Goal: Task Accomplishment & Management: Manage account settings

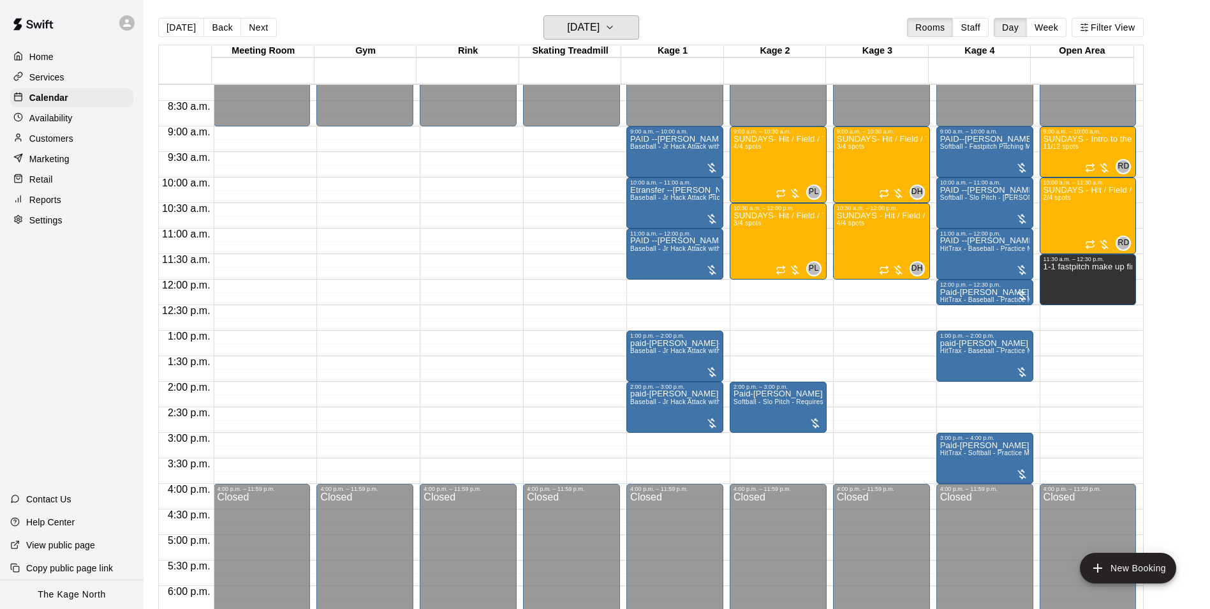
scroll to position [428, 0]
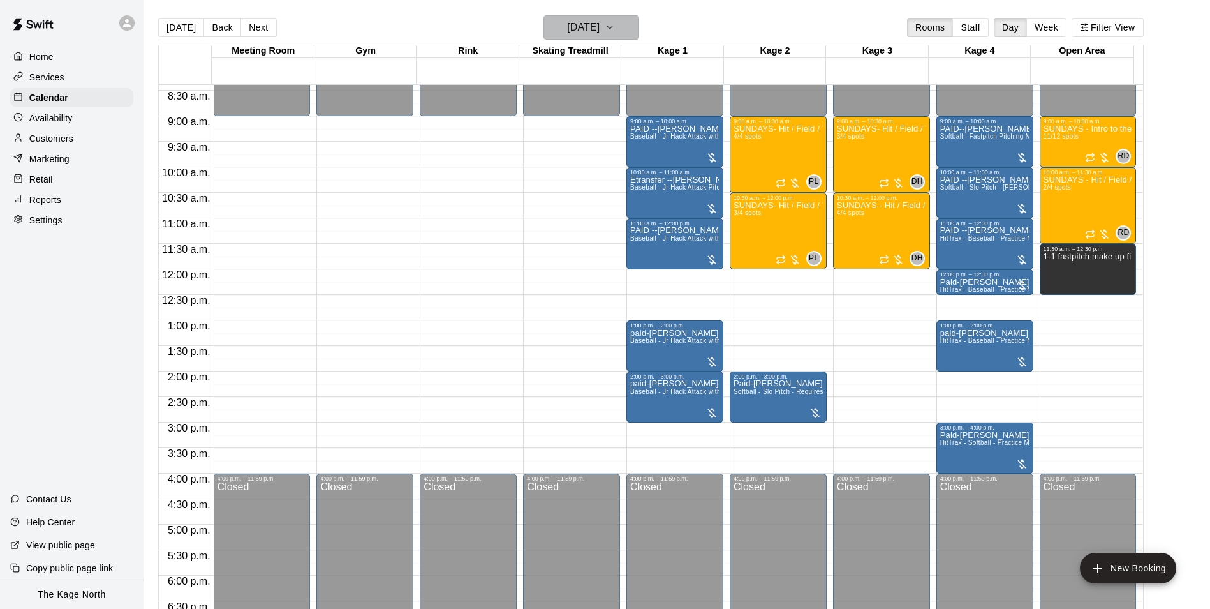
click at [600, 26] on h6 "[DATE]" at bounding box center [583, 28] width 33 height 18
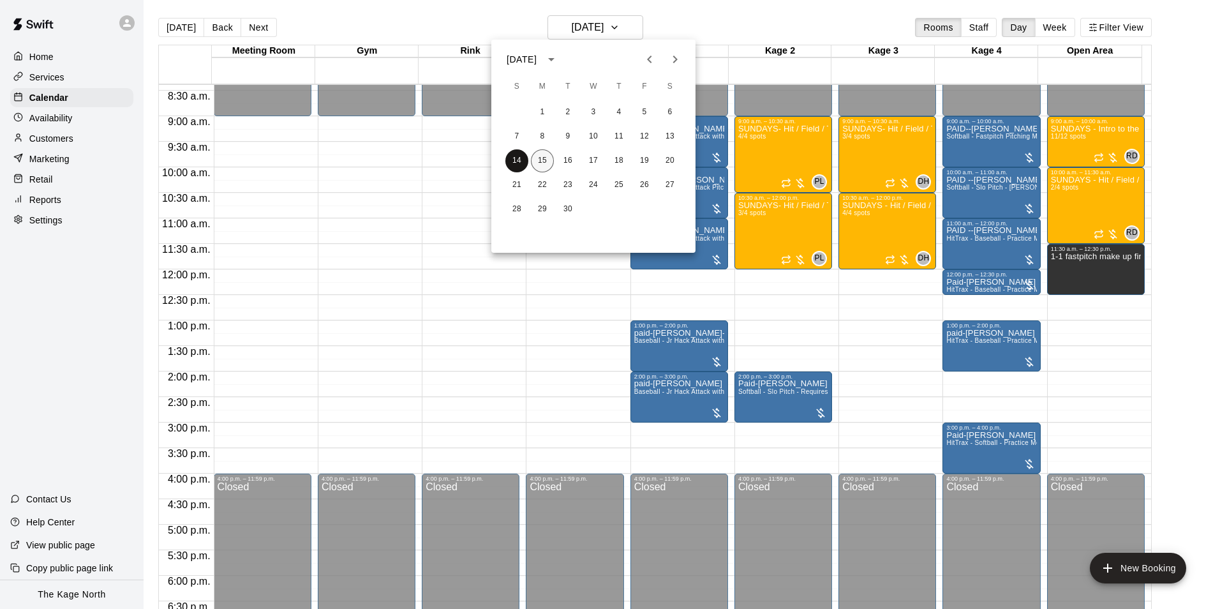
drag, startPoint x: 531, startPoint y: 161, endPoint x: 542, endPoint y: 161, distance: 10.8
click at [537, 161] on div "14 15 16 17 18 19 20" at bounding box center [593, 160] width 204 height 23
click at [542, 161] on button "15" at bounding box center [542, 160] width 23 height 23
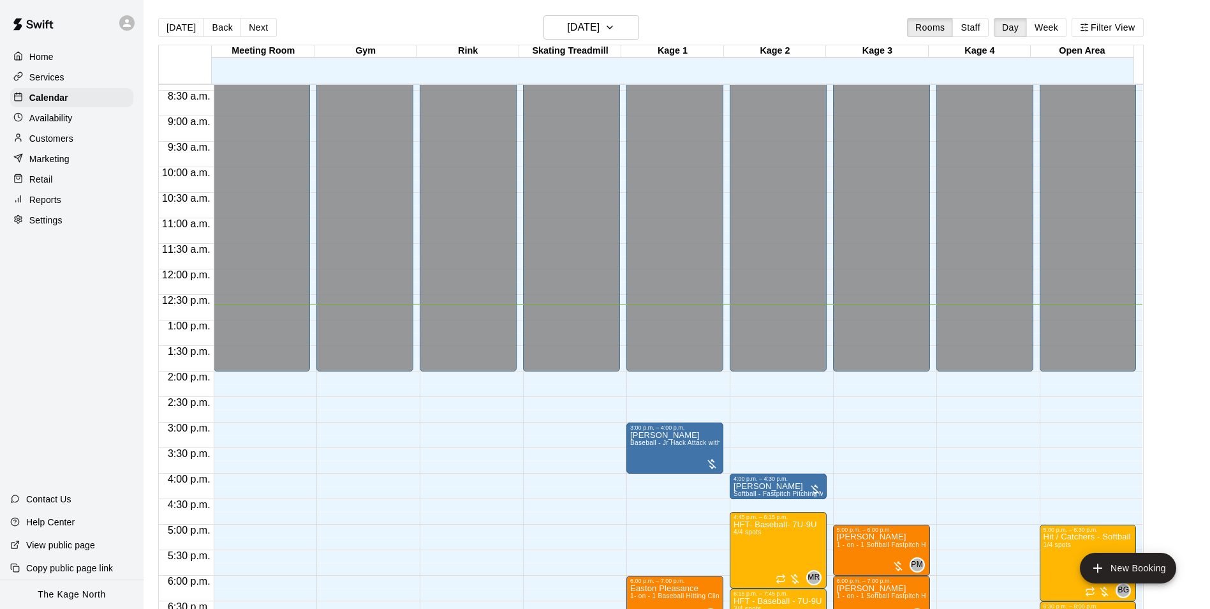
click at [115, 20] on div at bounding box center [72, 23] width 144 height 46
click at [126, 27] on icon at bounding box center [126, 22] width 11 height 11
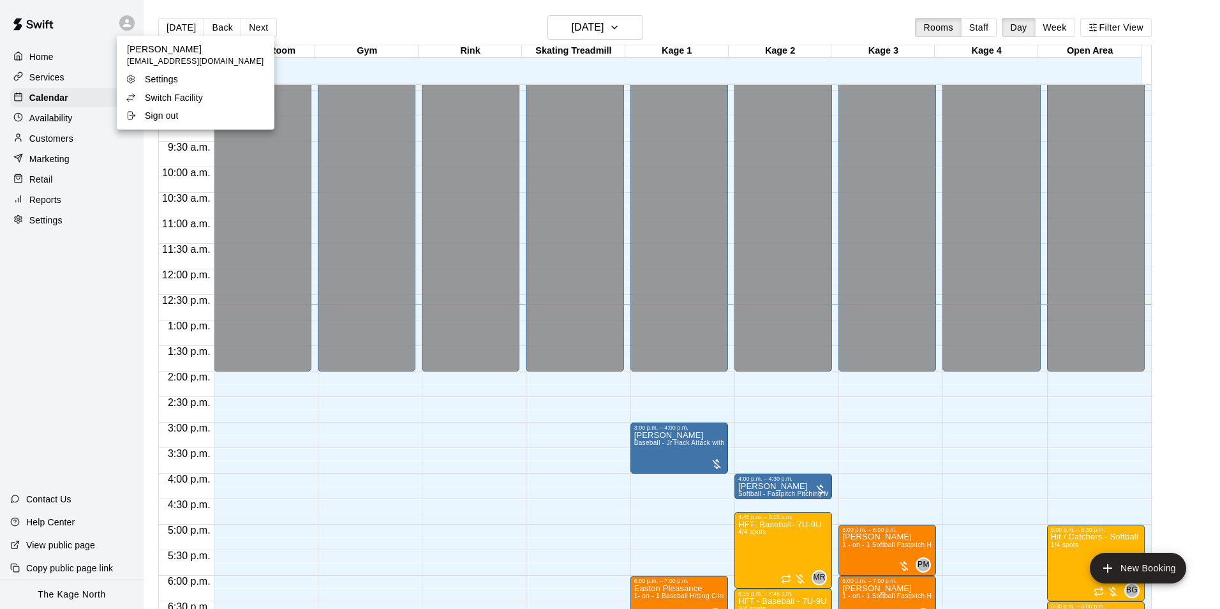
click at [194, 94] on p "Switch Facility" at bounding box center [174, 97] width 58 height 13
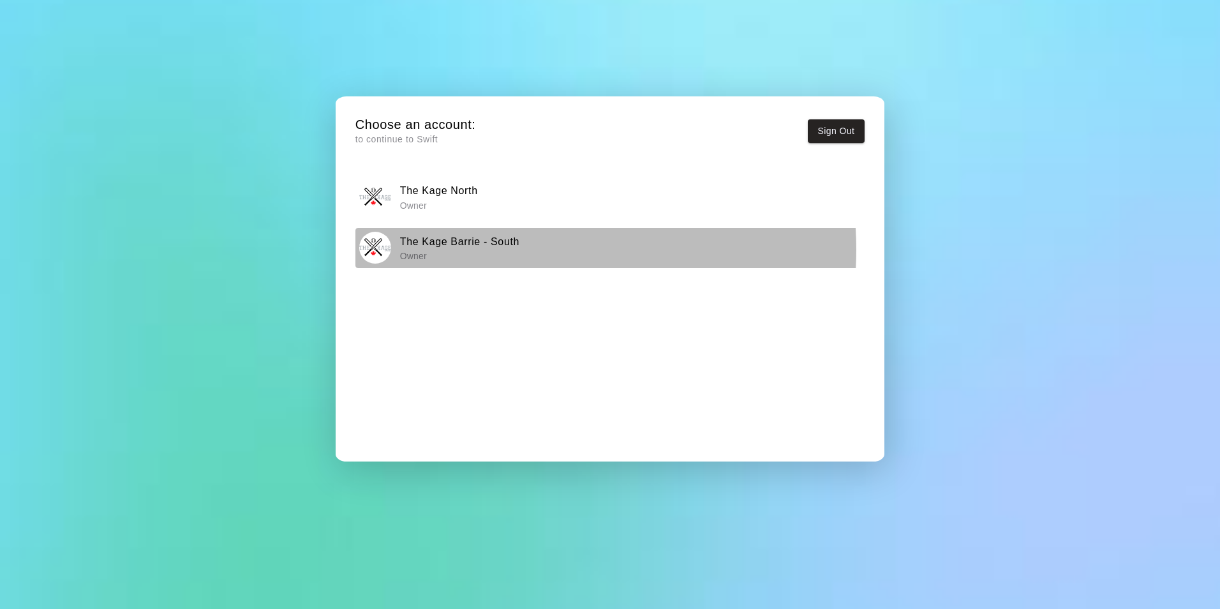
click at [493, 249] on p "Owner" at bounding box center [459, 255] width 119 height 13
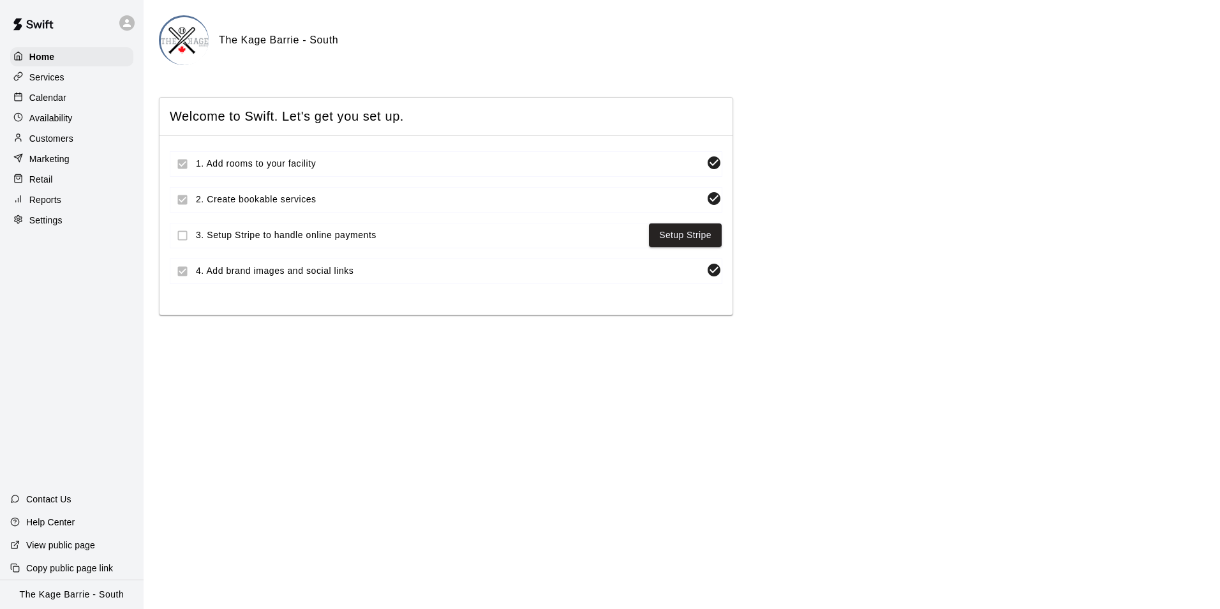
click at [71, 99] on div "Calendar" at bounding box center [71, 97] width 123 height 19
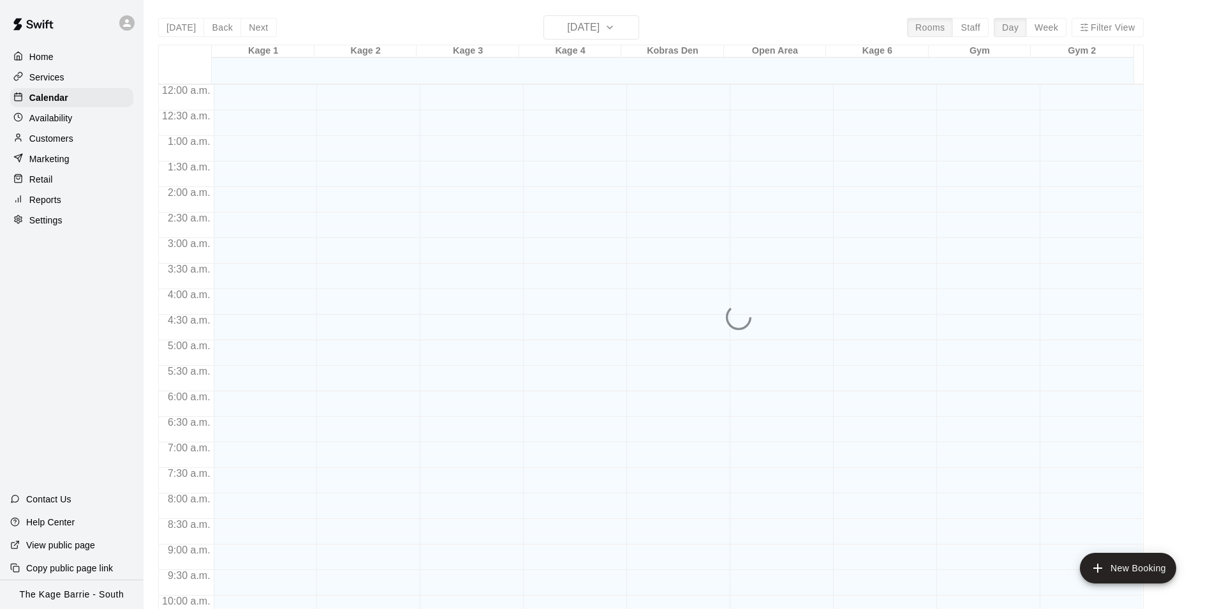
scroll to position [648, 0]
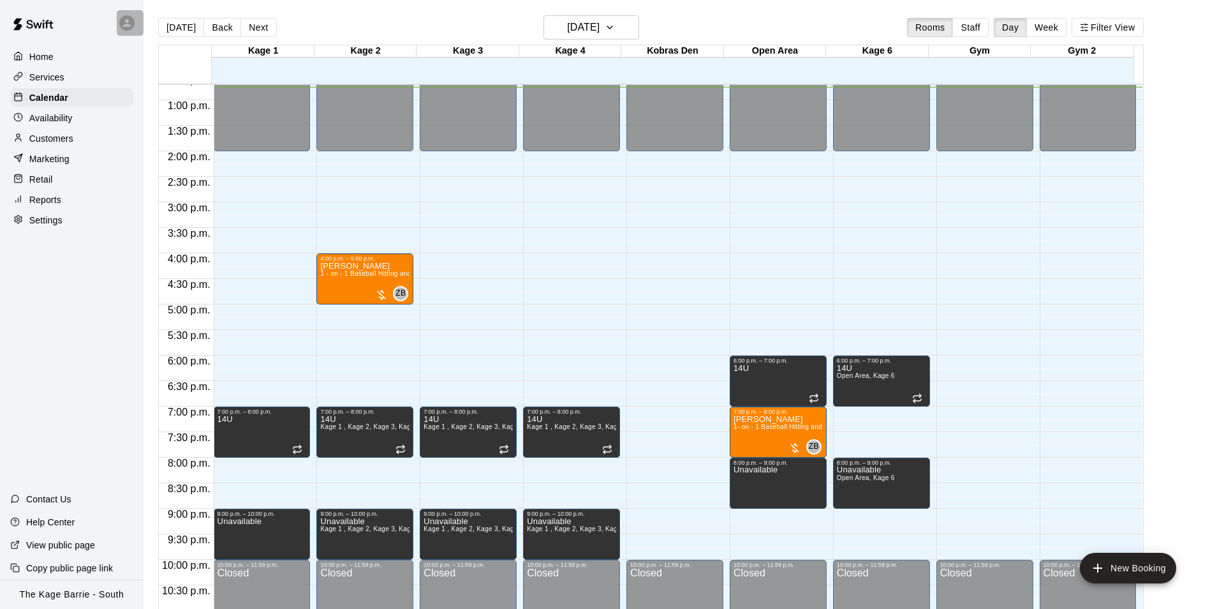
click at [130, 22] on icon at bounding box center [126, 22] width 11 height 11
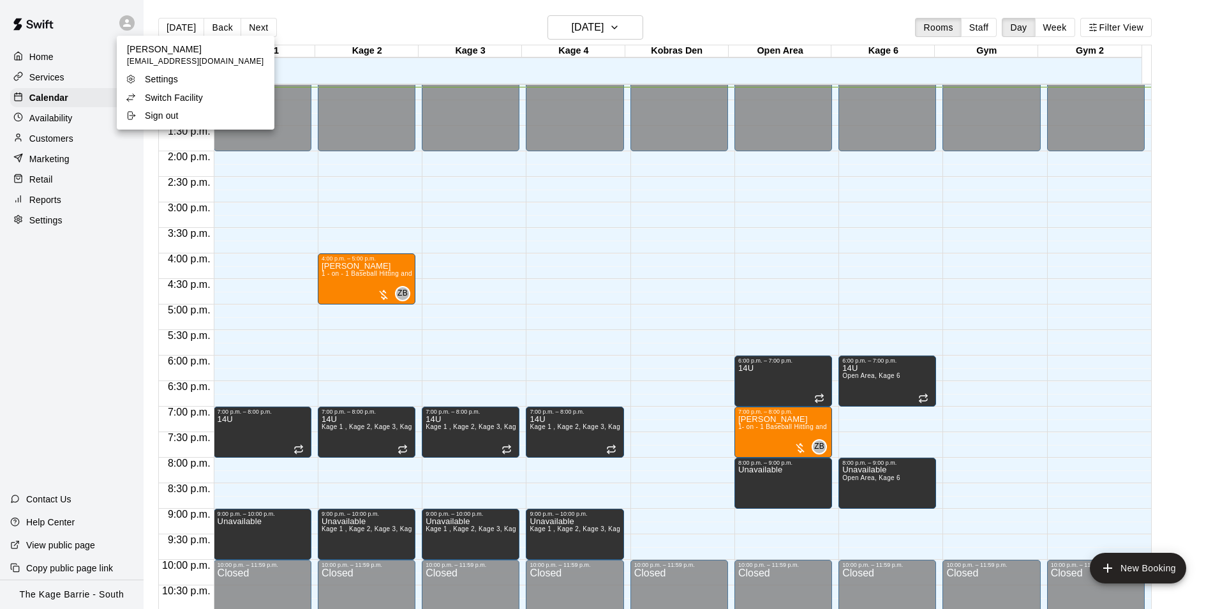
click at [197, 98] on p "Switch Facility" at bounding box center [174, 97] width 58 height 13
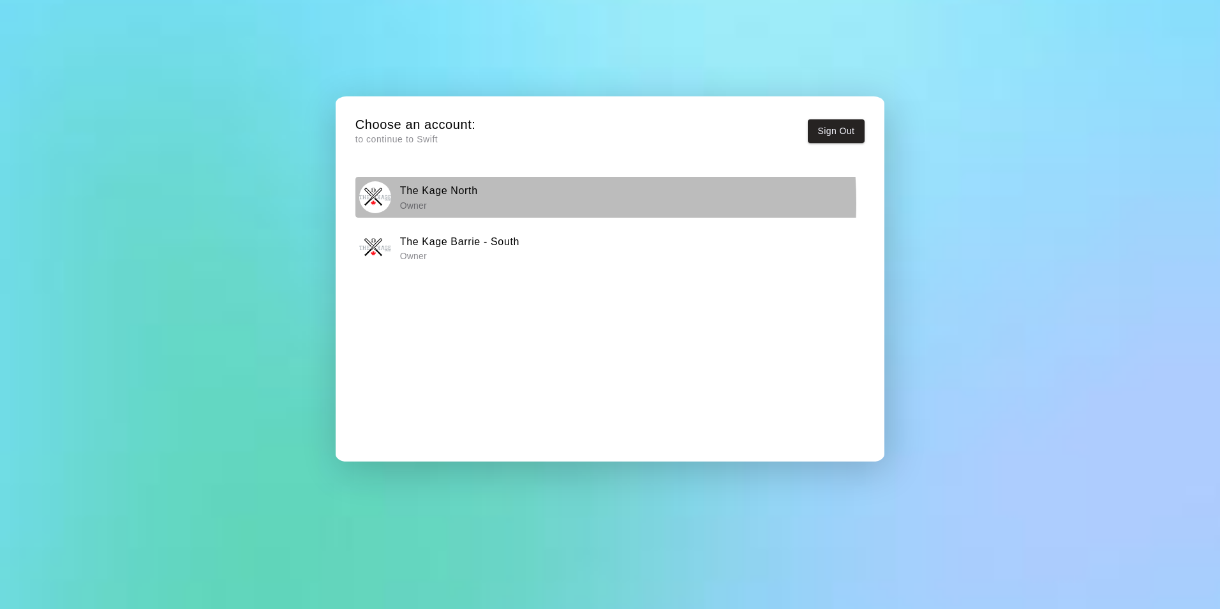
click at [450, 202] on p "Owner" at bounding box center [439, 205] width 78 height 13
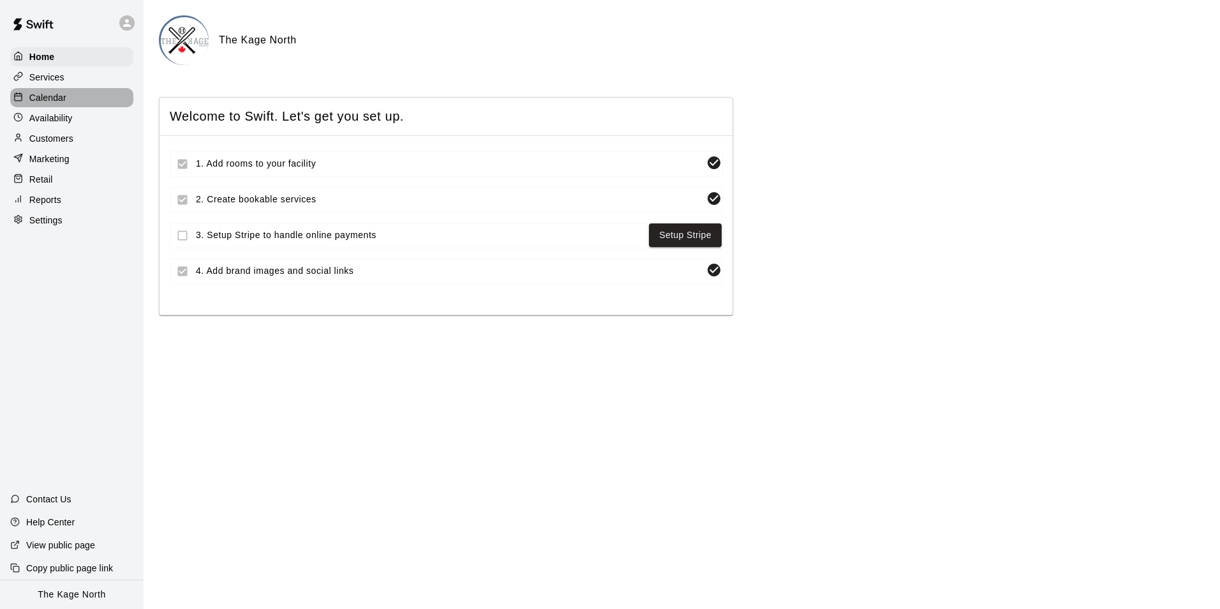
click at [41, 101] on p "Calendar" at bounding box center [47, 97] width 37 height 13
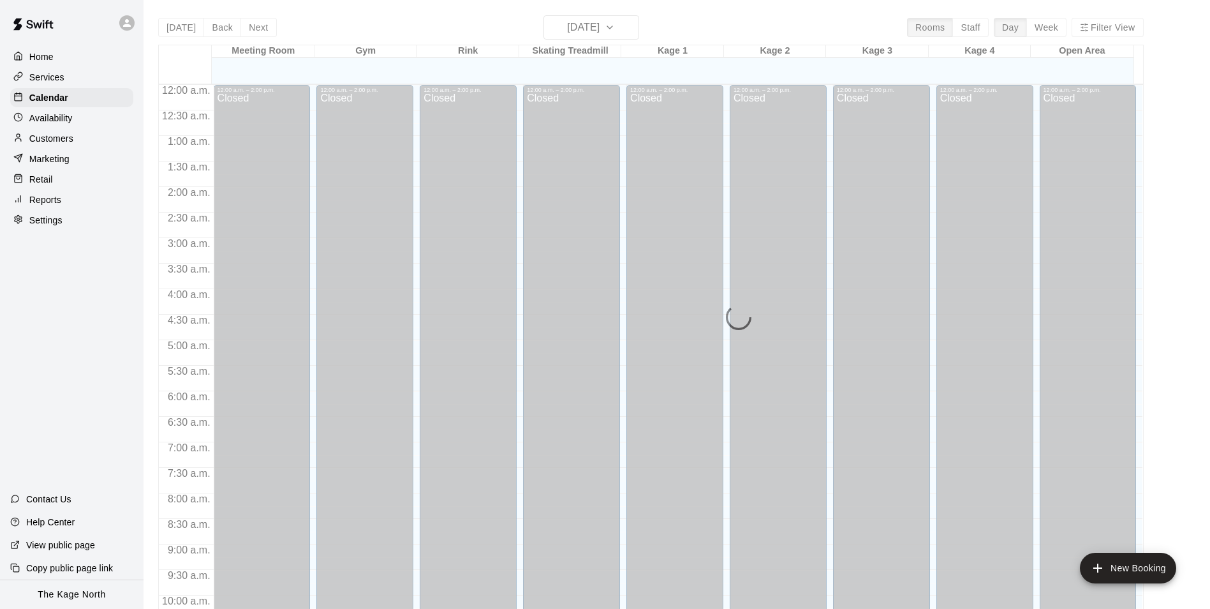
scroll to position [648, 0]
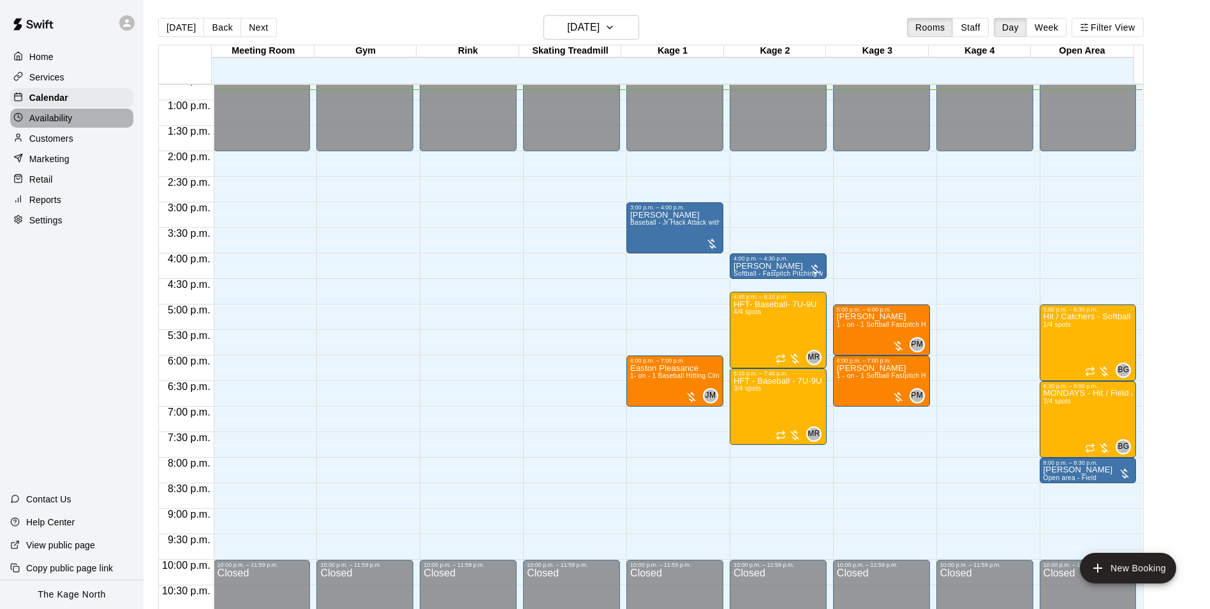
click at [80, 122] on div "Availability" at bounding box center [71, 117] width 123 height 19
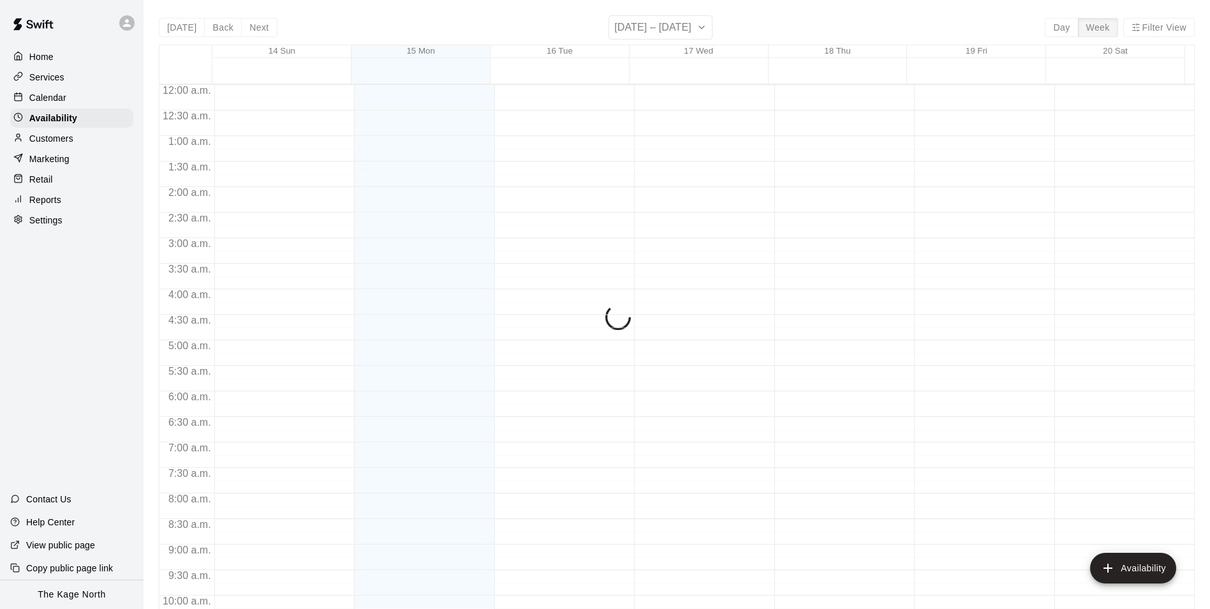
scroll to position [653, 0]
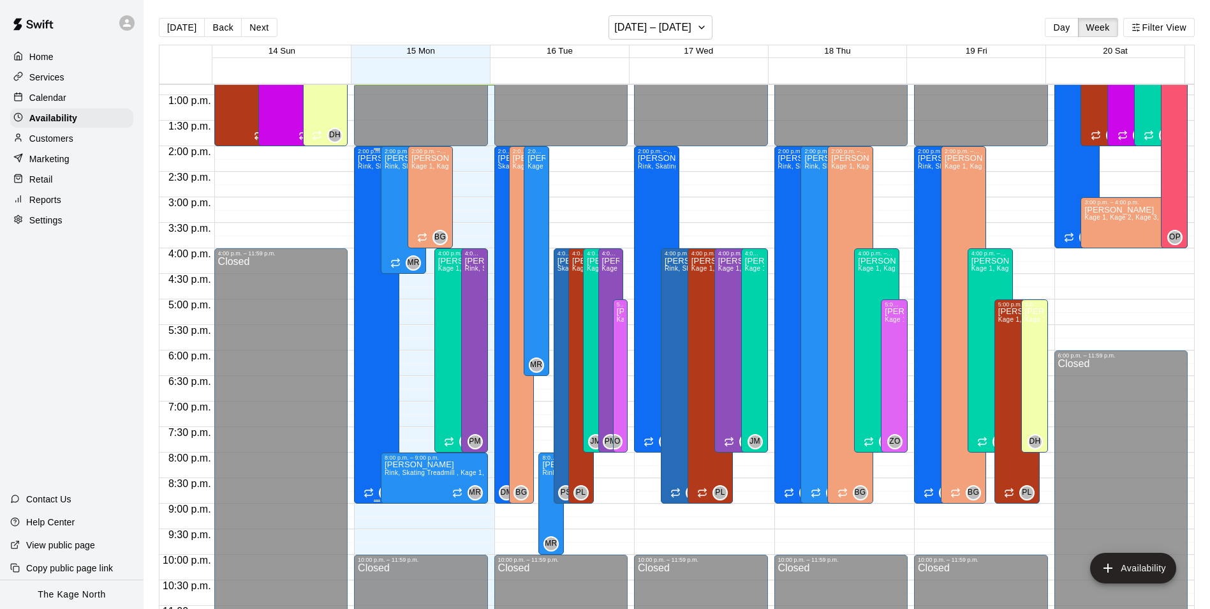
click at [380, 319] on div "[PERSON_NAME], Skating Treadmill , [GEOGRAPHIC_DATA]" at bounding box center [377, 458] width 38 height 609
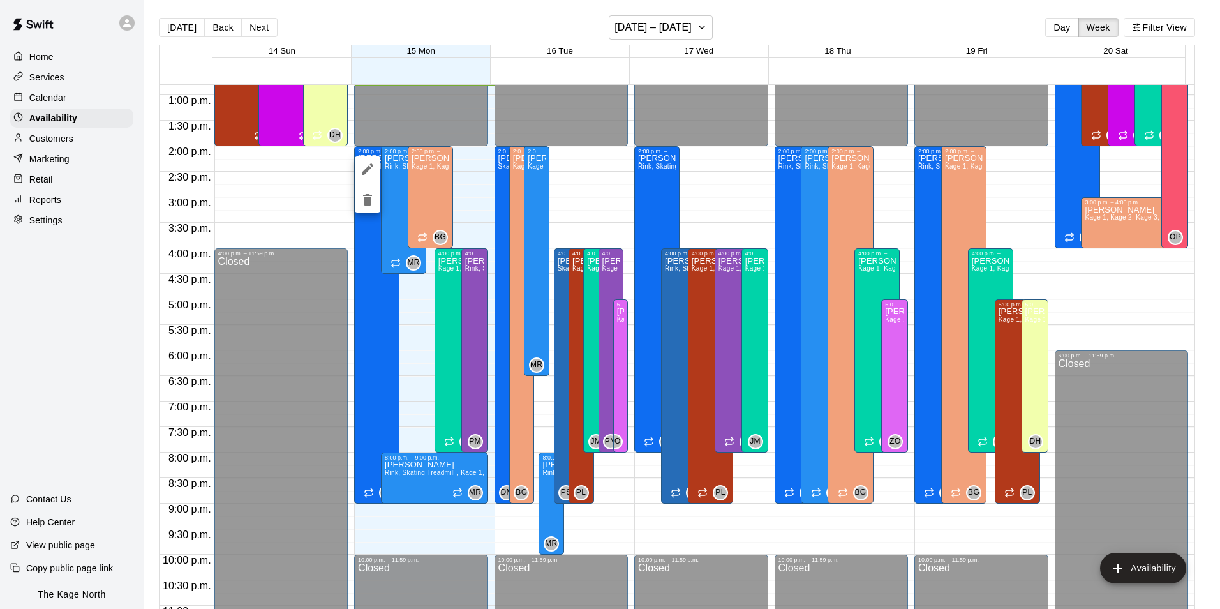
click at [373, 206] on icon "delete" at bounding box center [367, 199] width 15 height 15
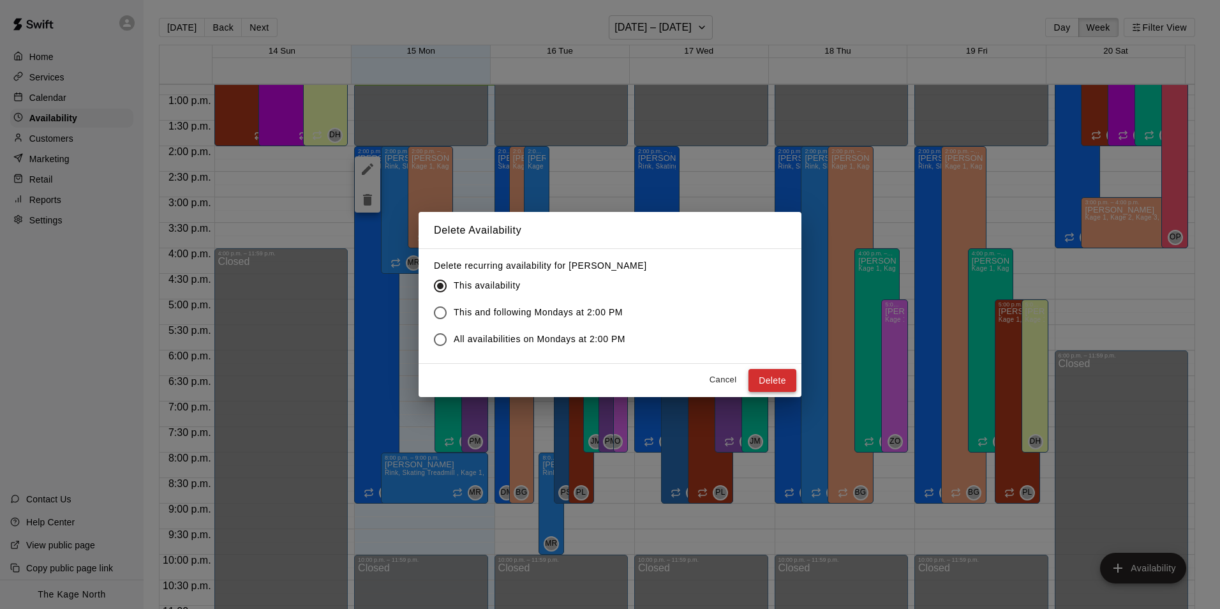
click at [790, 376] on button "Delete" at bounding box center [772, 381] width 48 height 24
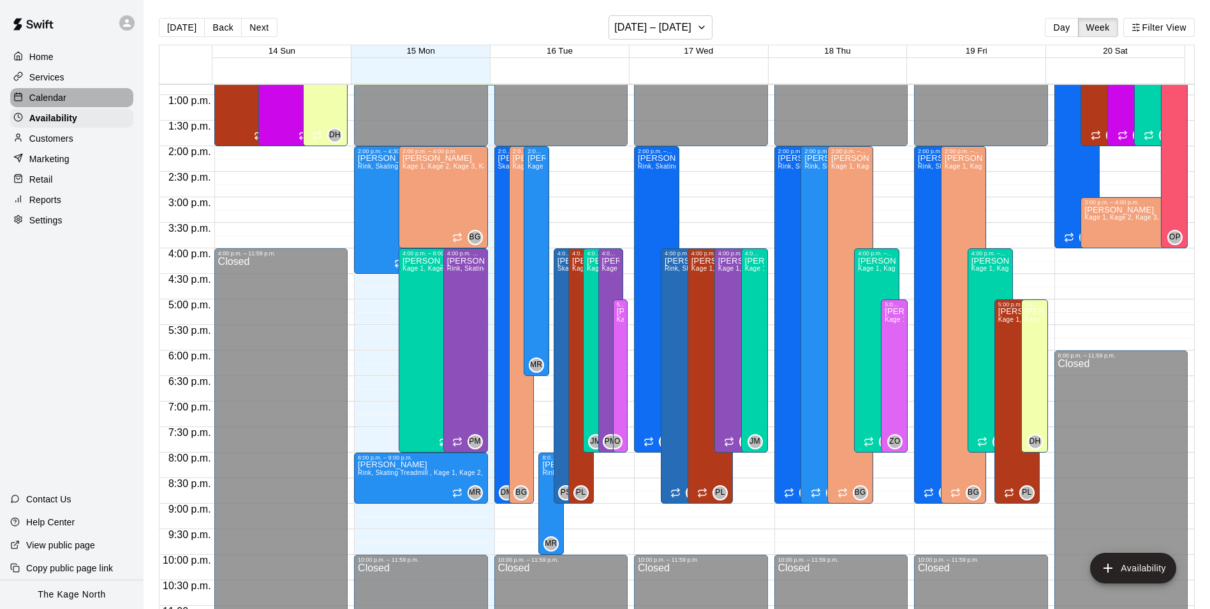
drag, startPoint x: 54, startPoint y: 100, endPoint x: 71, endPoint y: 101, distance: 17.3
click at [54, 100] on p "Calendar" at bounding box center [47, 97] width 37 height 13
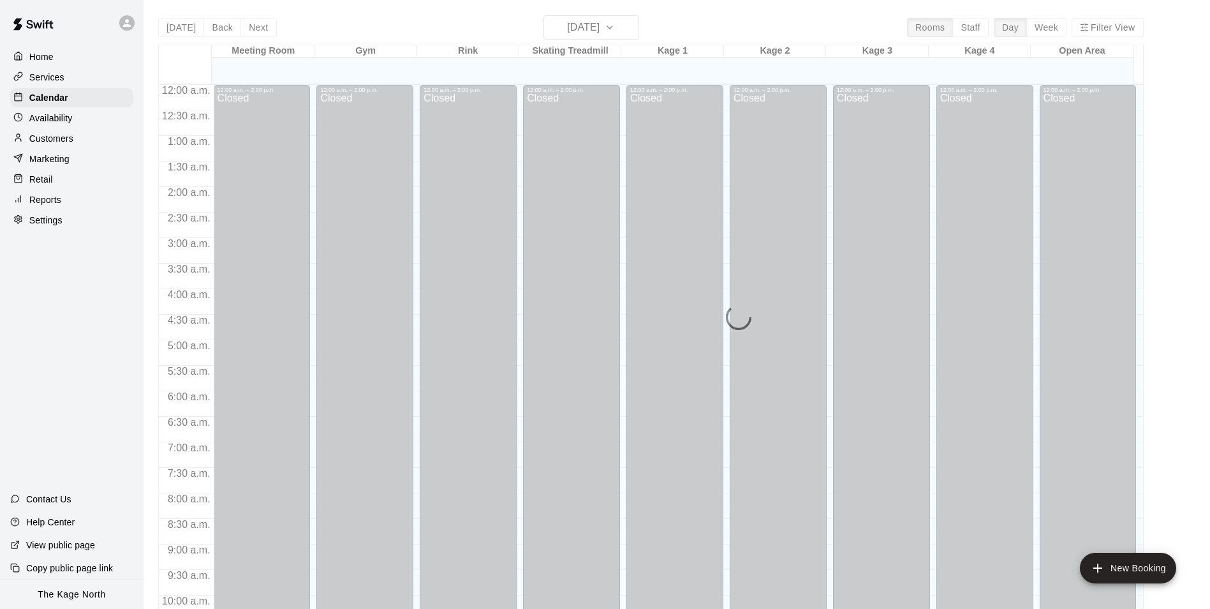
scroll to position [648, 0]
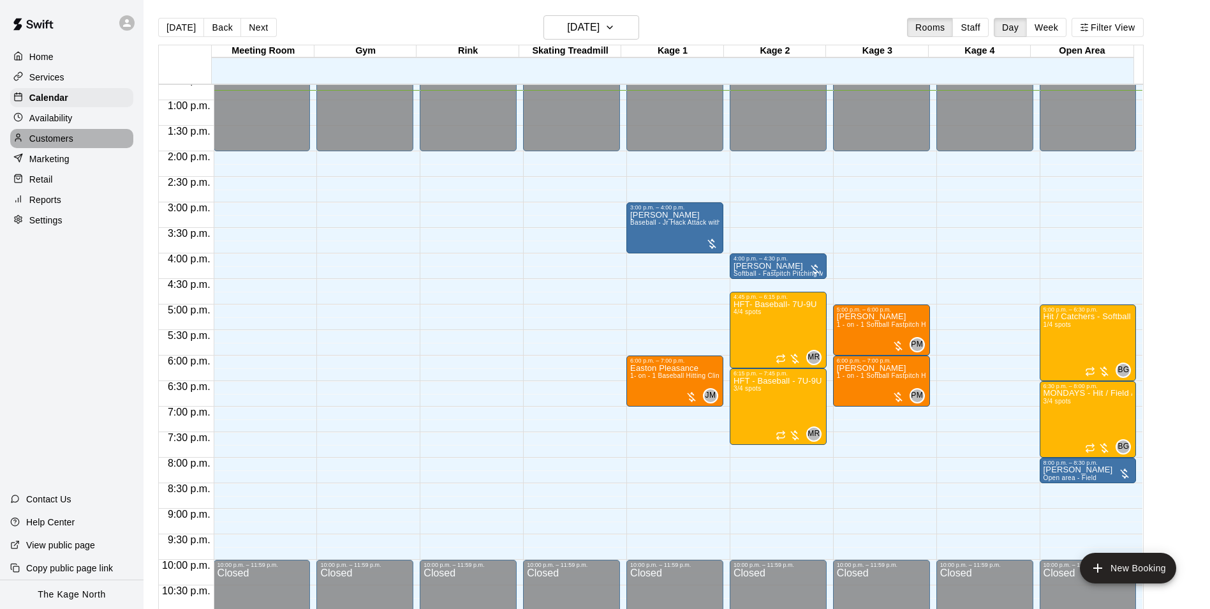
click at [67, 138] on p "Customers" at bounding box center [51, 138] width 44 height 13
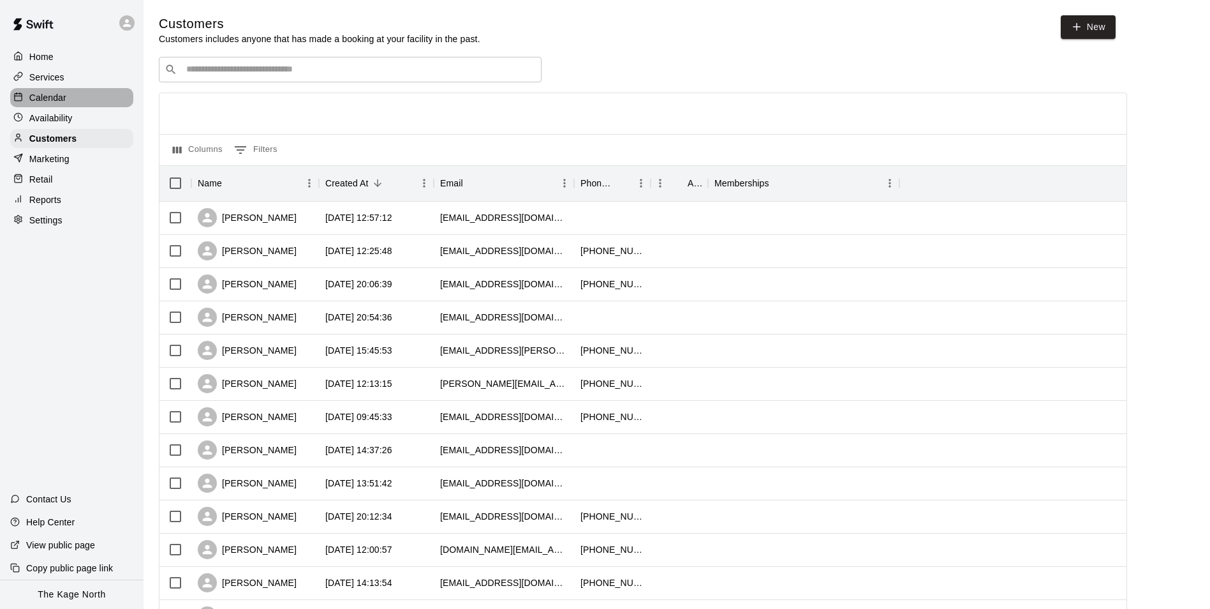
click at [71, 99] on div "Calendar" at bounding box center [71, 97] width 123 height 19
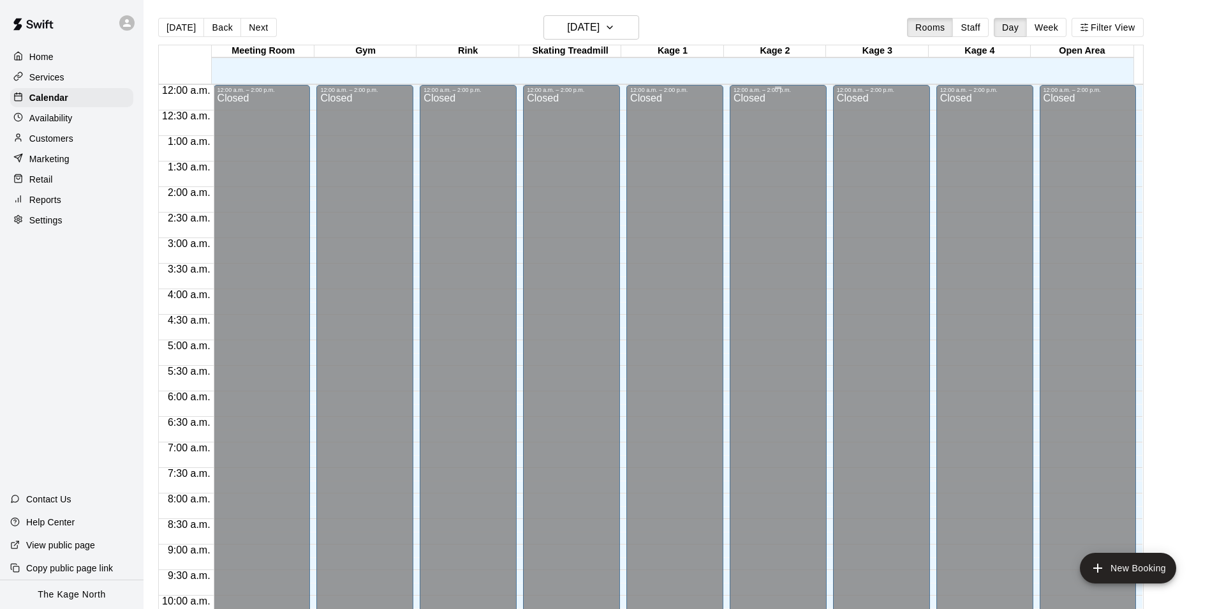
scroll to position [648, 0]
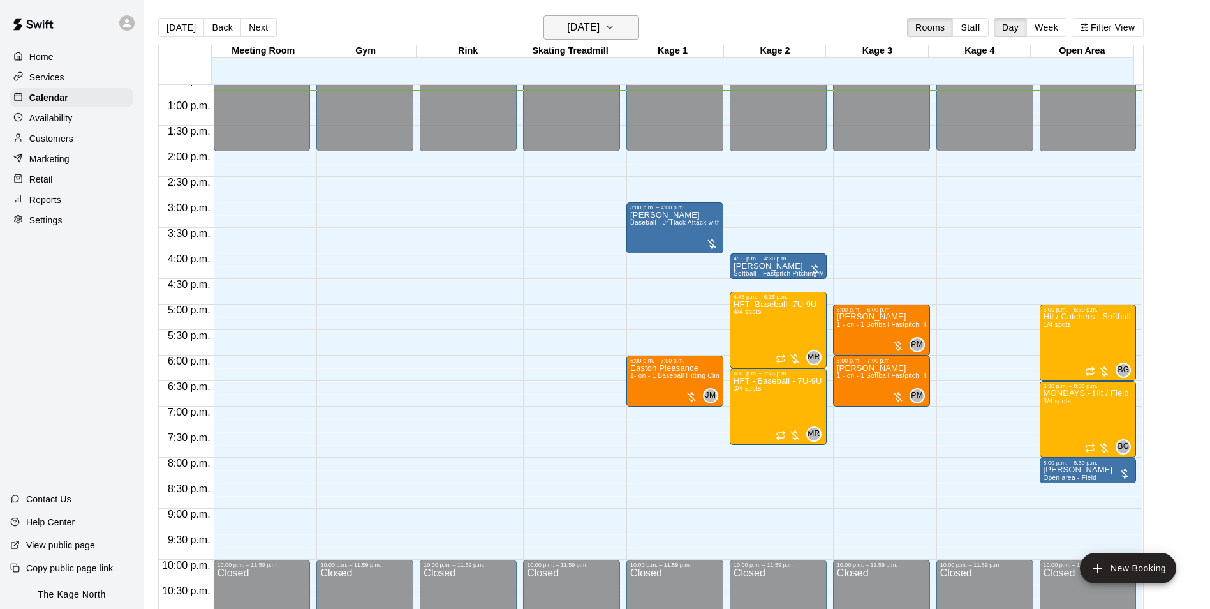
click at [600, 28] on h6 "[DATE]" at bounding box center [583, 28] width 33 height 18
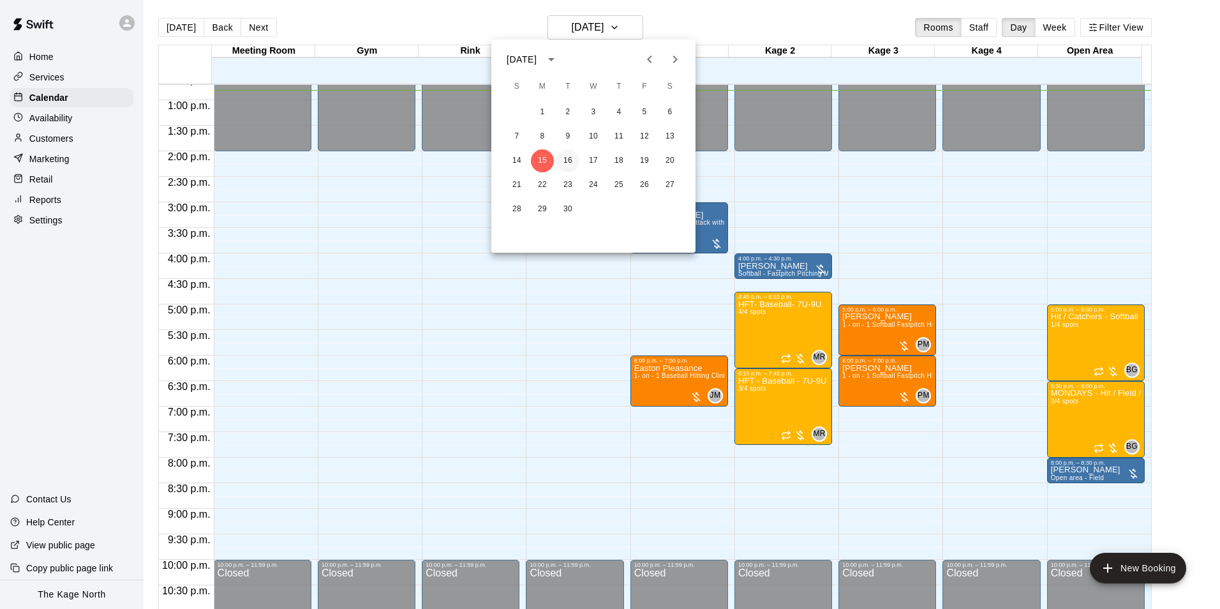
click at [567, 159] on button "16" at bounding box center [567, 160] width 23 height 23
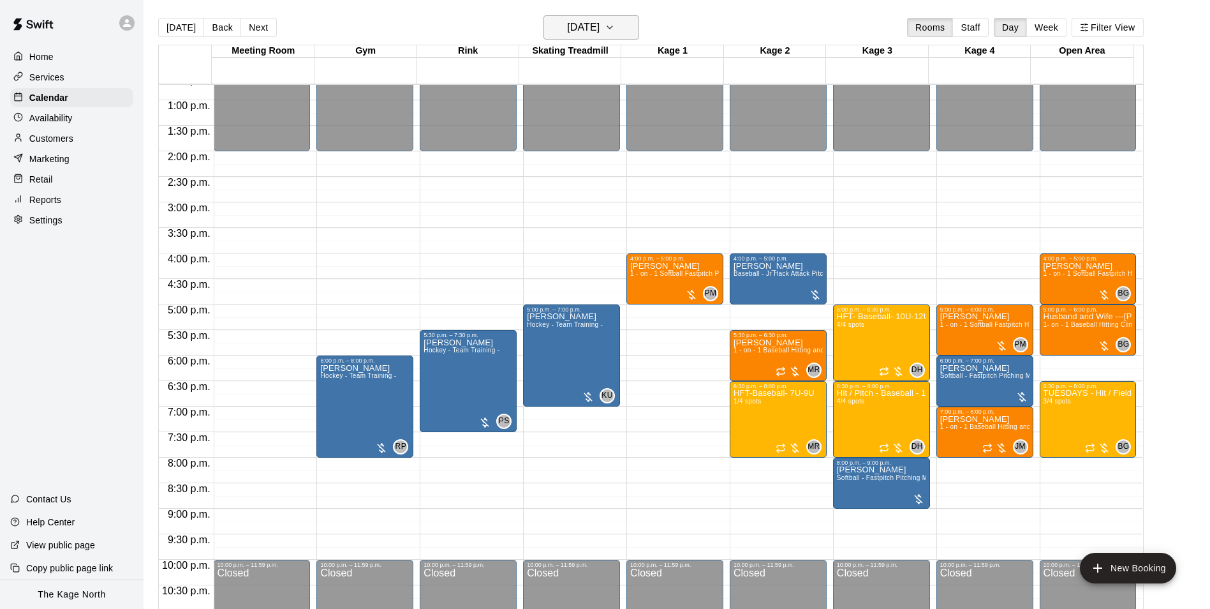
click at [600, 26] on h6 "[DATE]" at bounding box center [583, 28] width 33 height 18
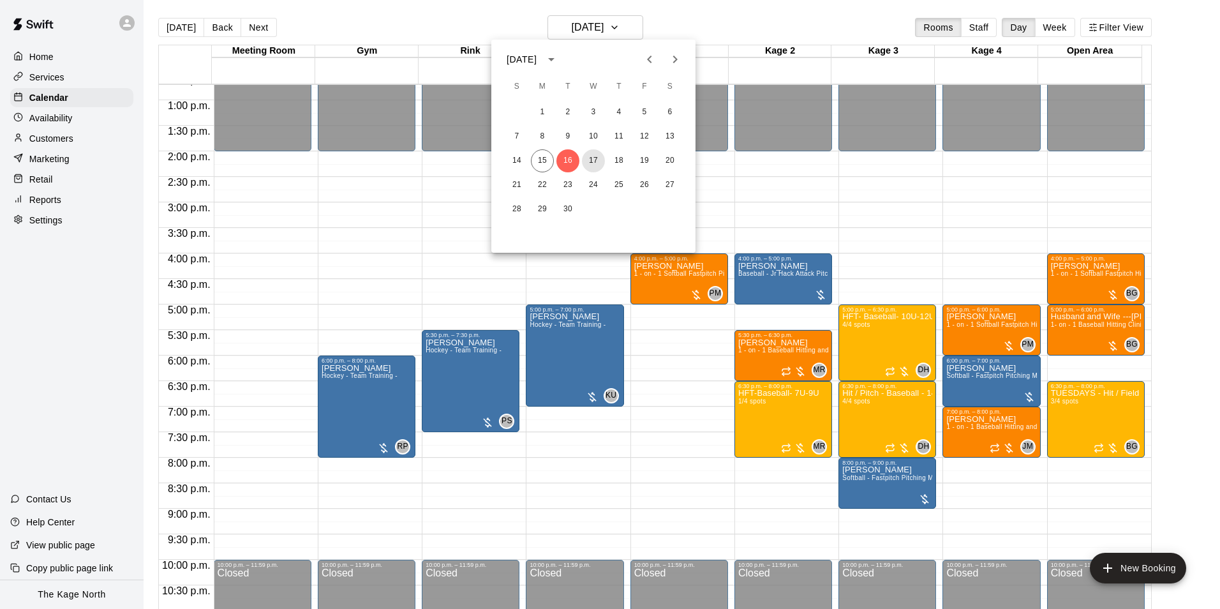
drag, startPoint x: 598, startPoint y: 158, endPoint x: 820, endPoint y: 248, distance: 239.8
click at [598, 158] on button "17" at bounding box center [593, 160] width 23 height 23
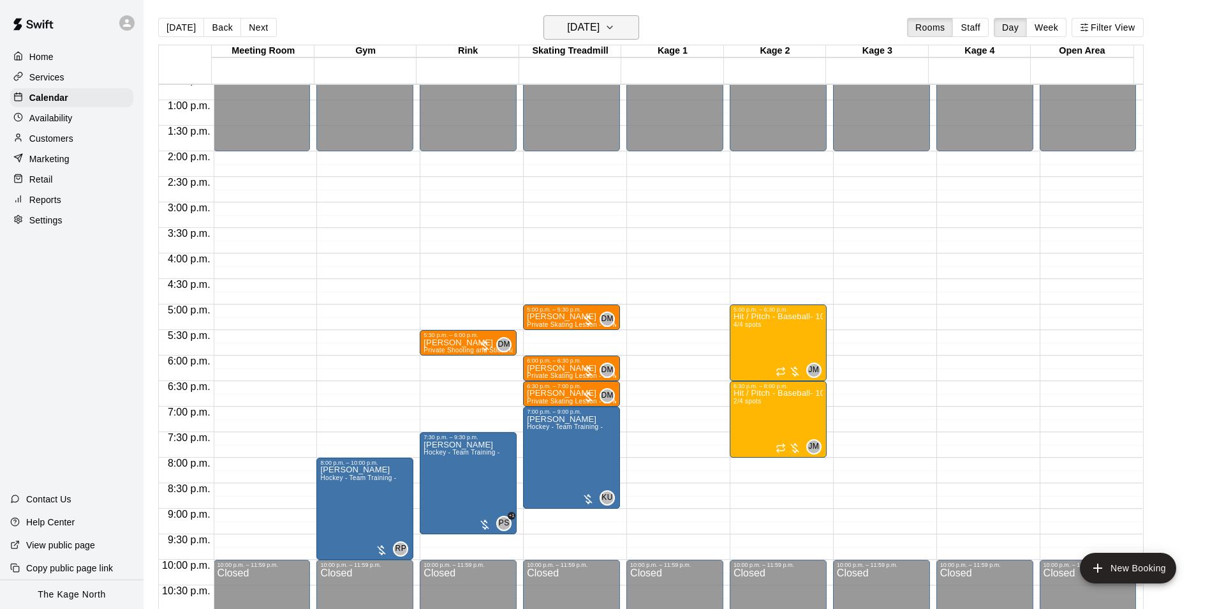
click at [600, 33] on h6 "[DATE]" at bounding box center [583, 28] width 33 height 18
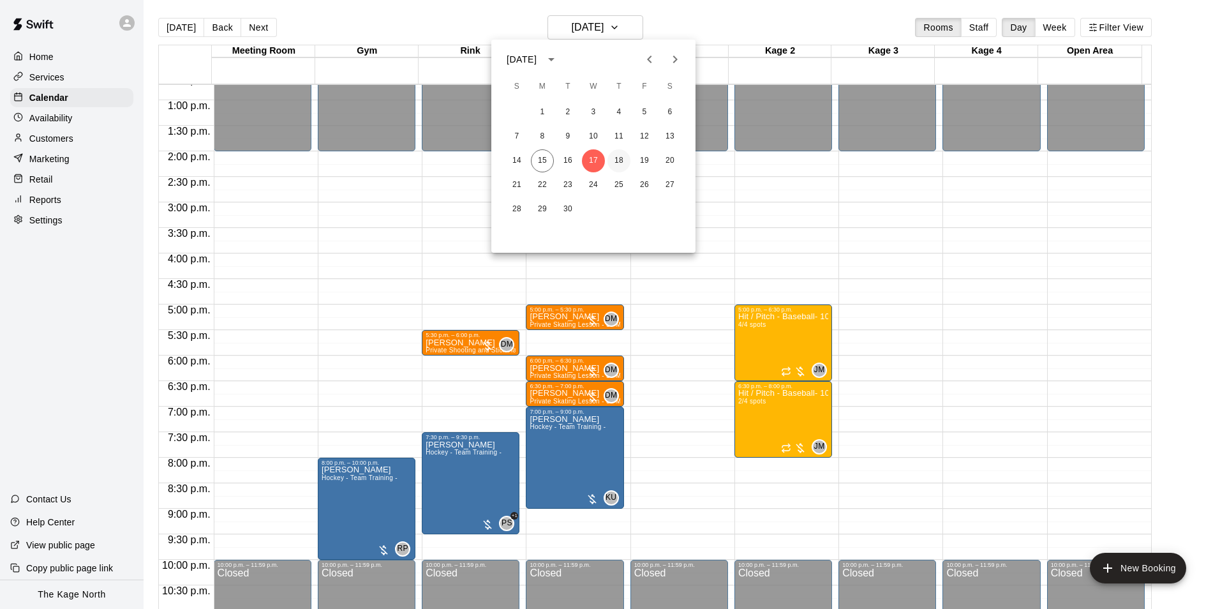
click at [615, 162] on button "18" at bounding box center [618, 160] width 23 height 23
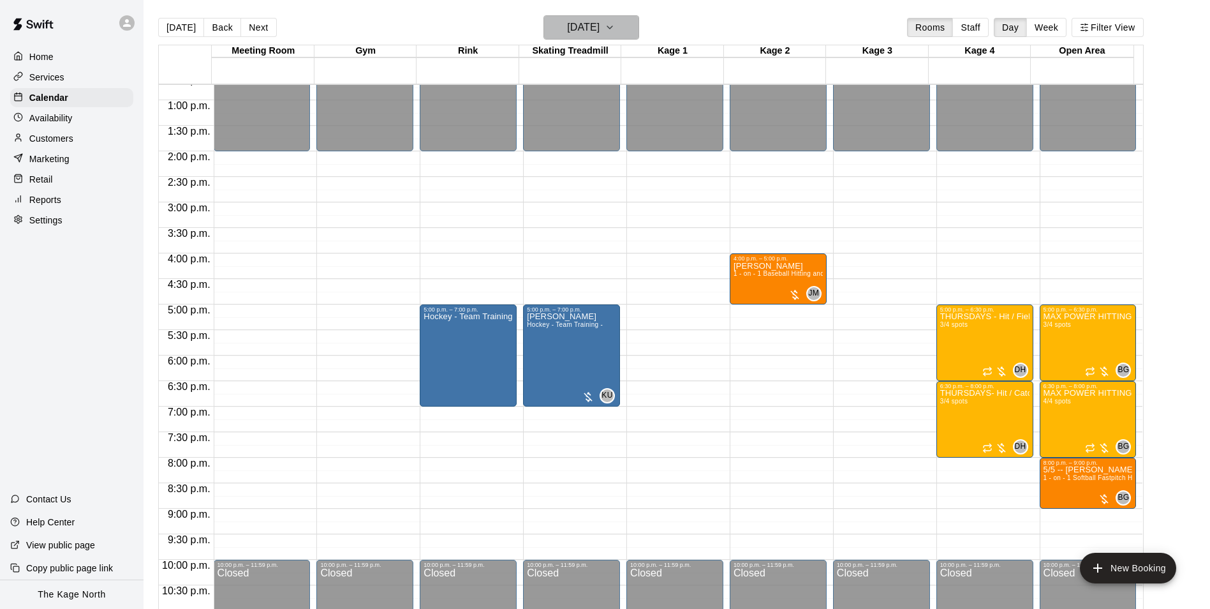
click at [600, 29] on h6 "[DATE]" at bounding box center [583, 28] width 33 height 18
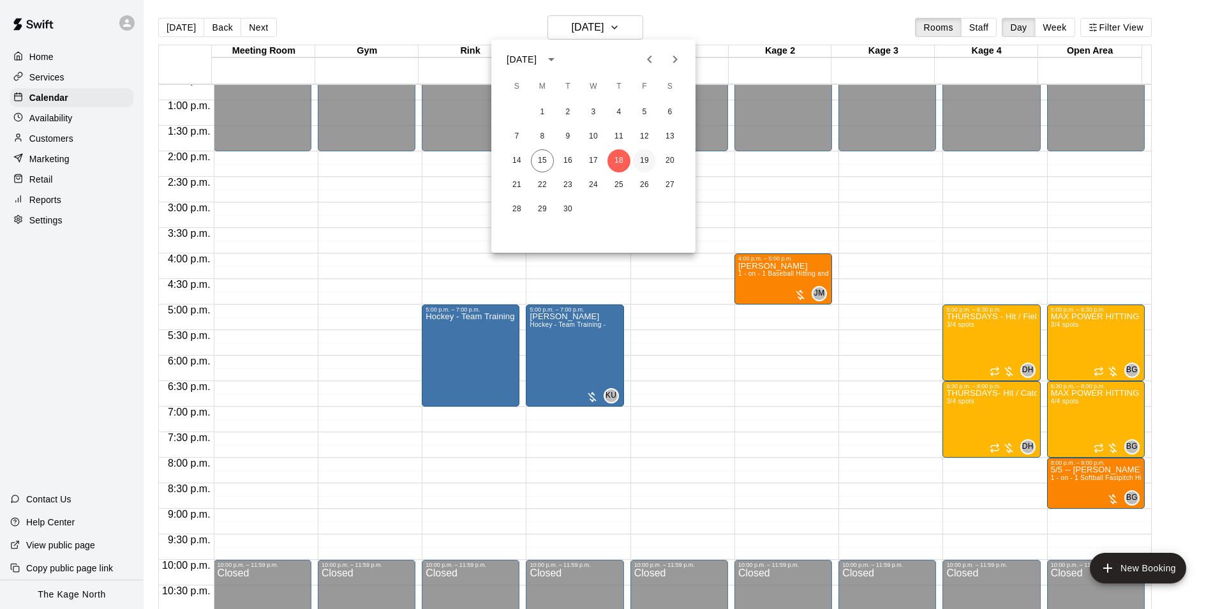
click at [646, 163] on button "19" at bounding box center [644, 160] width 23 height 23
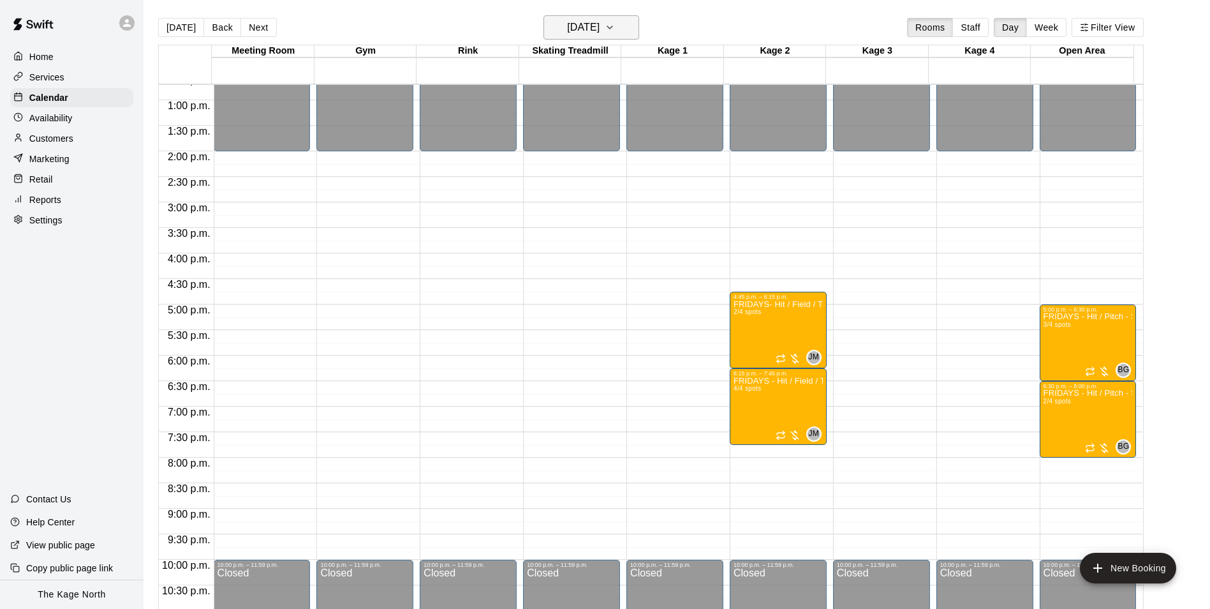
click at [598, 35] on h6 "[DATE]" at bounding box center [583, 28] width 33 height 18
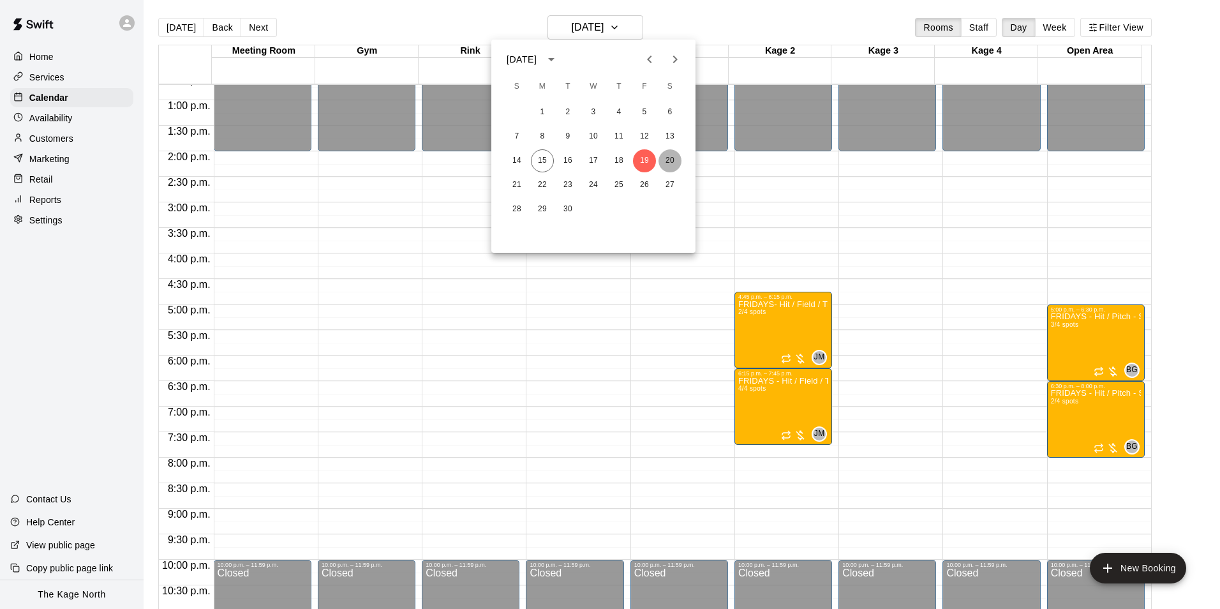
click at [663, 156] on button "20" at bounding box center [669, 160] width 23 height 23
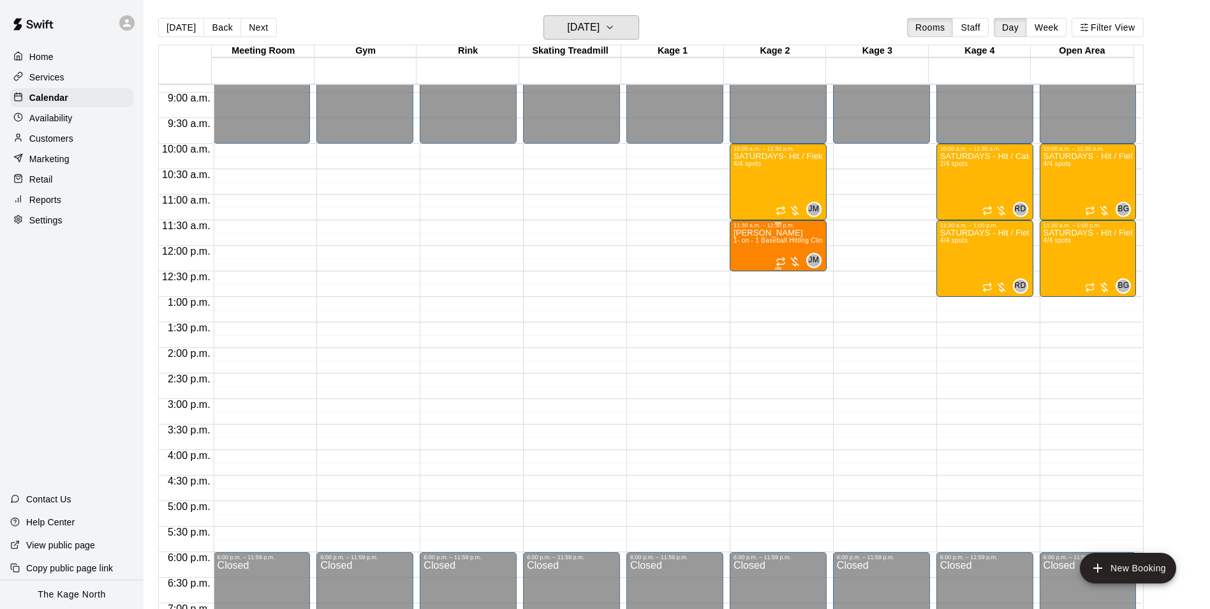
scroll to position [393, 0]
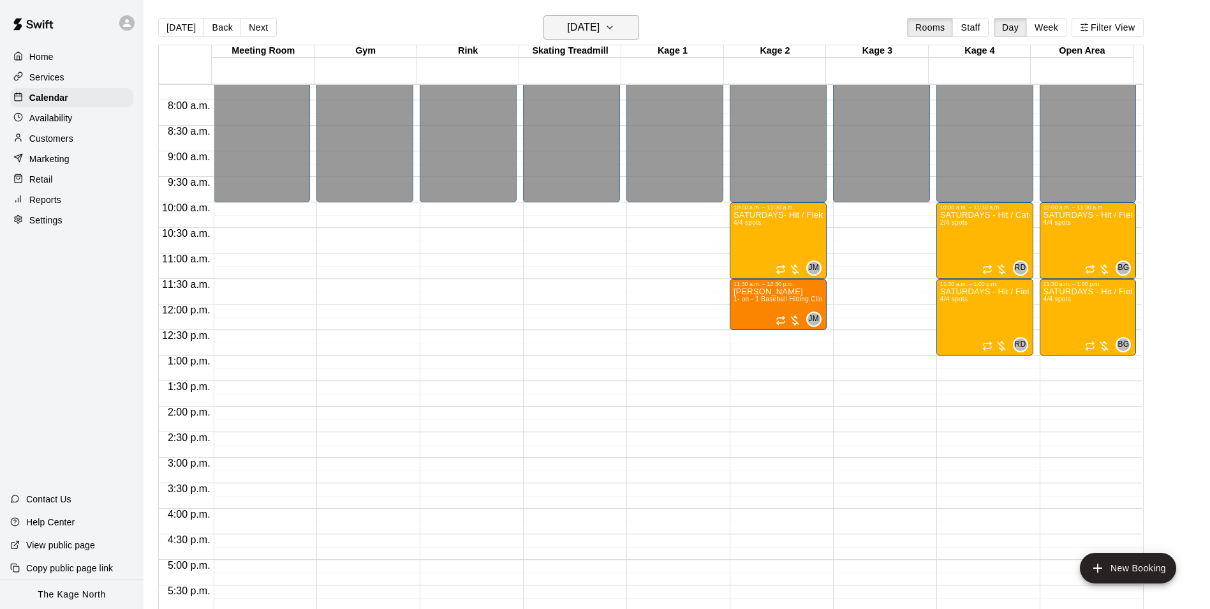
click at [600, 28] on h6 "[DATE]" at bounding box center [583, 28] width 33 height 18
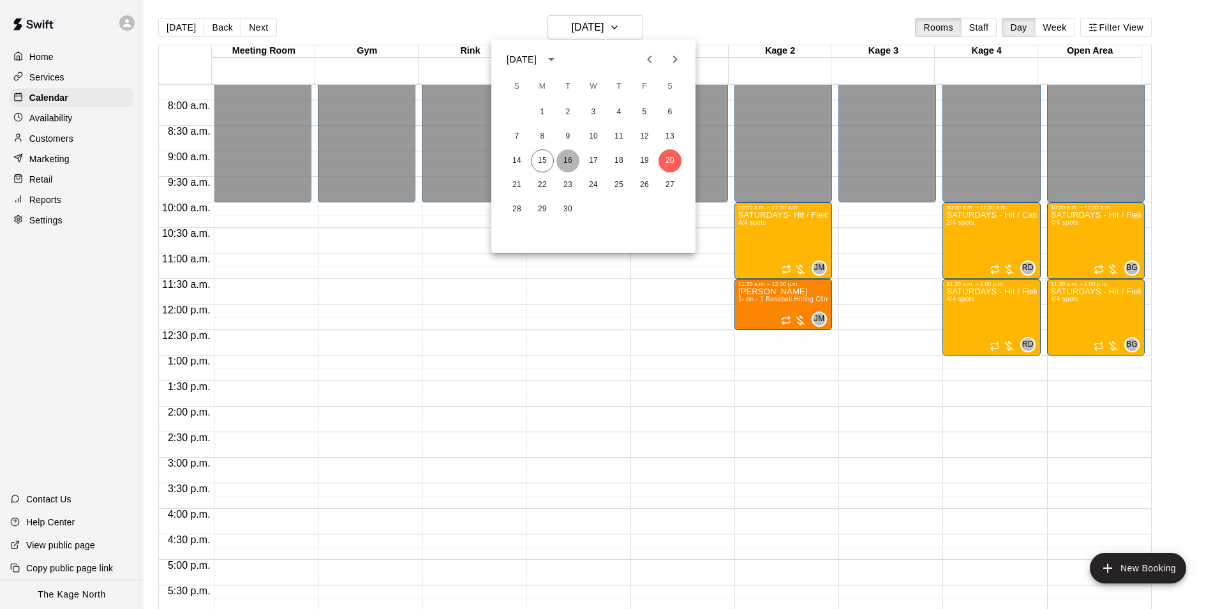
click at [565, 159] on button "16" at bounding box center [567, 160] width 23 height 23
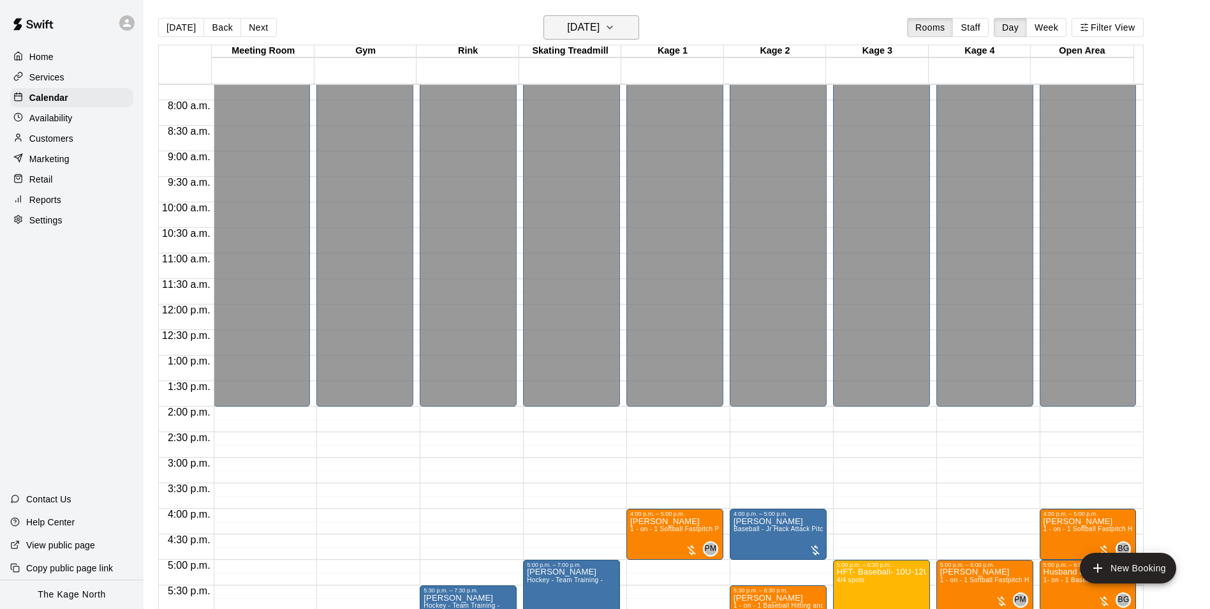
click at [595, 17] on button "[DATE]" at bounding box center [592, 27] width 96 height 24
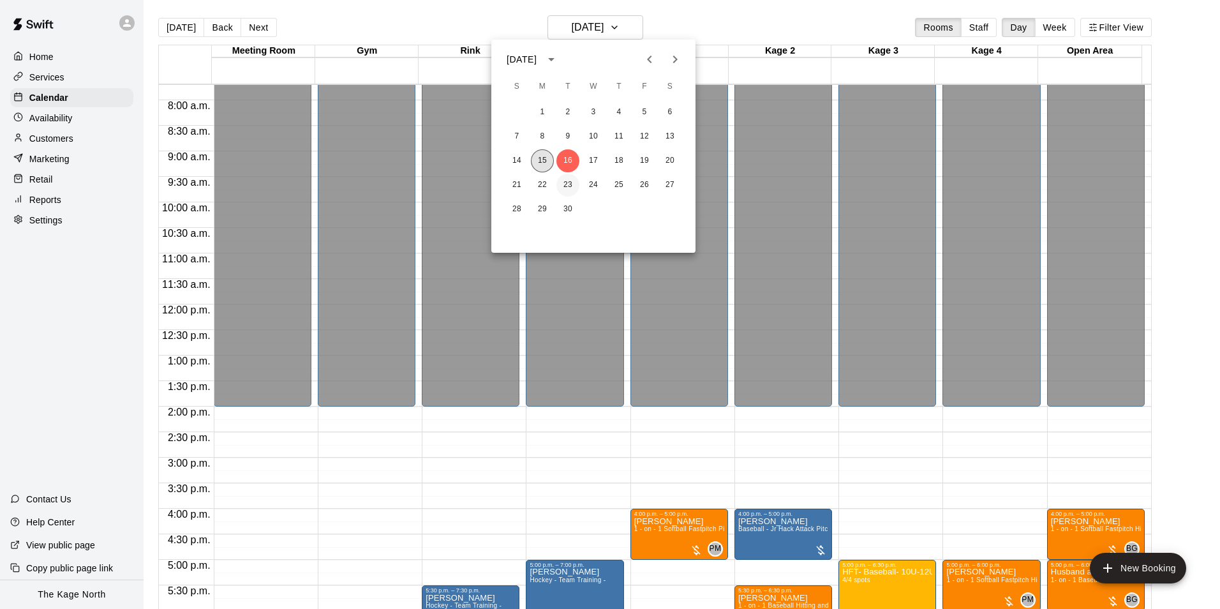
click at [536, 161] on button "15" at bounding box center [542, 160] width 23 height 23
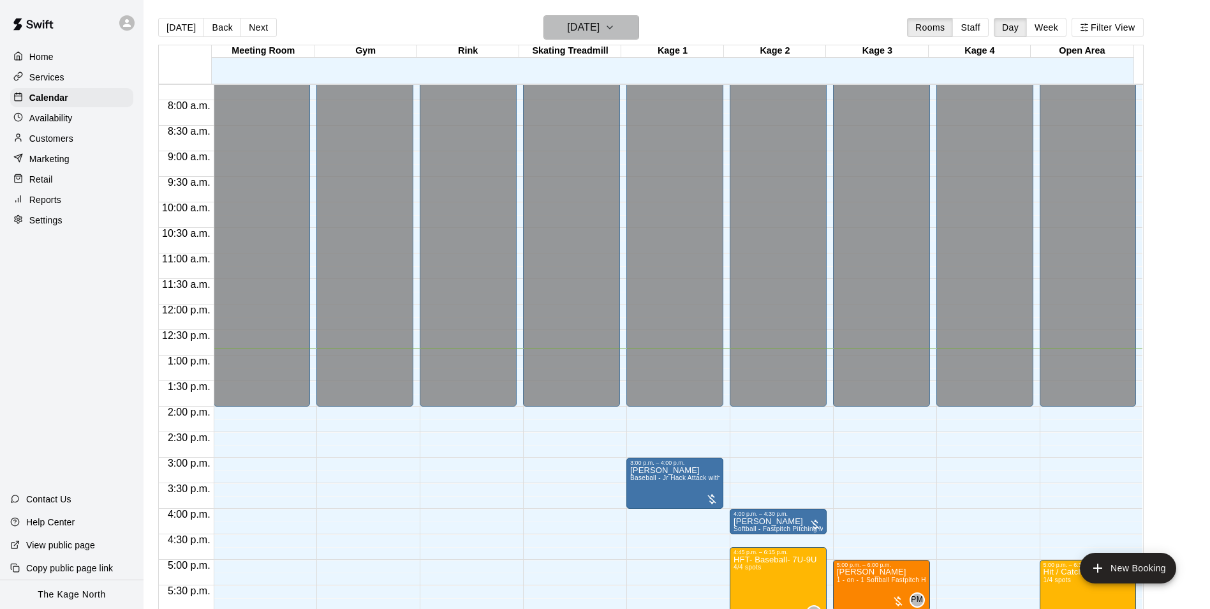
click at [600, 25] on h6 "[DATE]" at bounding box center [583, 28] width 33 height 18
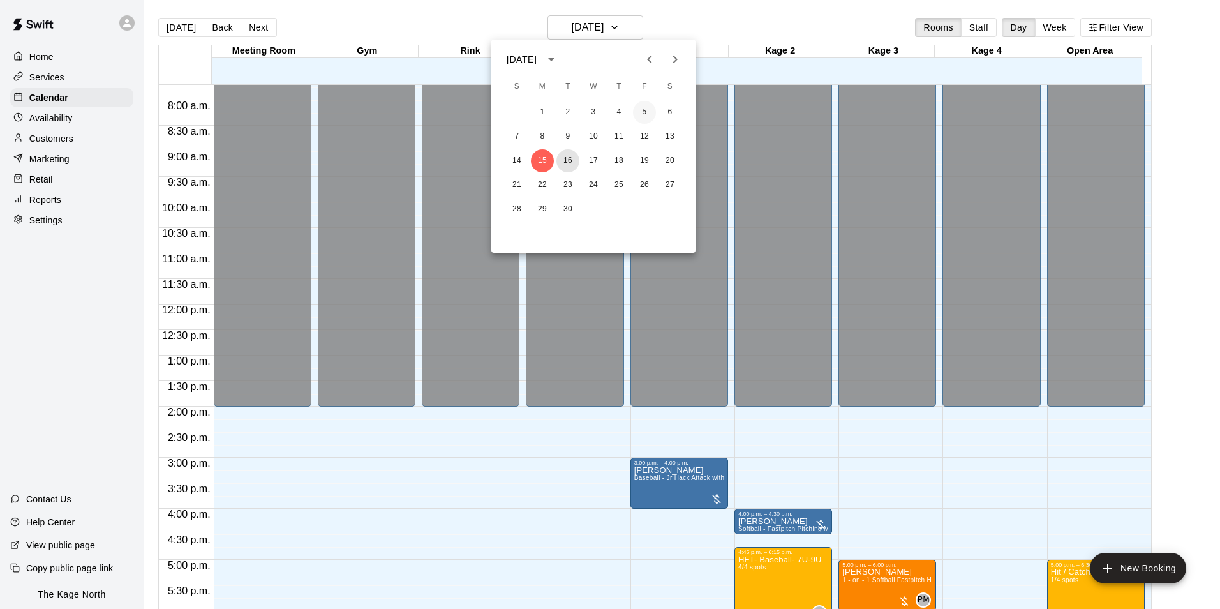
click at [569, 160] on button "16" at bounding box center [567, 160] width 23 height 23
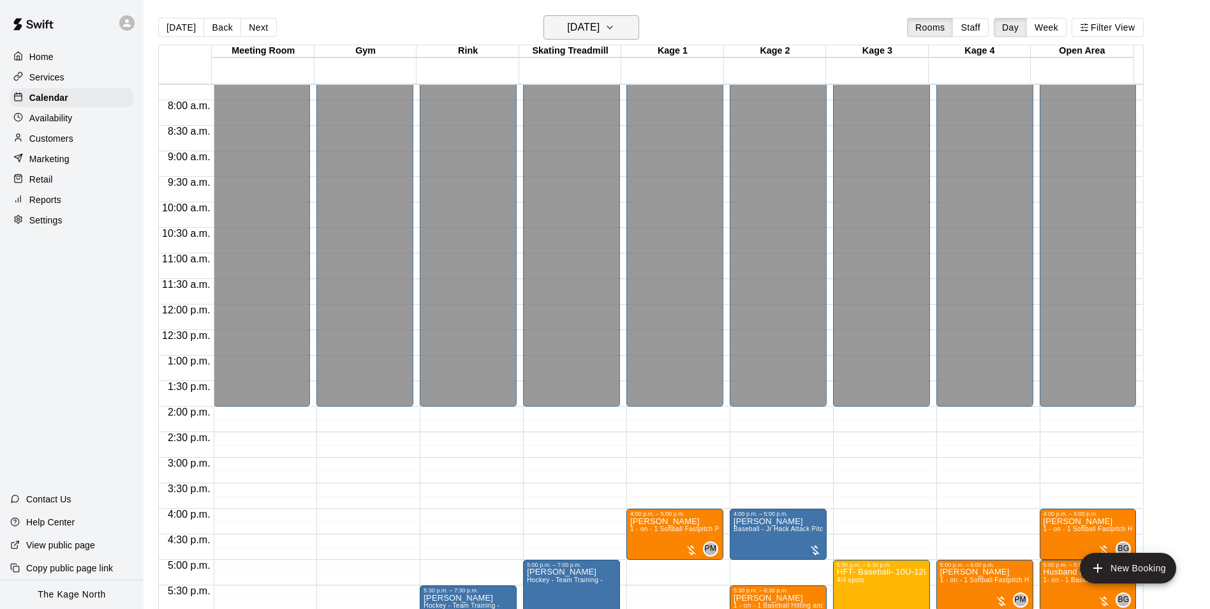
click at [600, 32] on h6 "[DATE]" at bounding box center [583, 28] width 33 height 18
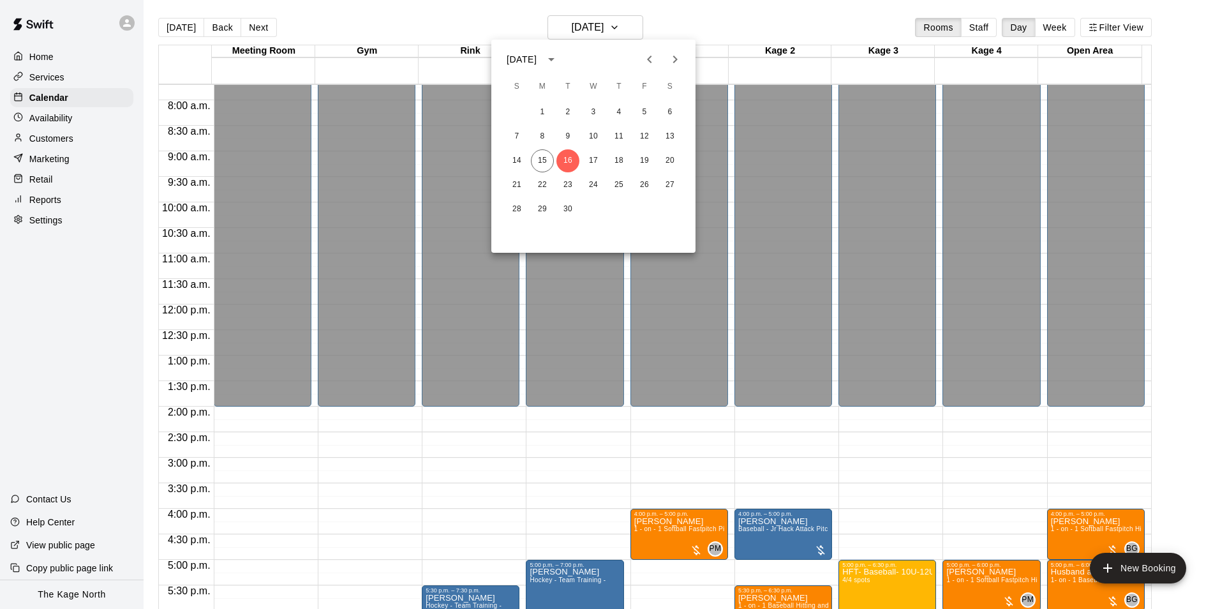
click at [724, 29] on div at bounding box center [610, 304] width 1220 height 609
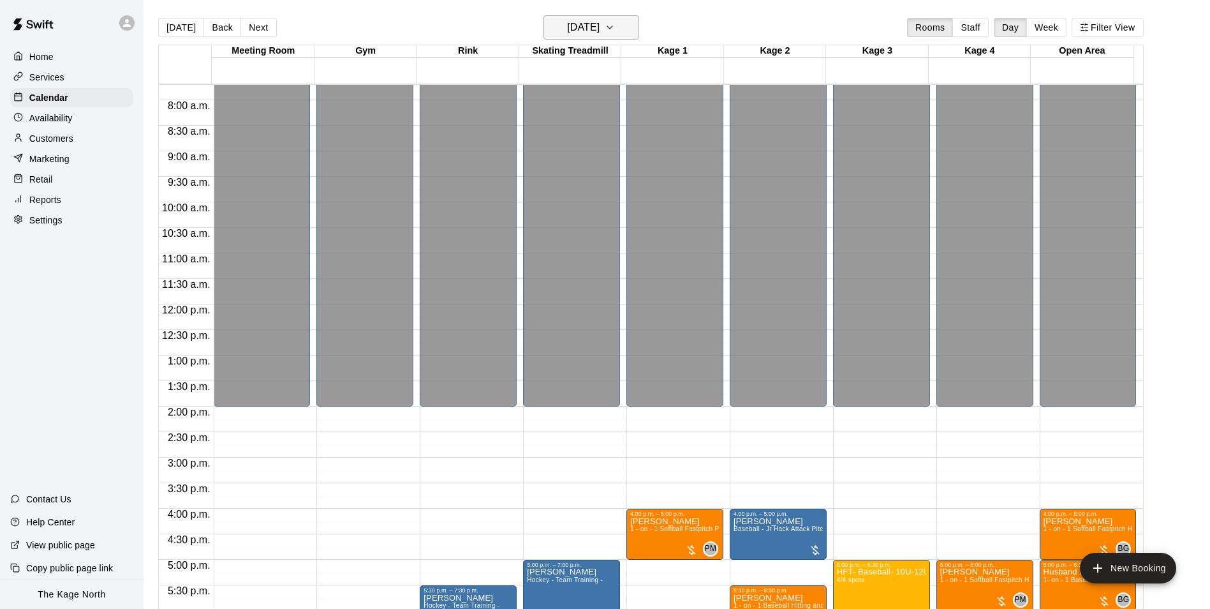
click at [598, 27] on h6 "[DATE]" at bounding box center [583, 28] width 33 height 18
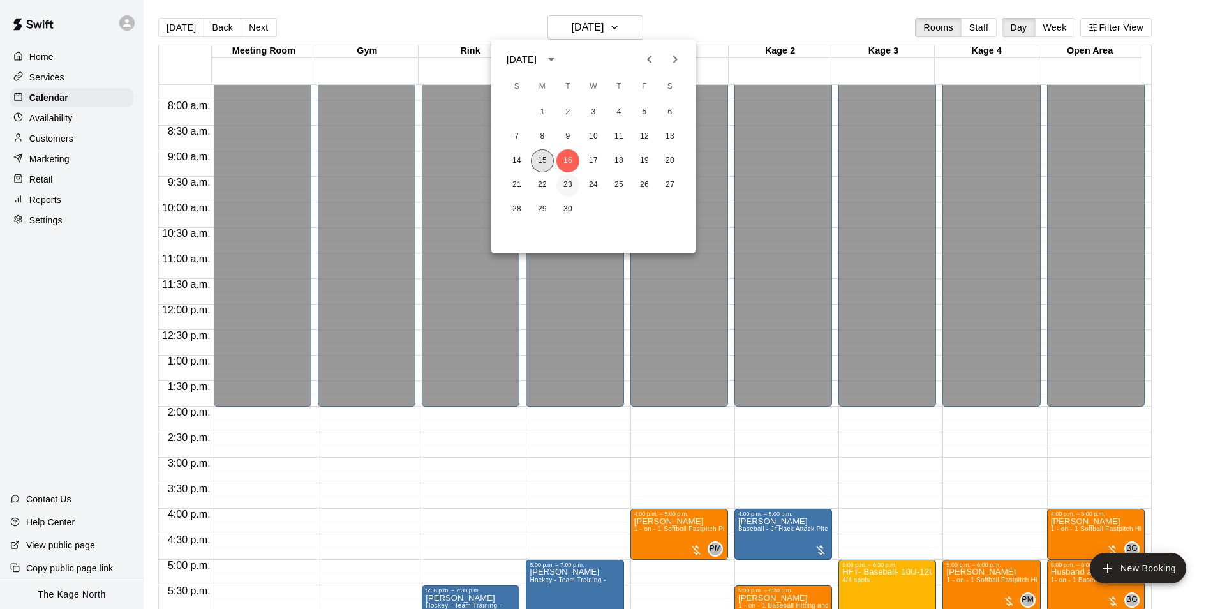
click at [549, 162] on button "15" at bounding box center [542, 160] width 23 height 23
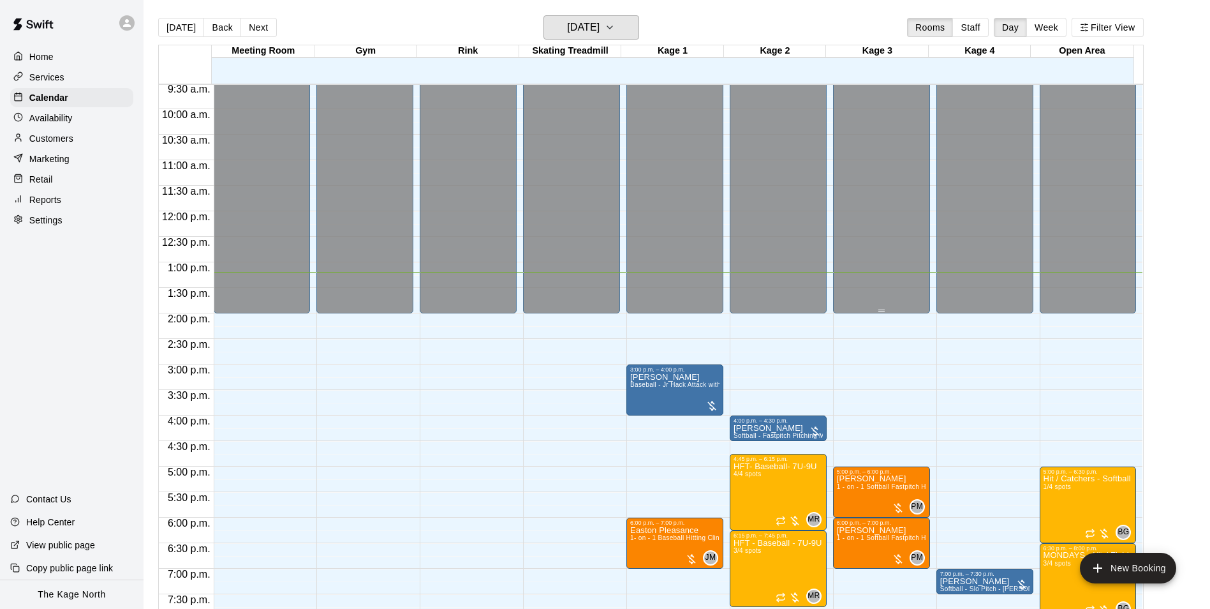
scroll to position [648, 0]
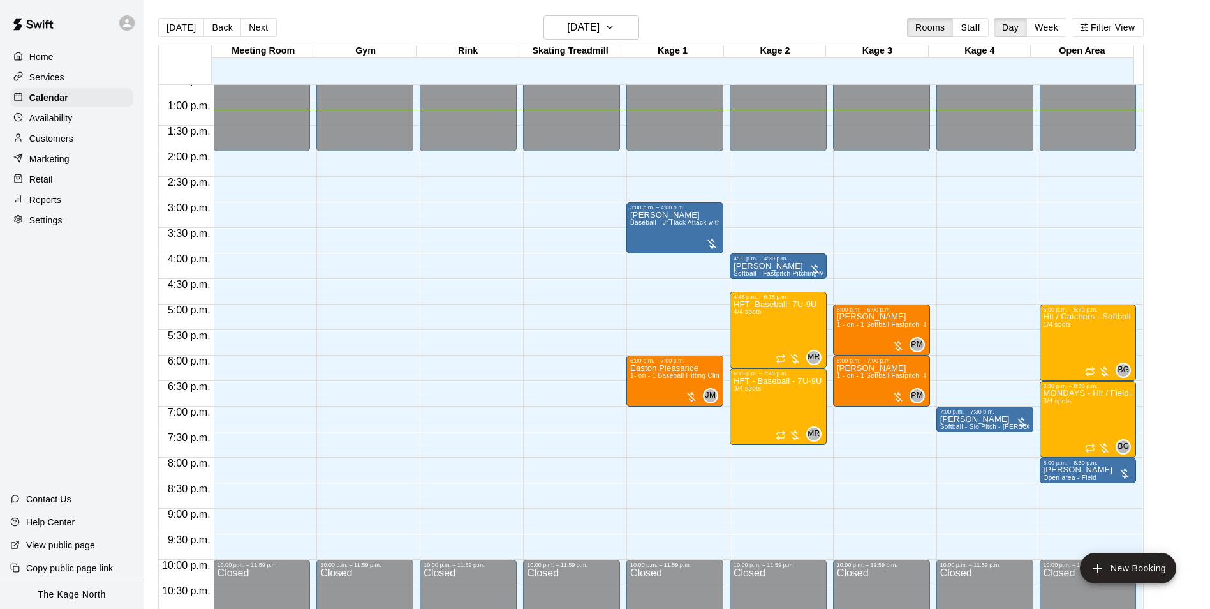
click at [723, 10] on main "[DATE] Back [DATE][DATE] Rooms Staff Day Week Filter View Meeting Room [GEOGRAP…" at bounding box center [677, 314] width 1067 height 629
click at [702, 18] on div "[DATE] Back [DATE][DATE] Rooms Staff Day Week Filter View" at bounding box center [651, 29] width 986 height 29
click at [47, 73] on p "Services" at bounding box center [46, 77] width 35 height 13
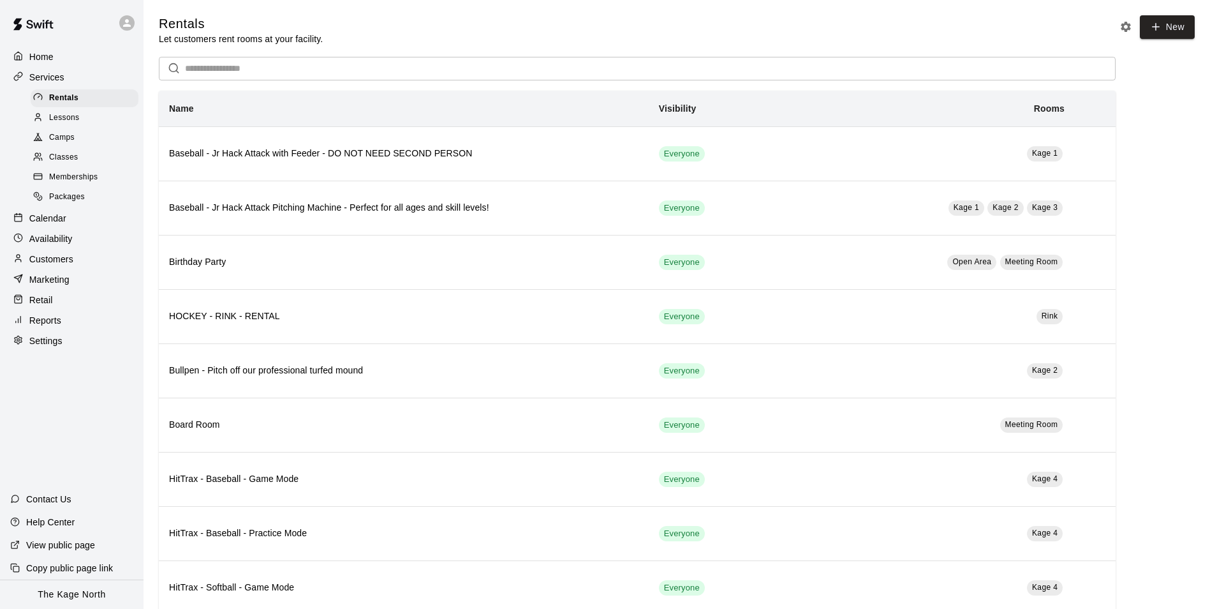
click at [78, 133] on div "Camps" at bounding box center [85, 138] width 108 height 18
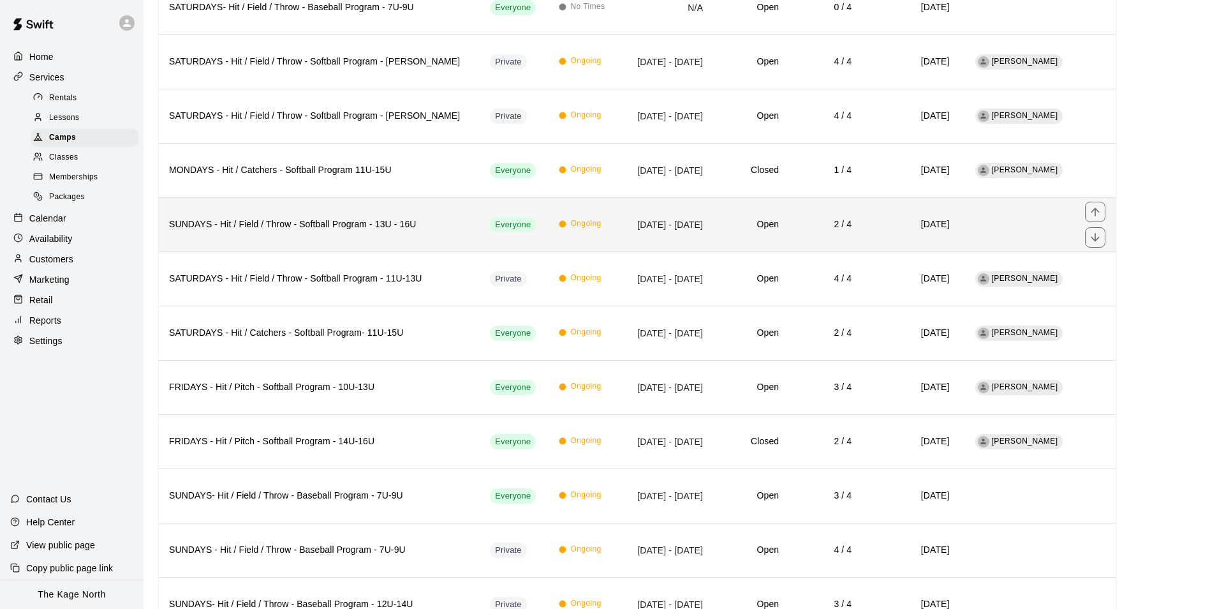
scroll to position [191, 0]
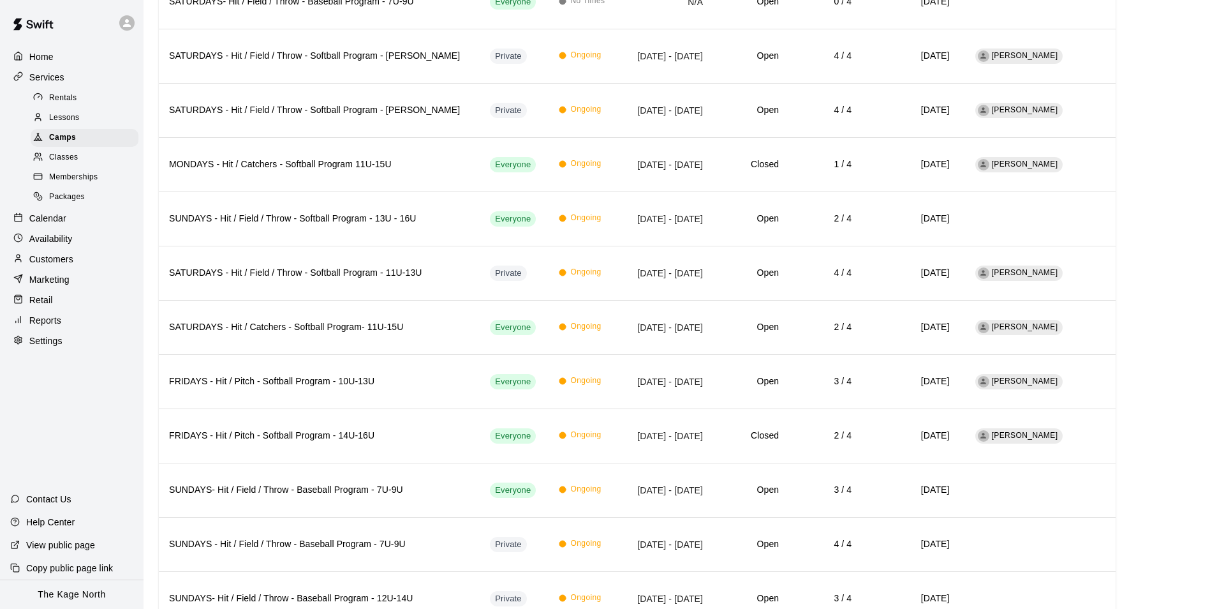
click at [50, 60] on p "Home" at bounding box center [41, 56] width 24 height 13
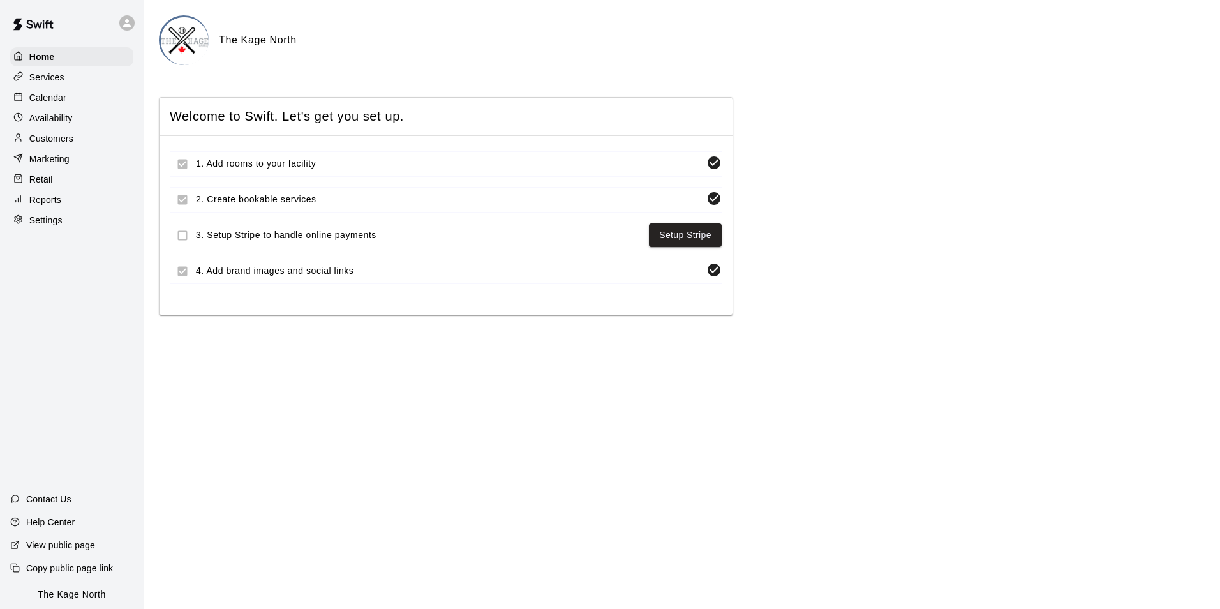
click at [59, 95] on p "Calendar" at bounding box center [47, 97] width 37 height 13
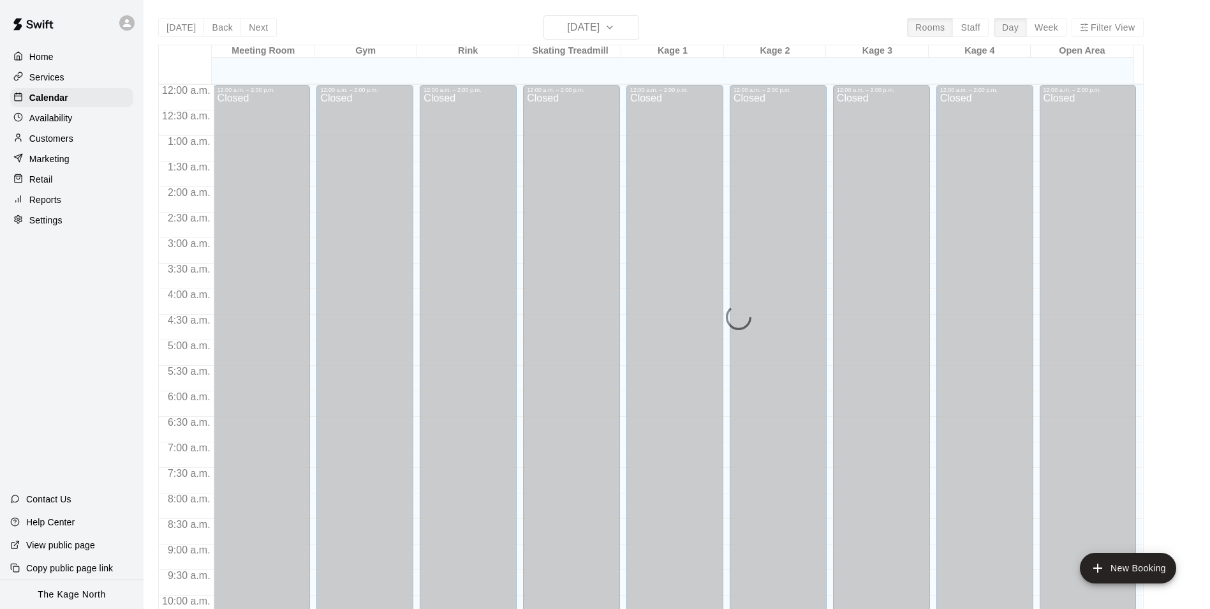
scroll to position [648, 0]
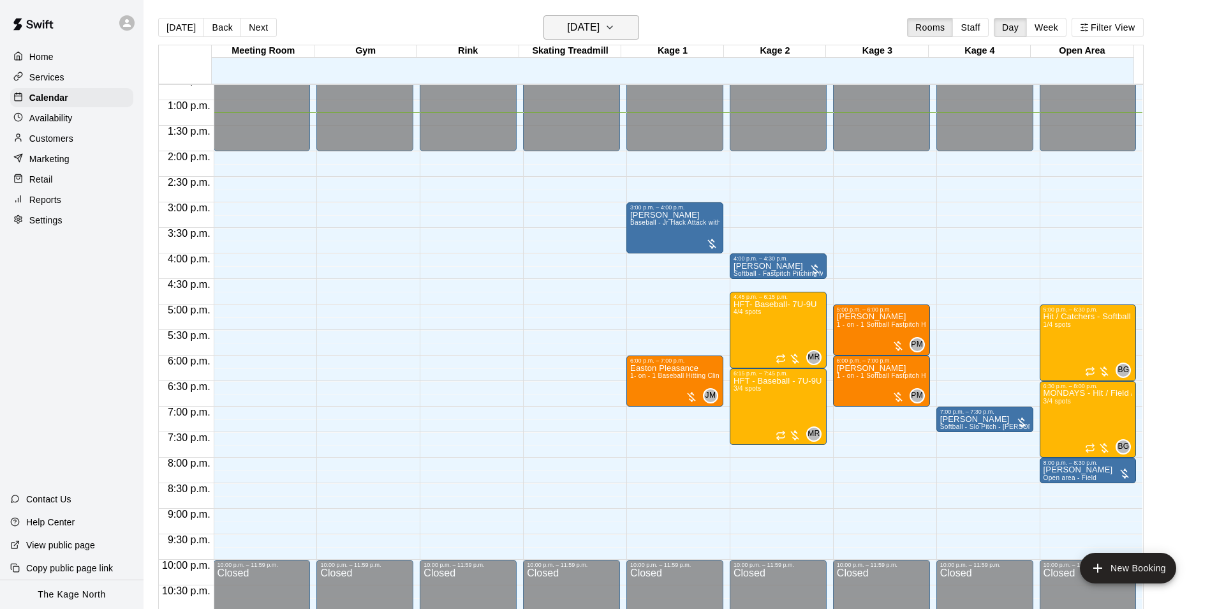
click at [600, 29] on h6 "[DATE]" at bounding box center [583, 28] width 33 height 18
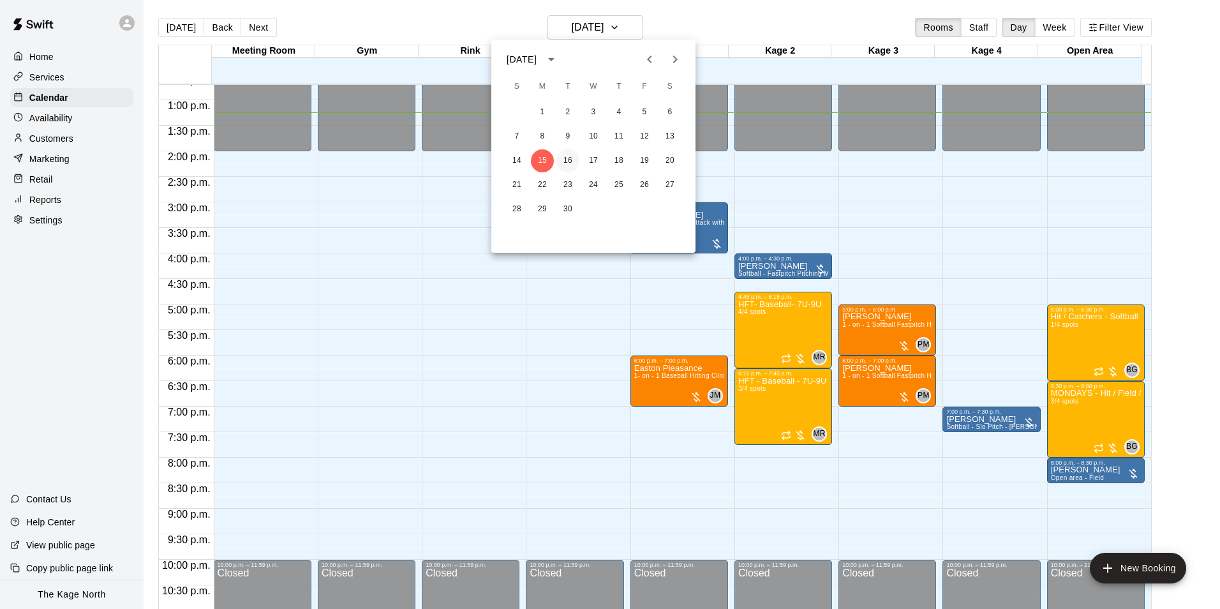
click at [564, 160] on button "16" at bounding box center [567, 160] width 23 height 23
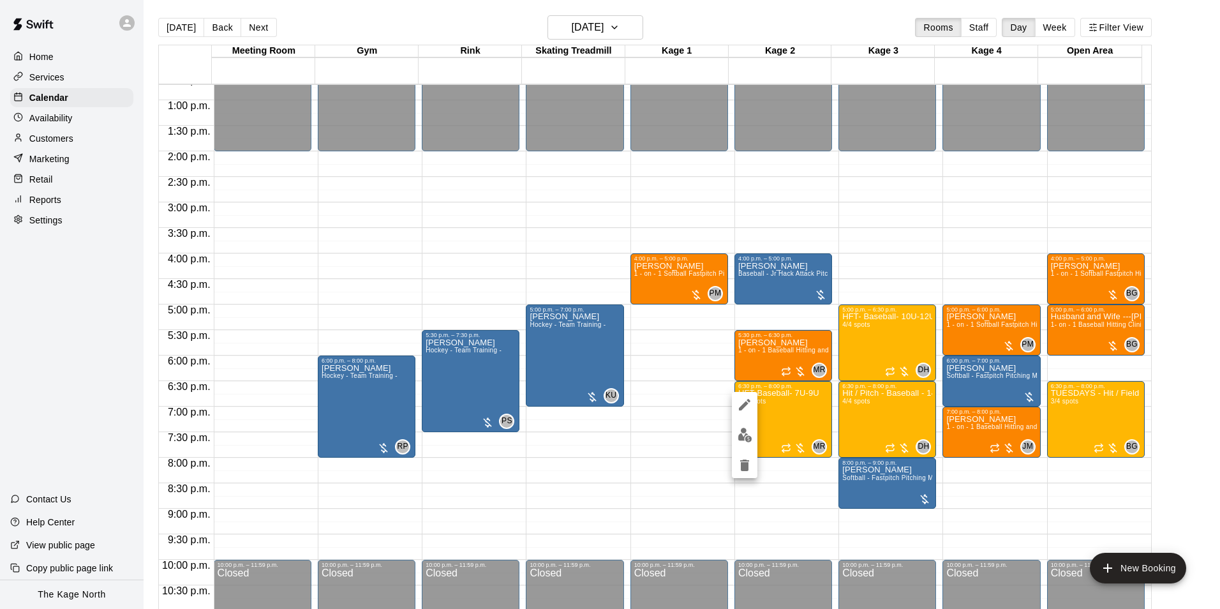
click at [745, 434] on img "edit" at bounding box center [744, 434] width 15 height 15
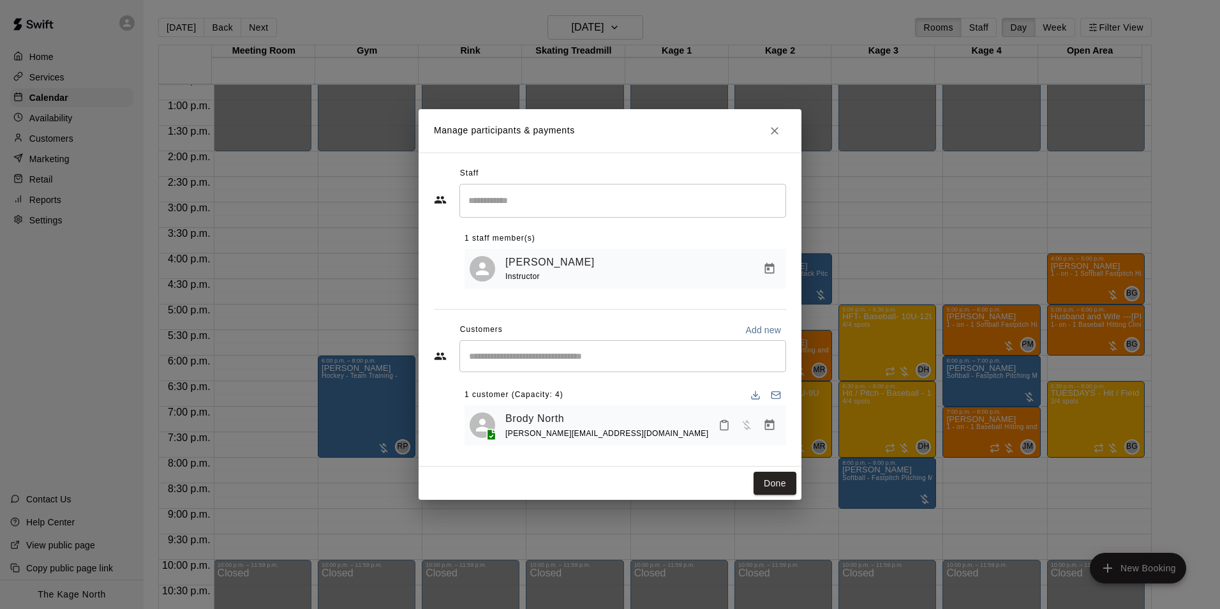
click at [512, 355] on input "Start typing to search customers..." at bounding box center [622, 356] width 315 height 13
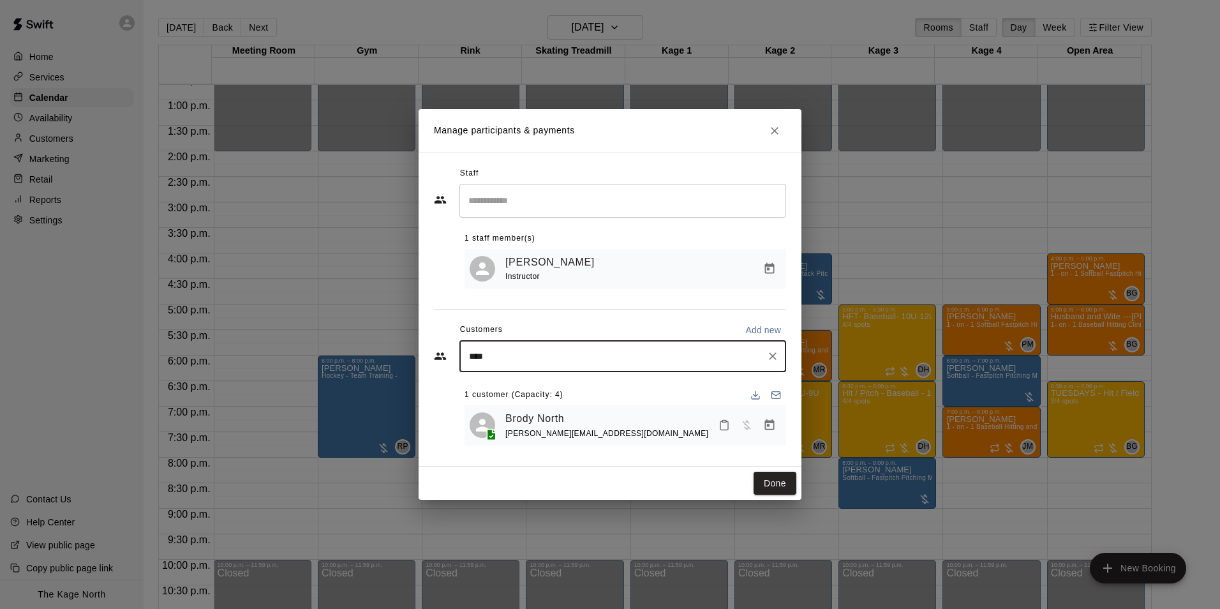
type input "*****"
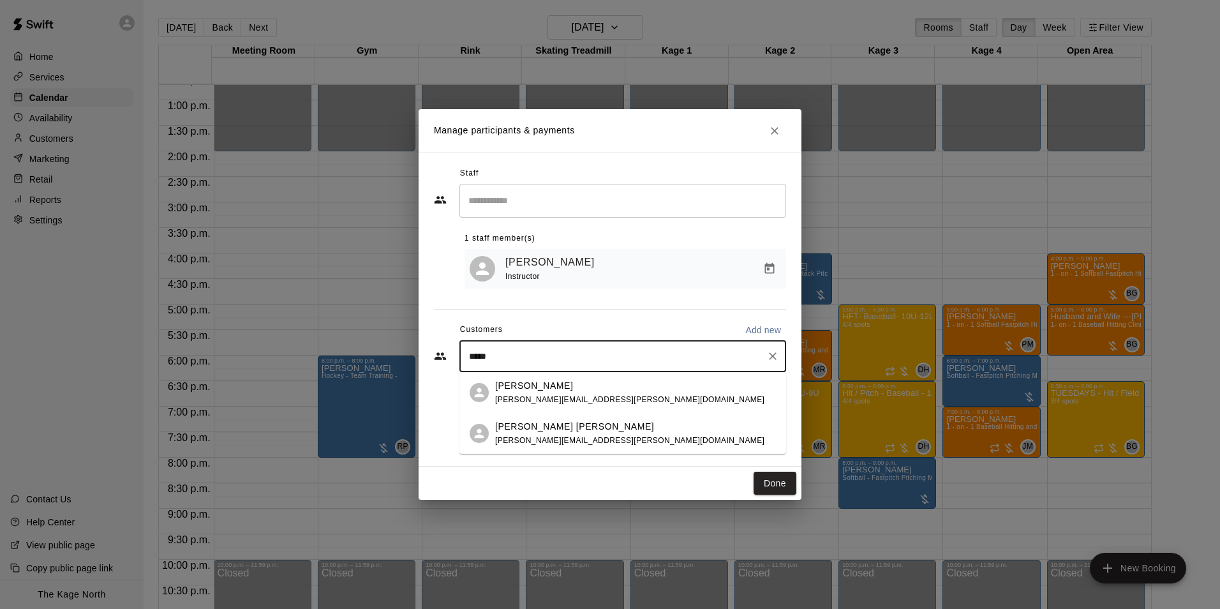
click at [538, 439] on span "[PERSON_NAME][EMAIL_ADDRESS][PERSON_NAME][DOMAIN_NAME]" at bounding box center [629, 440] width 269 height 9
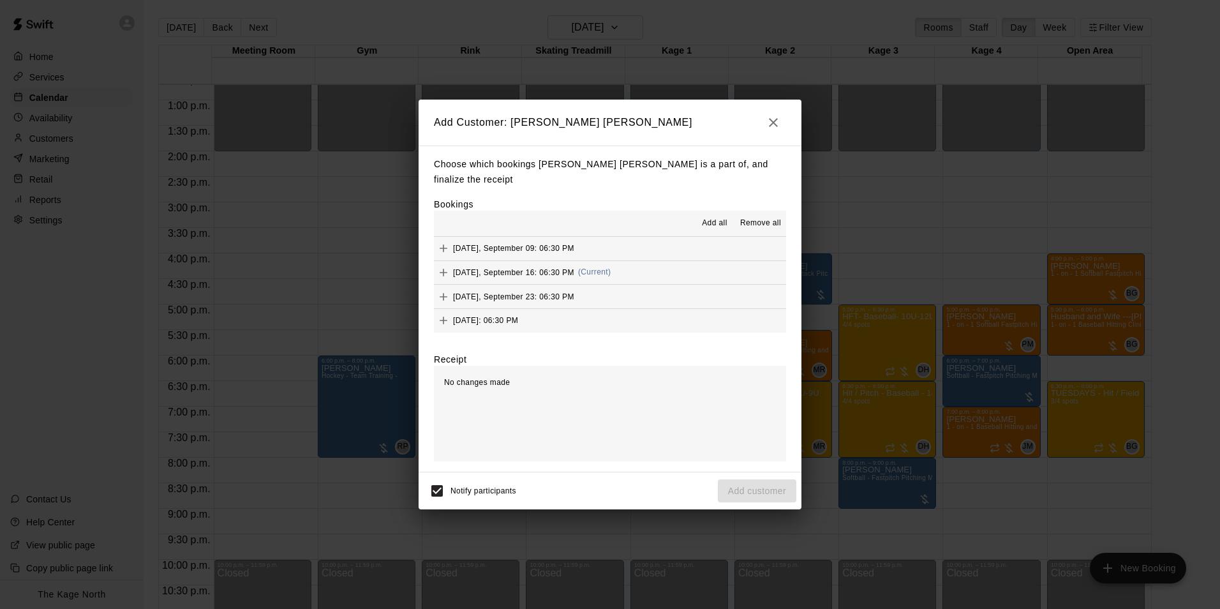
click at [720, 219] on span "Add all" at bounding box center [715, 223] width 26 height 13
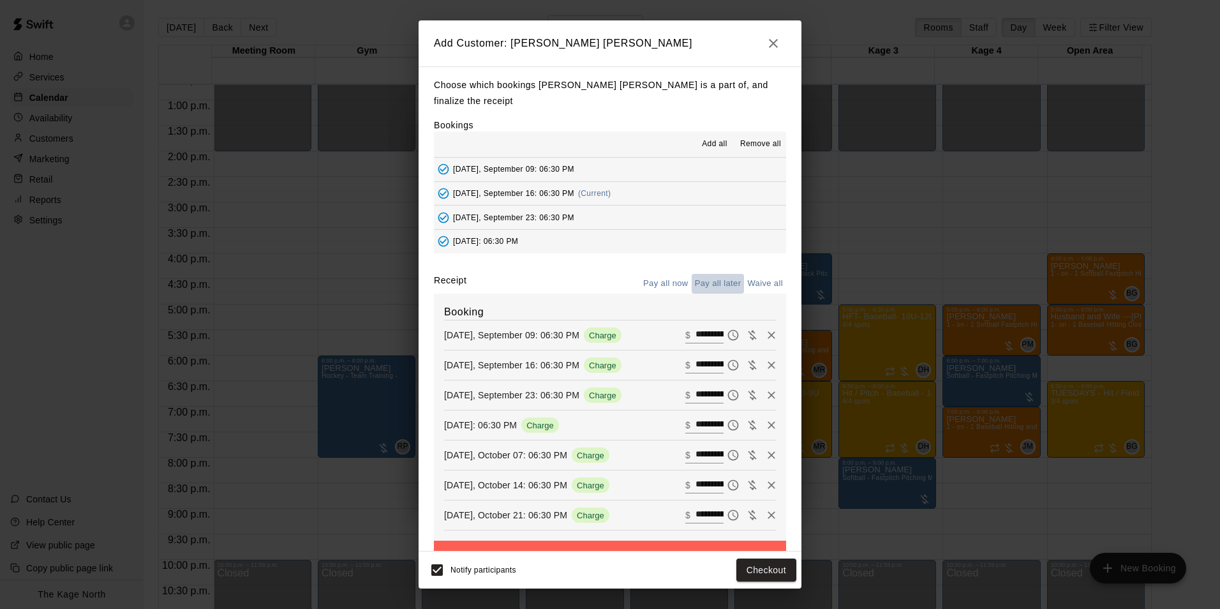
click at [712, 274] on button "Pay all later" at bounding box center [718, 284] width 53 height 20
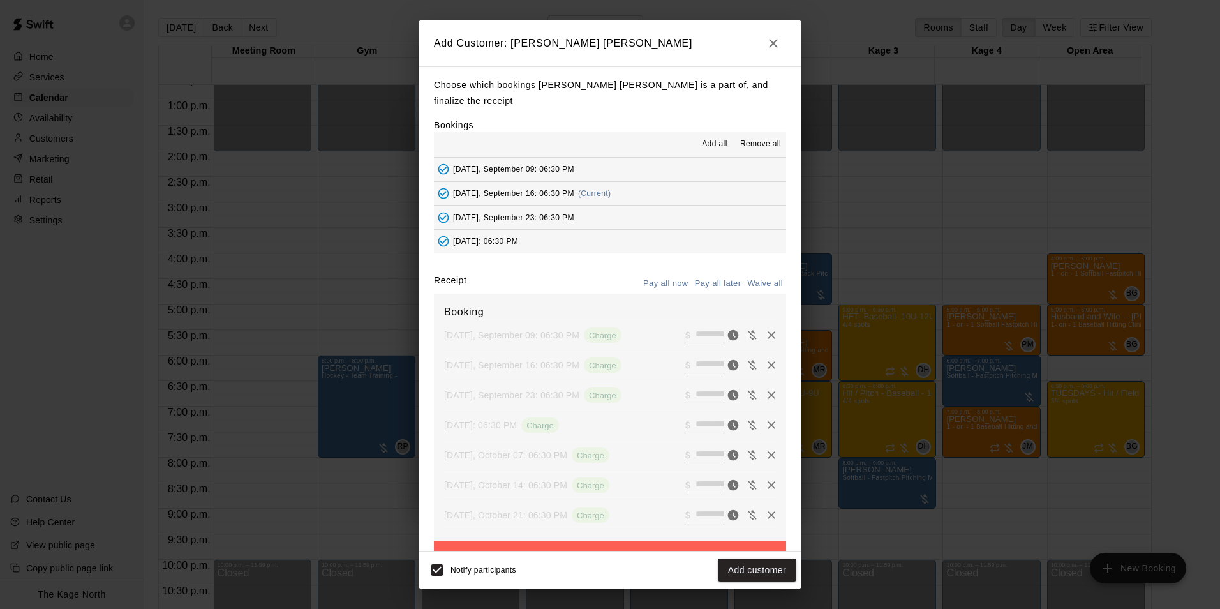
click at [755, 565] on button "Add customer" at bounding box center [757, 570] width 78 height 24
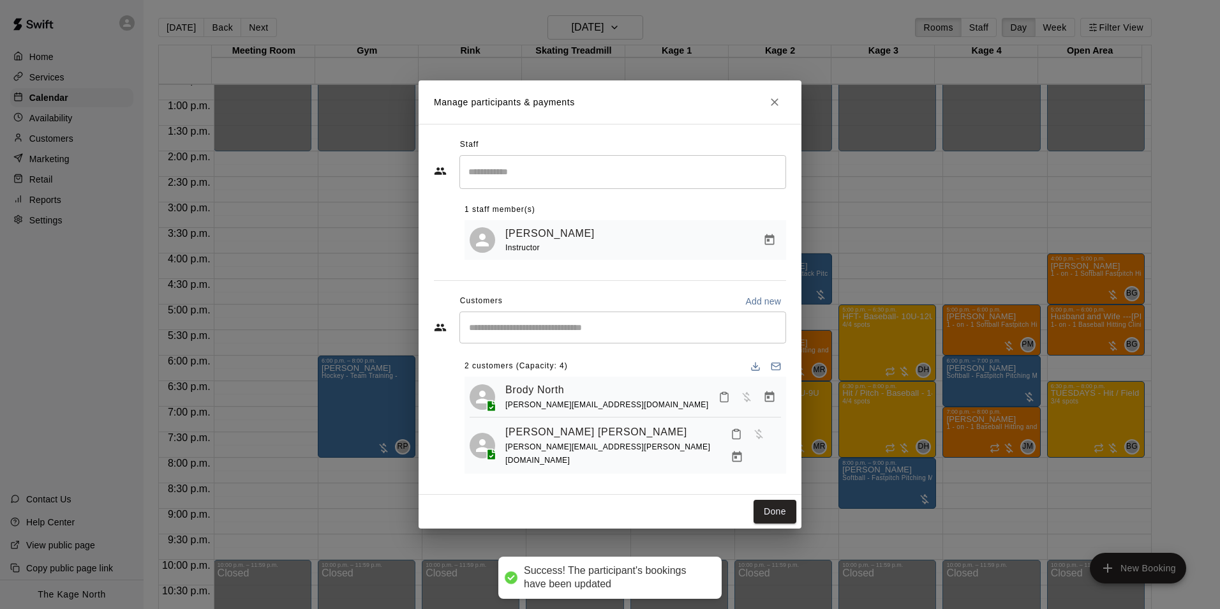
click at [774, 507] on button "Done" at bounding box center [774, 512] width 43 height 24
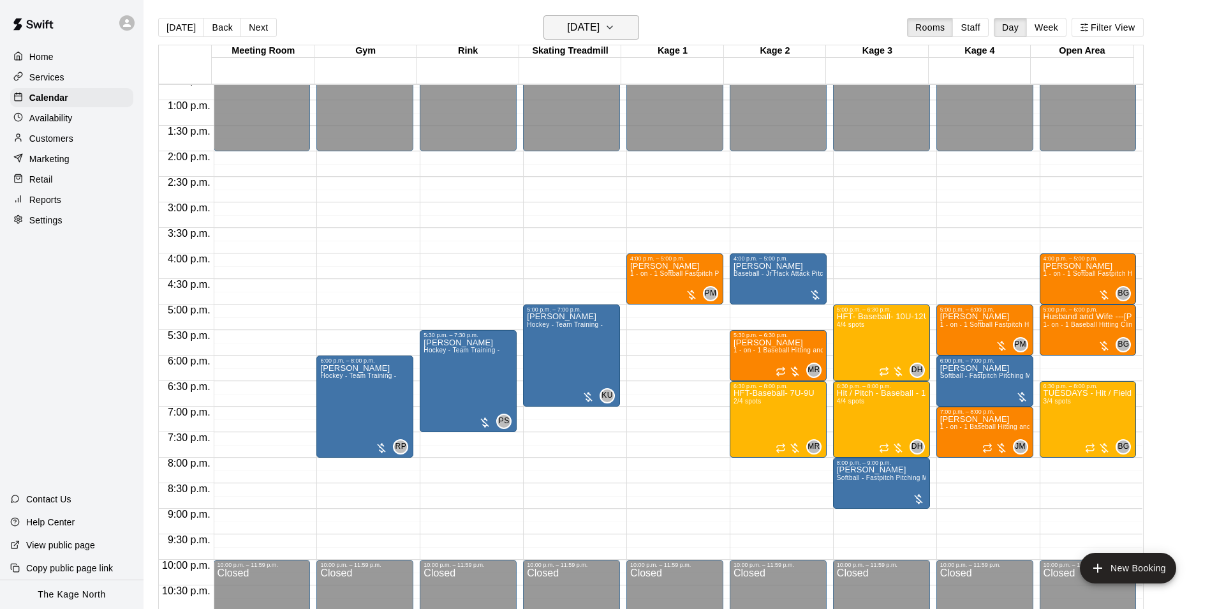
click at [600, 21] on h6 "[DATE]" at bounding box center [583, 28] width 33 height 18
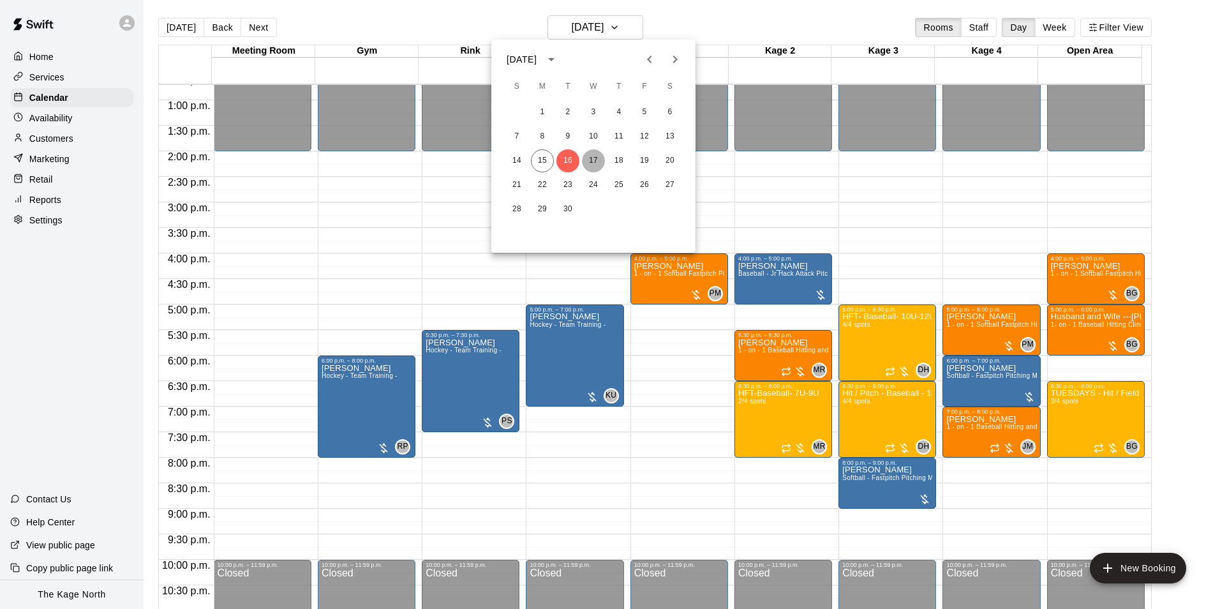
click at [594, 158] on button "17" at bounding box center [593, 160] width 23 height 23
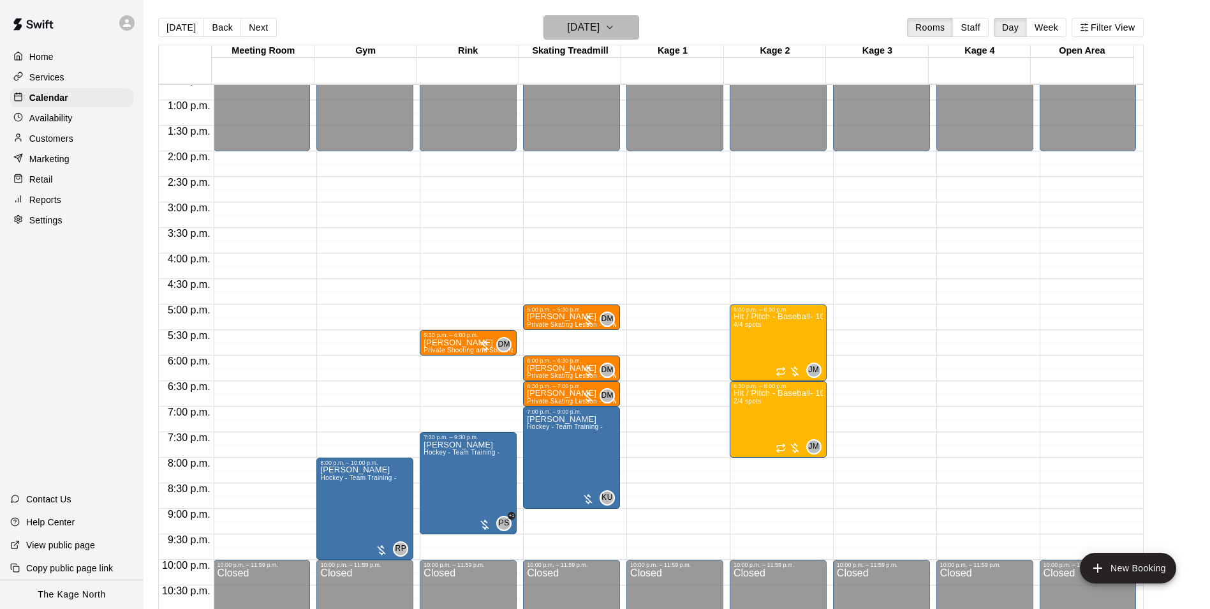
click at [600, 36] on h6 "[DATE]" at bounding box center [583, 28] width 33 height 18
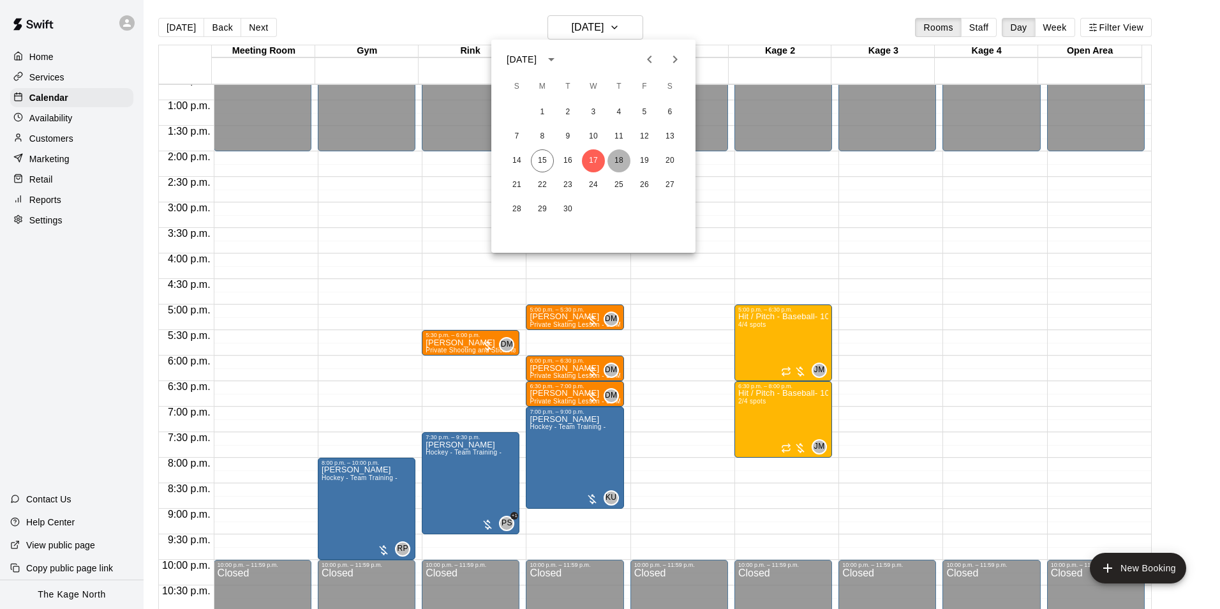
click at [618, 156] on button "18" at bounding box center [618, 160] width 23 height 23
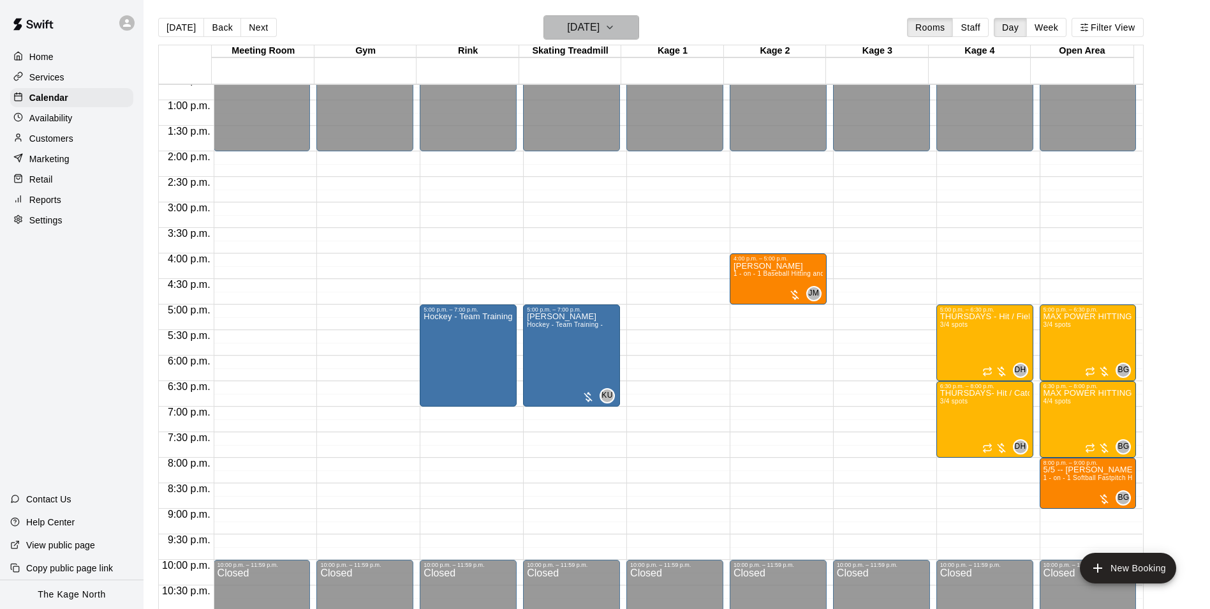
click at [585, 29] on h6 "[DATE]" at bounding box center [583, 28] width 33 height 18
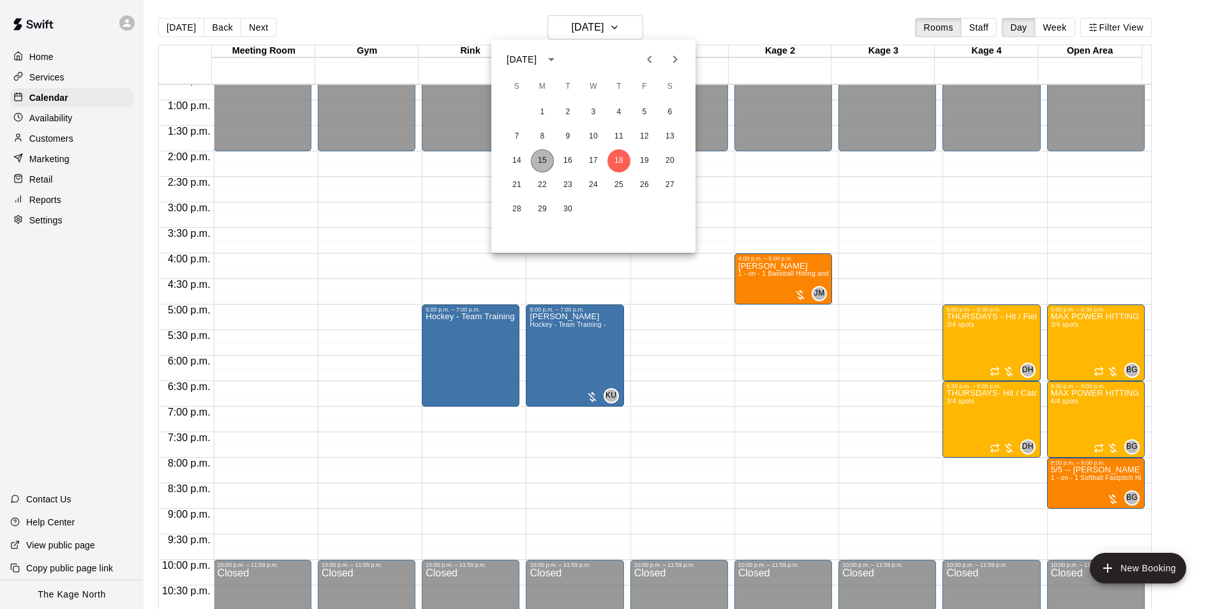
click at [532, 158] on button "15" at bounding box center [542, 160] width 23 height 23
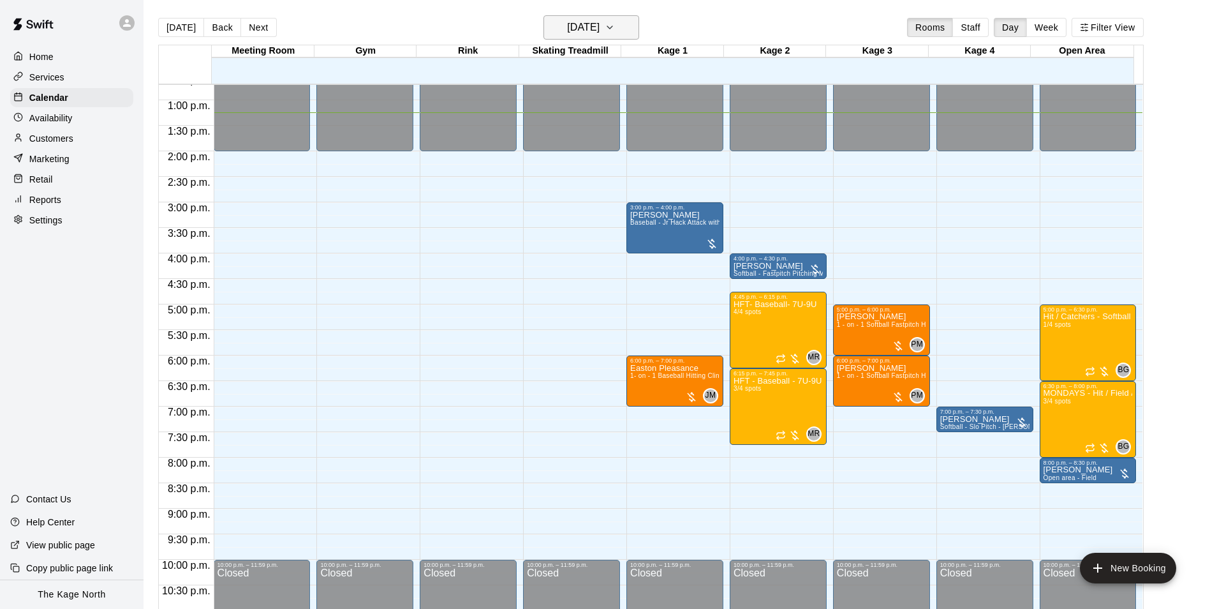
click at [623, 27] on button "[DATE]" at bounding box center [592, 27] width 96 height 24
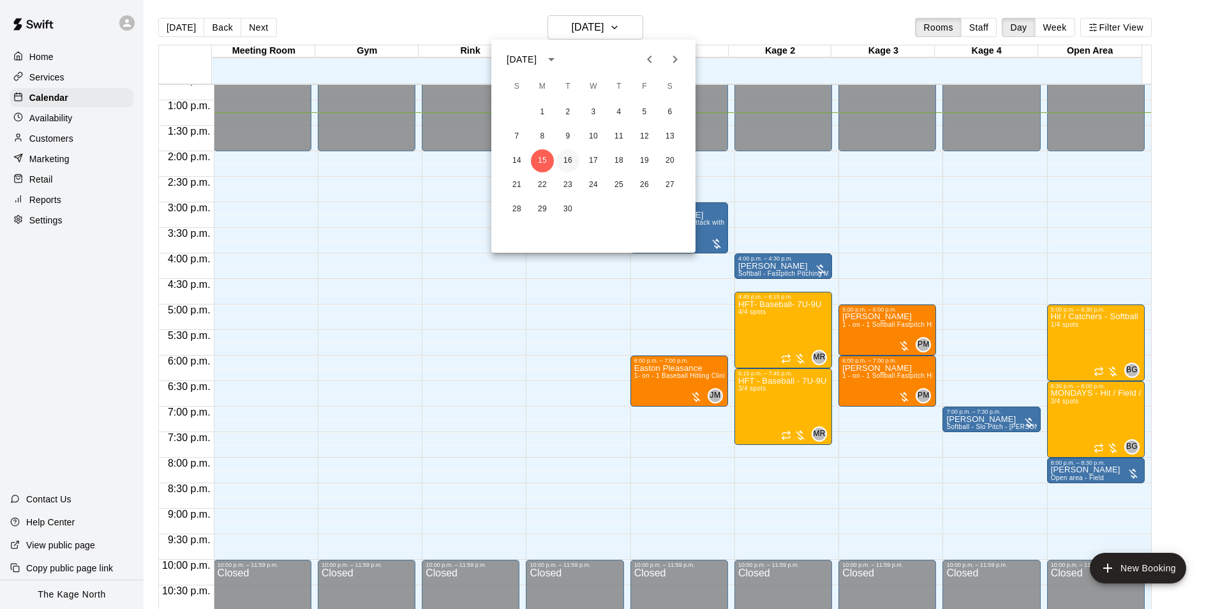
click at [570, 159] on button "16" at bounding box center [567, 160] width 23 height 23
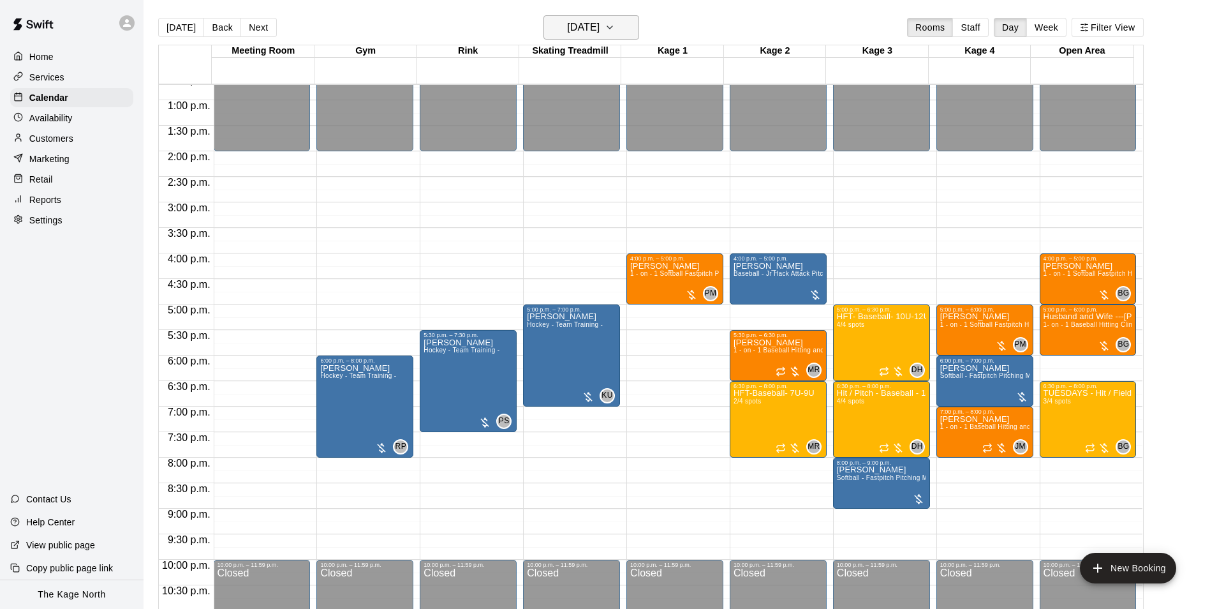
click at [590, 31] on h6 "[DATE]" at bounding box center [583, 28] width 33 height 18
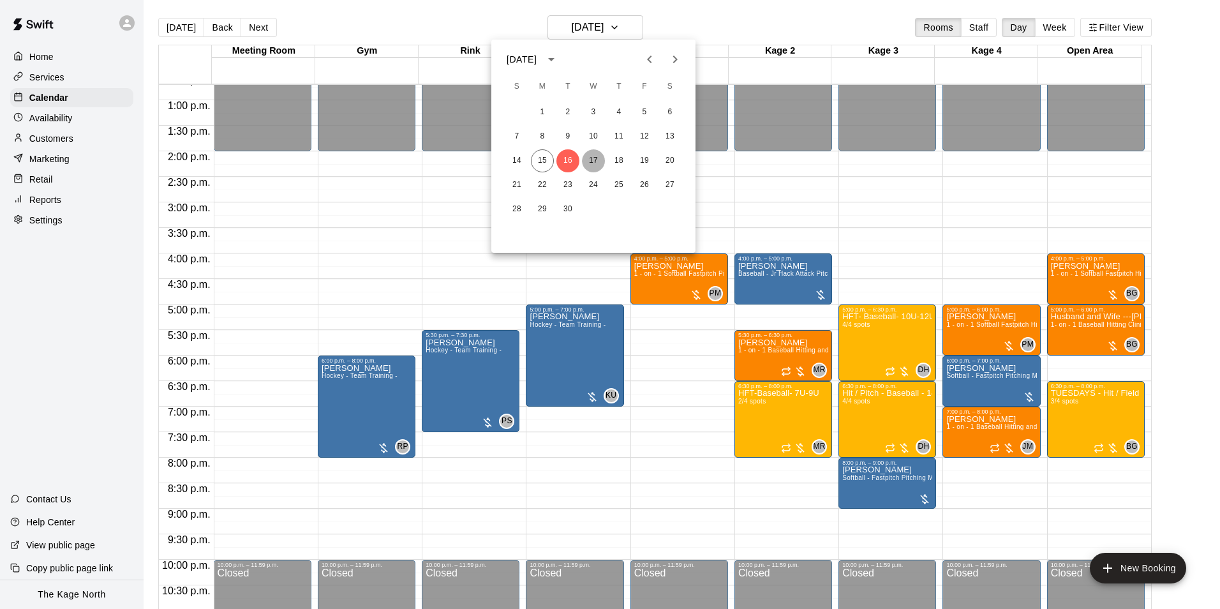
click at [595, 154] on button "17" at bounding box center [593, 160] width 23 height 23
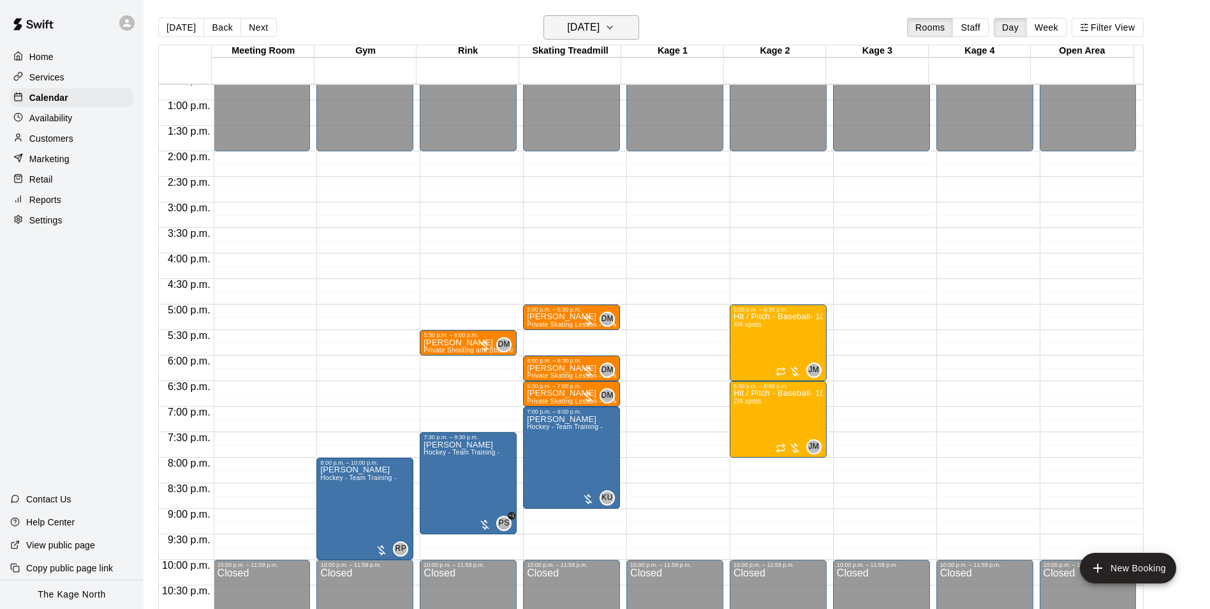
click at [600, 30] on h6 "[DATE]" at bounding box center [583, 28] width 33 height 18
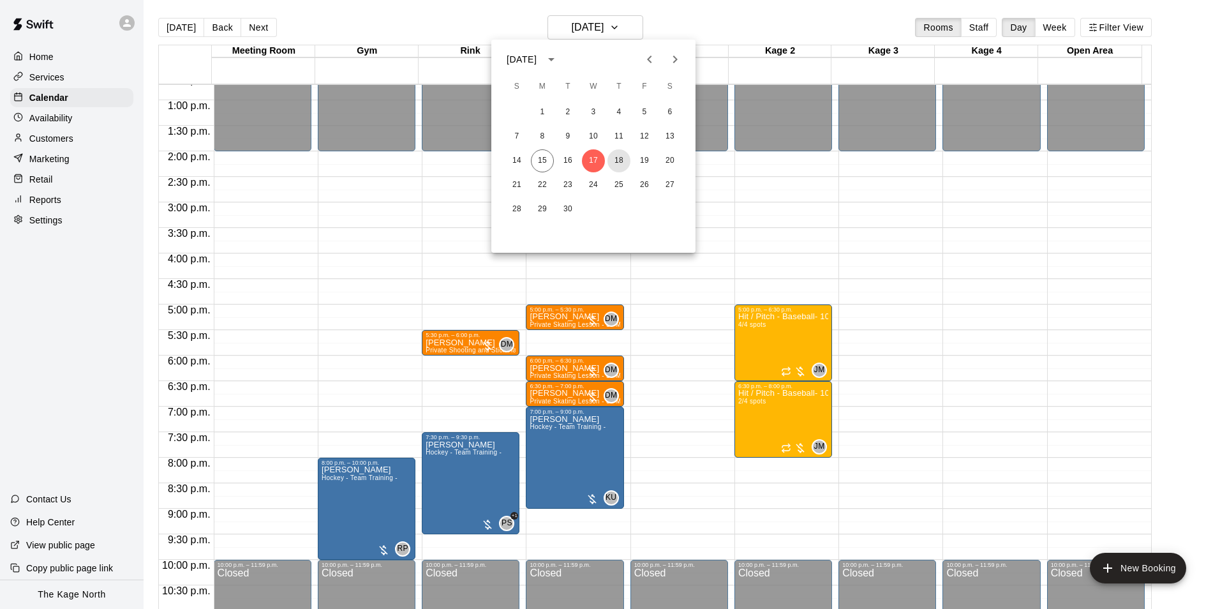
drag, startPoint x: 613, startPoint y: 156, endPoint x: 745, endPoint y: 241, distance: 157.0
click at [613, 156] on button "18" at bounding box center [618, 160] width 23 height 23
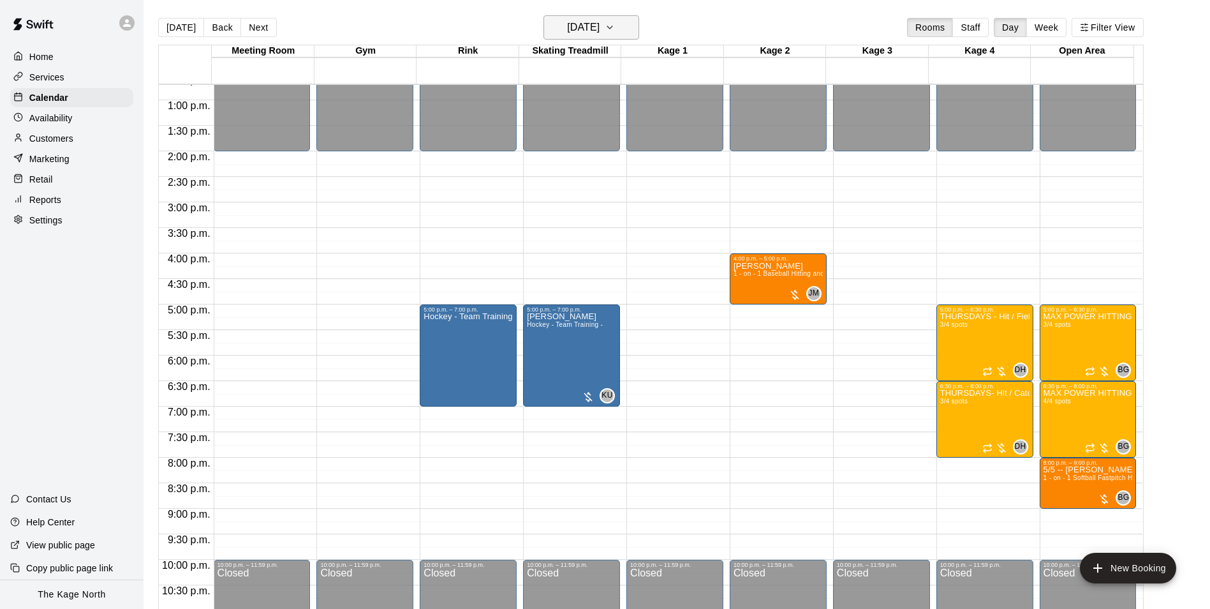
click at [600, 20] on h6 "[DATE]" at bounding box center [583, 28] width 33 height 18
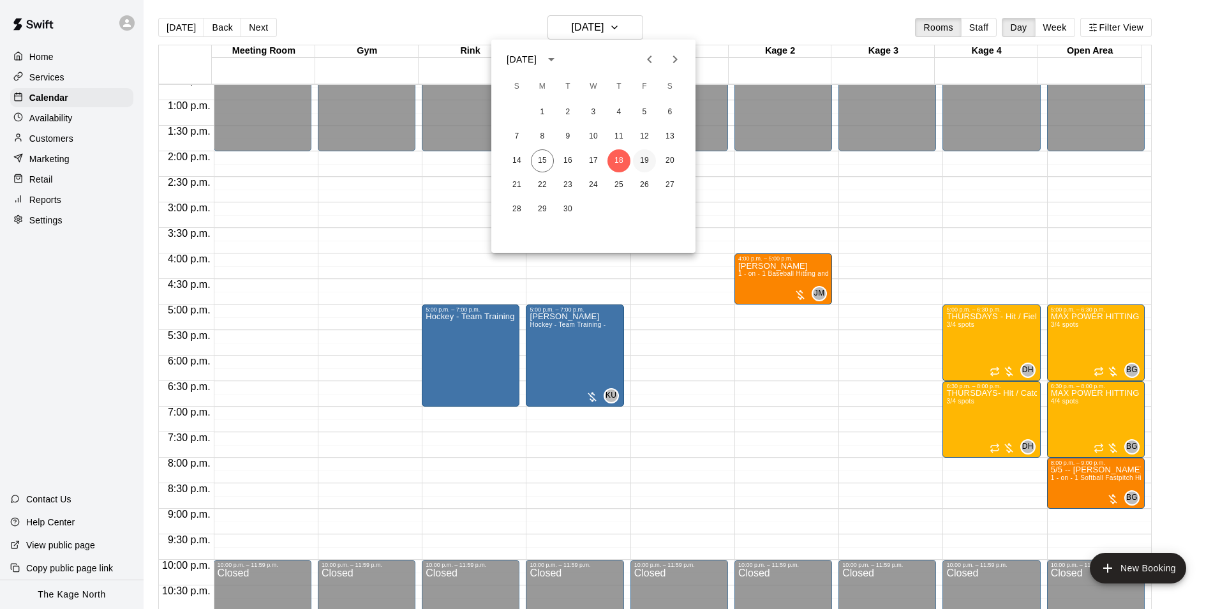
click at [649, 161] on button "19" at bounding box center [644, 160] width 23 height 23
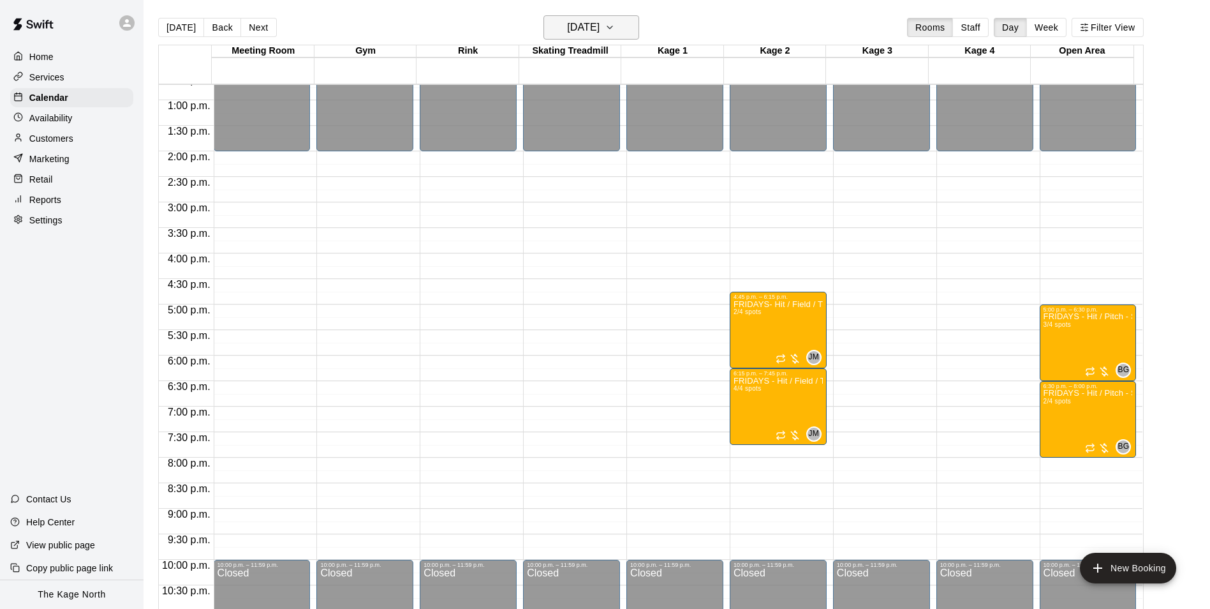
click at [618, 28] on button "[DATE]" at bounding box center [592, 27] width 96 height 24
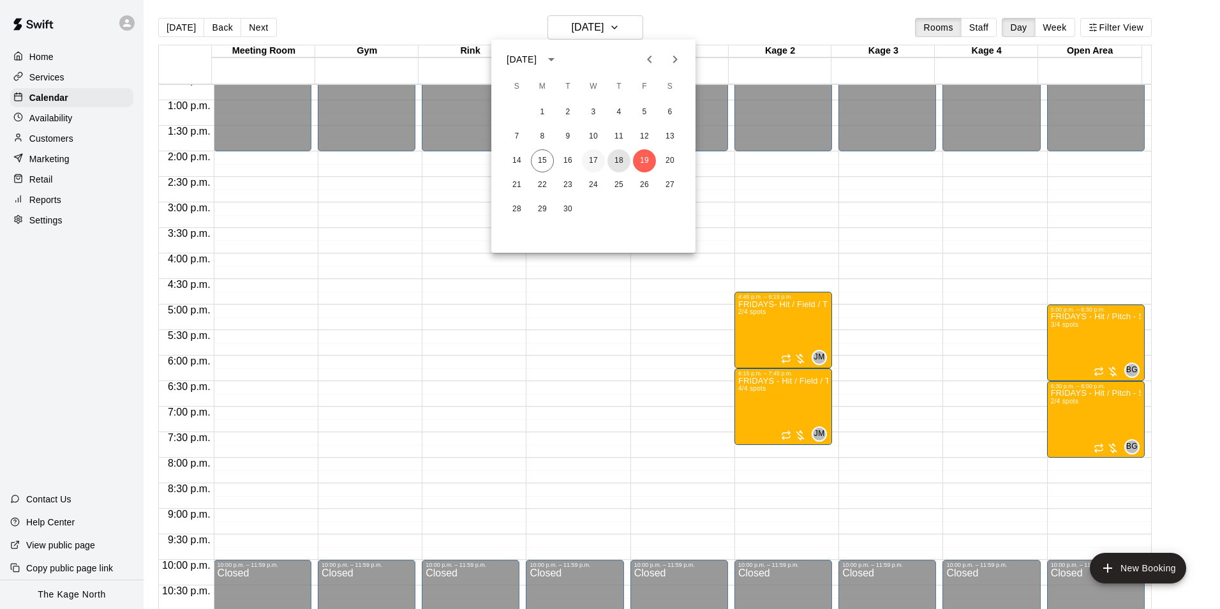
drag, startPoint x: 611, startPoint y: 163, endPoint x: 602, endPoint y: 163, distance: 8.3
click at [611, 163] on button "18" at bounding box center [618, 160] width 23 height 23
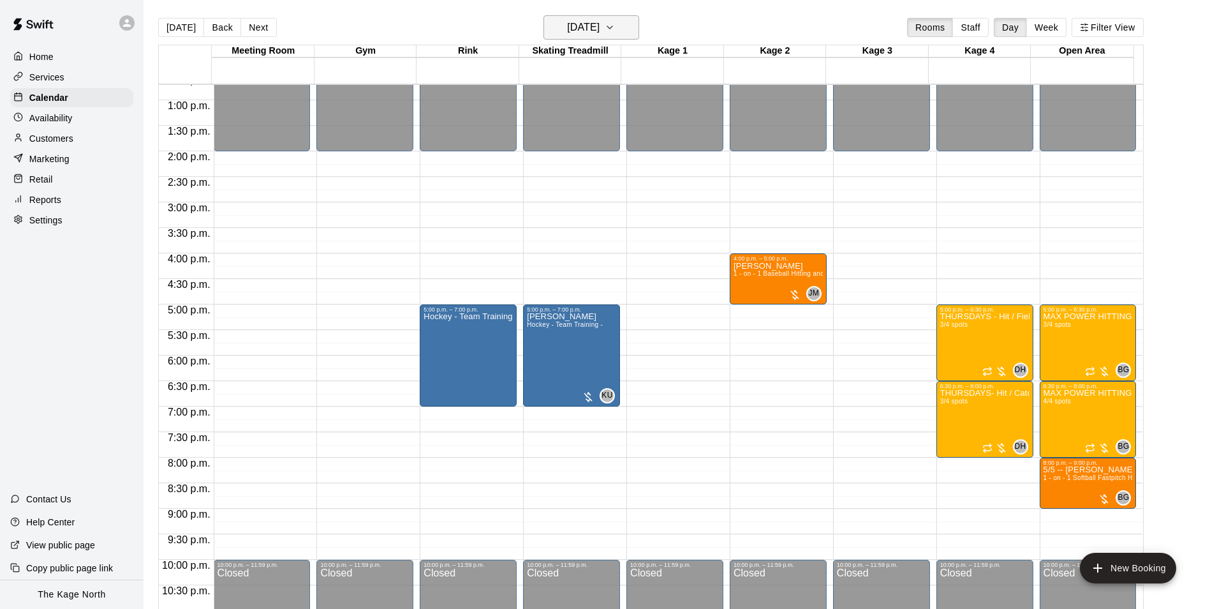
click at [590, 22] on h6 "[DATE]" at bounding box center [583, 28] width 33 height 18
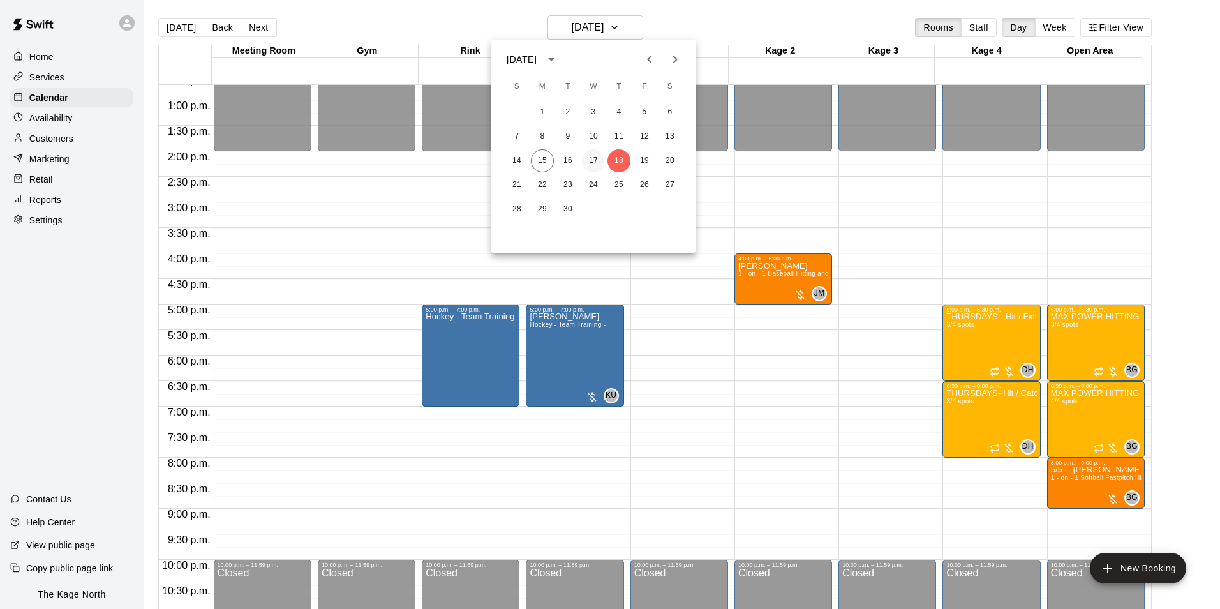
click at [595, 163] on button "17" at bounding box center [593, 160] width 23 height 23
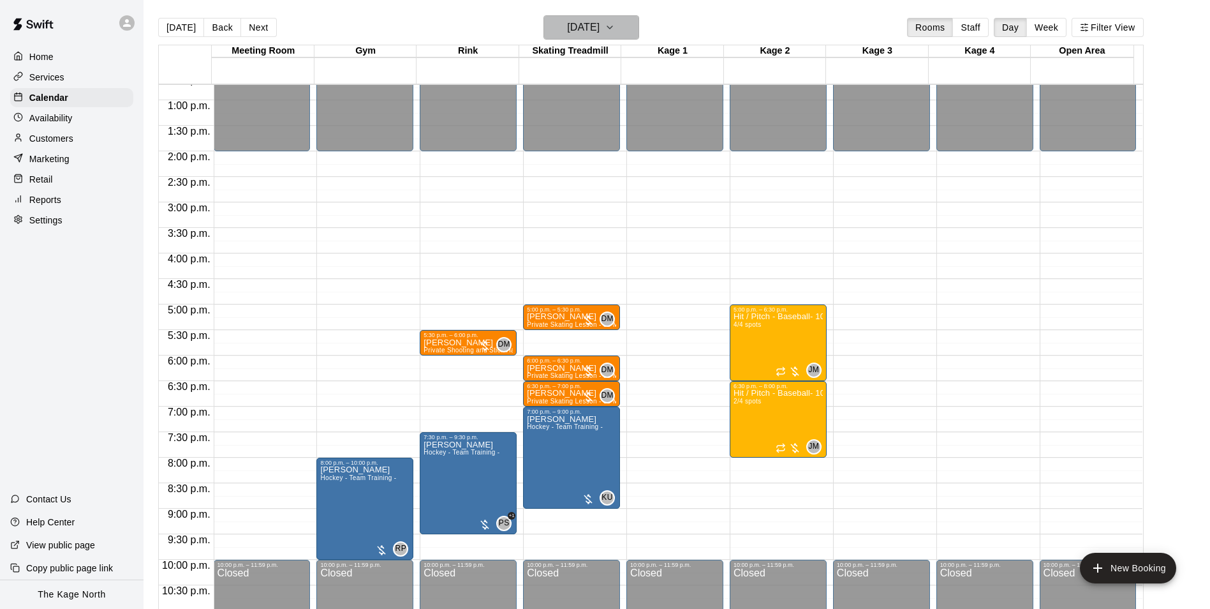
click at [600, 24] on h6 "[DATE]" at bounding box center [583, 28] width 33 height 18
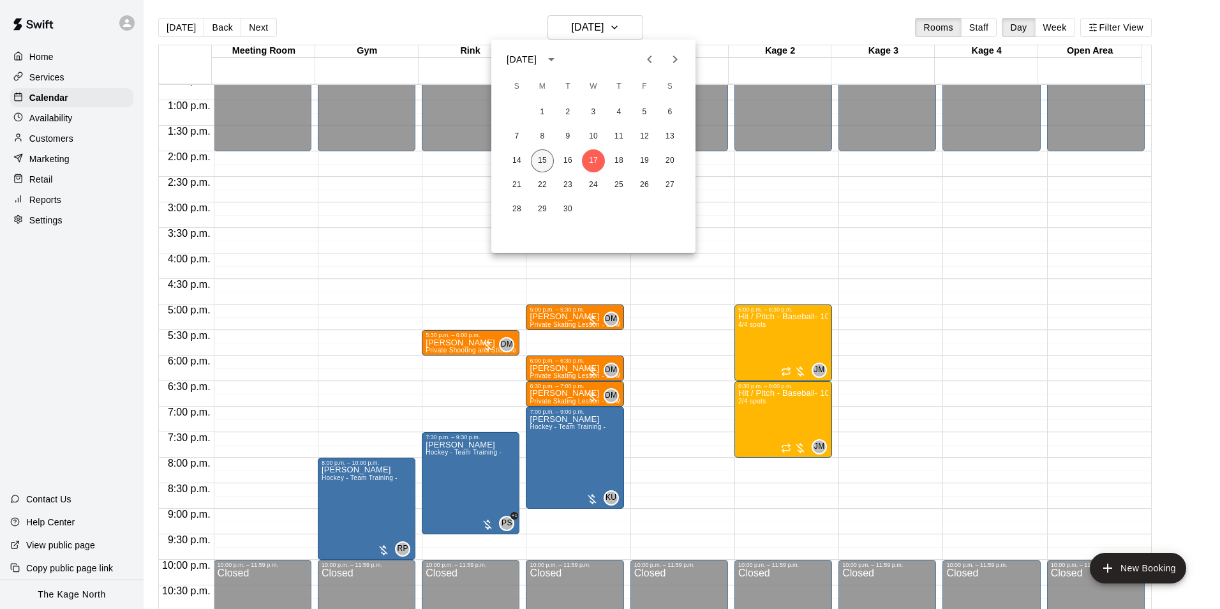
click at [546, 163] on button "15" at bounding box center [542, 160] width 23 height 23
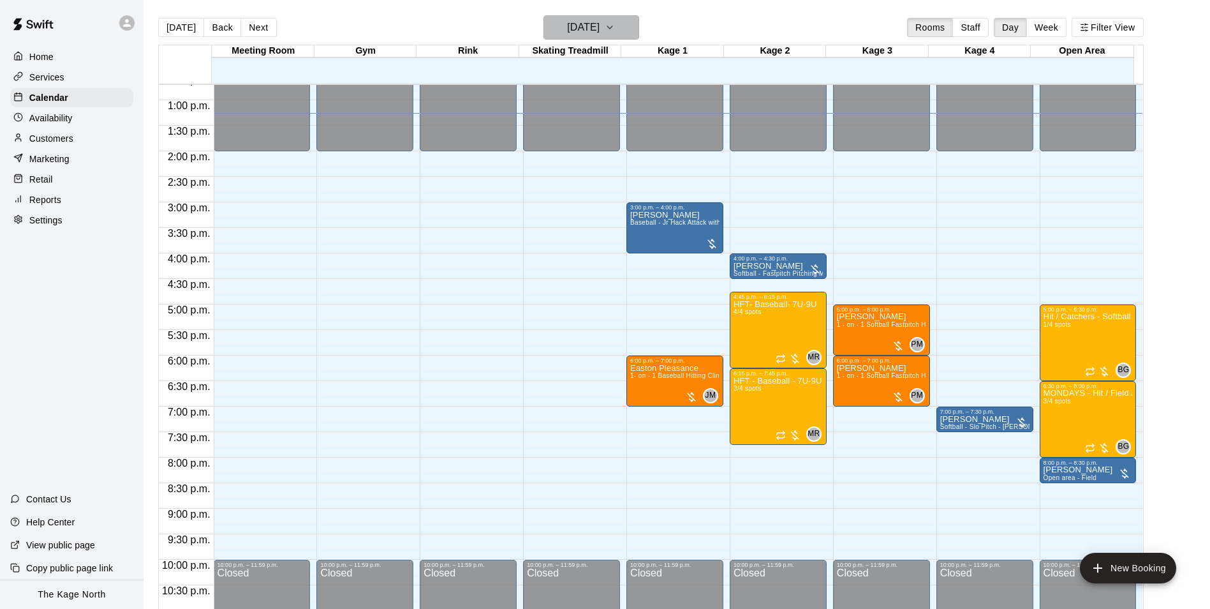
click at [596, 24] on h6 "[DATE]" at bounding box center [583, 28] width 33 height 18
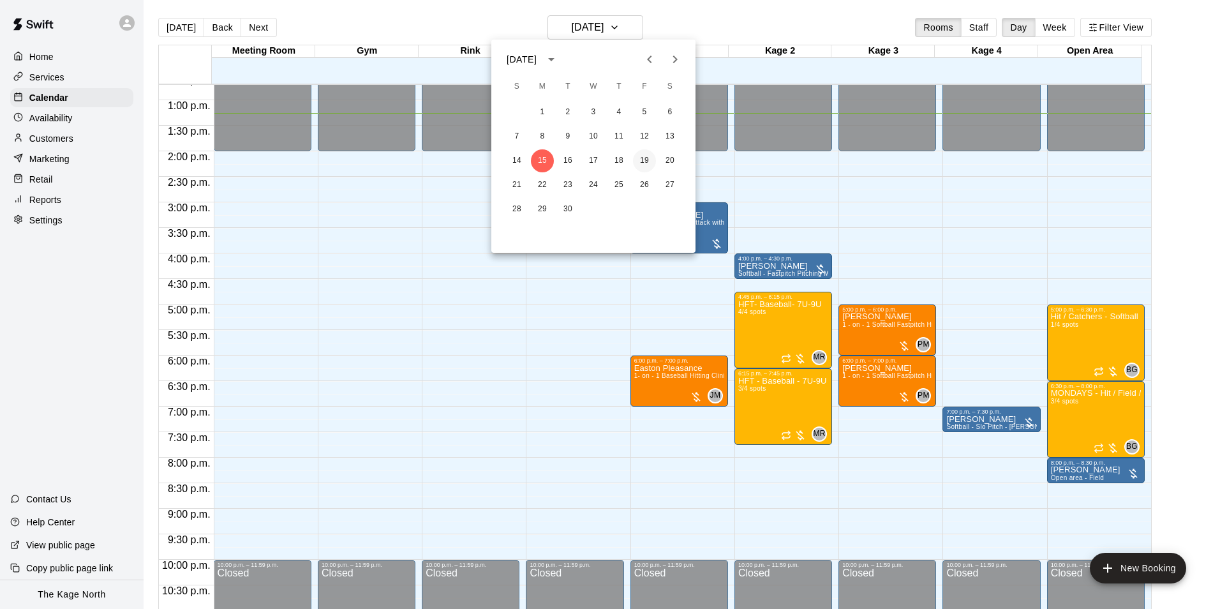
click at [644, 165] on button "19" at bounding box center [644, 160] width 23 height 23
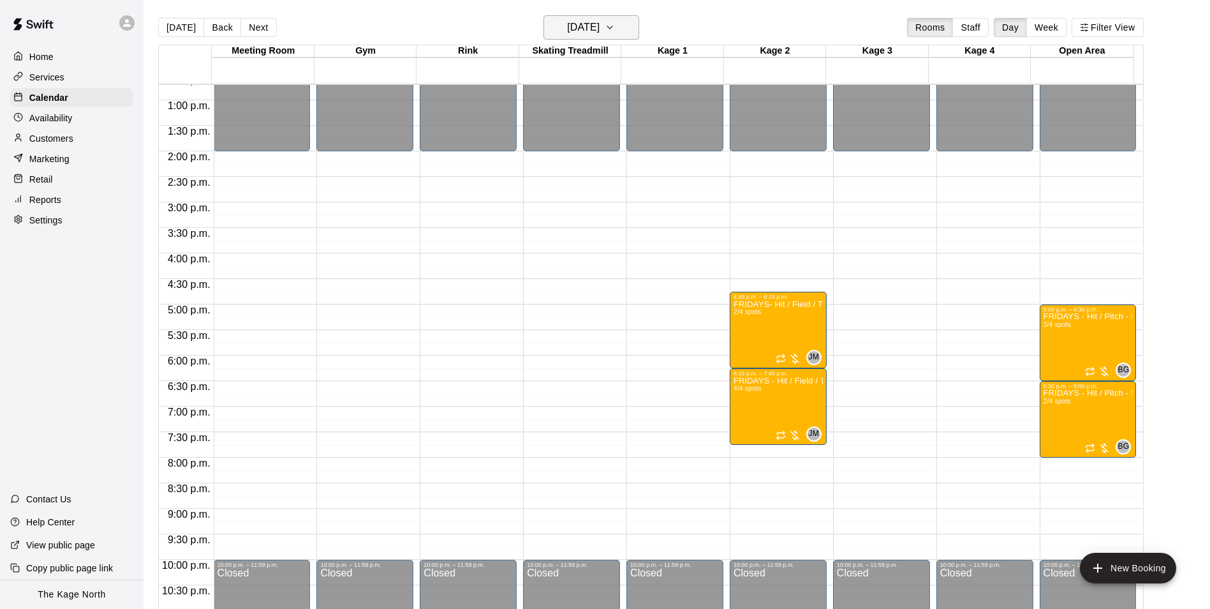
click at [600, 22] on h6 "[DATE]" at bounding box center [583, 28] width 33 height 18
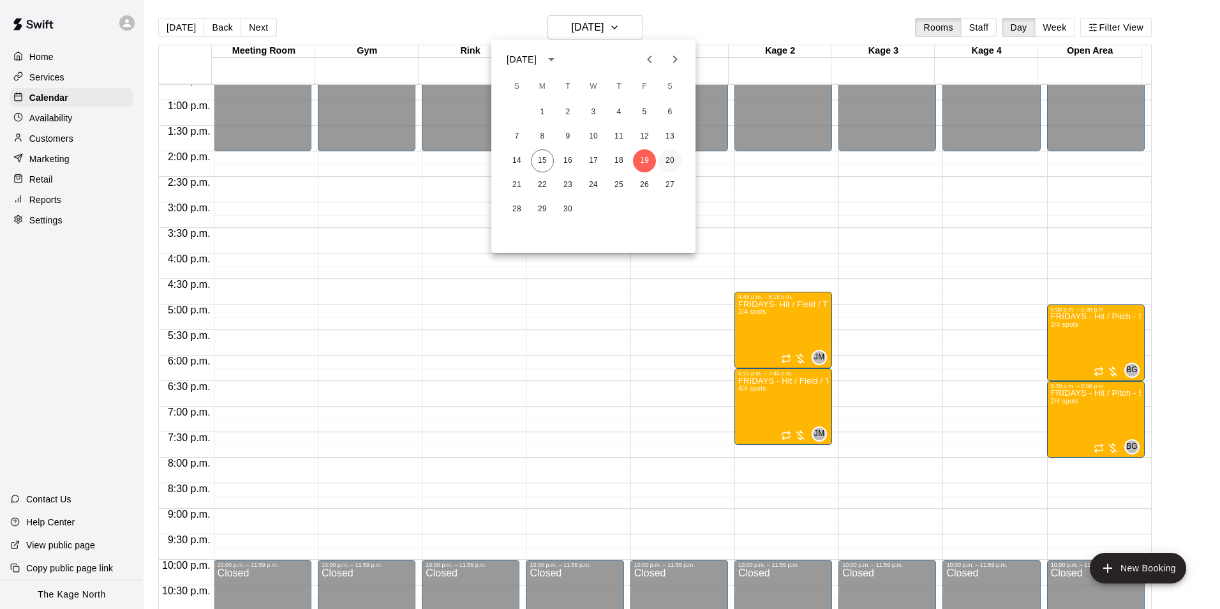
click at [662, 160] on button "20" at bounding box center [669, 160] width 23 height 23
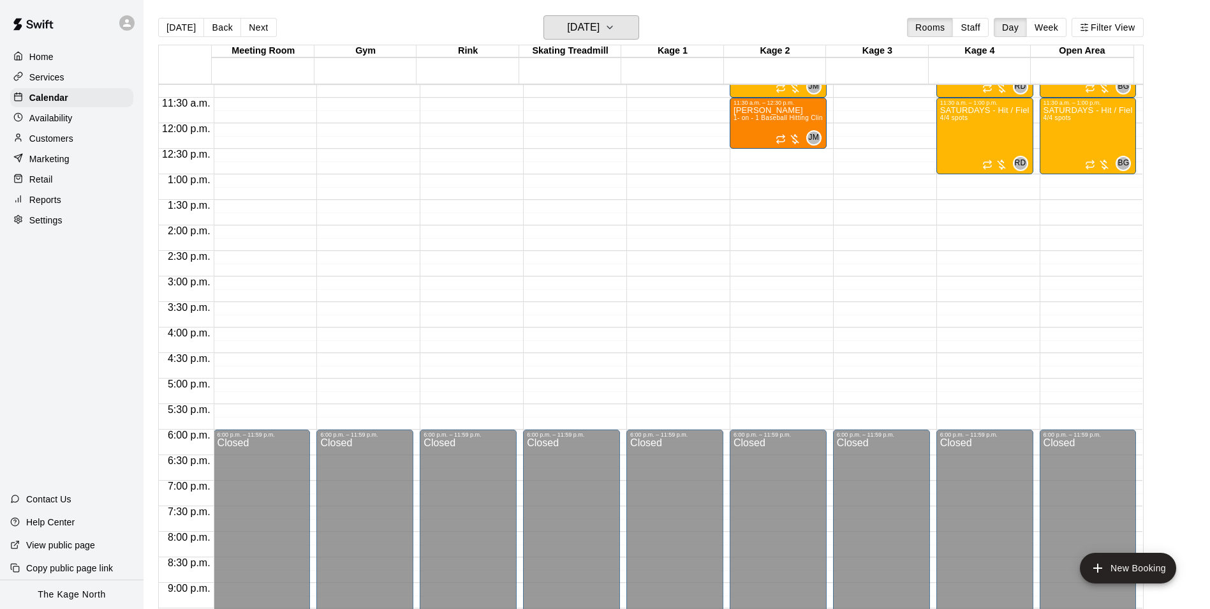
scroll to position [457, 0]
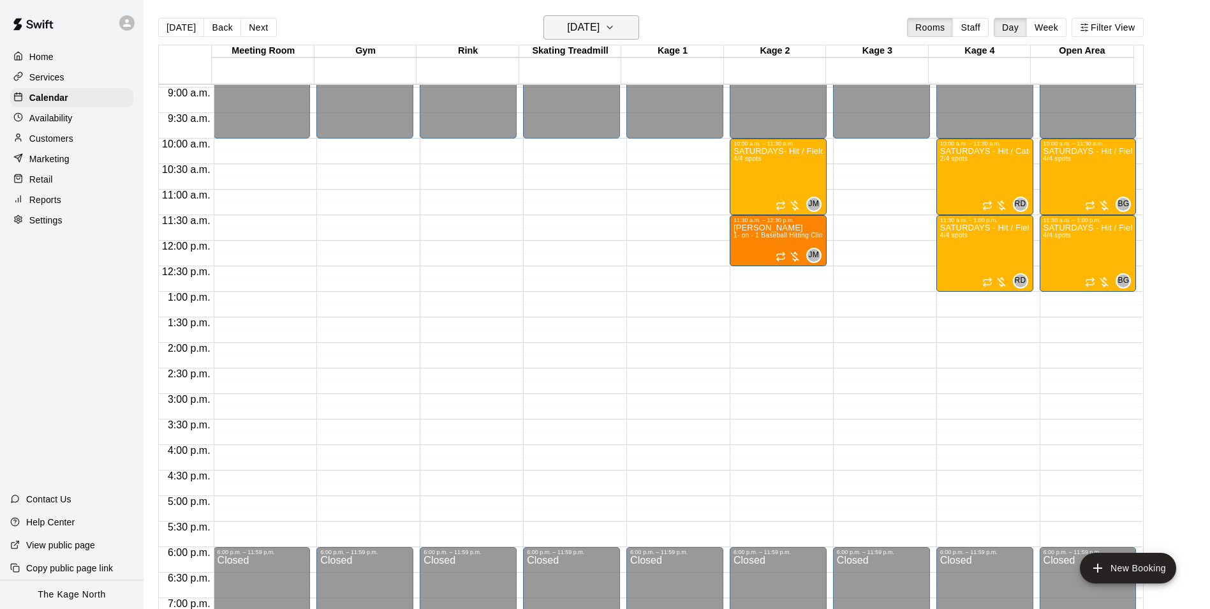
click at [600, 33] on h6 "[DATE]" at bounding box center [583, 28] width 33 height 18
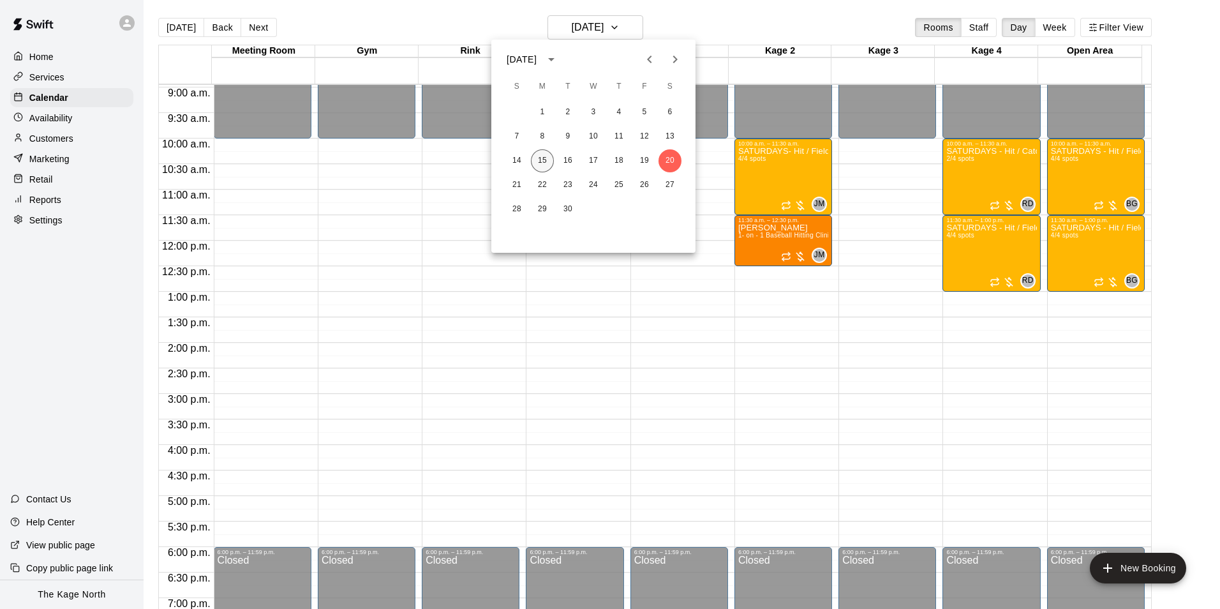
click at [545, 159] on button "15" at bounding box center [542, 160] width 23 height 23
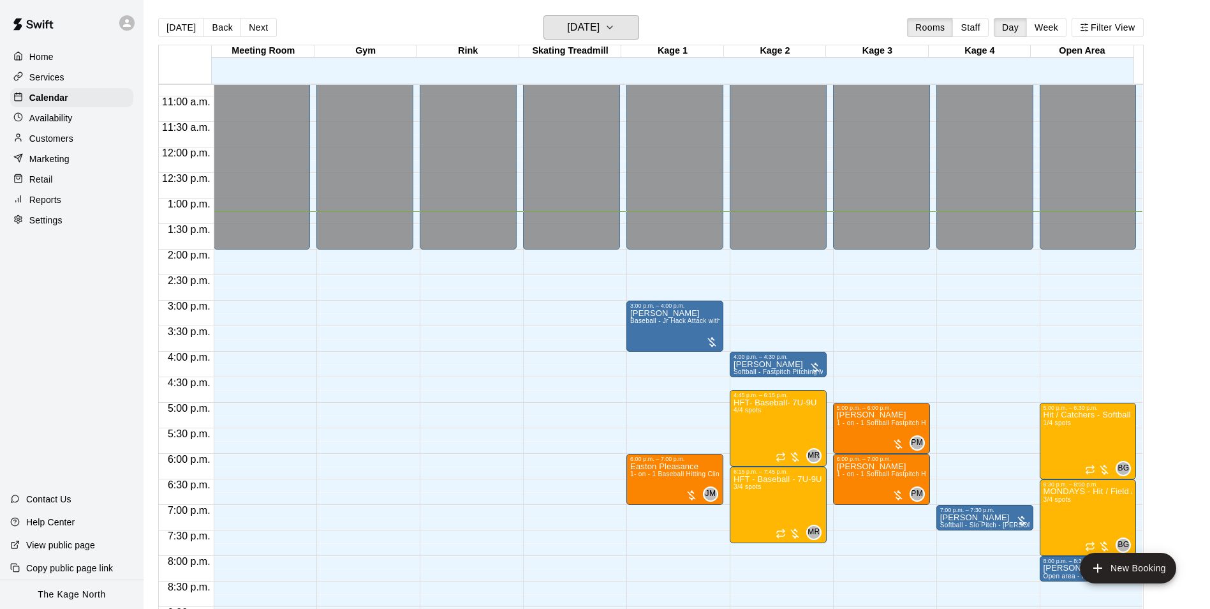
scroll to position [648, 0]
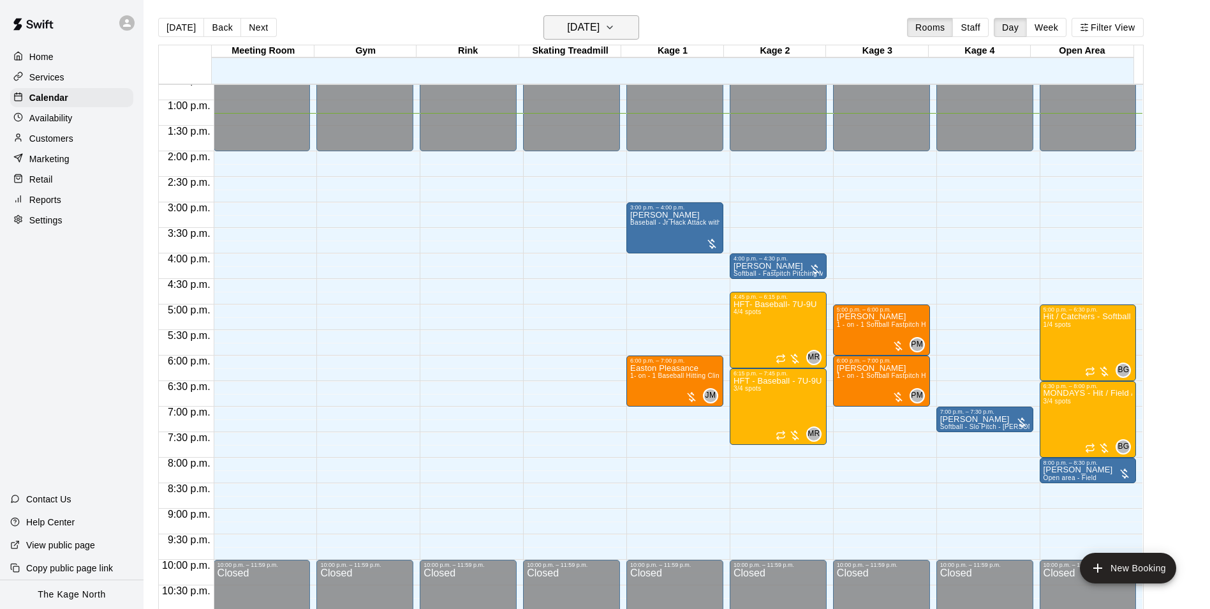
click at [600, 22] on h6 "[DATE]" at bounding box center [583, 28] width 33 height 18
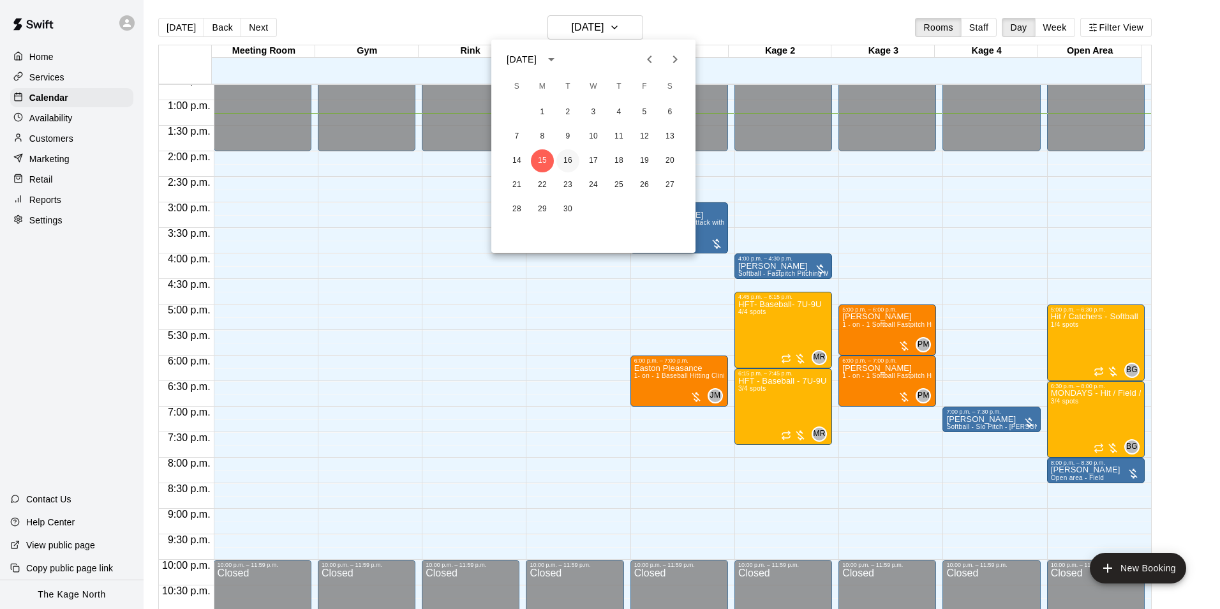
click at [572, 159] on button "16" at bounding box center [567, 160] width 23 height 23
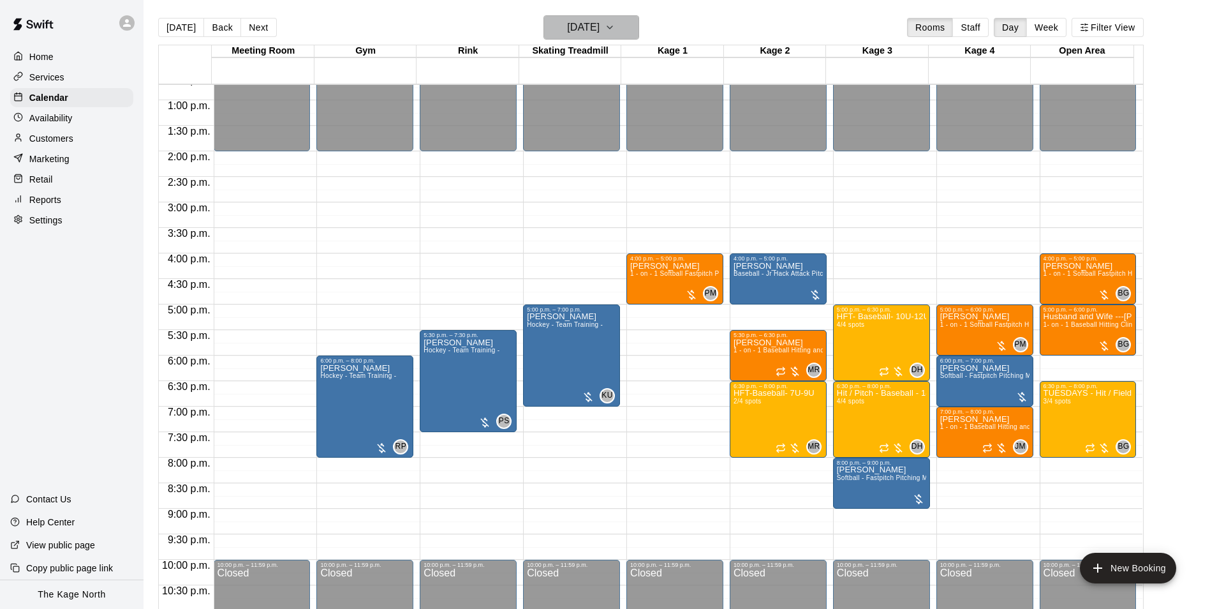
click at [604, 18] on button "[DATE]" at bounding box center [592, 27] width 96 height 24
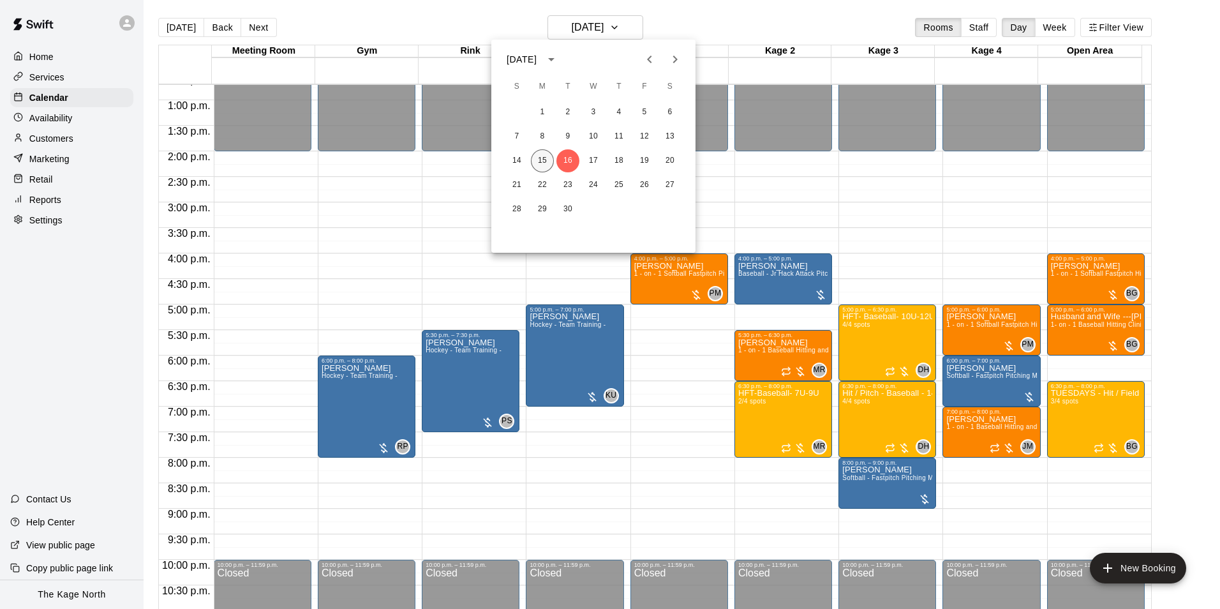
click at [546, 152] on button "15" at bounding box center [542, 160] width 23 height 23
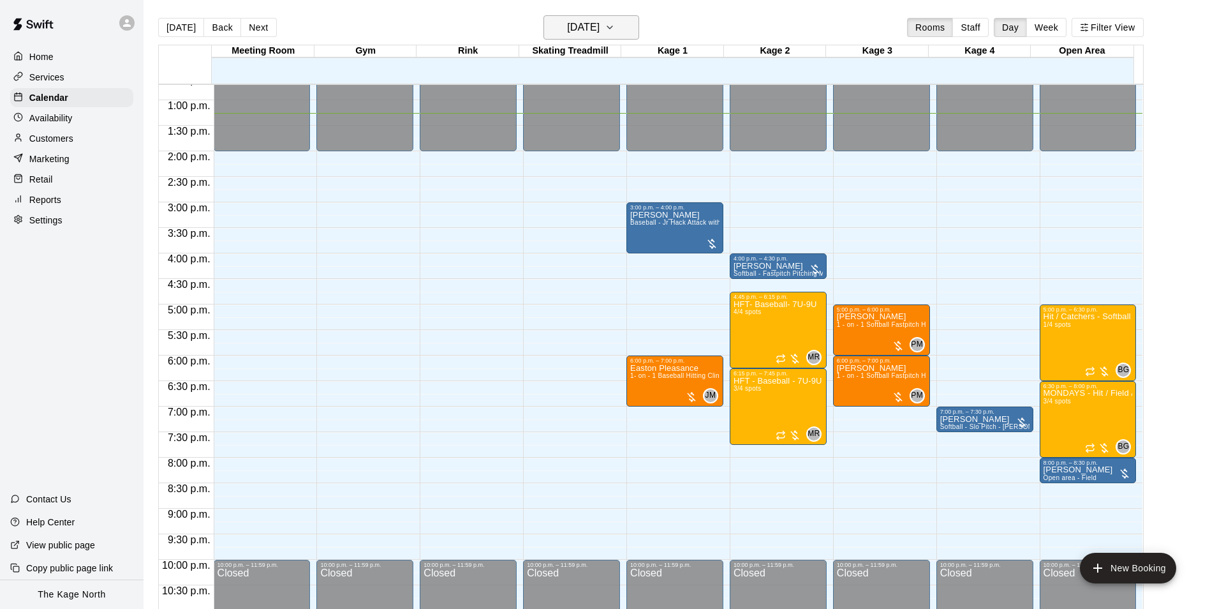
click at [600, 31] on h6 "[DATE]" at bounding box center [583, 28] width 33 height 18
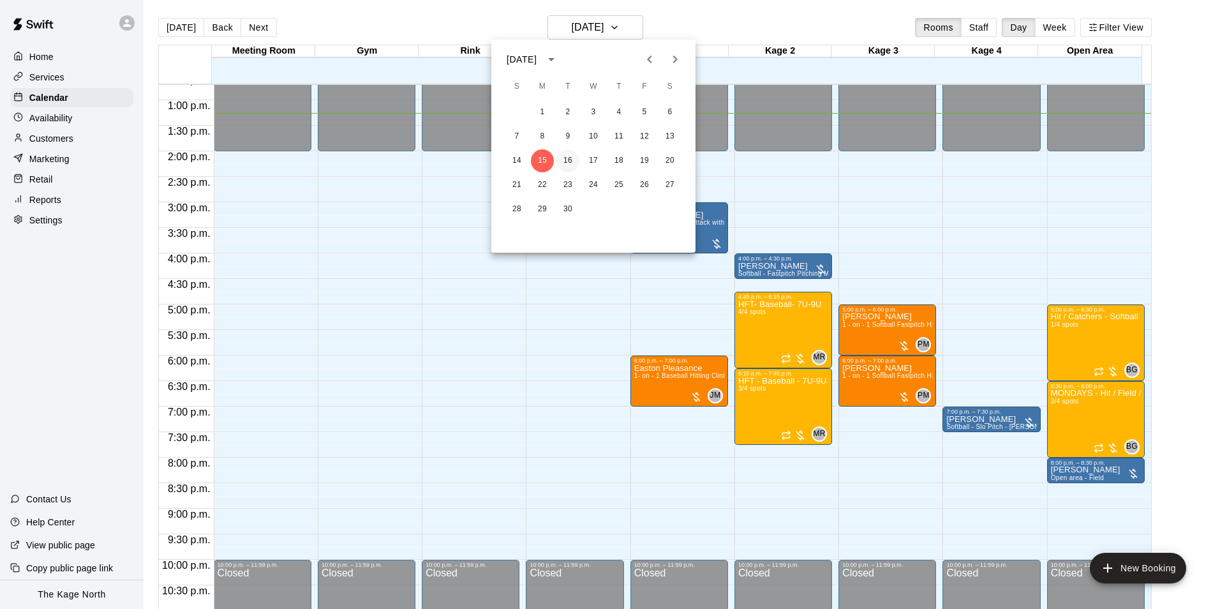
click at [566, 161] on button "16" at bounding box center [567, 160] width 23 height 23
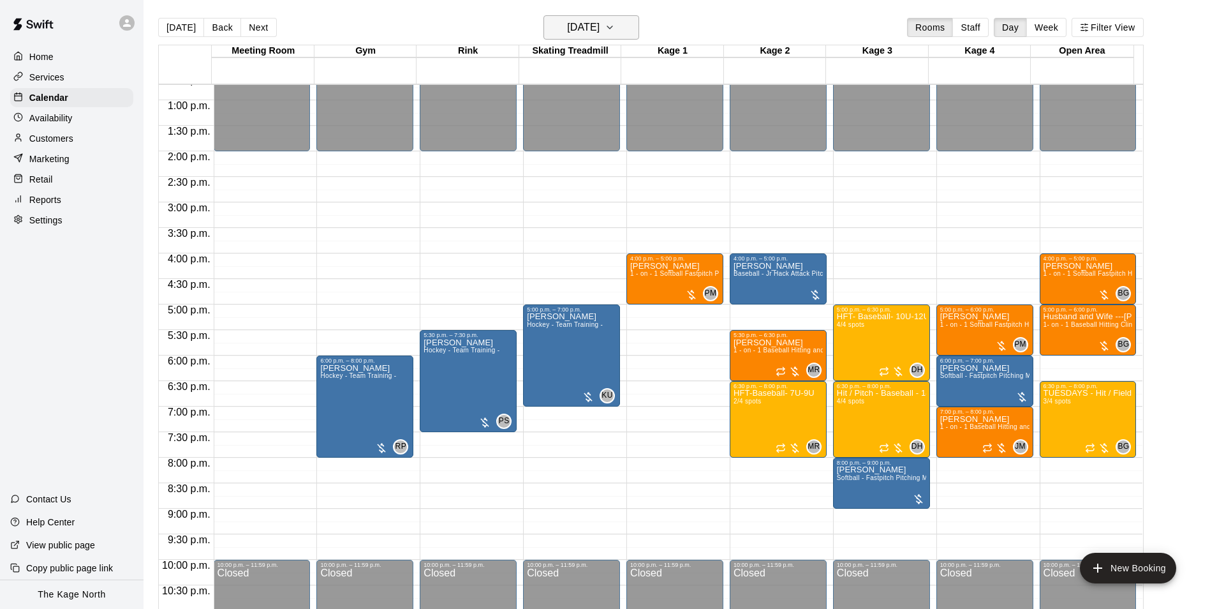
click at [600, 26] on h6 "[DATE]" at bounding box center [583, 28] width 33 height 18
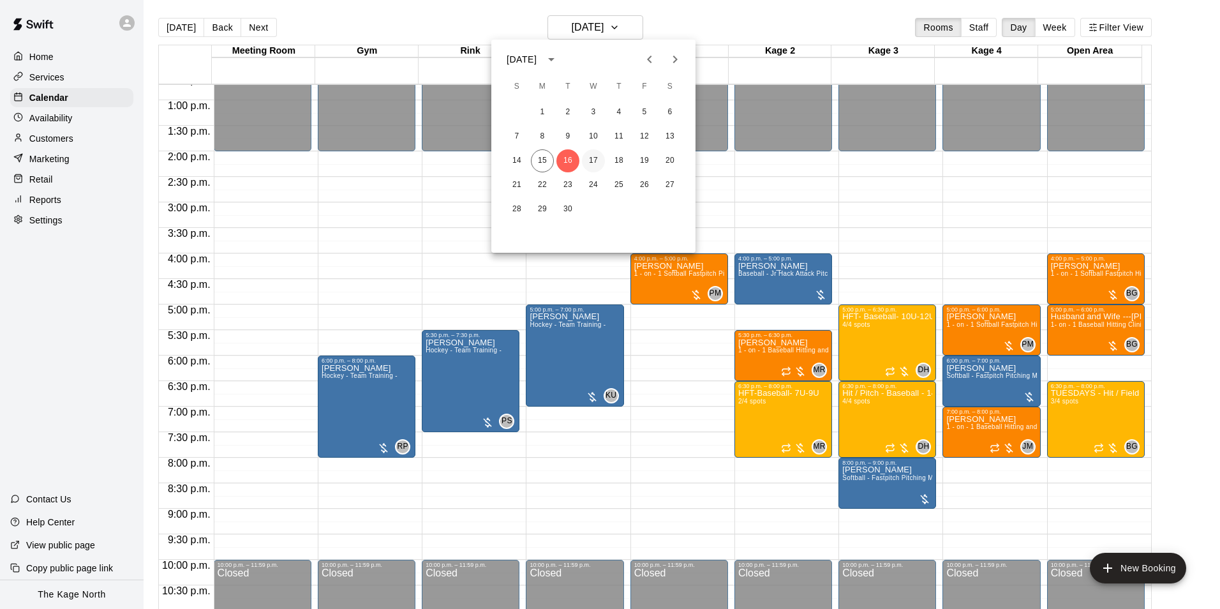
click at [594, 158] on button "17" at bounding box center [593, 160] width 23 height 23
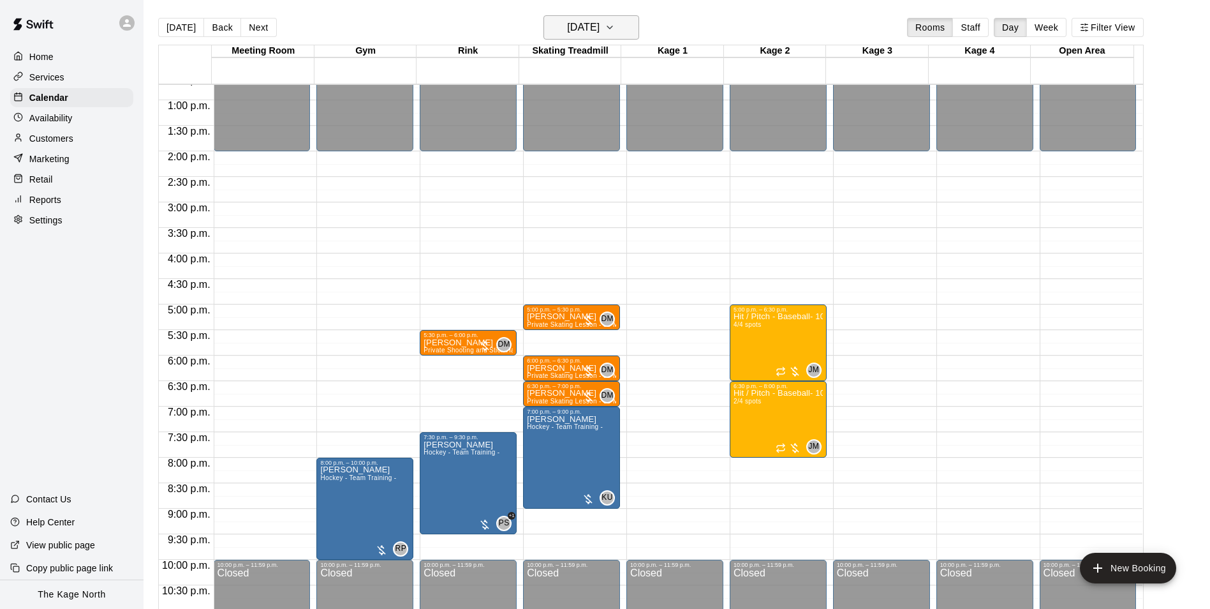
click at [600, 22] on h6 "[DATE]" at bounding box center [583, 28] width 33 height 18
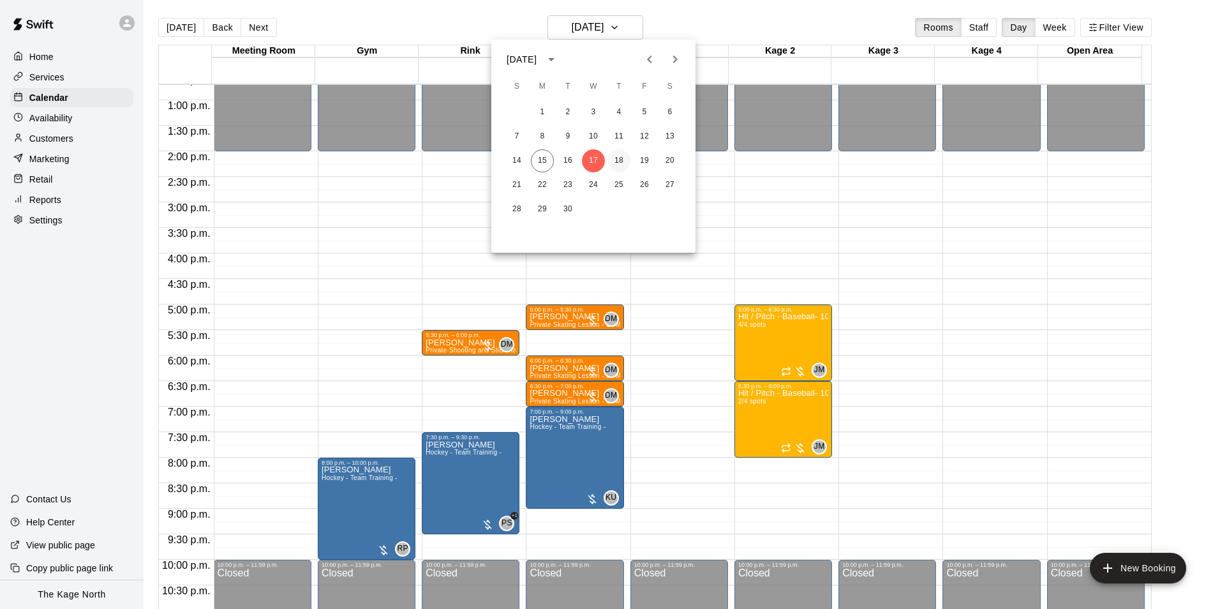
click at [620, 158] on button "18" at bounding box center [618, 160] width 23 height 23
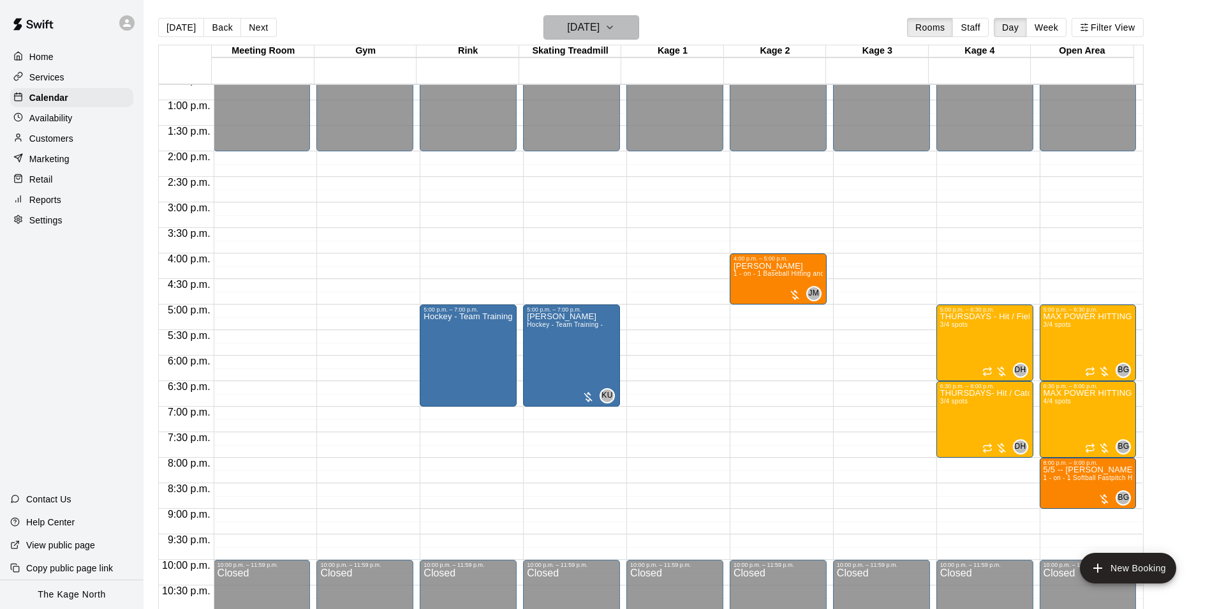
click at [596, 24] on h6 "[DATE]" at bounding box center [583, 28] width 33 height 18
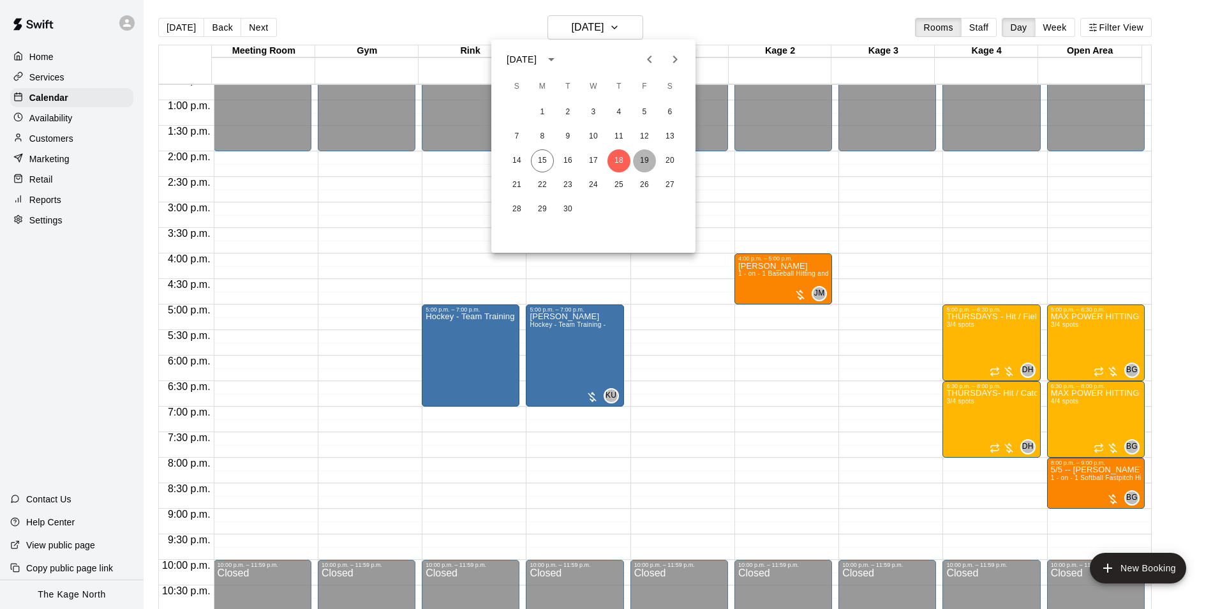
click at [642, 158] on button "19" at bounding box center [644, 160] width 23 height 23
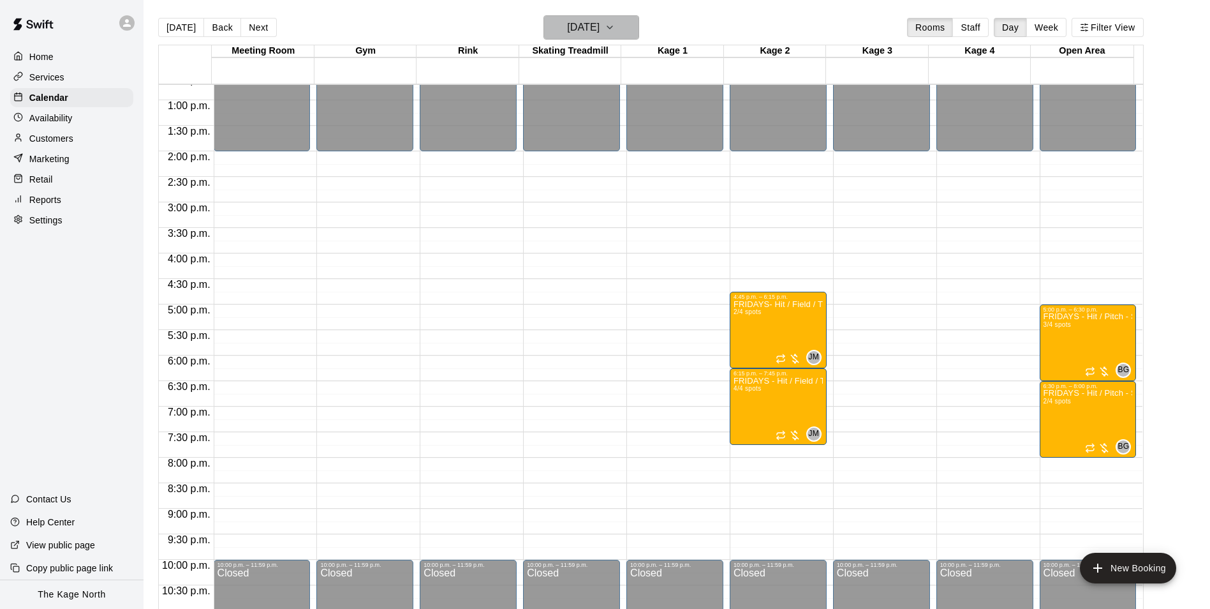
click at [619, 27] on button "[DATE]" at bounding box center [592, 27] width 96 height 24
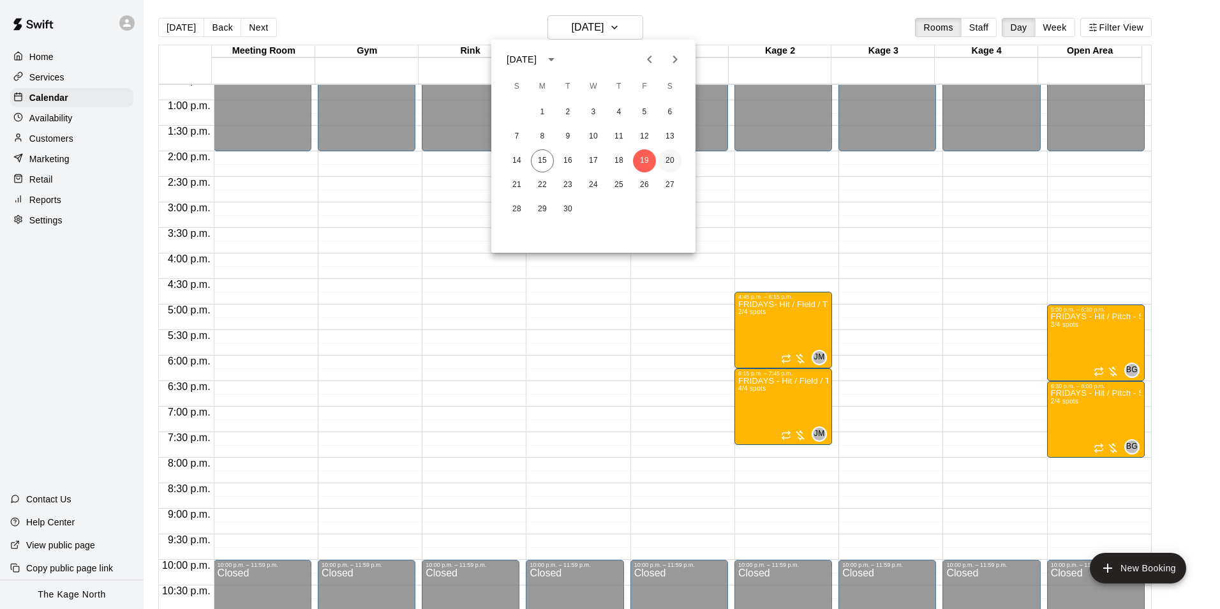
click at [669, 155] on button "20" at bounding box center [669, 160] width 23 height 23
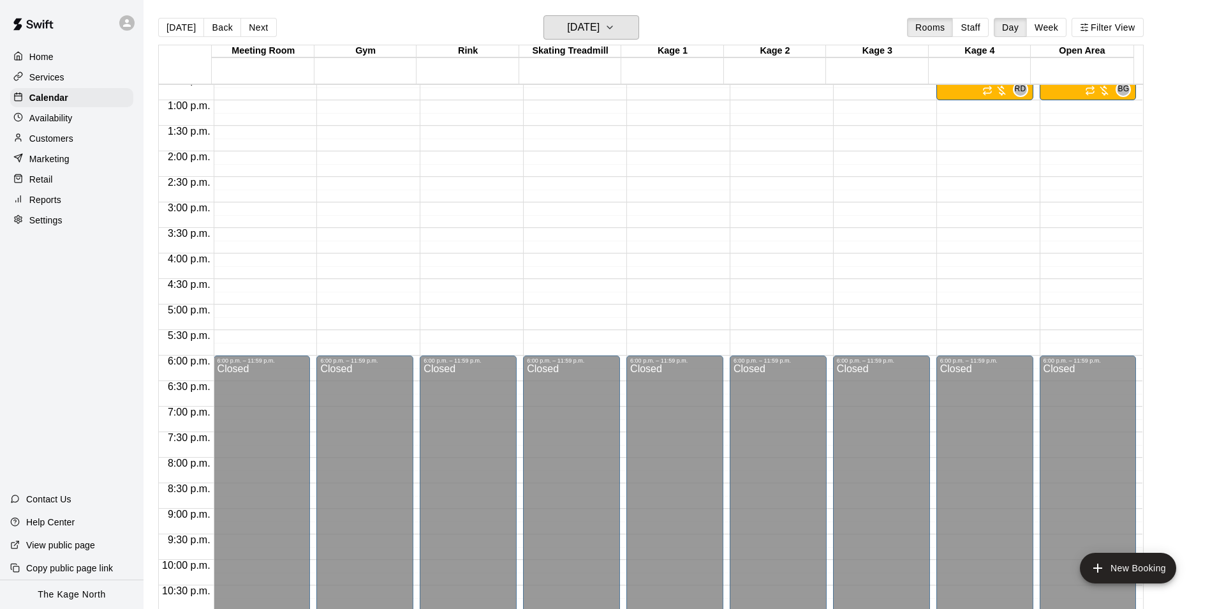
scroll to position [393, 0]
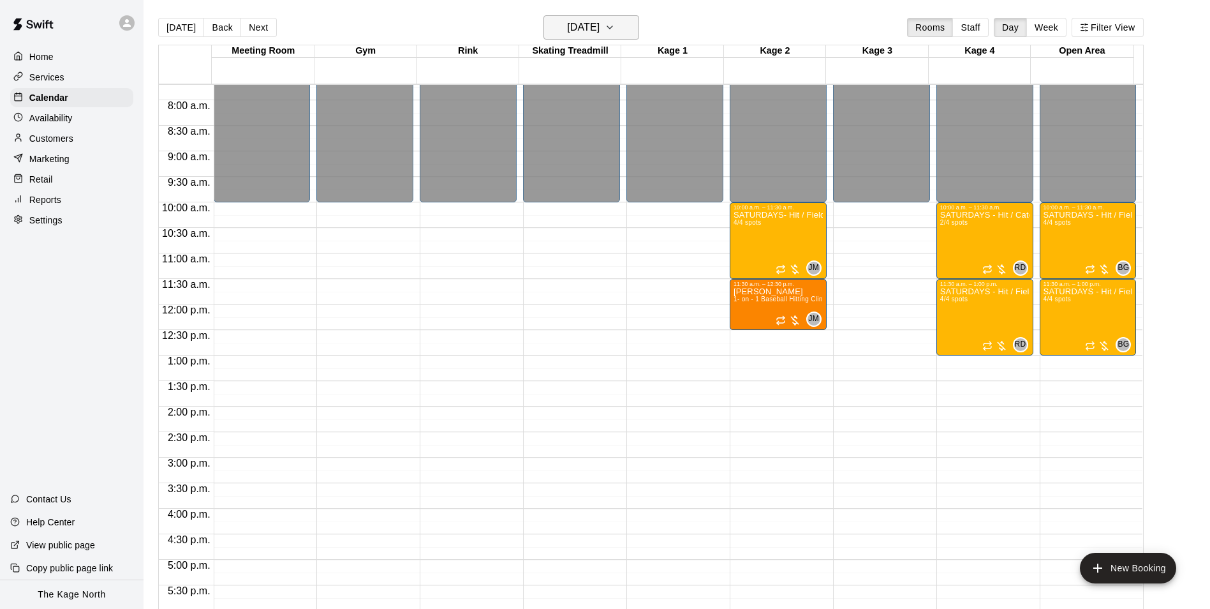
click at [600, 24] on h6 "[DATE]" at bounding box center [583, 28] width 33 height 18
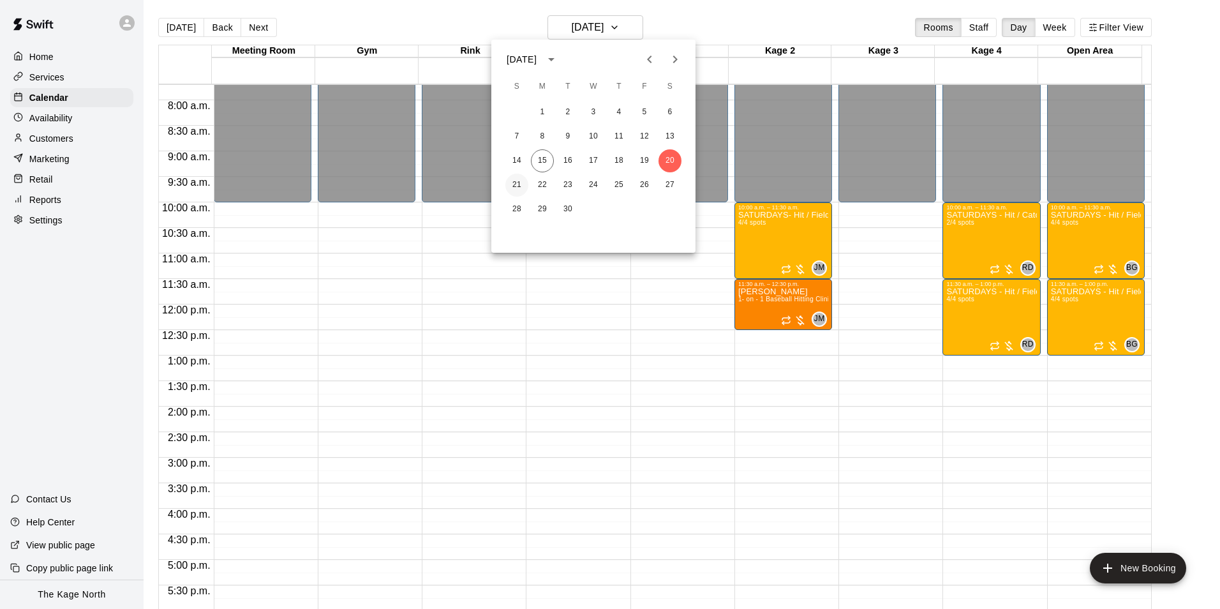
click at [521, 179] on button "21" at bounding box center [516, 185] width 23 height 23
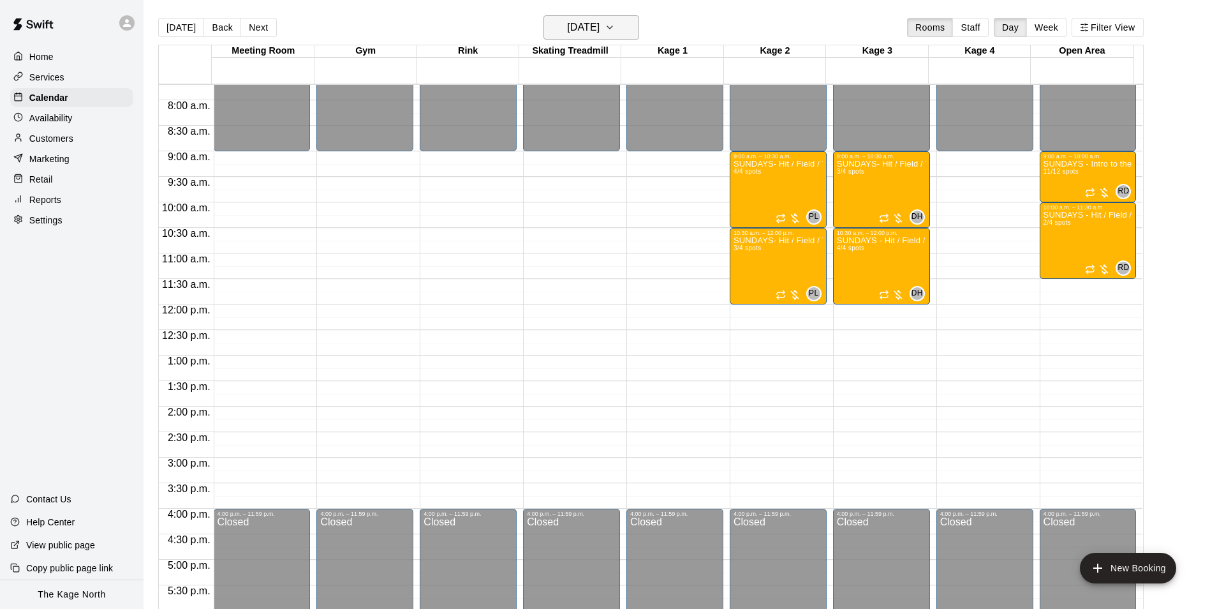
click at [600, 20] on h6 "[DATE]" at bounding box center [583, 28] width 33 height 18
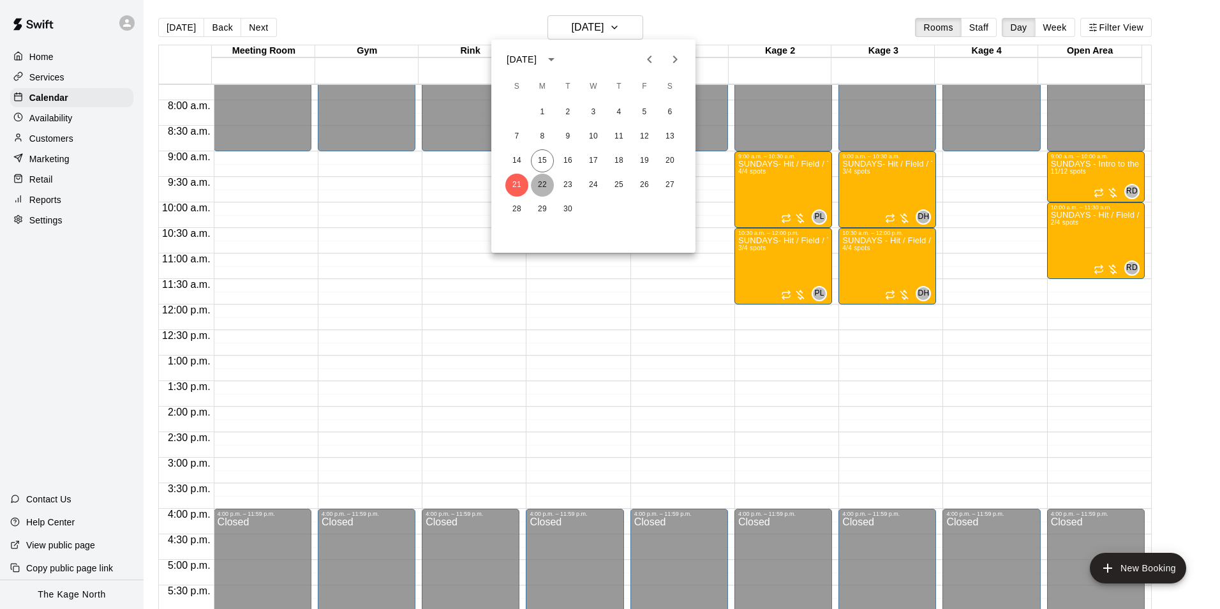
click at [544, 182] on button "22" at bounding box center [542, 185] width 23 height 23
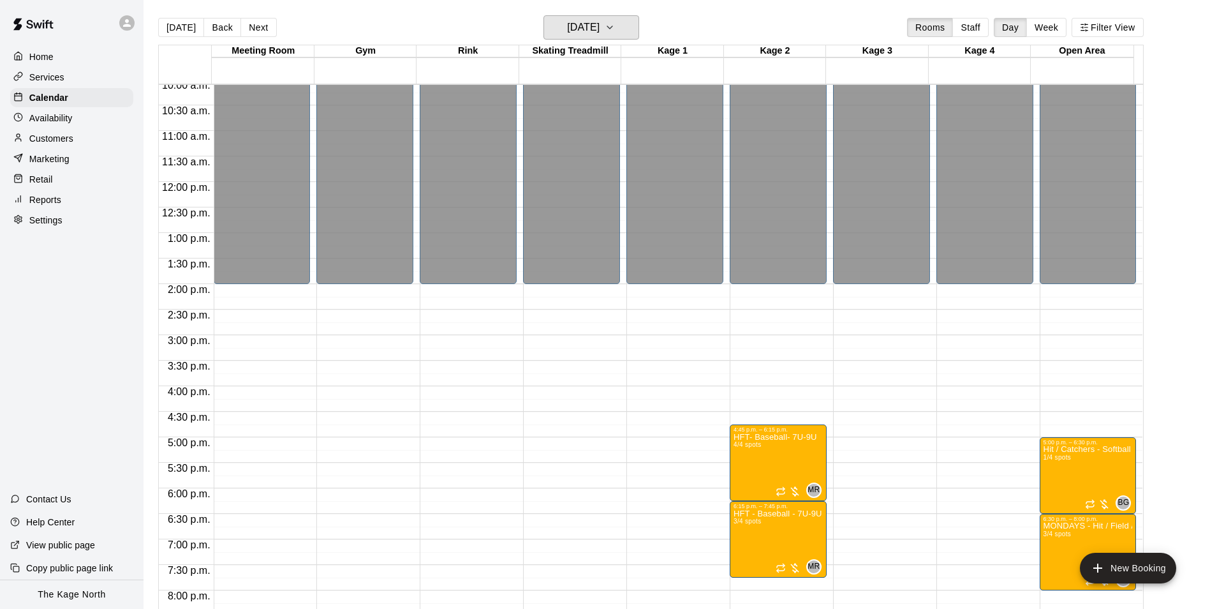
scroll to position [688, 0]
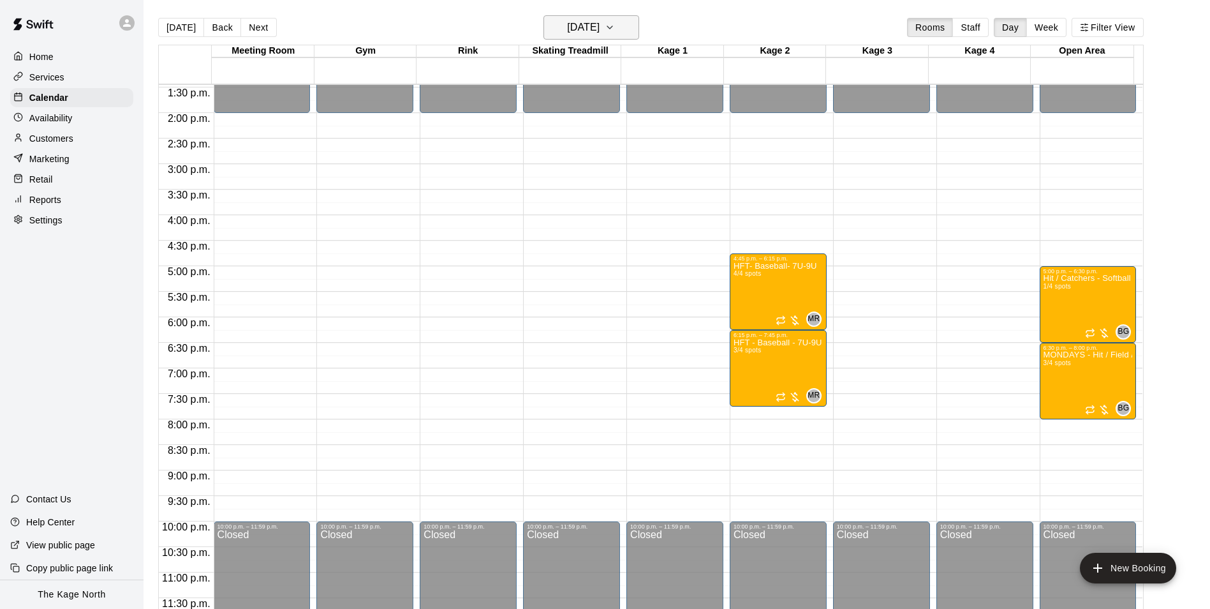
click at [600, 29] on h6 "[DATE]" at bounding box center [583, 28] width 33 height 18
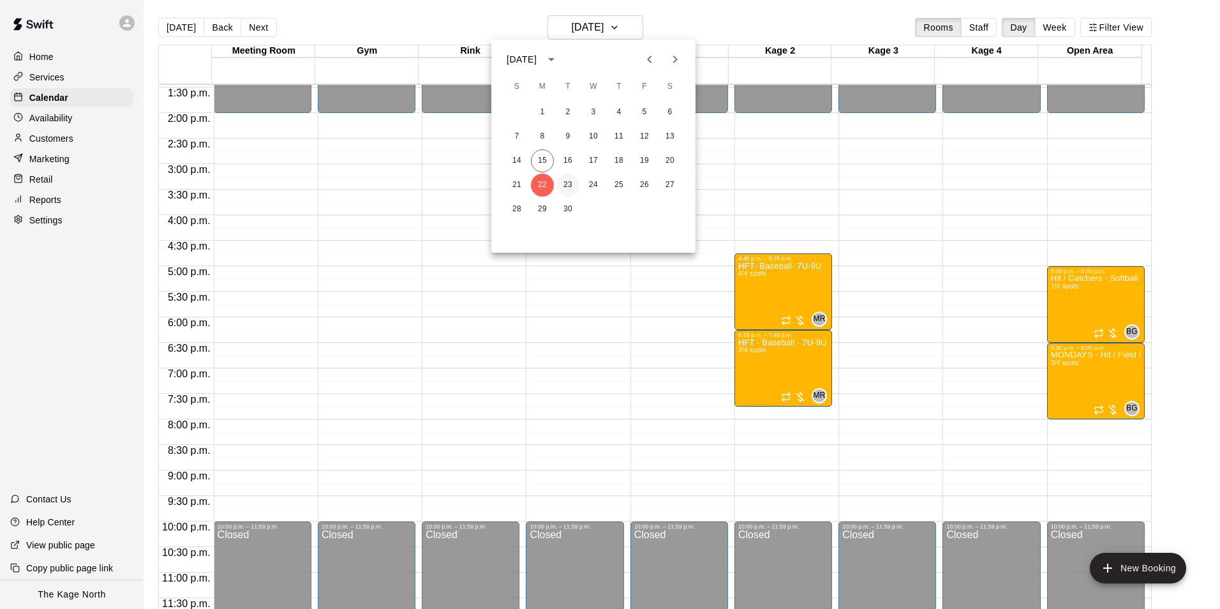
click at [565, 185] on button "23" at bounding box center [567, 185] width 23 height 23
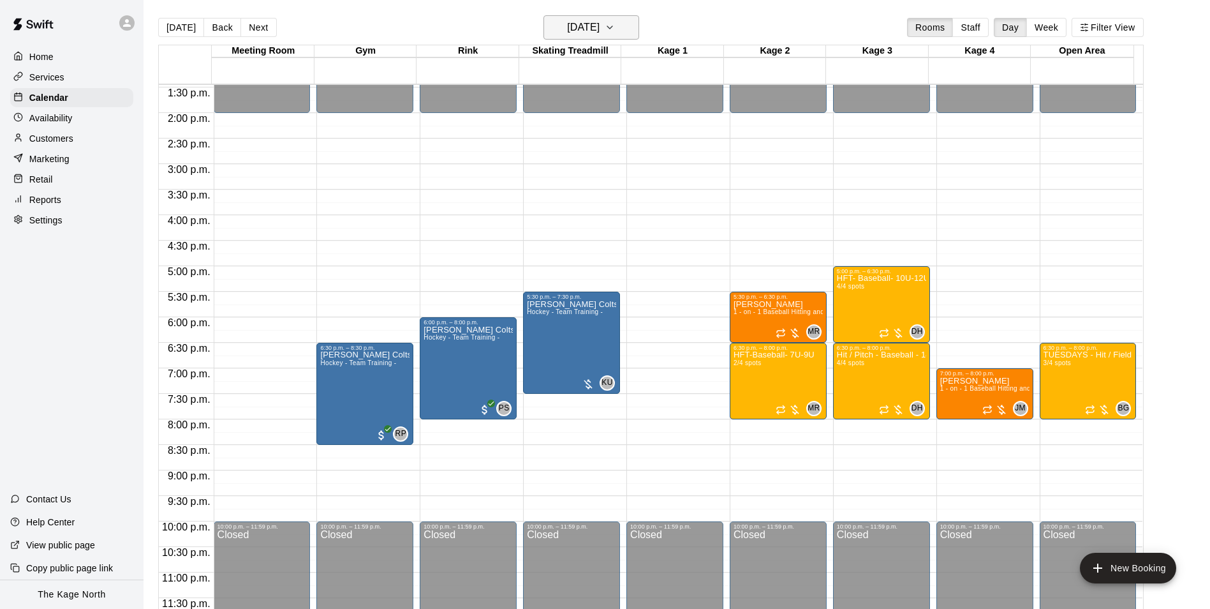
click at [600, 24] on h6 "[DATE]" at bounding box center [583, 28] width 33 height 18
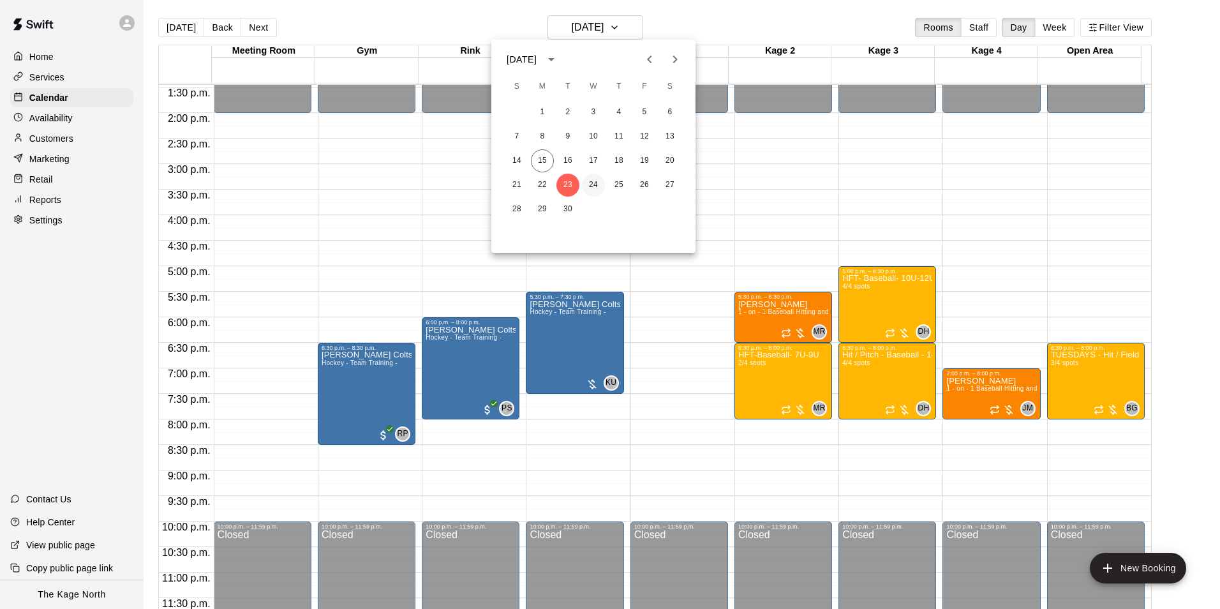
click at [593, 181] on button "24" at bounding box center [593, 185] width 23 height 23
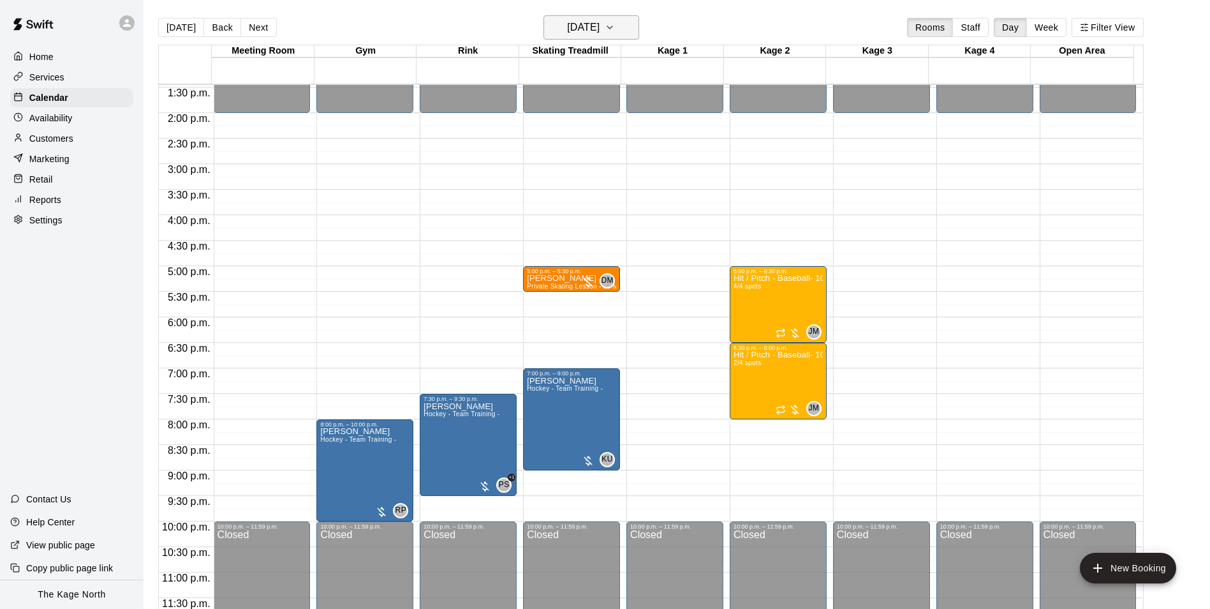
click at [600, 33] on h6 "[DATE]" at bounding box center [583, 28] width 33 height 18
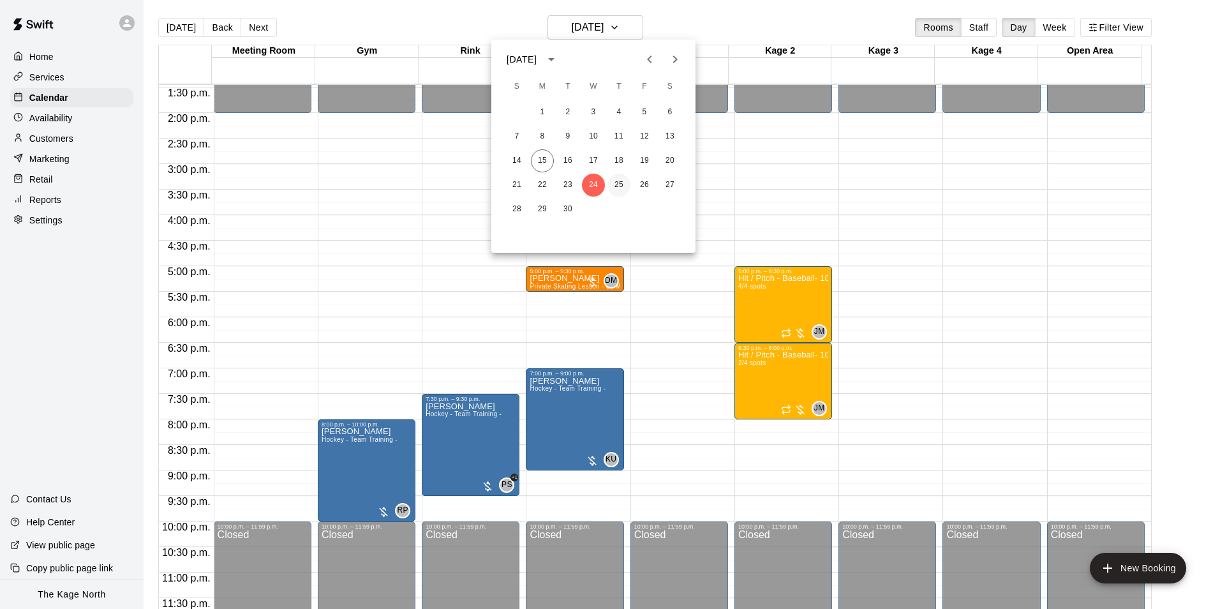
click at [618, 186] on button "25" at bounding box center [618, 185] width 23 height 23
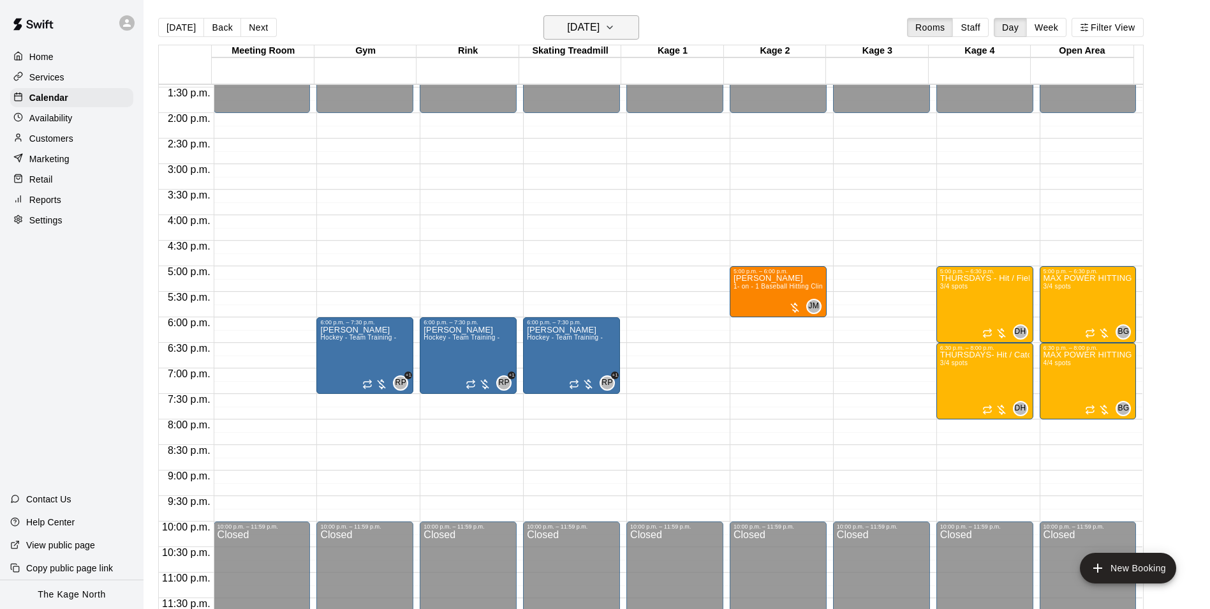
click at [600, 28] on h6 "[DATE]" at bounding box center [583, 28] width 33 height 18
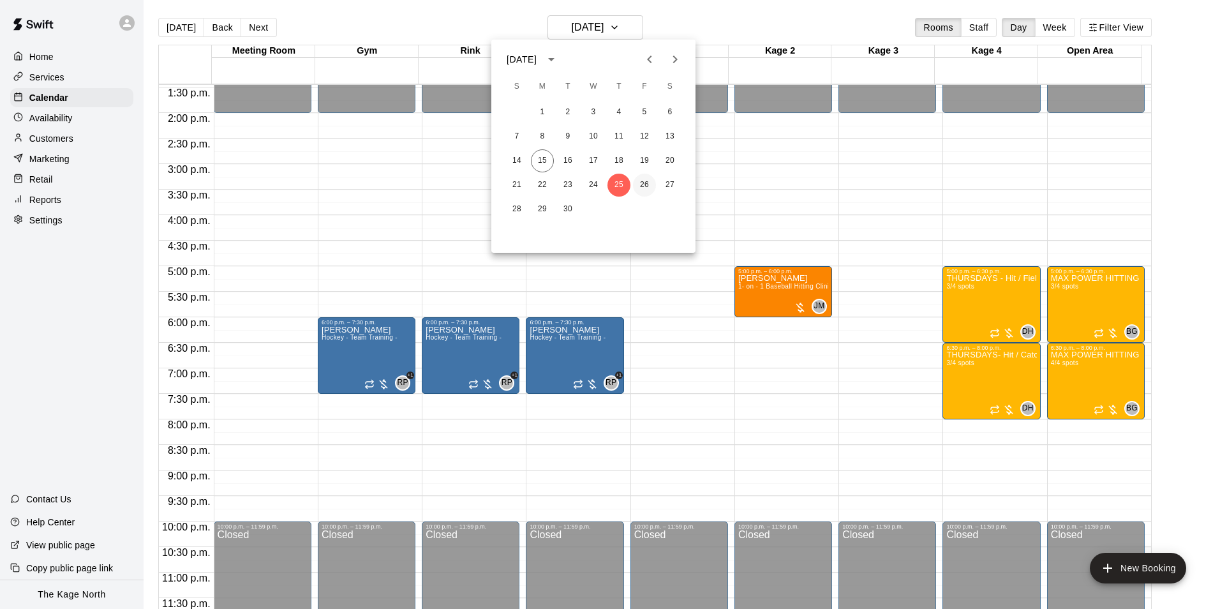
click at [647, 186] on button "26" at bounding box center [644, 185] width 23 height 23
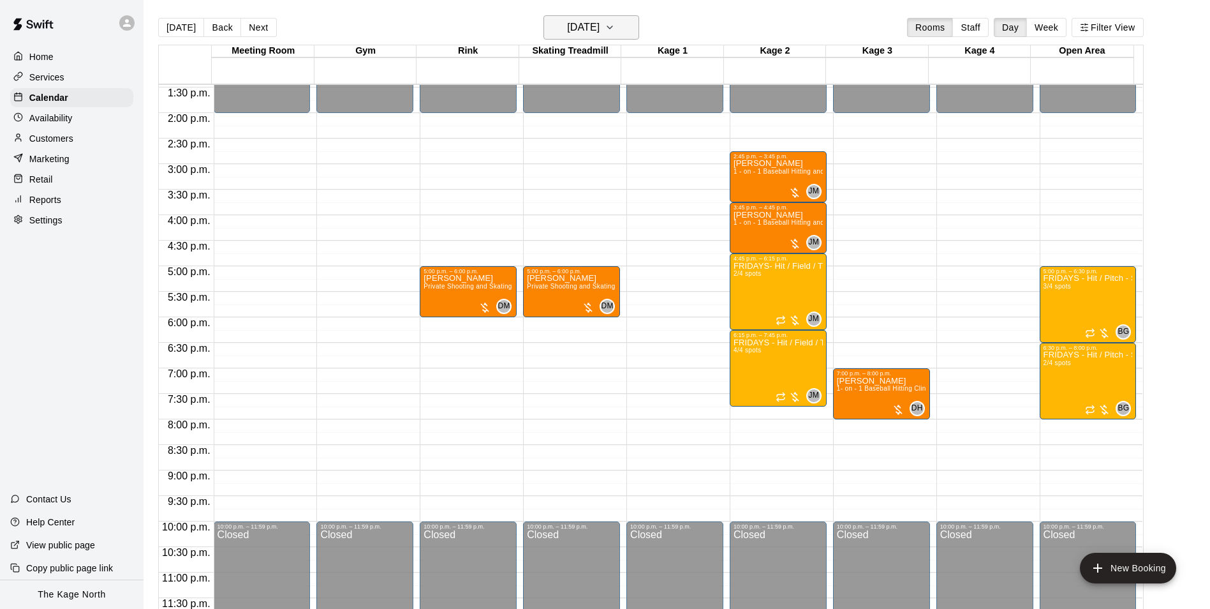
click at [600, 31] on h6 "[DATE]" at bounding box center [583, 28] width 33 height 18
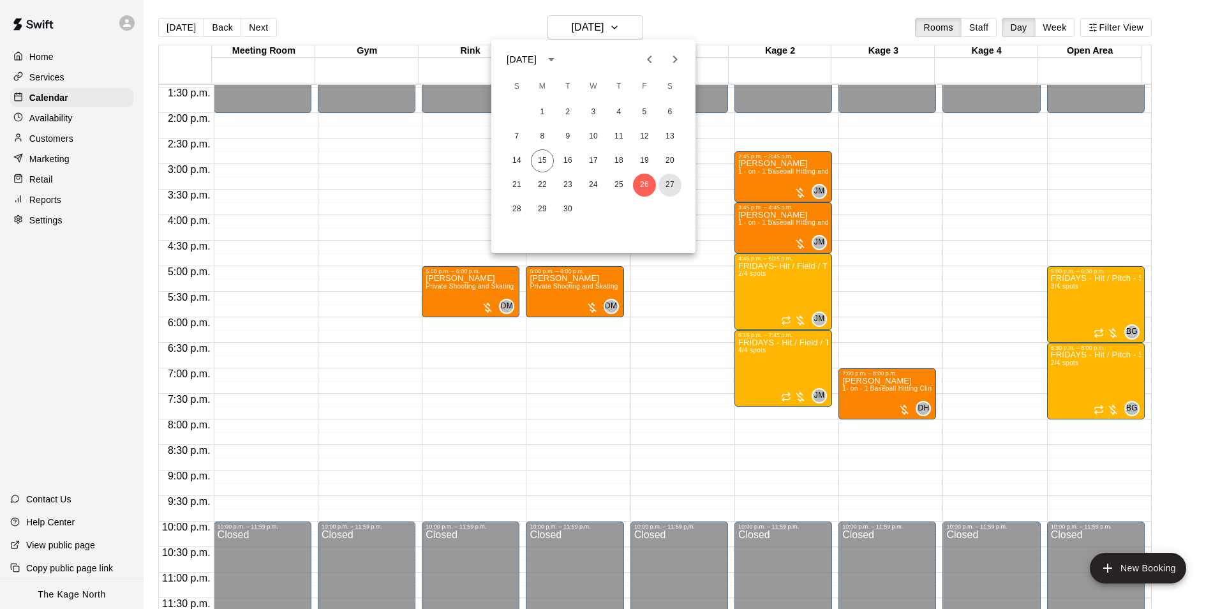
drag, startPoint x: 669, startPoint y: 181, endPoint x: 724, endPoint y: 212, distance: 63.7
click at [669, 181] on button "27" at bounding box center [669, 185] width 23 height 23
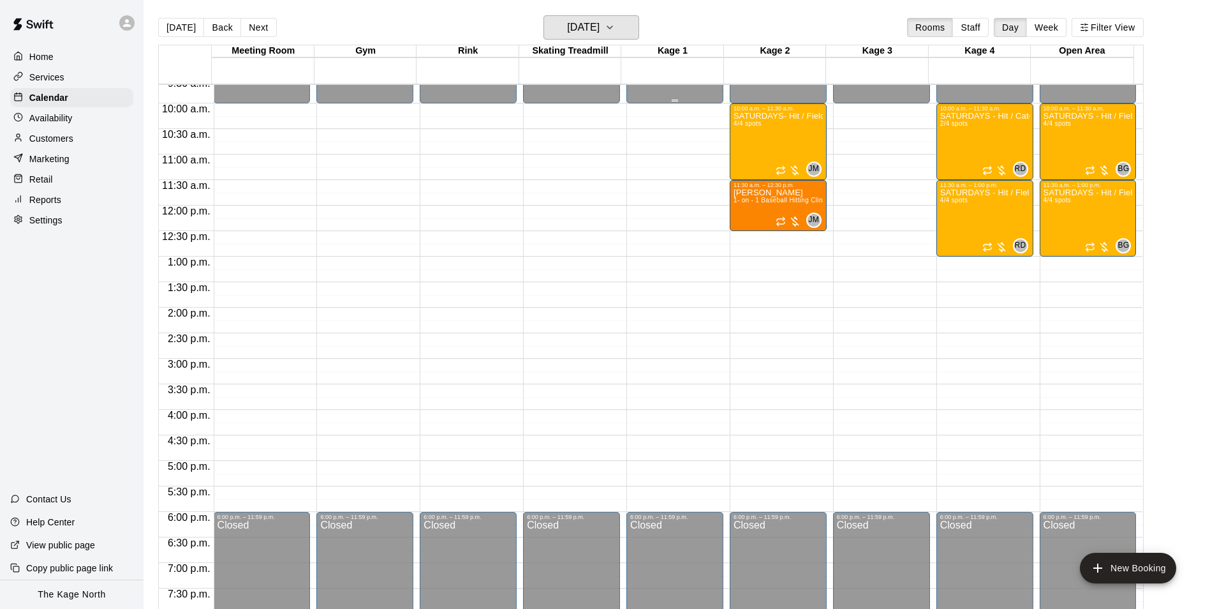
scroll to position [433, 0]
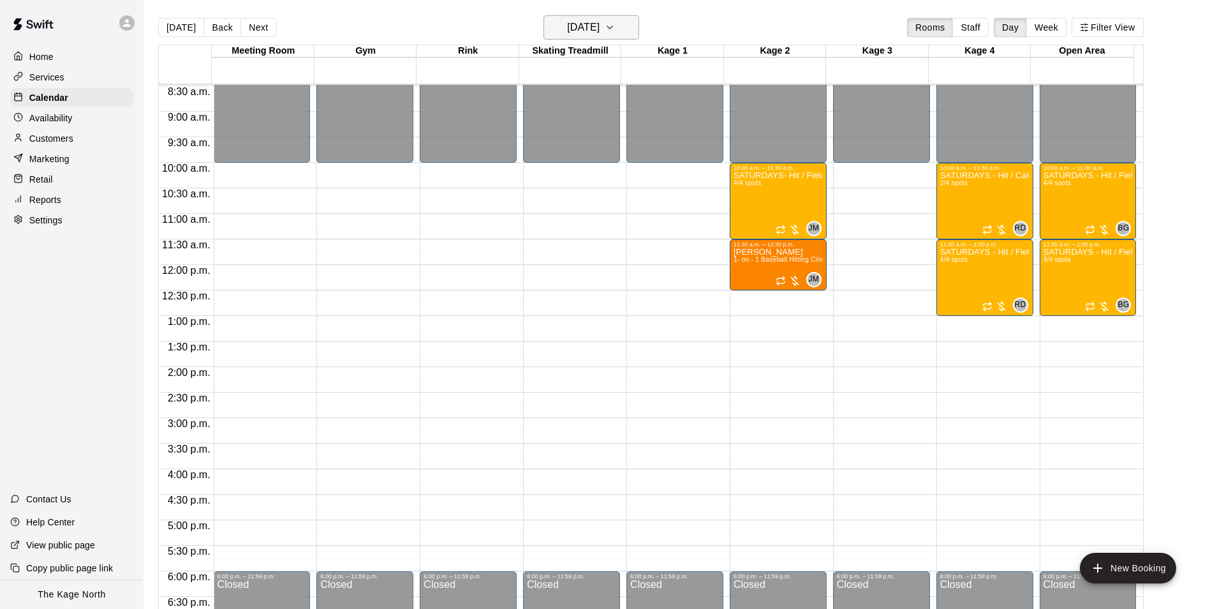
click at [600, 22] on h6 "[DATE]" at bounding box center [583, 28] width 33 height 18
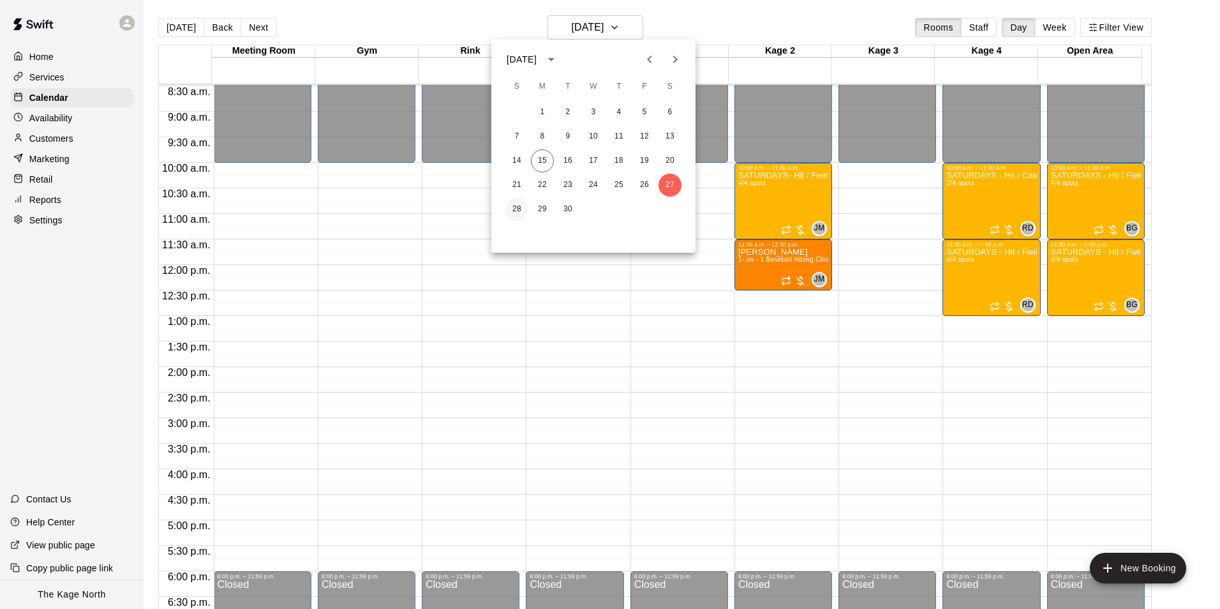
click at [516, 204] on button "28" at bounding box center [516, 209] width 23 height 23
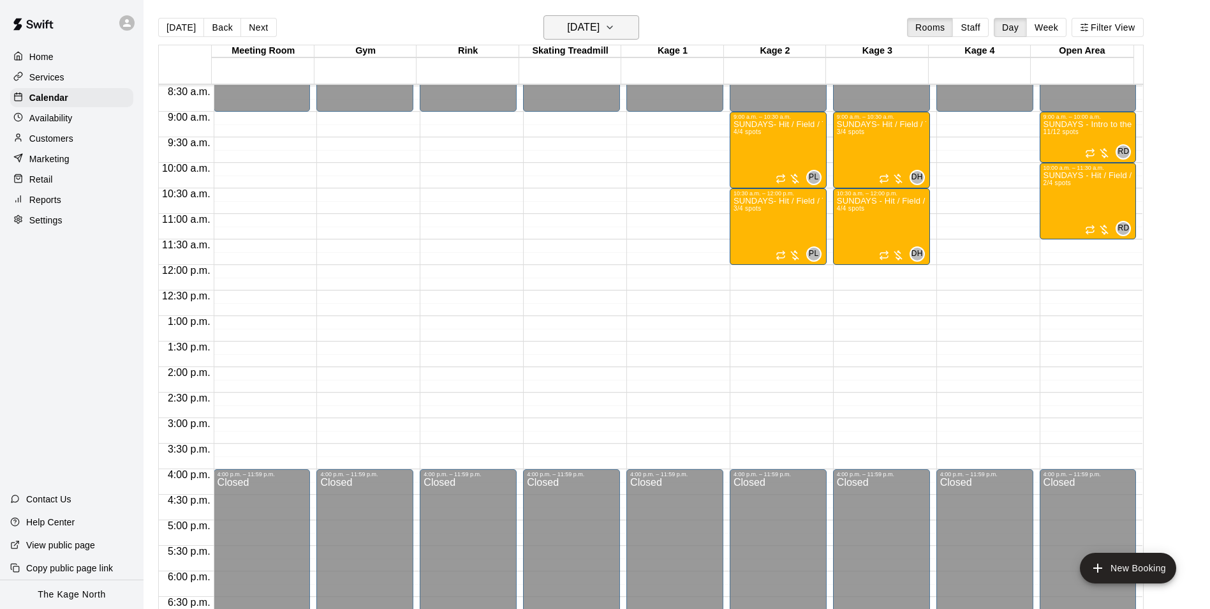
click at [600, 23] on h6 "[DATE]" at bounding box center [583, 28] width 33 height 18
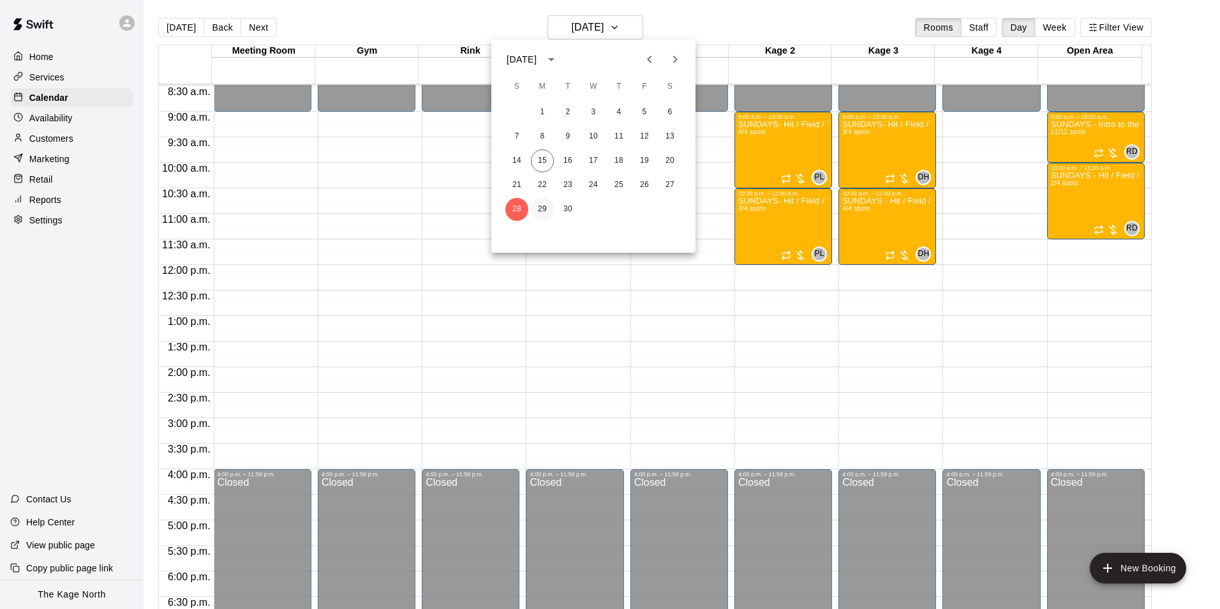
click at [540, 207] on button "29" at bounding box center [542, 209] width 23 height 23
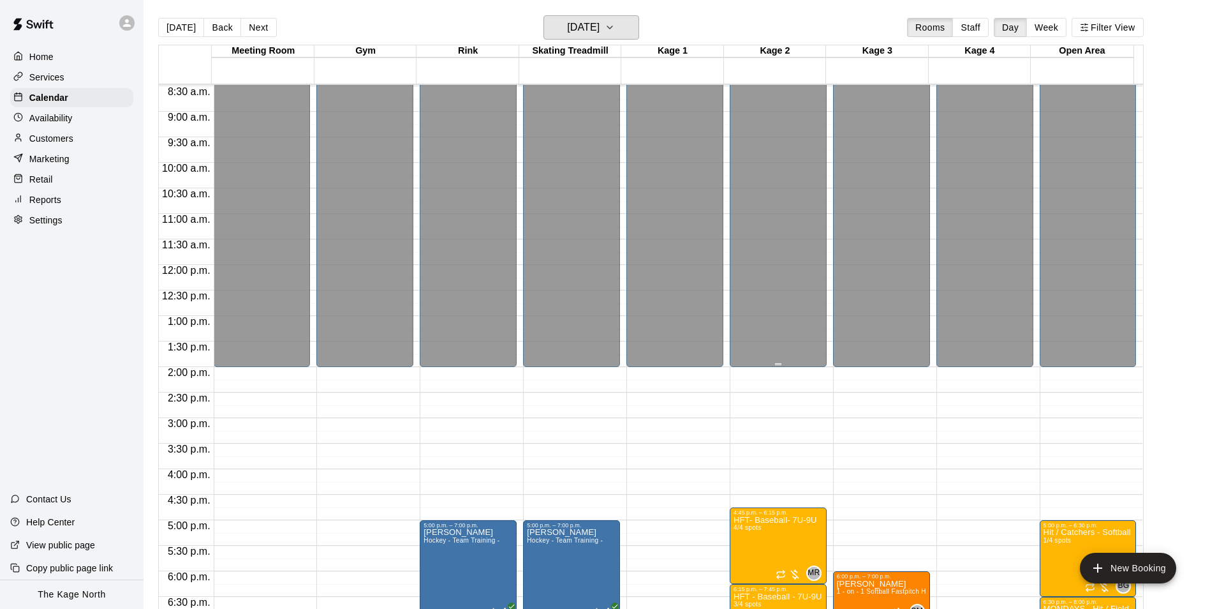
scroll to position [688, 0]
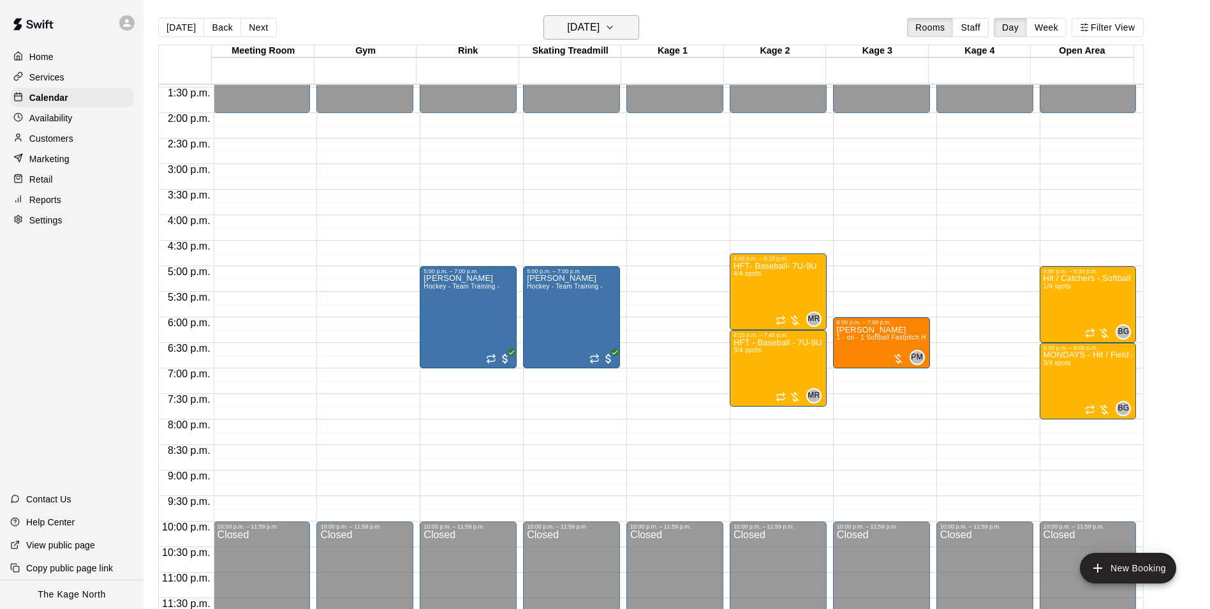
click at [600, 25] on h6 "[DATE]" at bounding box center [583, 28] width 33 height 18
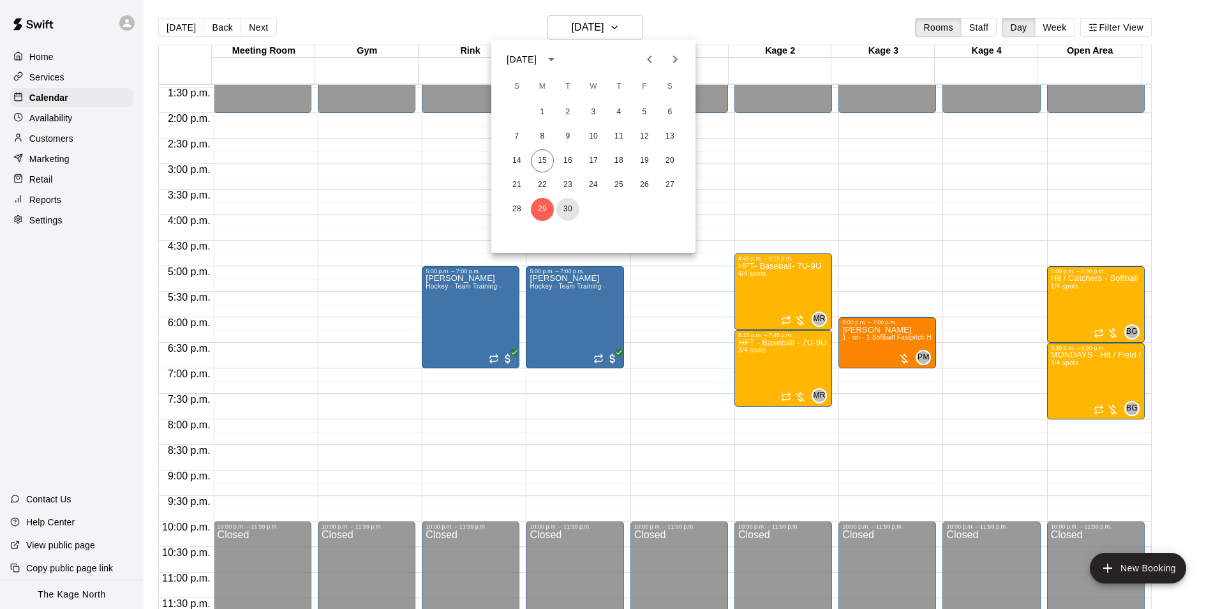
drag, startPoint x: 565, startPoint y: 207, endPoint x: 787, endPoint y: 286, distance: 235.7
click at [565, 206] on button "30" at bounding box center [567, 209] width 23 height 23
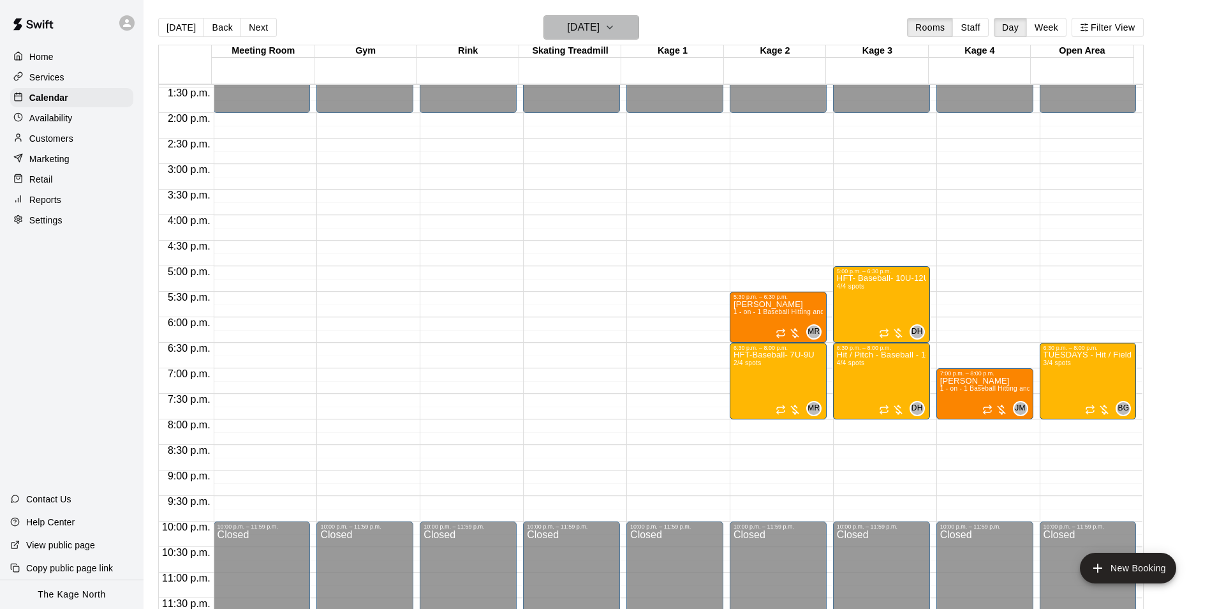
click at [600, 26] on h6 "[DATE]" at bounding box center [583, 28] width 33 height 18
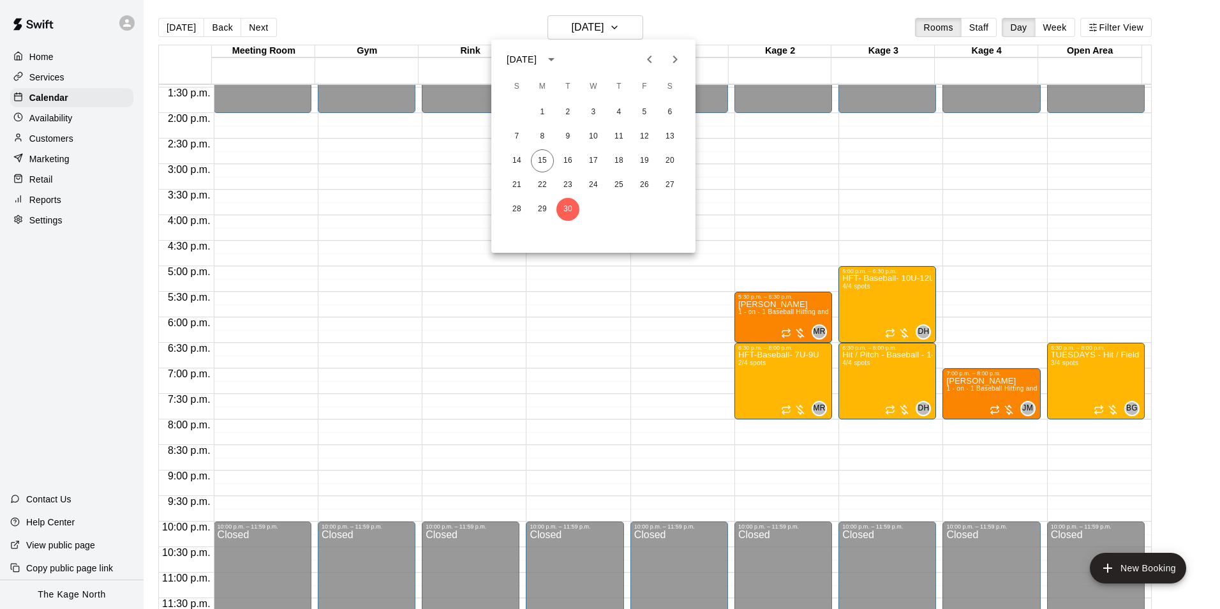
click at [672, 61] on icon "Next month" at bounding box center [674, 59] width 15 height 15
click at [595, 109] on button "1" at bounding box center [593, 112] width 23 height 23
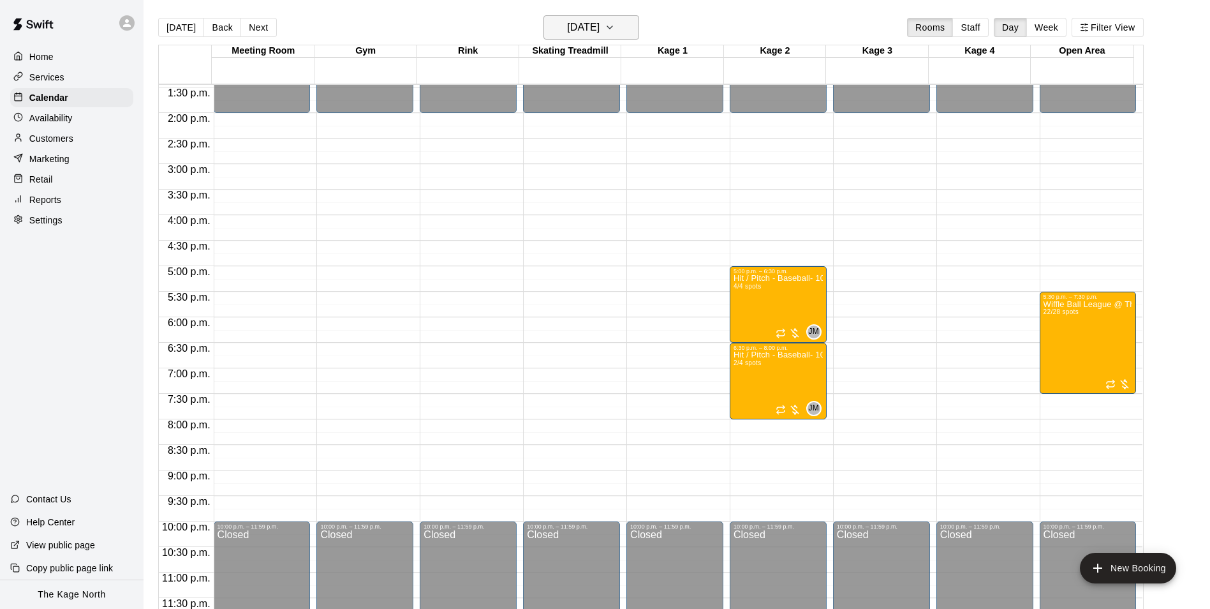
click at [600, 29] on h6 "[DATE]" at bounding box center [583, 28] width 33 height 18
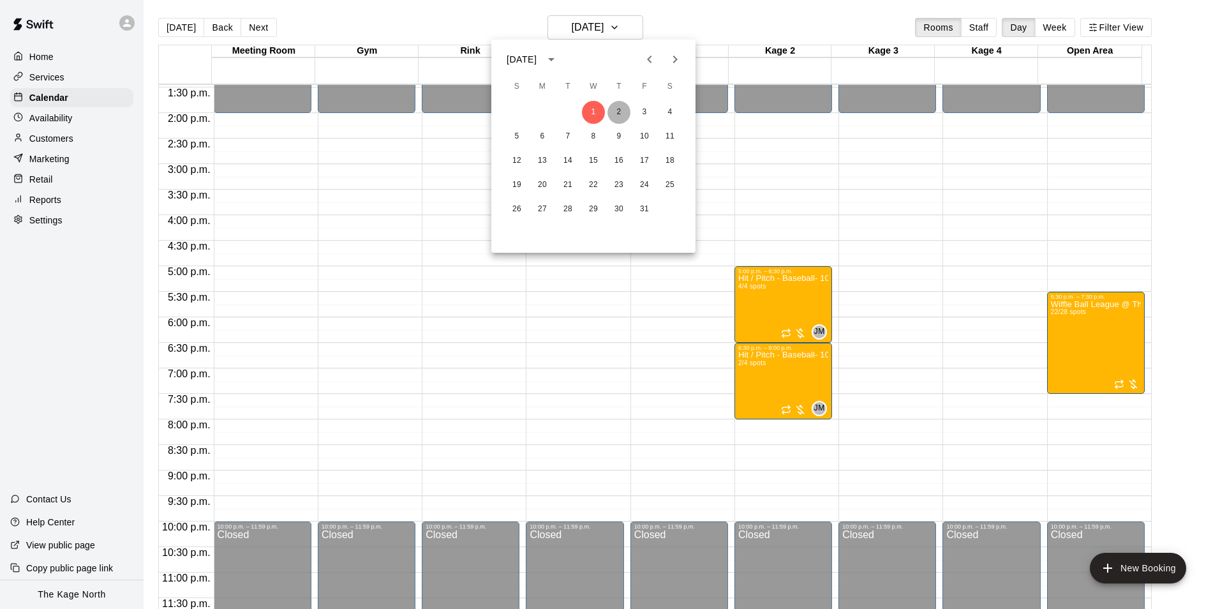
click at [619, 108] on button "2" at bounding box center [618, 112] width 23 height 23
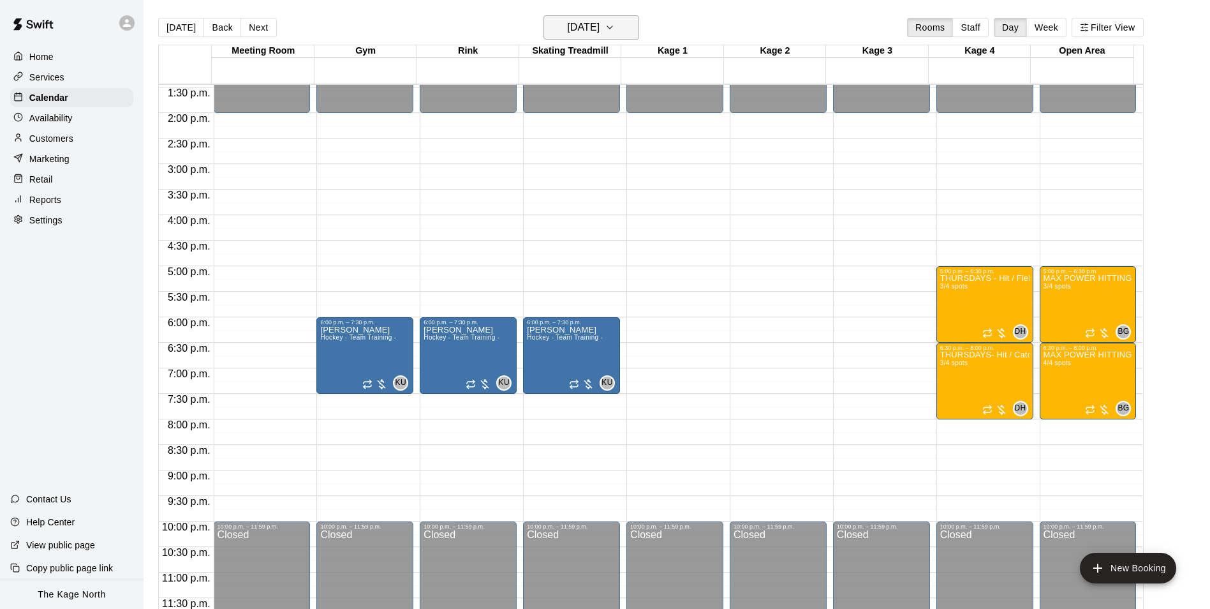
click at [613, 15] on button "[DATE]" at bounding box center [592, 27] width 96 height 24
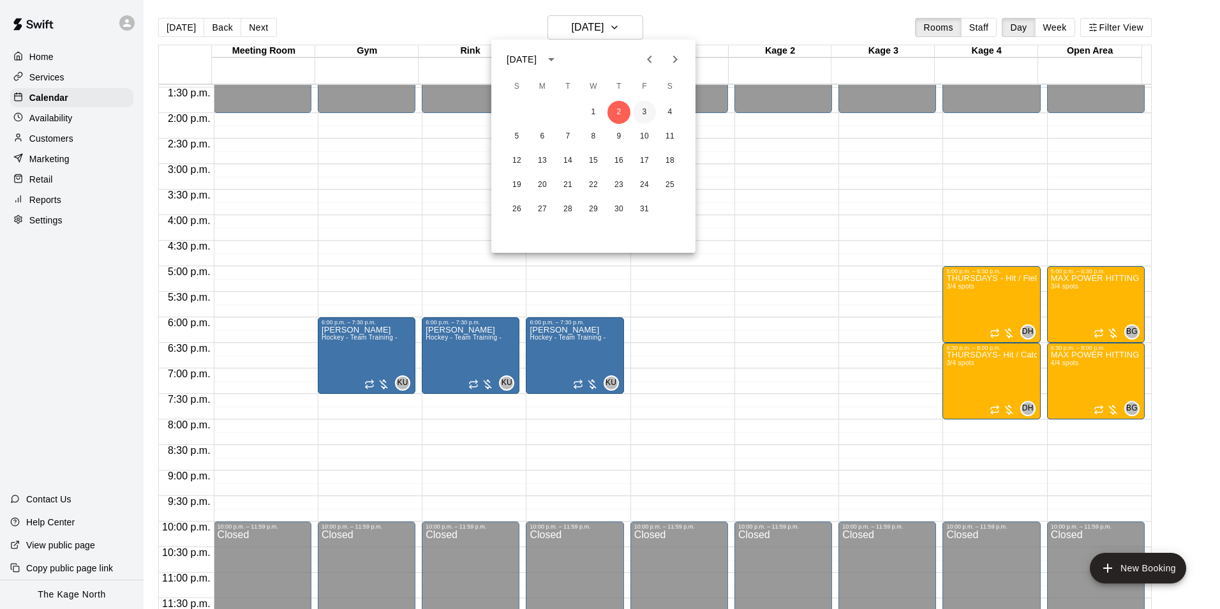
click at [646, 108] on button "3" at bounding box center [644, 112] width 23 height 23
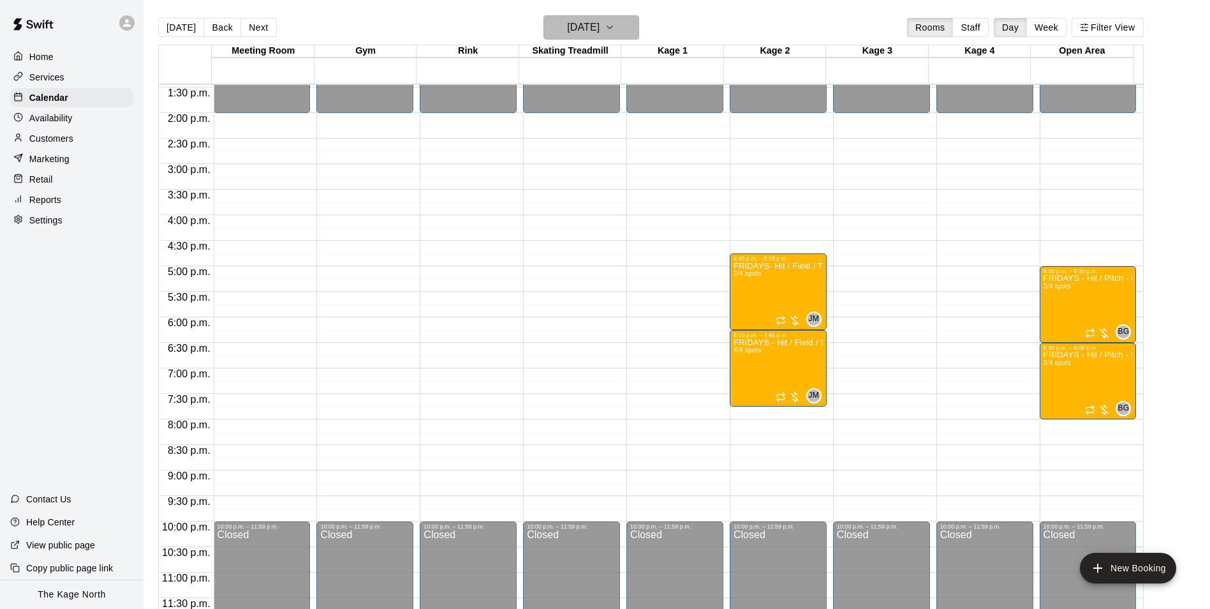
click at [626, 38] on button "[DATE]" at bounding box center [592, 27] width 96 height 24
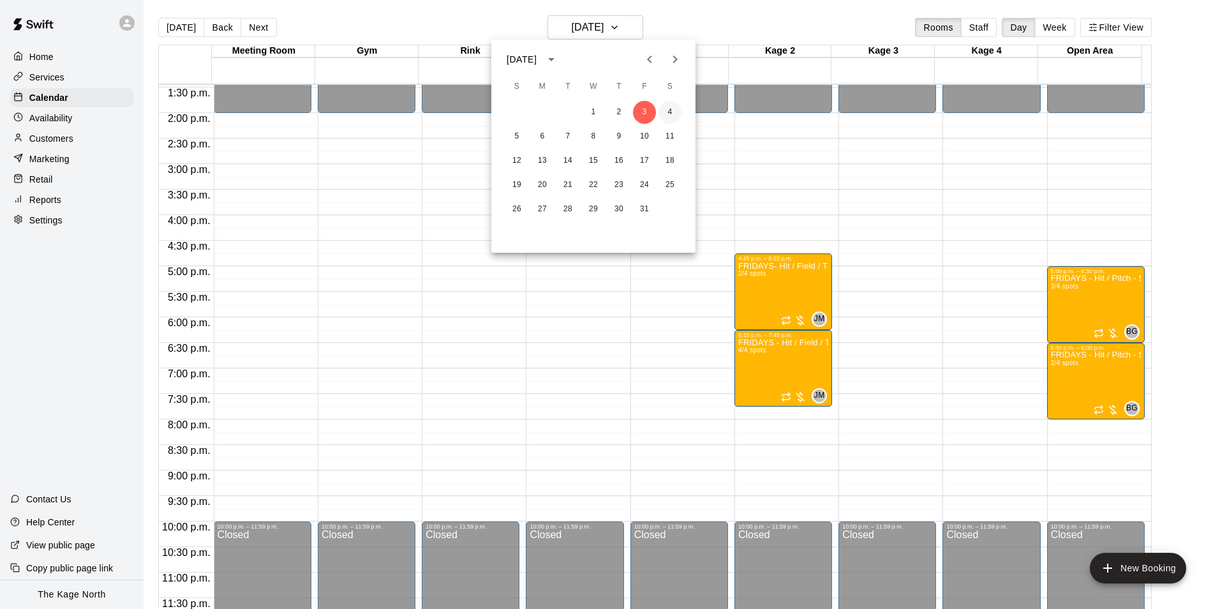
click at [676, 111] on button "4" at bounding box center [669, 112] width 23 height 23
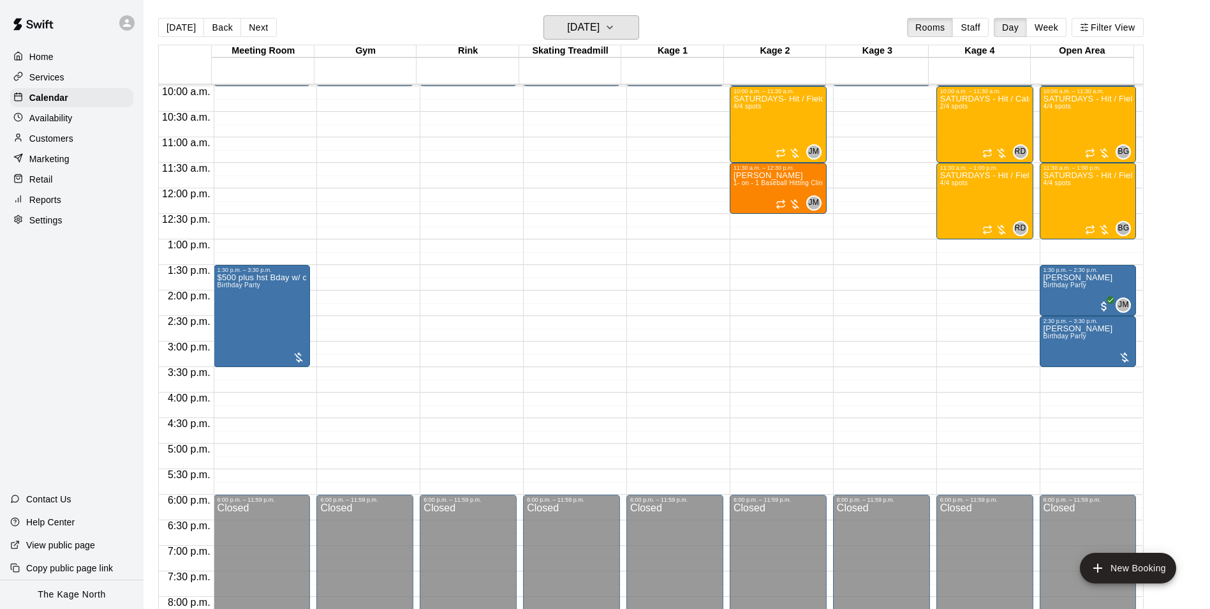
scroll to position [496, 0]
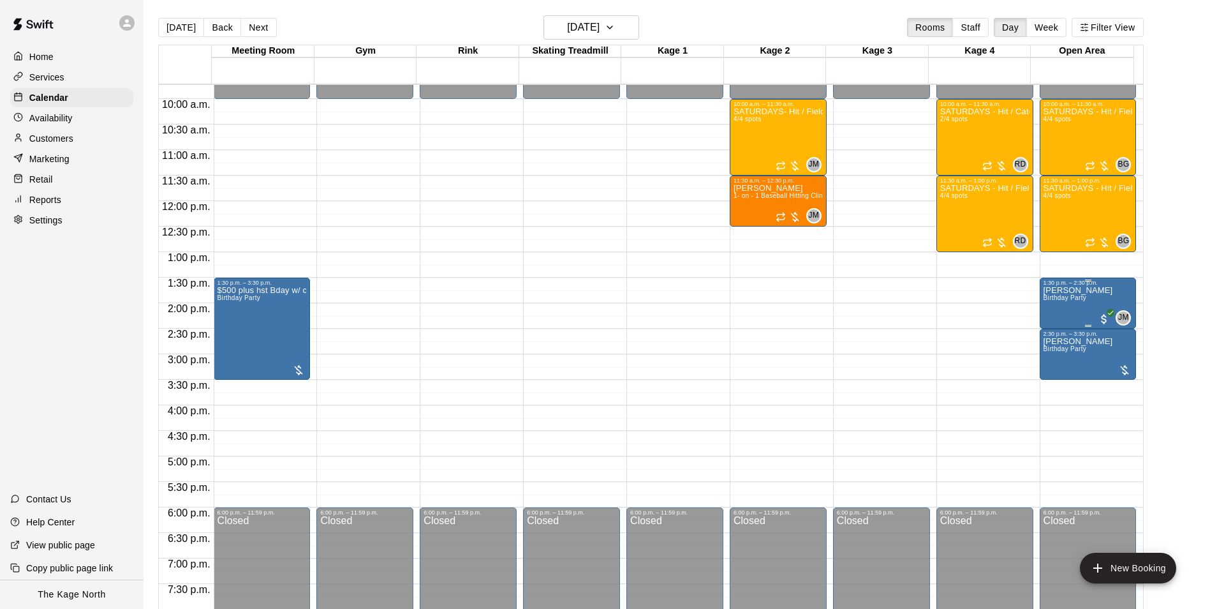
click at [1060, 290] on p "[PERSON_NAME]" at bounding box center [1079, 290] width 70 height 0
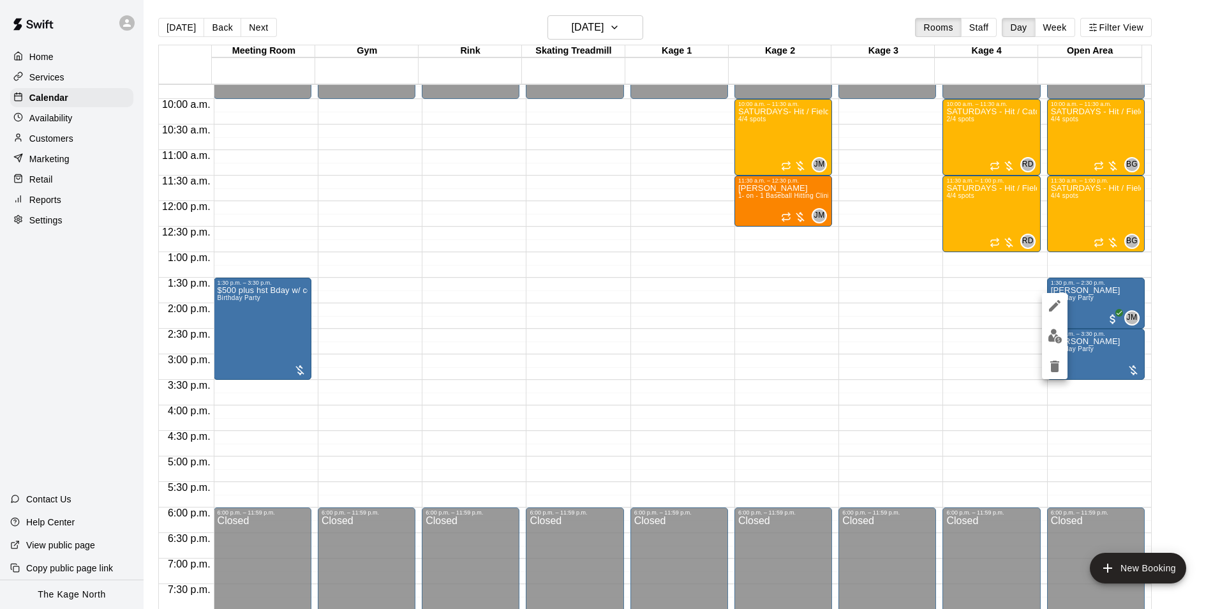
click at [1049, 305] on icon "edit" at bounding box center [1054, 305] width 15 height 15
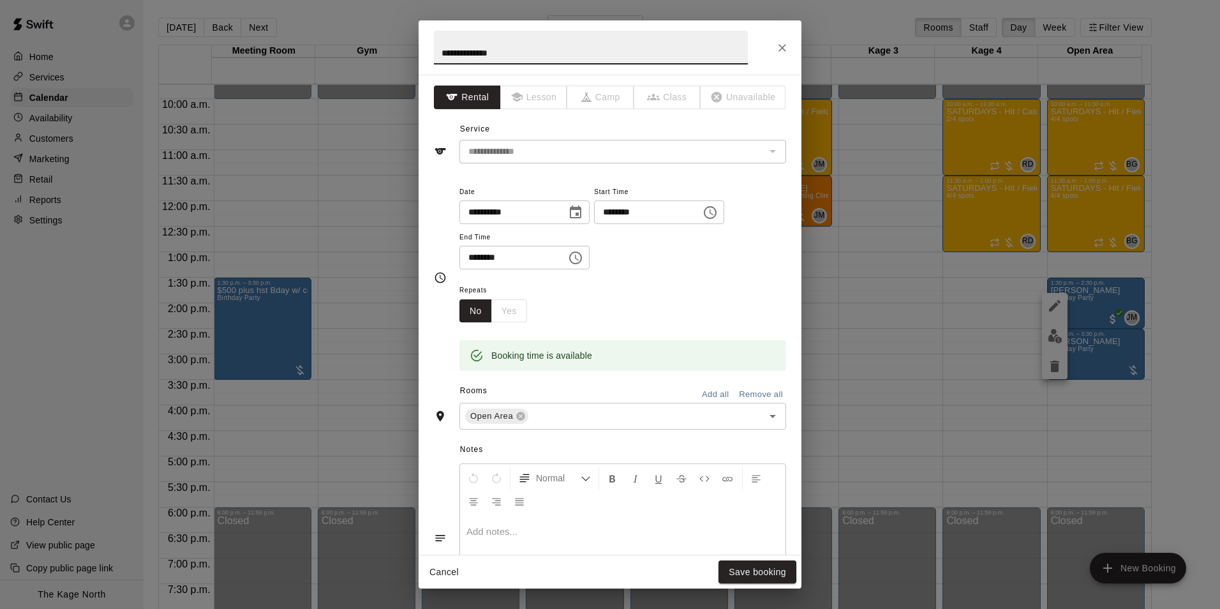
click at [440, 56] on input "**********" at bounding box center [591, 48] width 314 height 34
type input "**********"
click at [770, 568] on button "Save booking" at bounding box center [757, 572] width 78 height 24
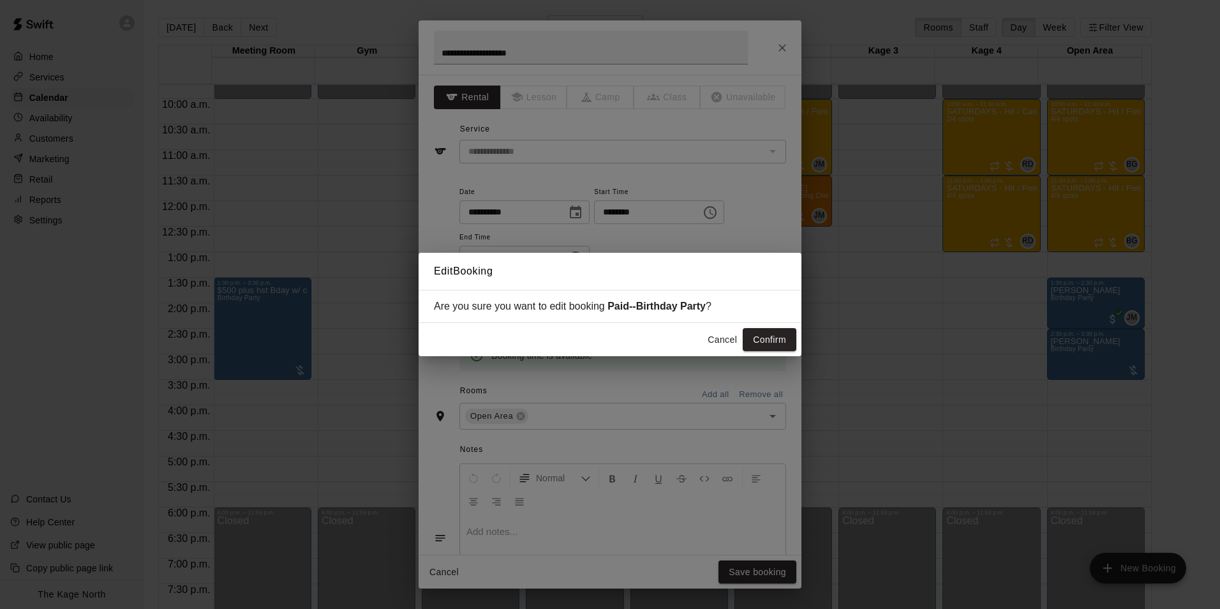
click at [764, 337] on button "Confirm" at bounding box center [770, 340] width 54 height 24
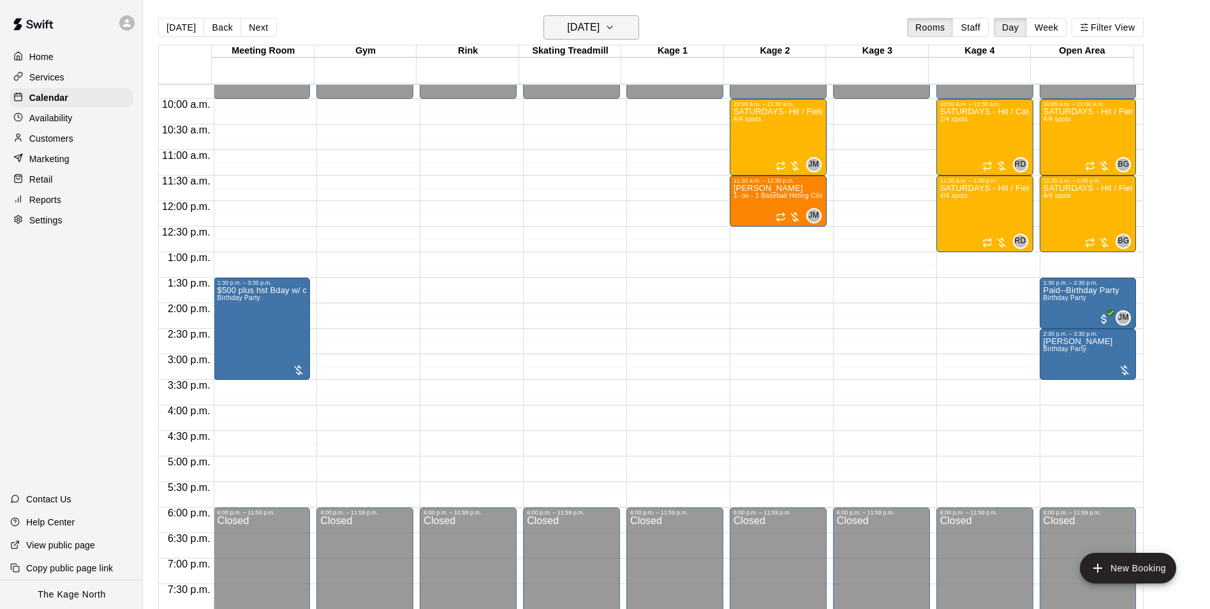
click at [600, 33] on h6 "[DATE]" at bounding box center [583, 28] width 33 height 18
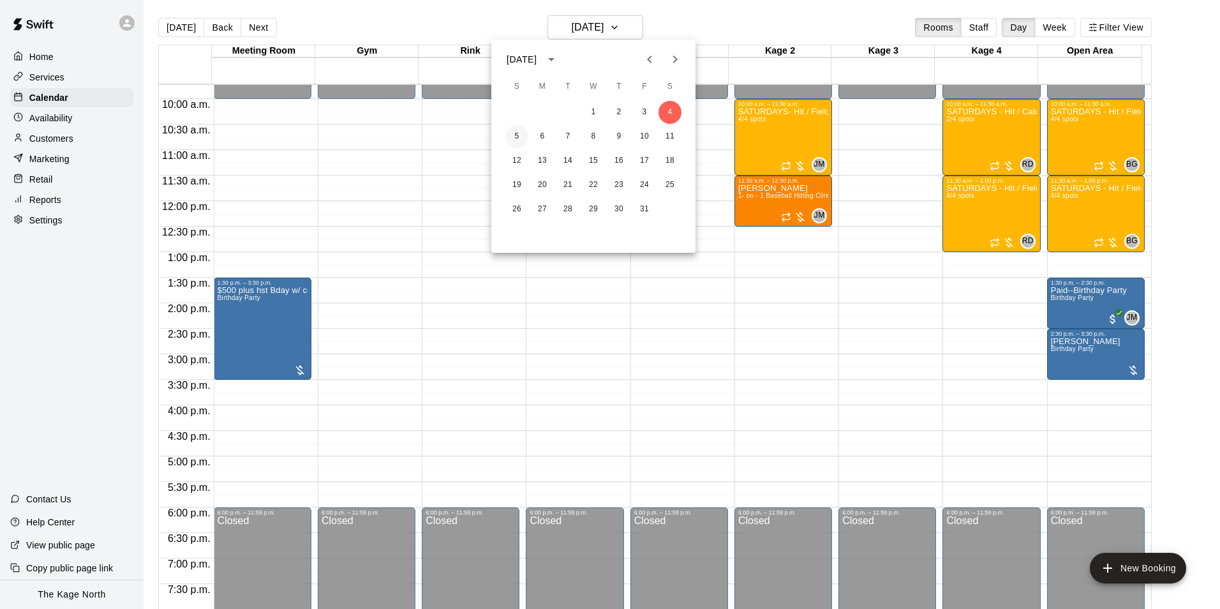
click at [515, 137] on button "5" at bounding box center [516, 136] width 23 height 23
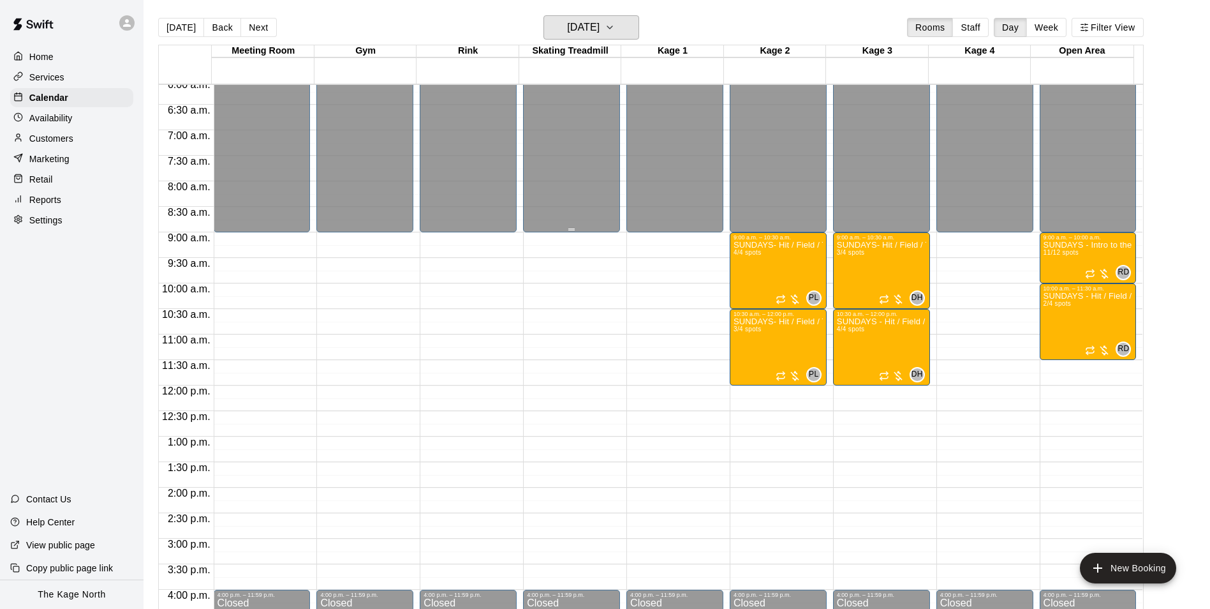
scroll to position [305, 0]
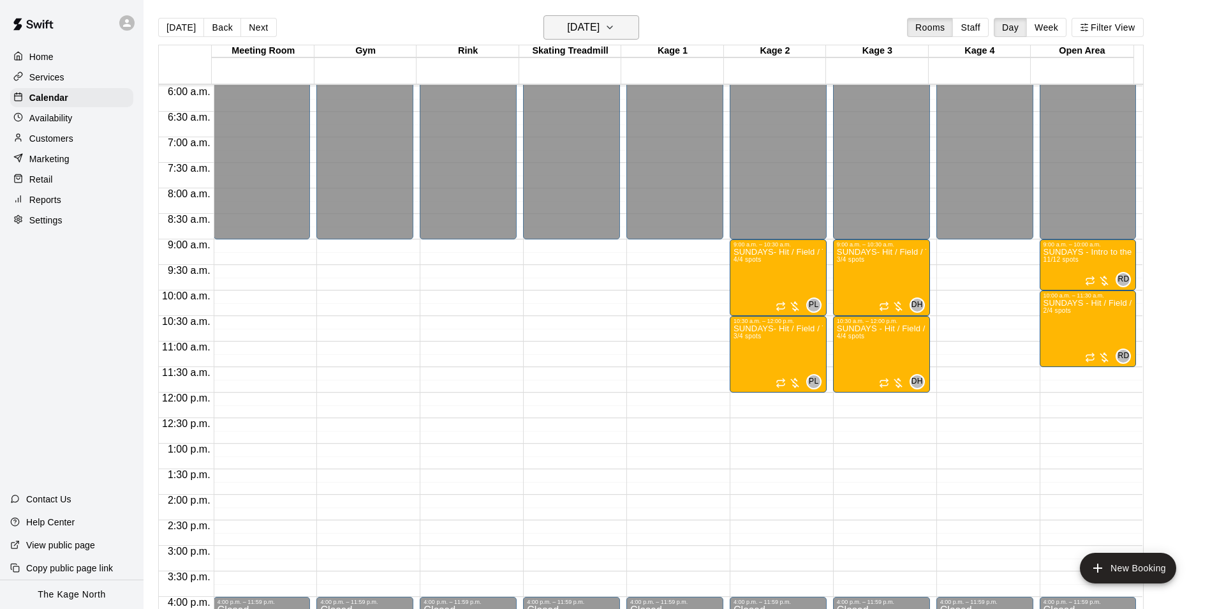
click at [600, 19] on h6 "[DATE]" at bounding box center [583, 28] width 33 height 18
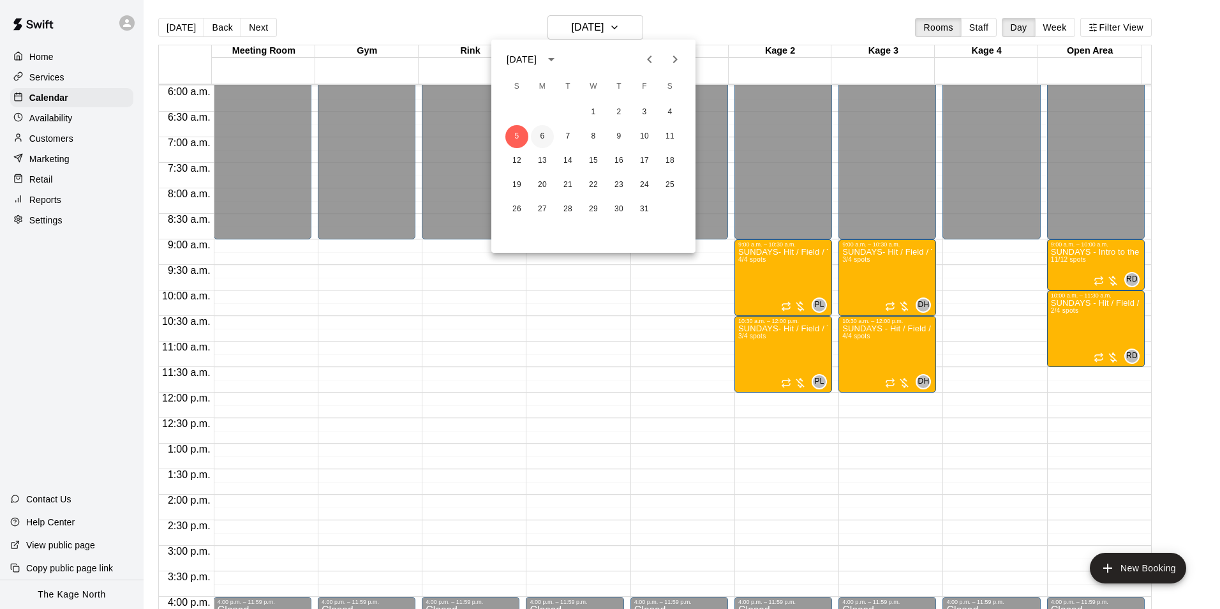
click at [539, 132] on button "6" at bounding box center [542, 136] width 23 height 23
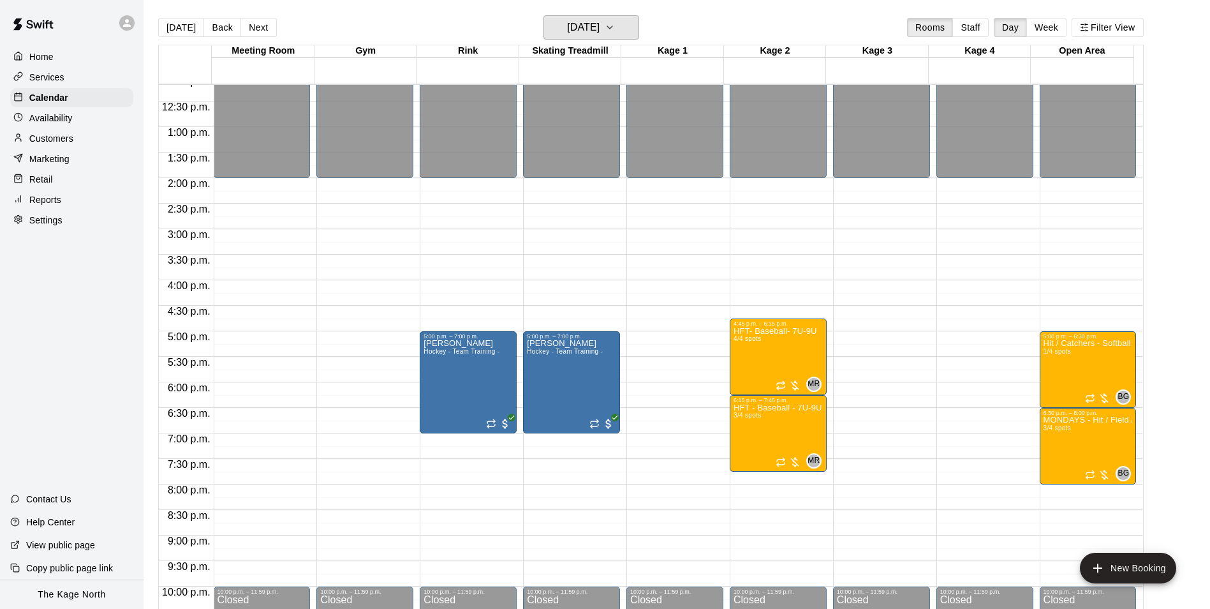
scroll to position [624, 0]
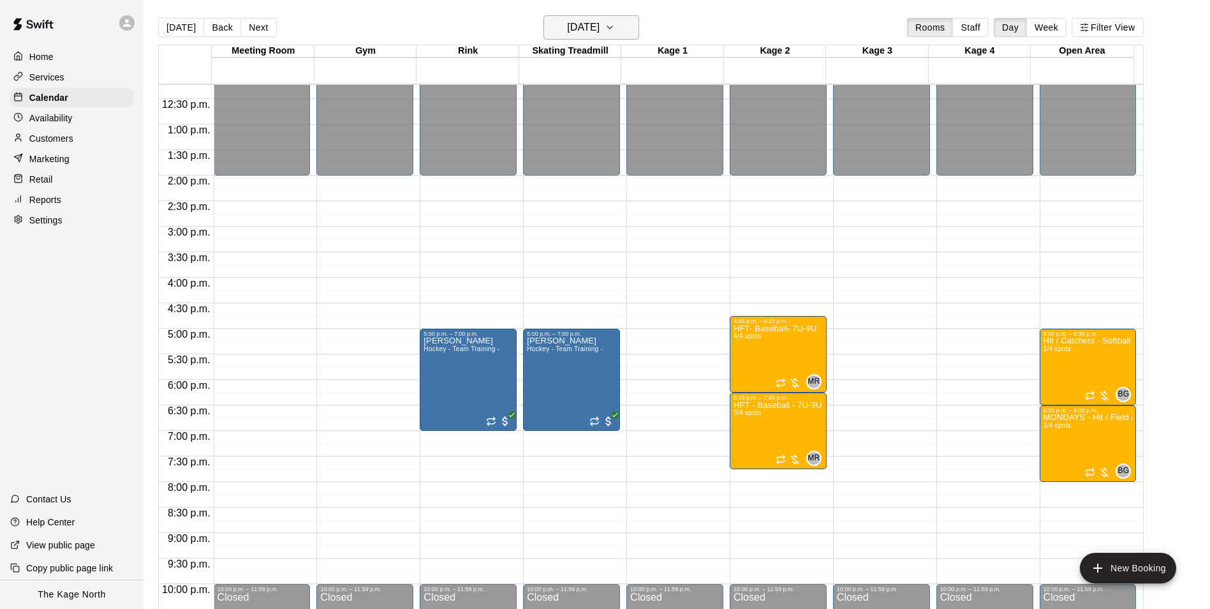
click at [579, 18] on button "[DATE]" at bounding box center [592, 27] width 96 height 24
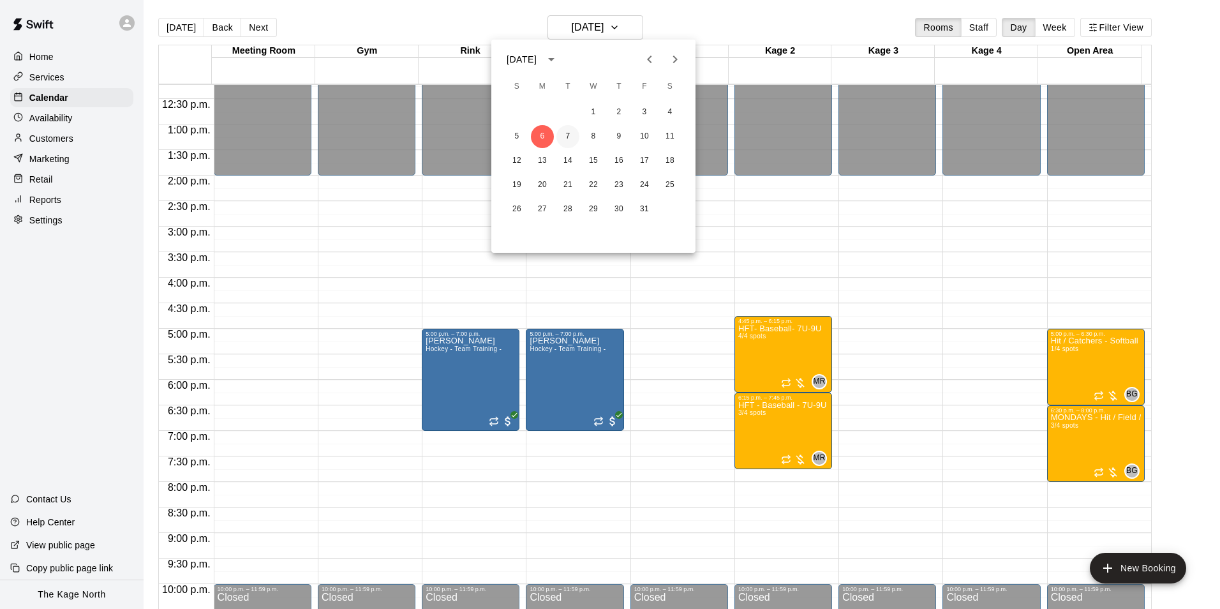
click at [568, 131] on button "7" at bounding box center [567, 136] width 23 height 23
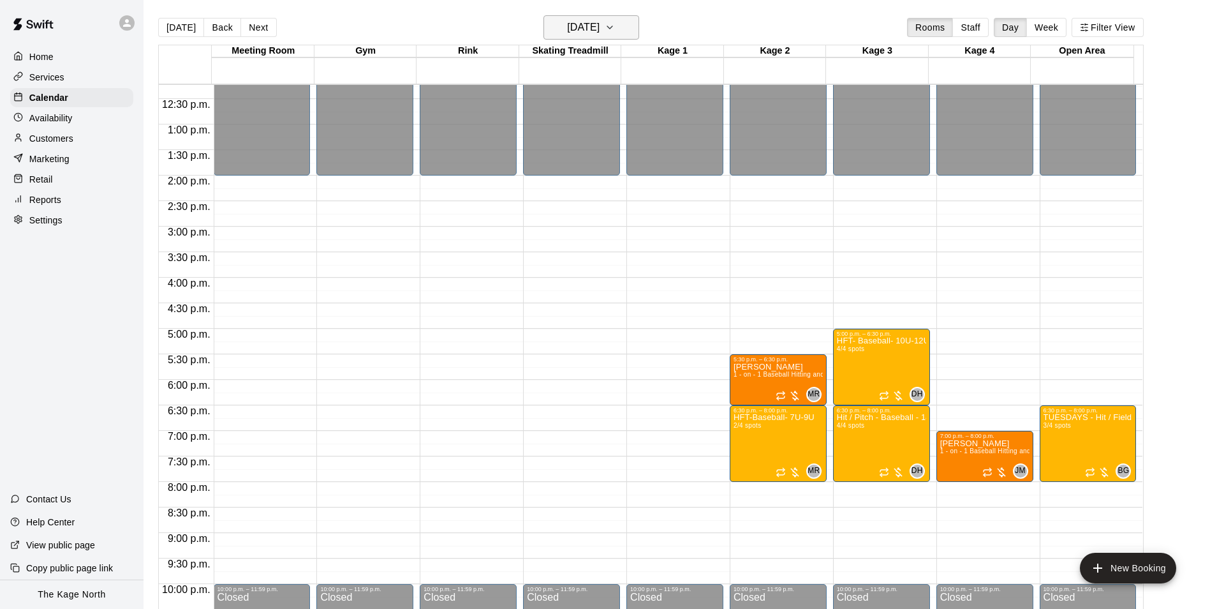
click at [589, 19] on h6 "[DATE]" at bounding box center [583, 28] width 33 height 18
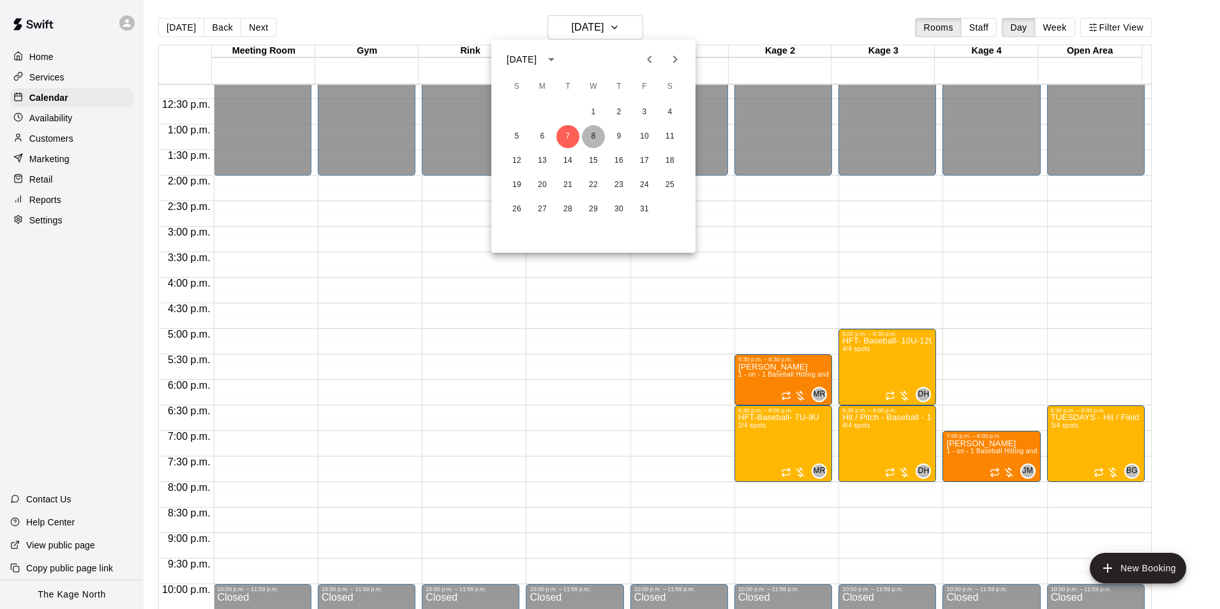
click at [595, 138] on button "8" at bounding box center [593, 136] width 23 height 23
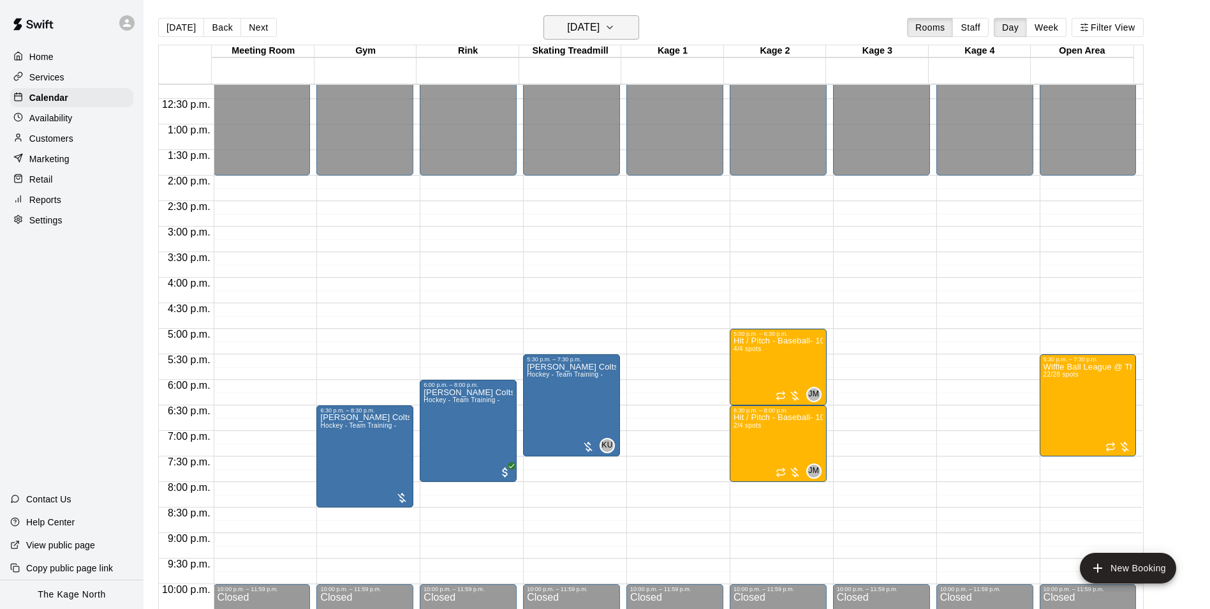
click at [600, 20] on h6 "[DATE]" at bounding box center [583, 28] width 33 height 18
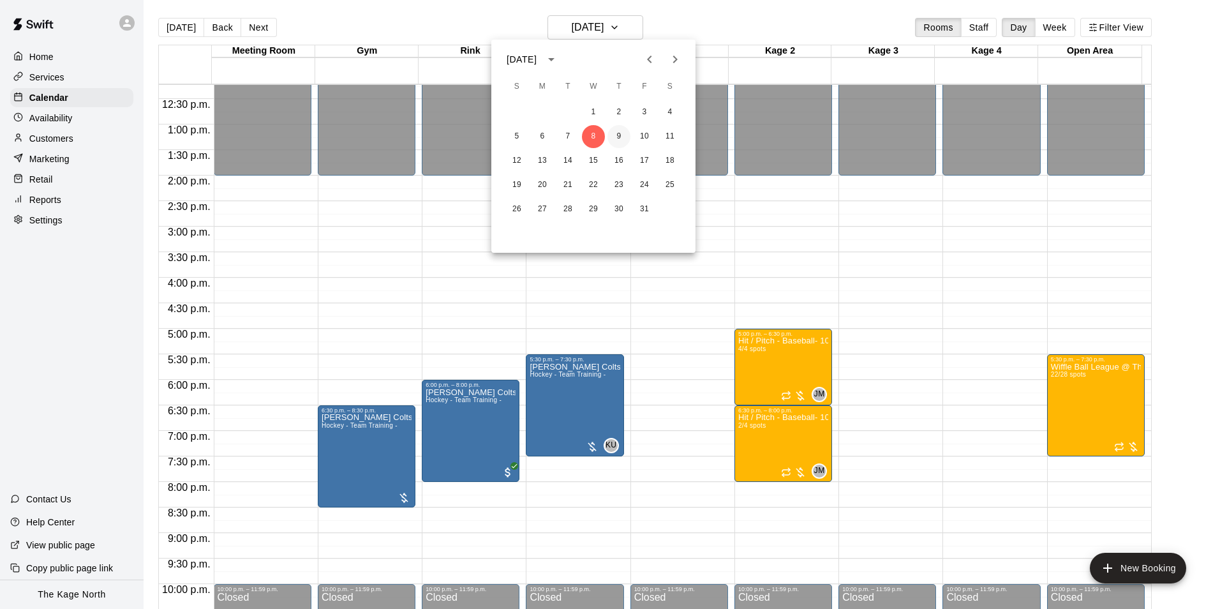
click at [623, 131] on button "9" at bounding box center [618, 136] width 23 height 23
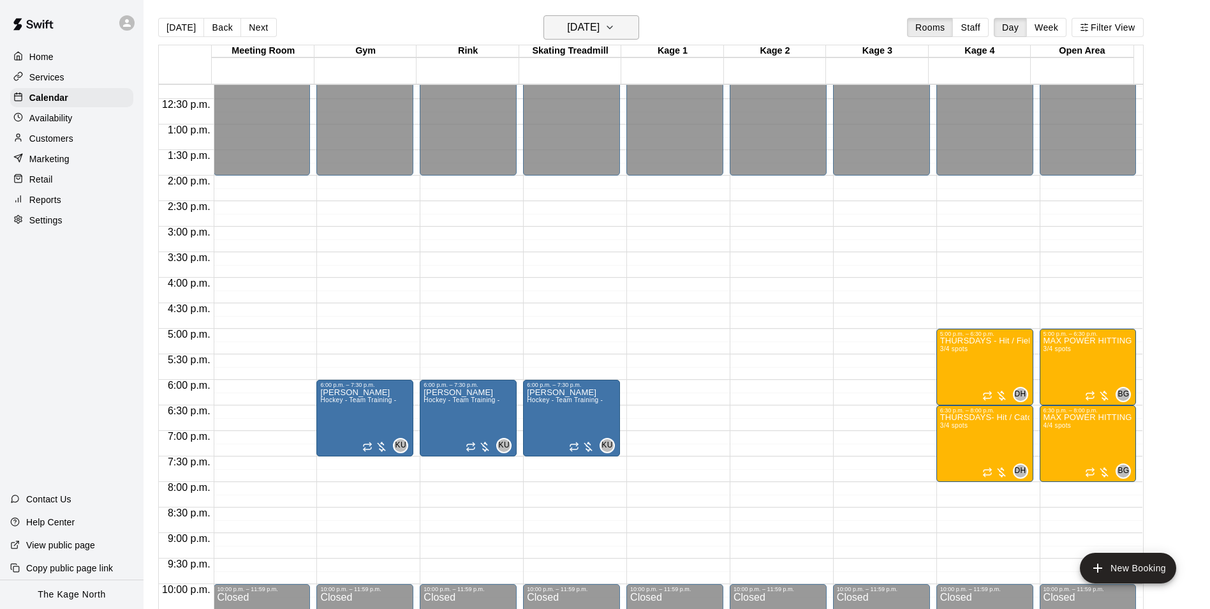
click at [600, 24] on h6 "[DATE]" at bounding box center [583, 28] width 33 height 18
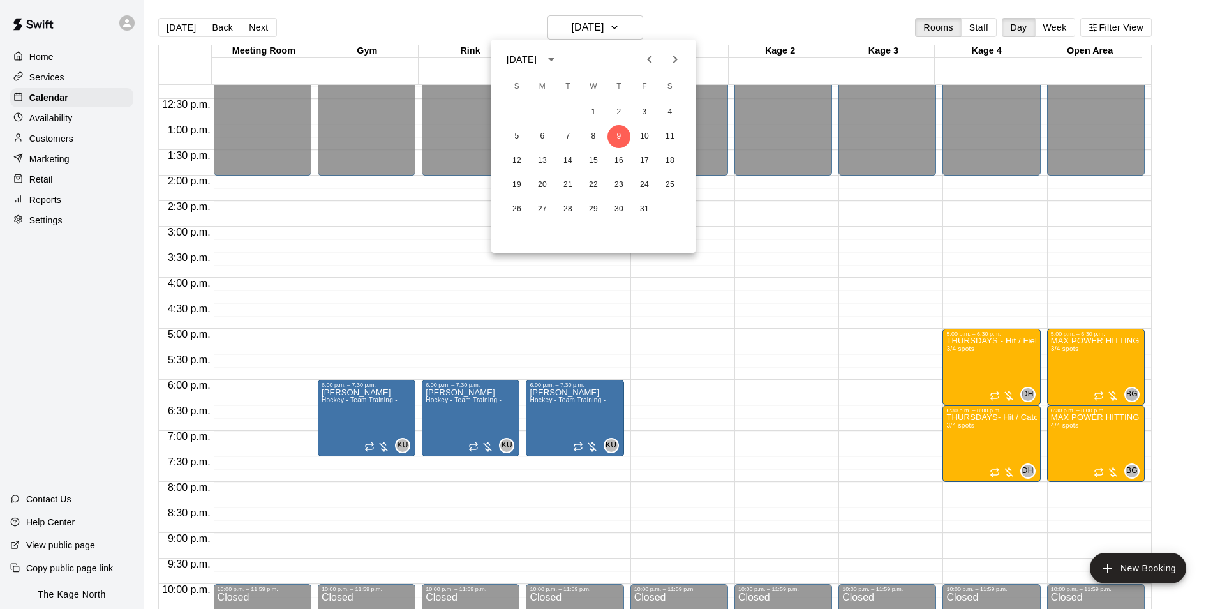
click at [646, 56] on icon "Previous month" at bounding box center [649, 59] width 15 height 15
click at [538, 152] on button "15" at bounding box center [542, 160] width 23 height 23
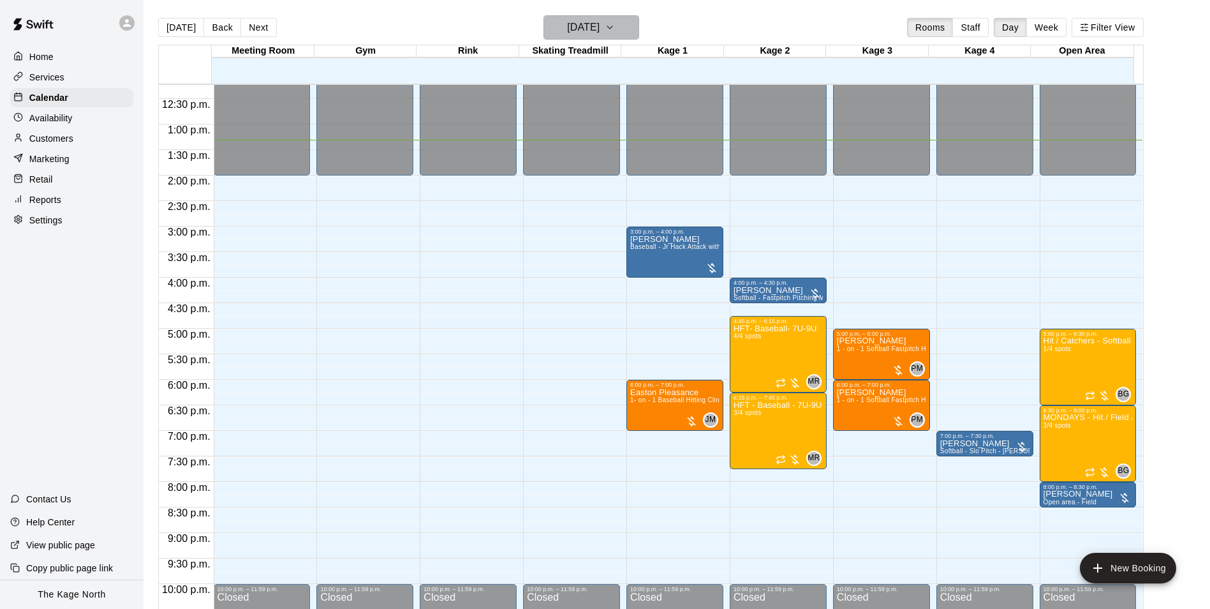
click at [600, 21] on h6 "[DATE]" at bounding box center [583, 28] width 33 height 18
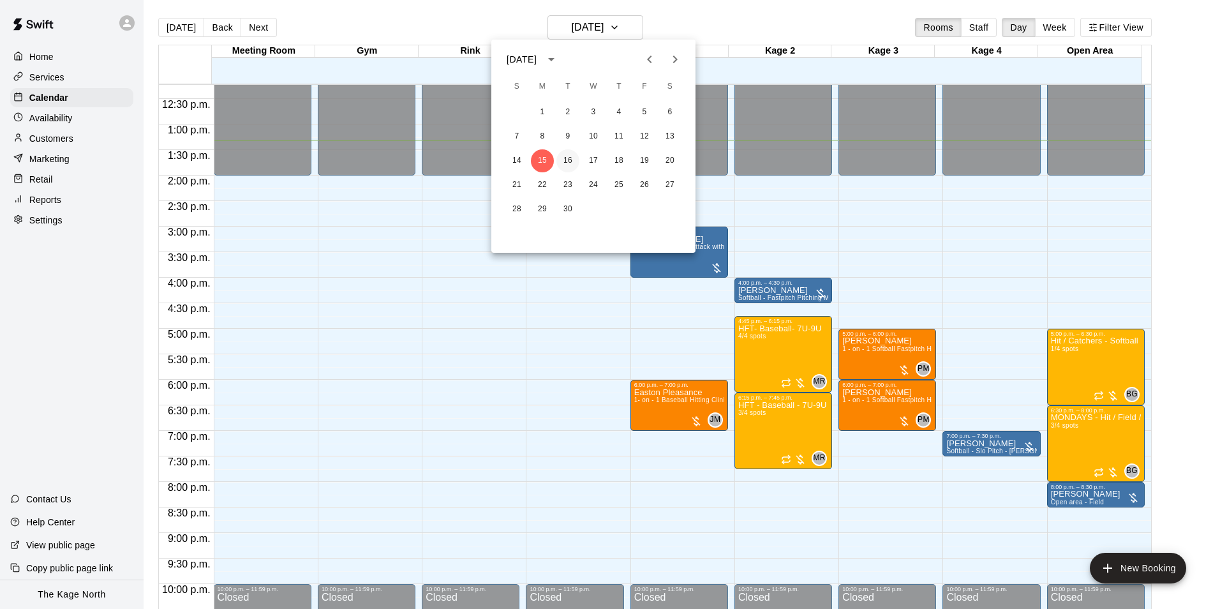
click at [565, 159] on button "16" at bounding box center [567, 160] width 23 height 23
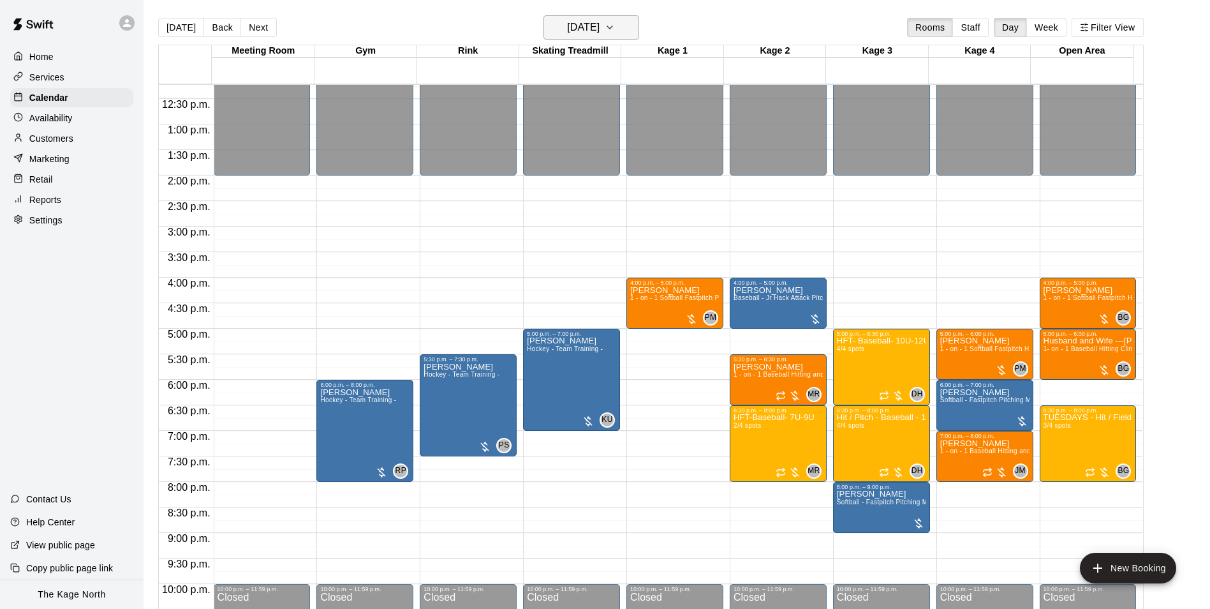
click at [600, 32] on h6 "[DATE]" at bounding box center [583, 28] width 33 height 18
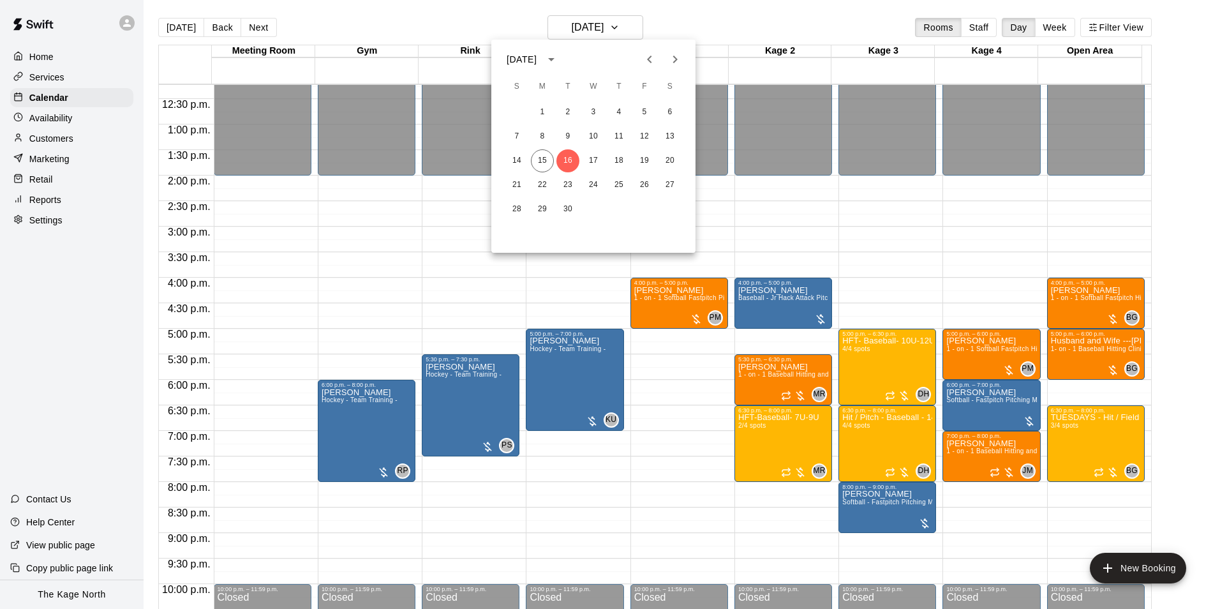
click at [713, 22] on div at bounding box center [610, 304] width 1220 height 609
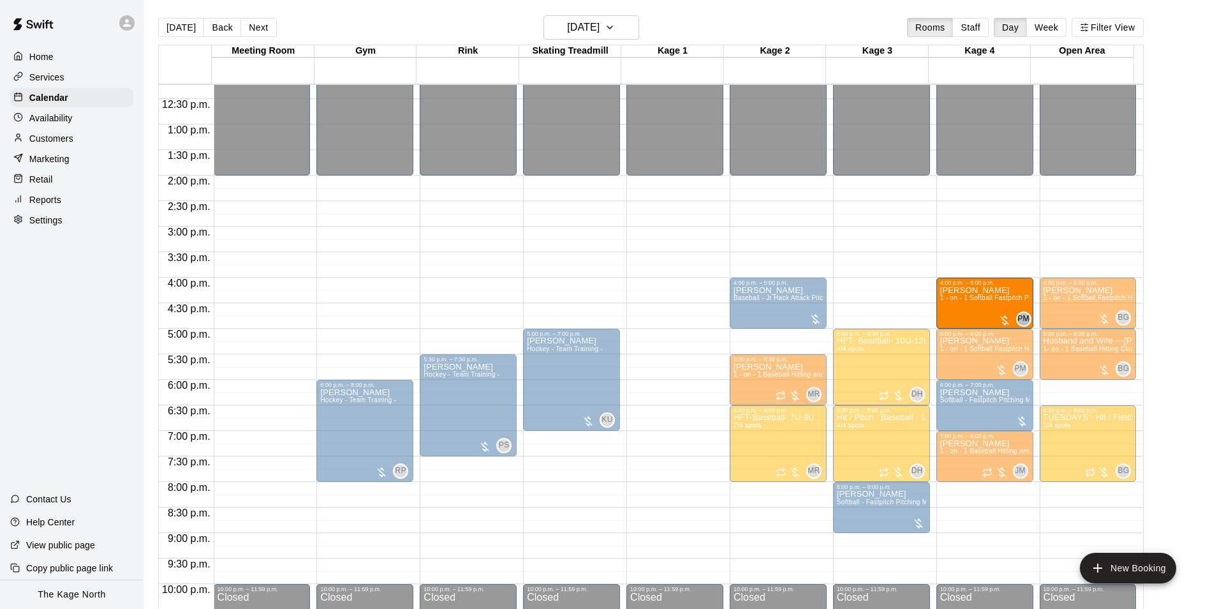
drag, startPoint x: 651, startPoint y: 295, endPoint x: 986, endPoint y: 299, distance: 335.6
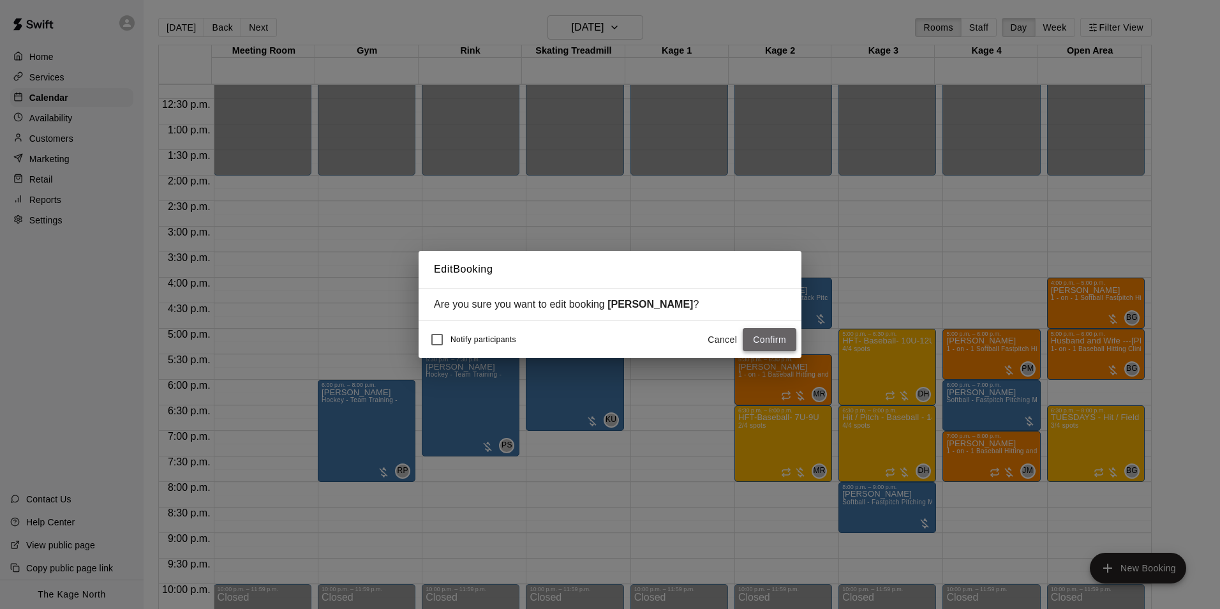
click at [773, 337] on button "Confirm" at bounding box center [770, 340] width 54 height 24
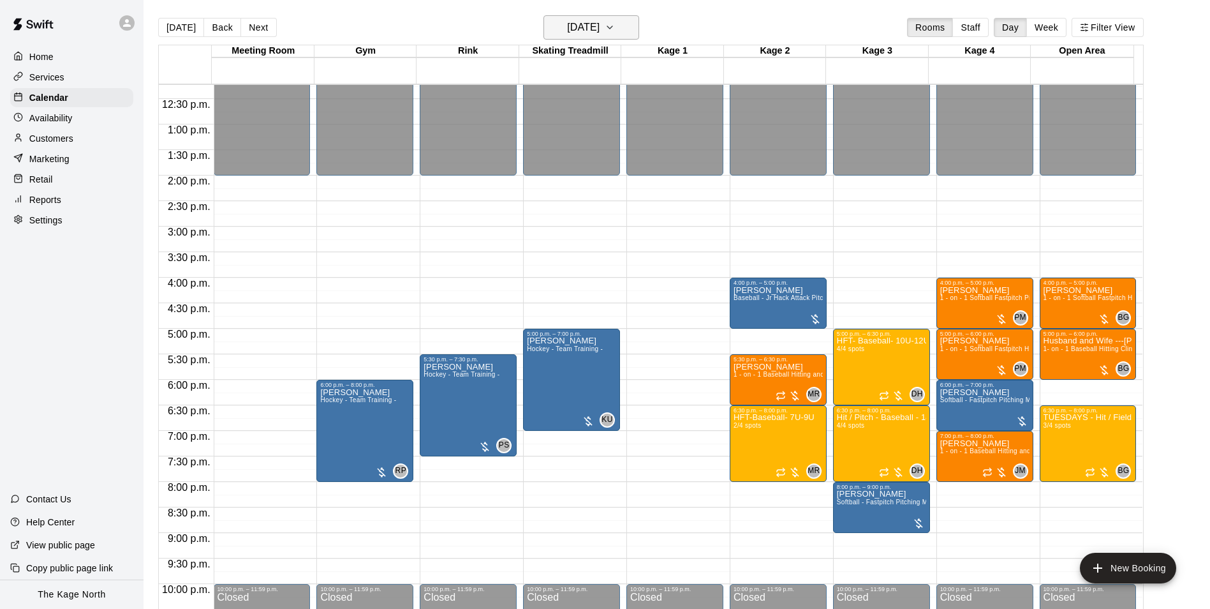
click at [600, 31] on h6 "[DATE]" at bounding box center [583, 28] width 33 height 18
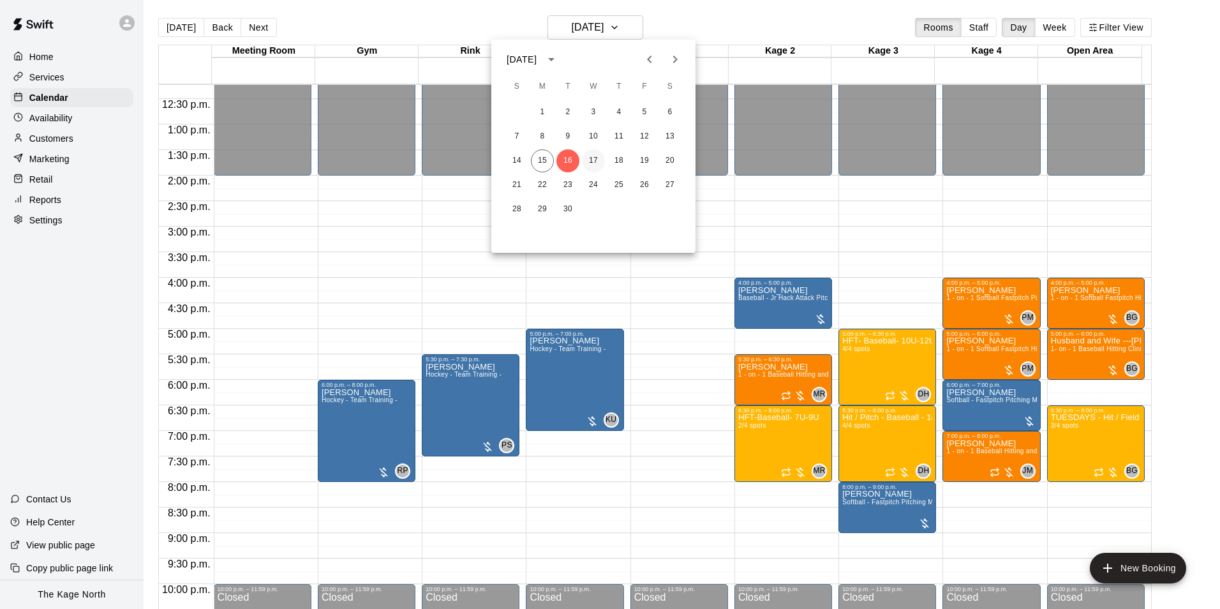
click at [593, 159] on button "17" at bounding box center [593, 160] width 23 height 23
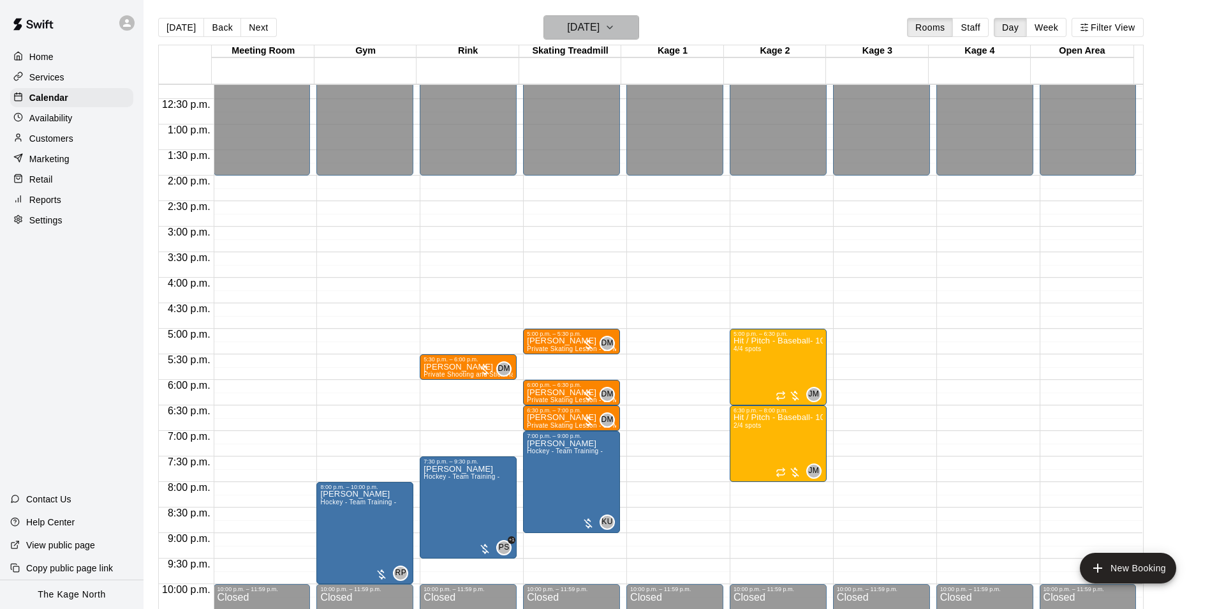
click at [600, 33] on h6 "[DATE]" at bounding box center [583, 28] width 33 height 18
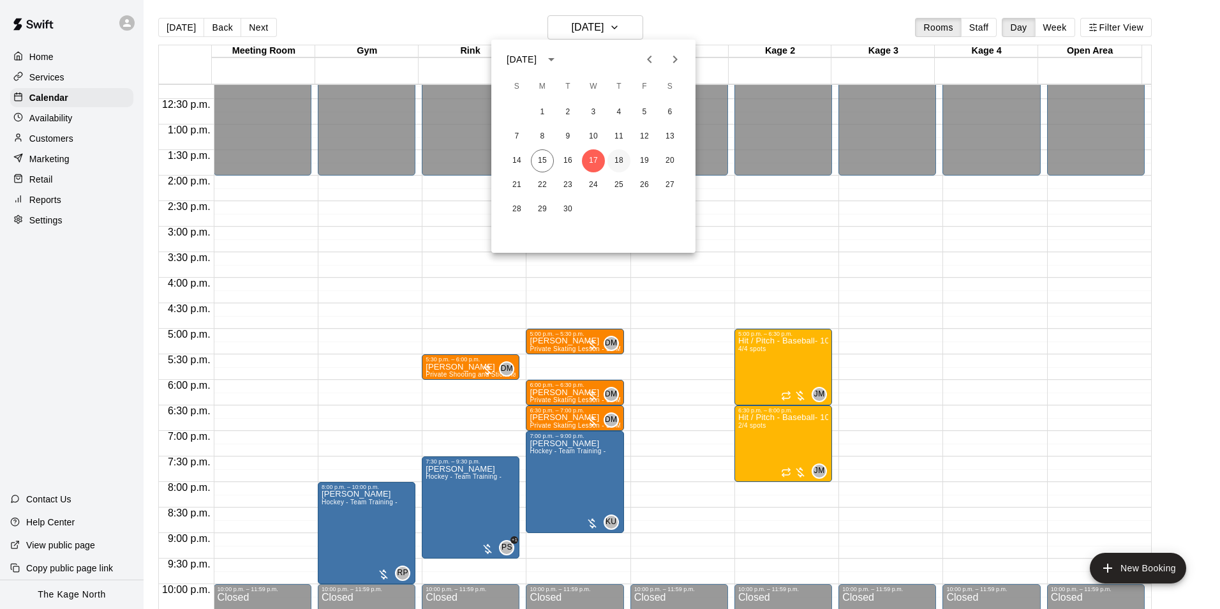
click at [612, 160] on button "18" at bounding box center [618, 160] width 23 height 23
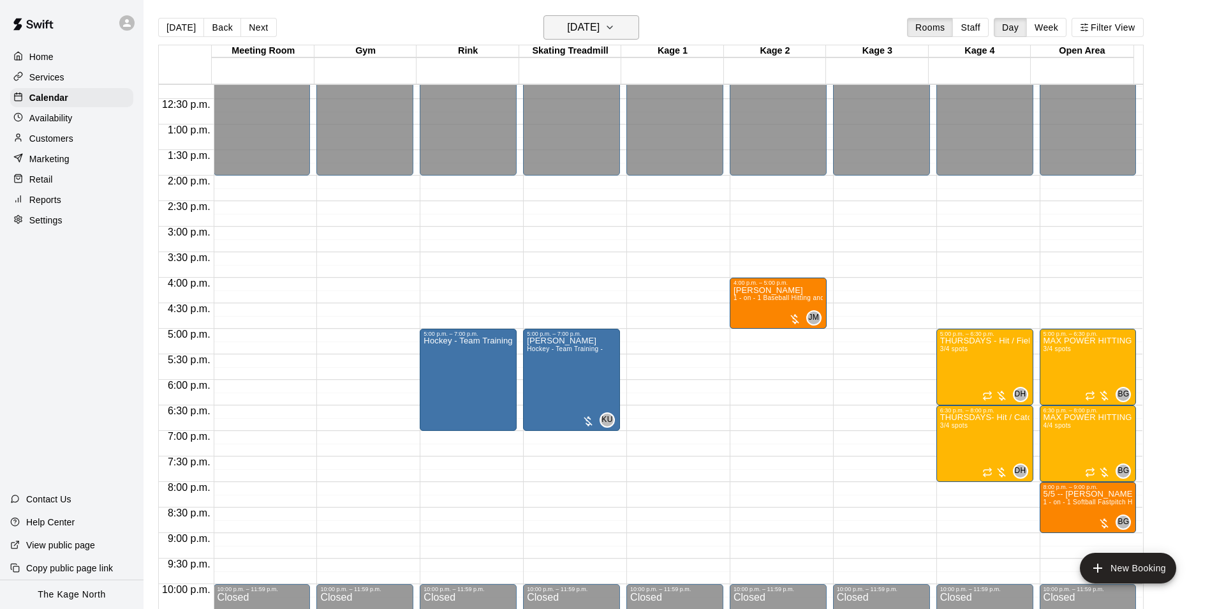
click at [600, 26] on h6 "[DATE]" at bounding box center [583, 28] width 33 height 18
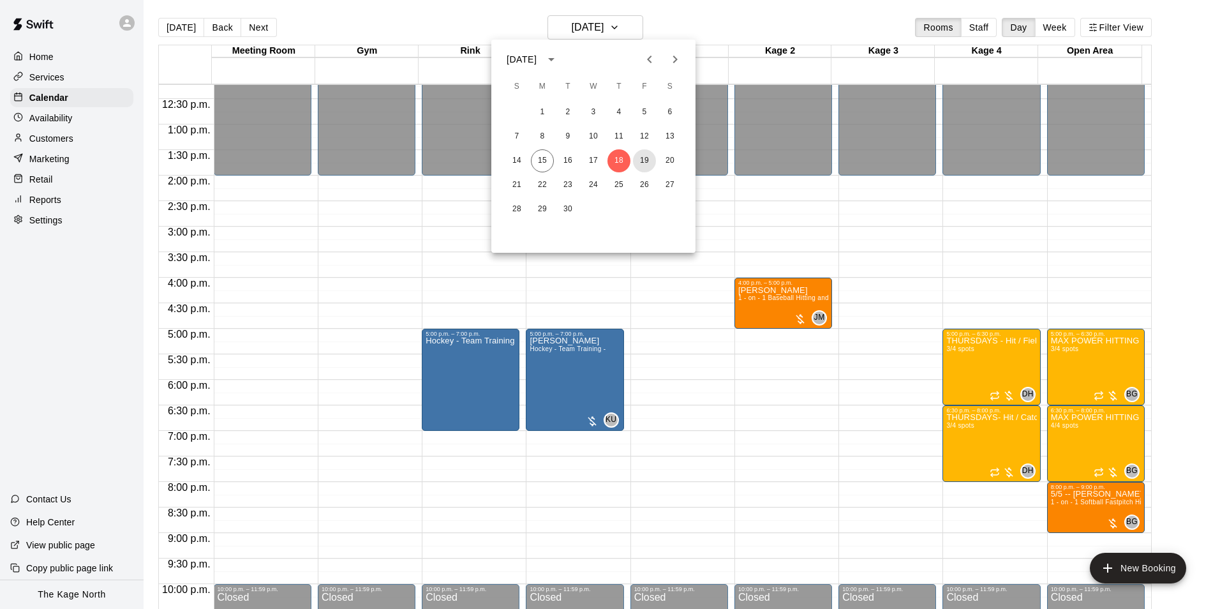
drag, startPoint x: 649, startPoint y: 162, endPoint x: 905, endPoint y: 363, distance: 325.8
click at [649, 162] on button "19" at bounding box center [644, 160] width 23 height 23
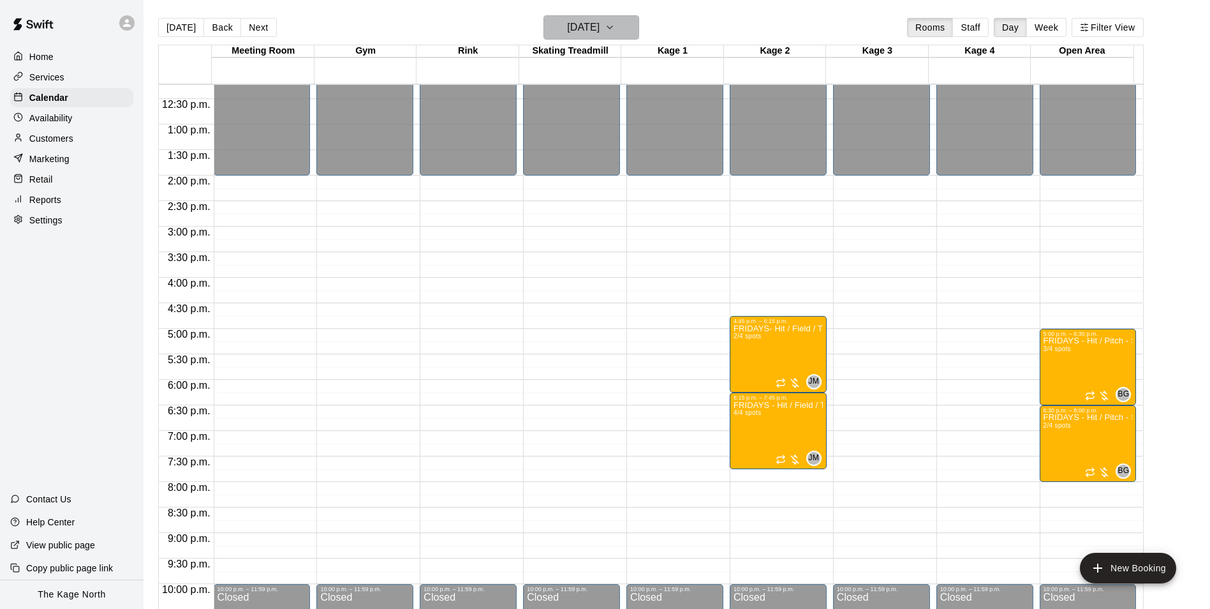
click at [599, 21] on h6 "[DATE]" at bounding box center [583, 28] width 33 height 18
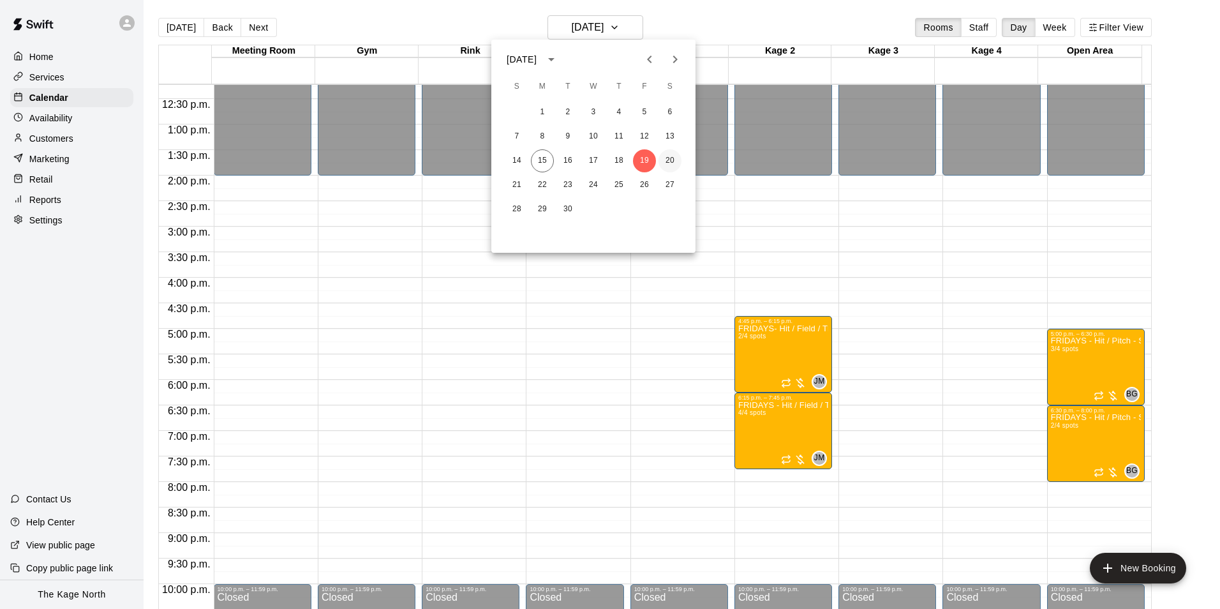
click at [663, 163] on button "20" at bounding box center [669, 160] width 23 height 23
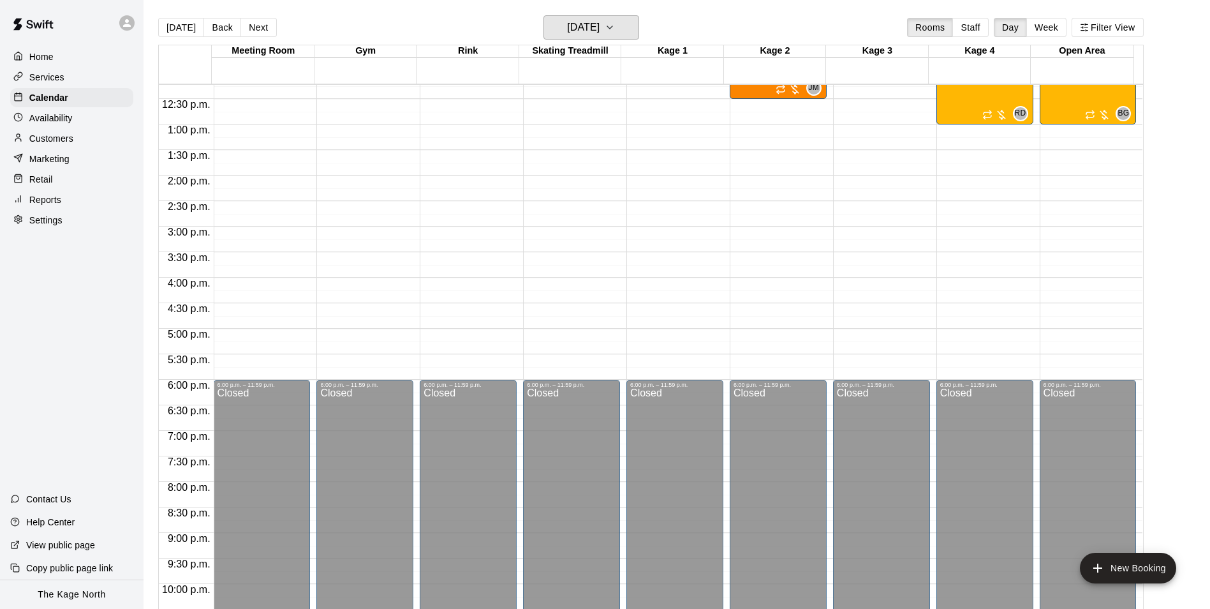
scroll to position [433, 0]
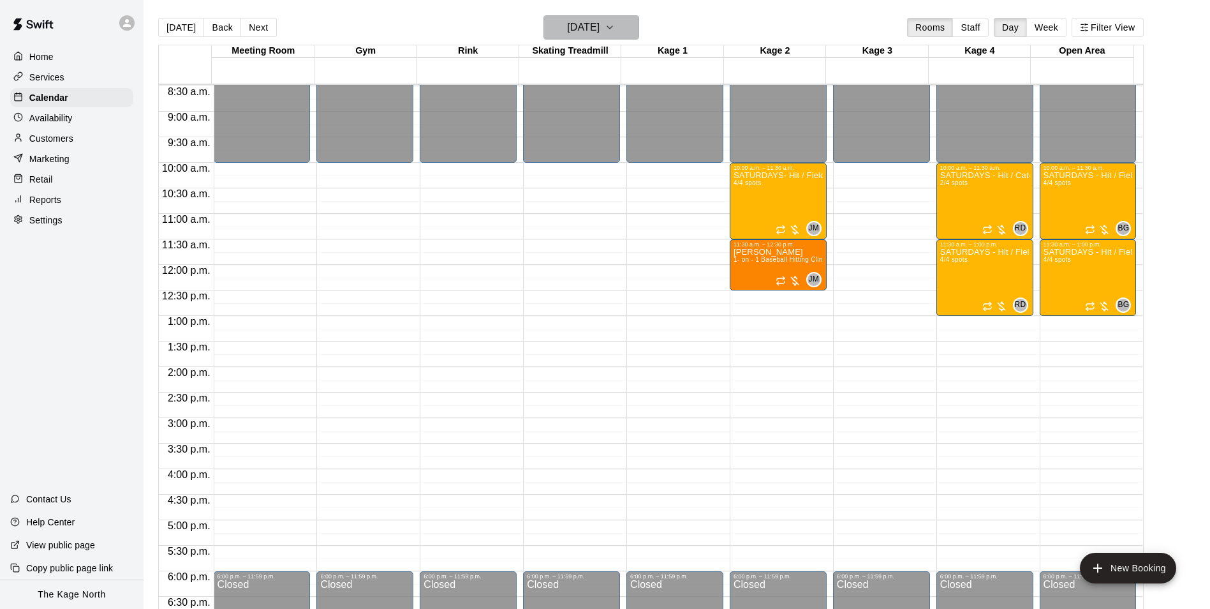
click at [600, 27] on h6 "[DATE]" at bounding box center [583, 28] width 33 height 18
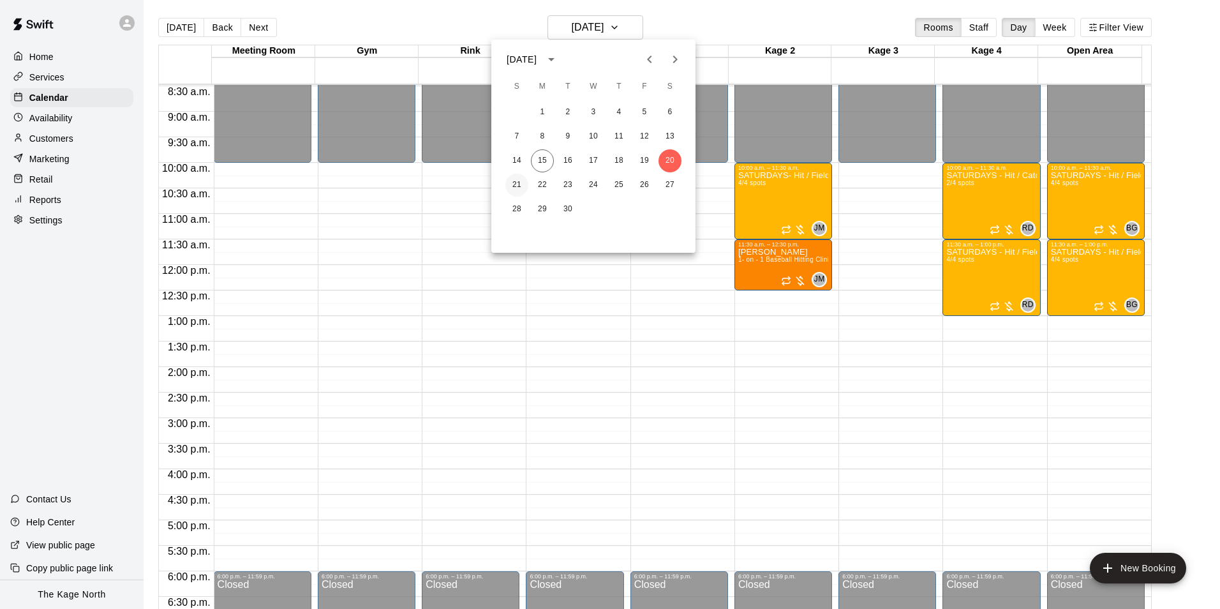
click at [517, 181] on button "21" at bounding box center [516, 185] width 23 height 23
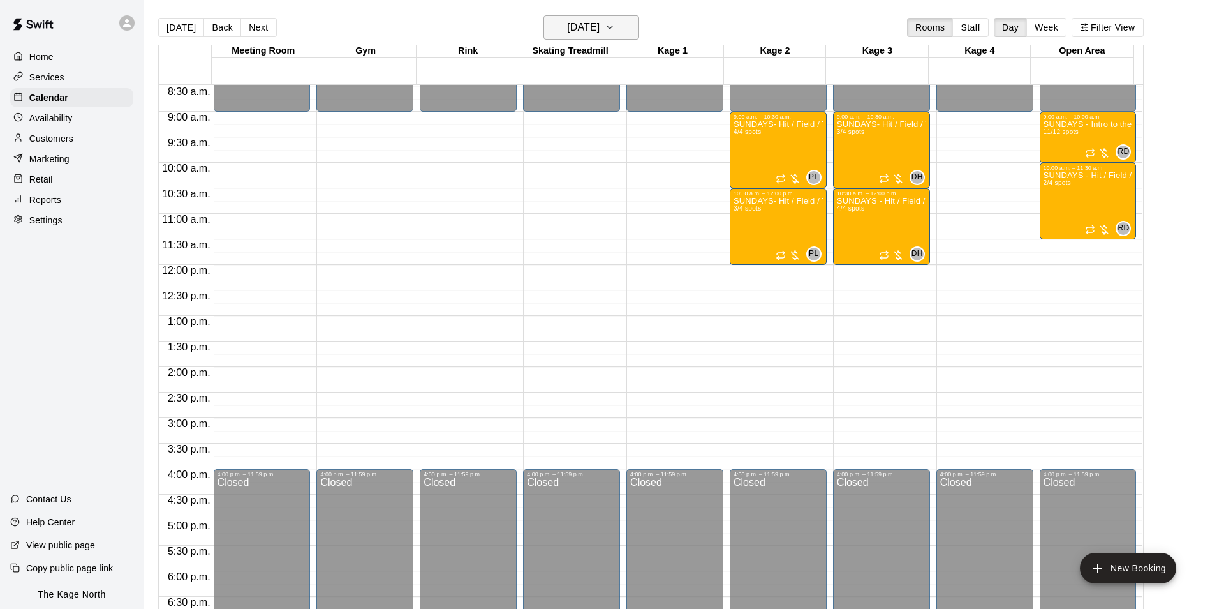
click at [600, 24] on h6 "[DATE]" at bounding box center [583, 28] width 33 height 18
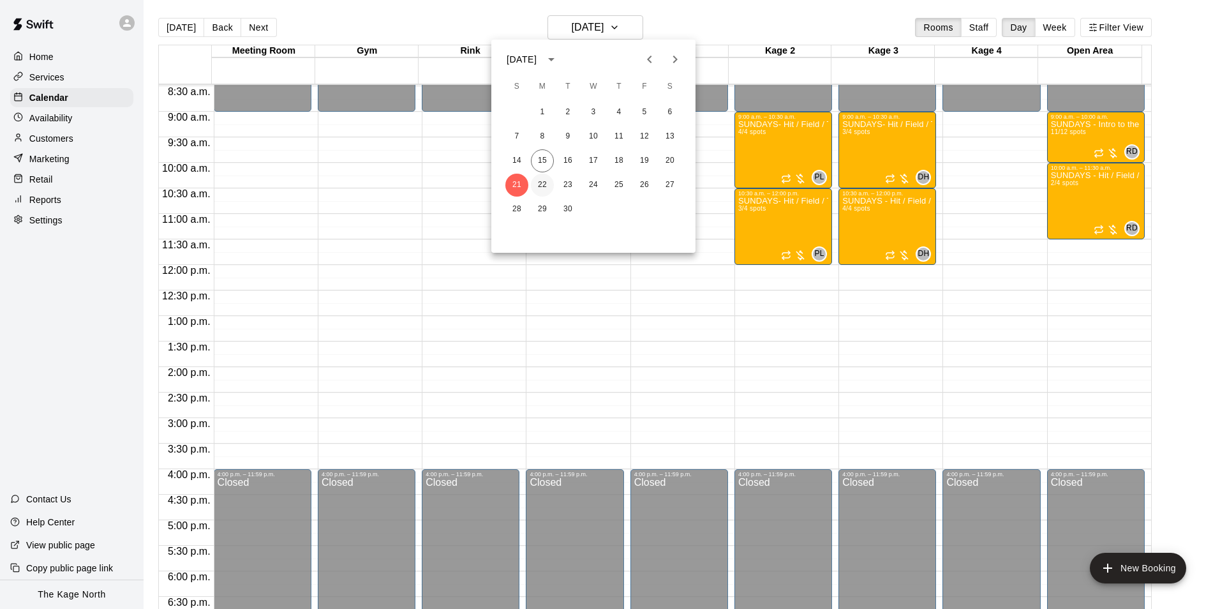
click at [547, 184] on button "22" at bounding box center [542, 185] width 23 height 23
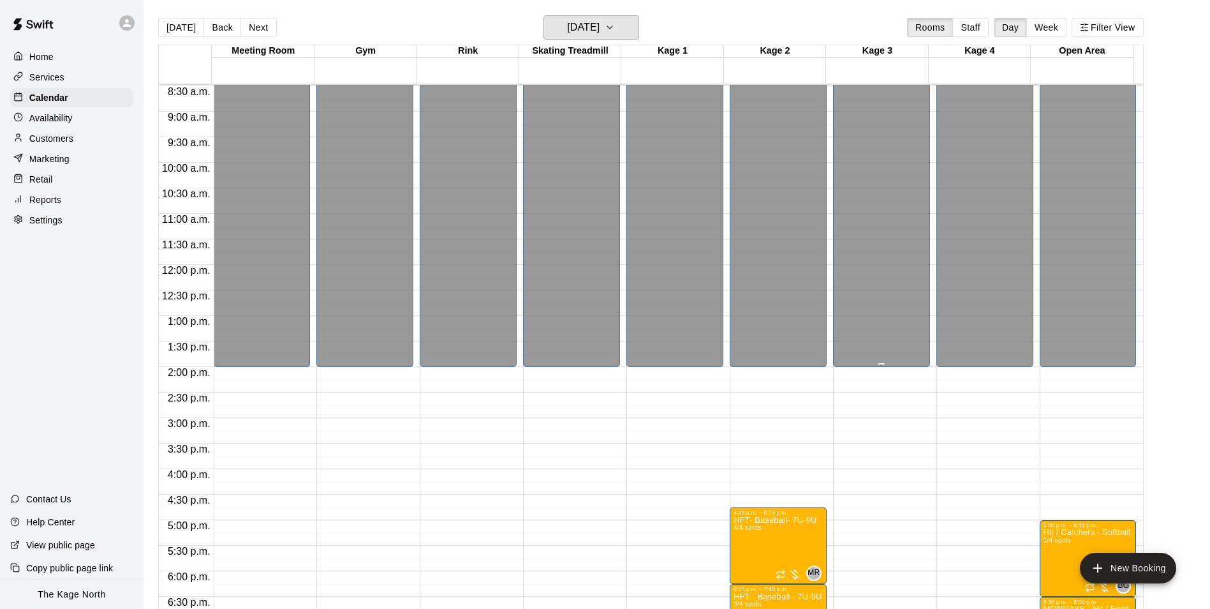
scroll to position [688, 0]
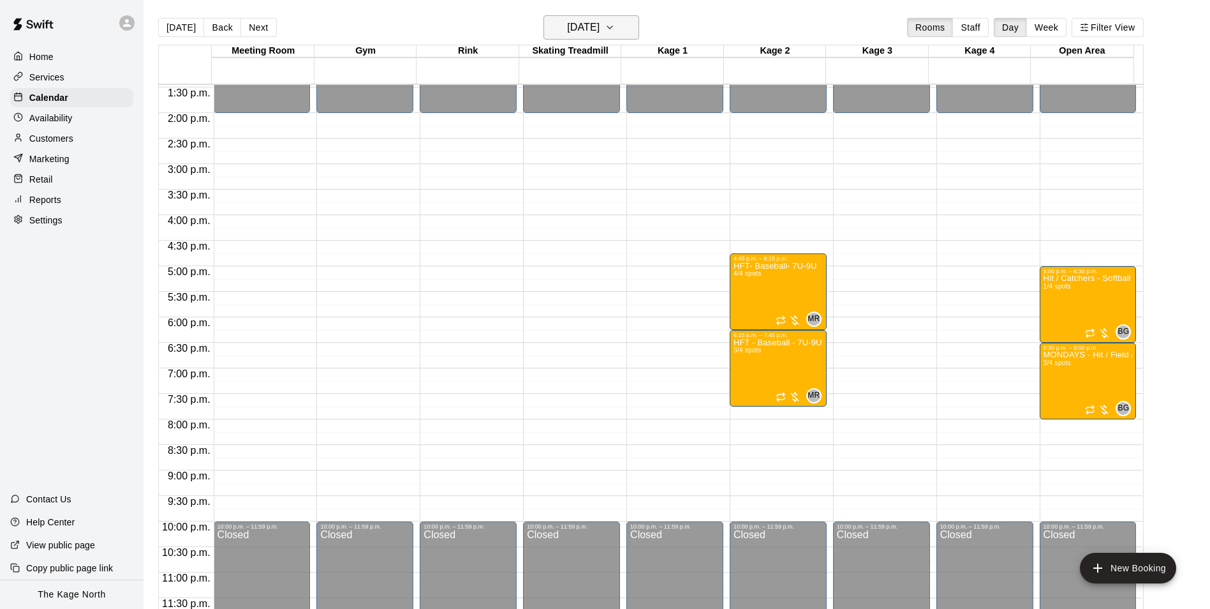
click at [600, 24] on h6 "[DATE]" at bounding box center [583, 28] width 33 height 18
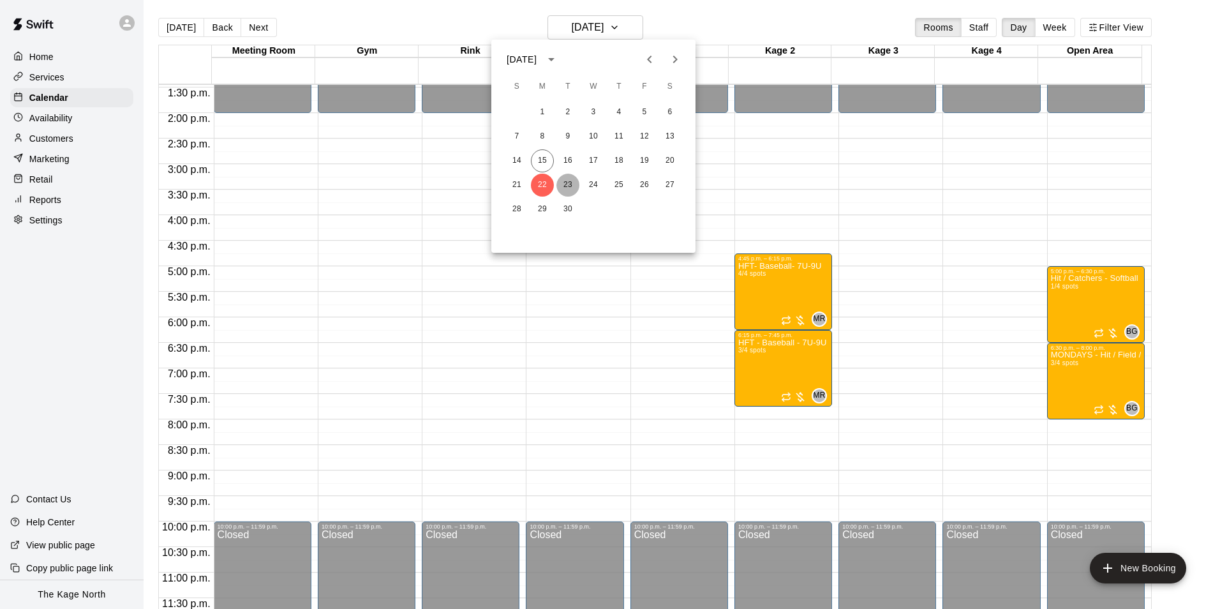
click at [571, 184] on button "23" at bounding box center [567, 185] width 23 height 23
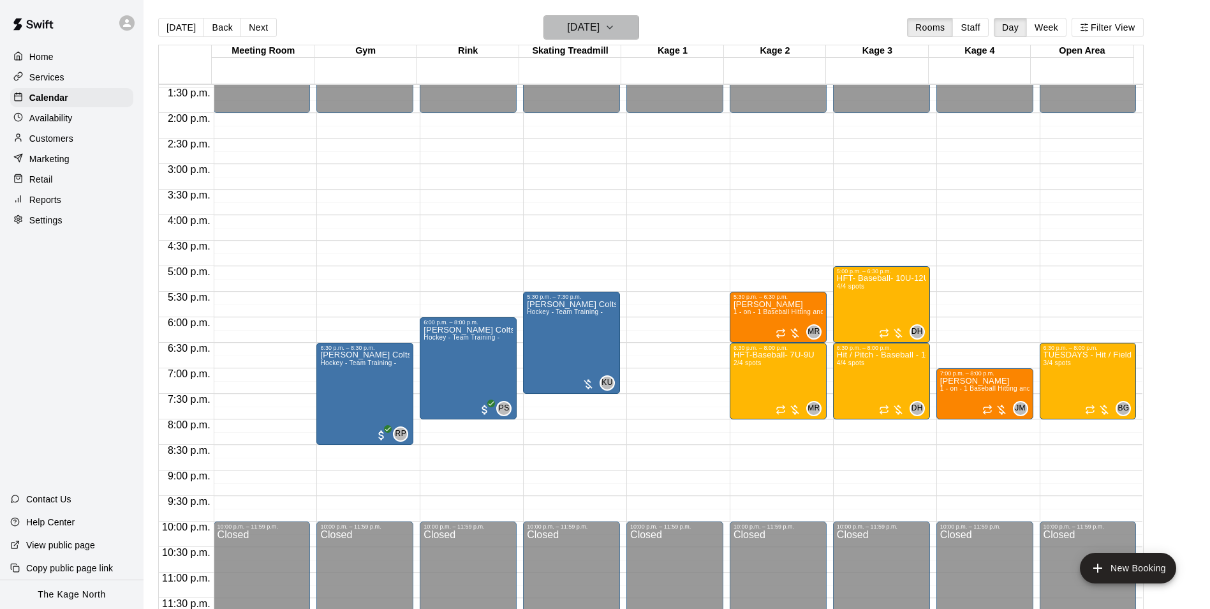
click at [585, 22] on h6 "[DATE]" at bounding box center [583, 28] width 33 height 18
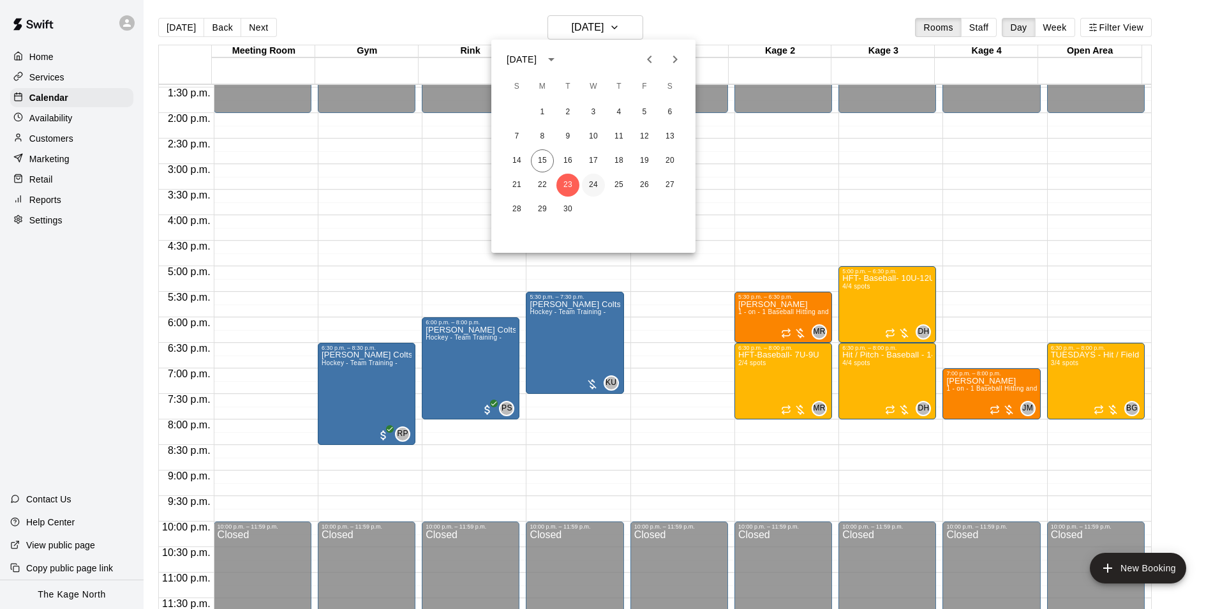
click at [598, 184] on button "24" at bounding box center [593, 185] width 23 height 23
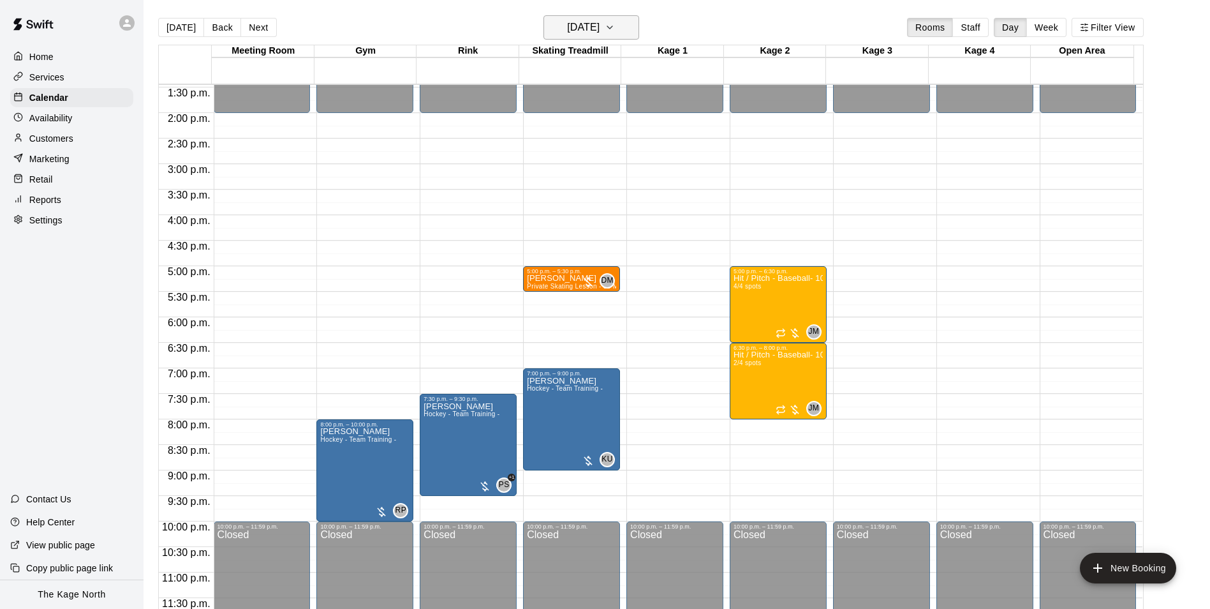
click at [600, 24] on h6 "[DATE]" at bounding box center [583, 28] width 33 height 18
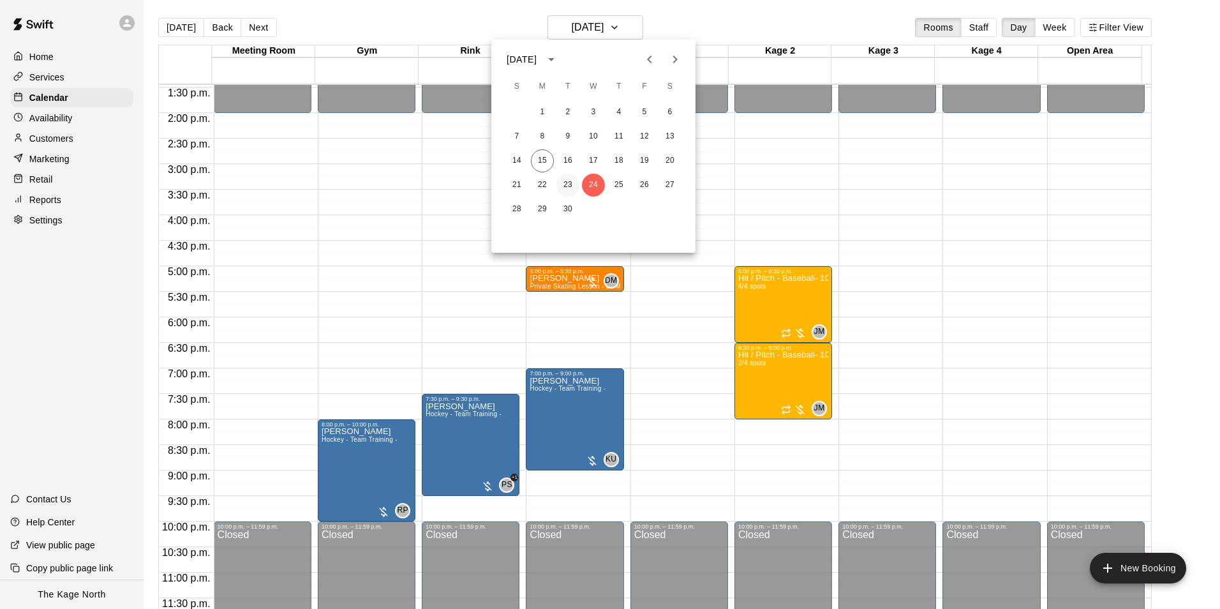
click at [567, 176] on button "23" at bounding box center [567, 185] width 23 height 23
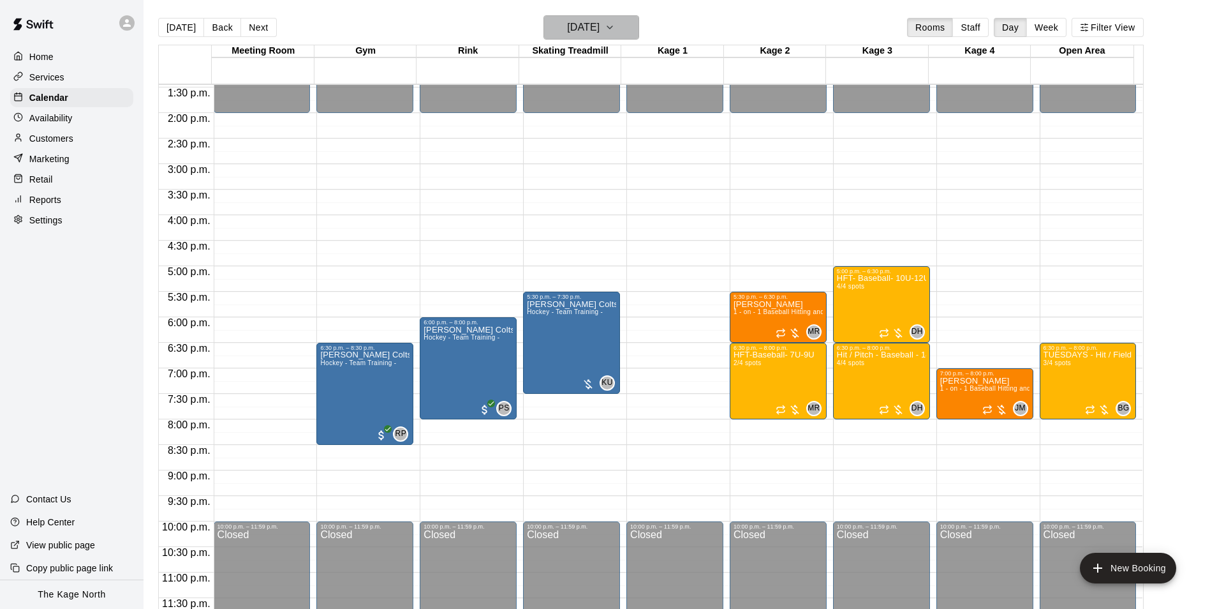
click at [599, 34] on h6 "[DATE]" at bounding box center [583, 28] width 33 height 18
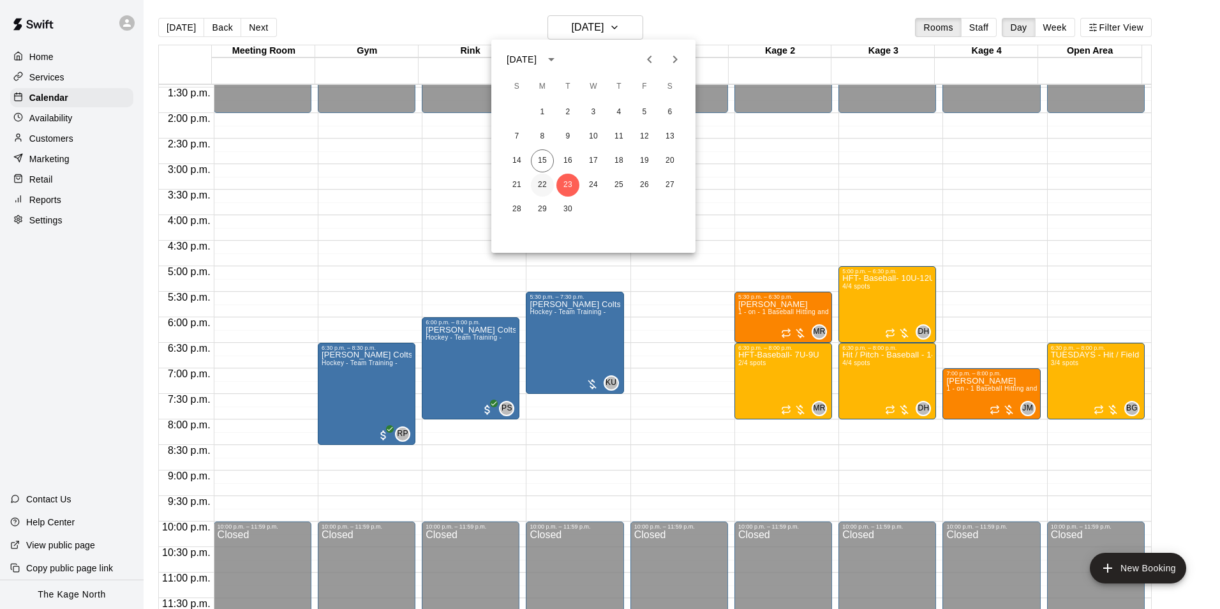
click at [546, 188] on button "22" at bounding box center [542, 185] width 23 height 23
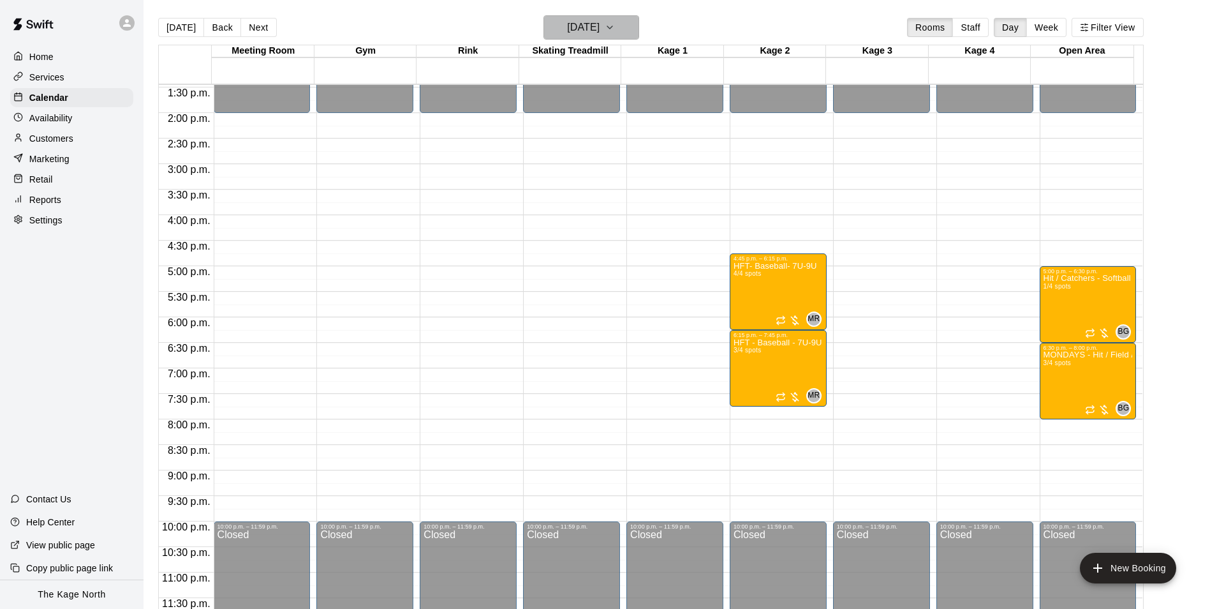
click at [587, 28] on h6 "[DATE]" at bounding box center [583, 28] width 33 height 18
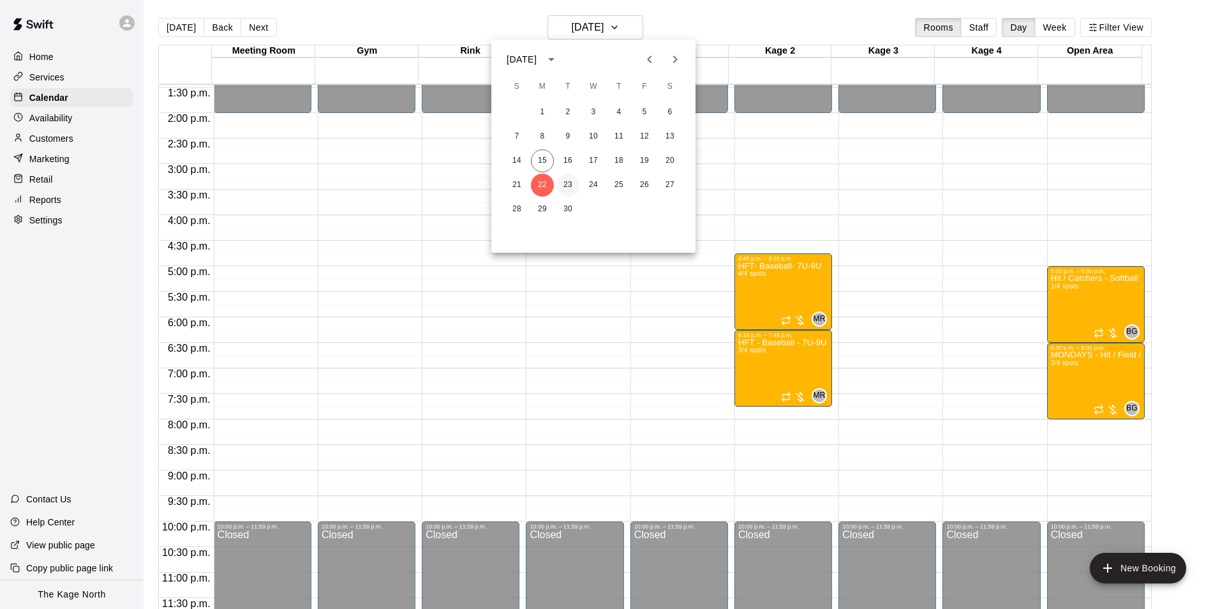
click at [572, 181] on button "23" at bounding box center [567, 185] width 23 height 23
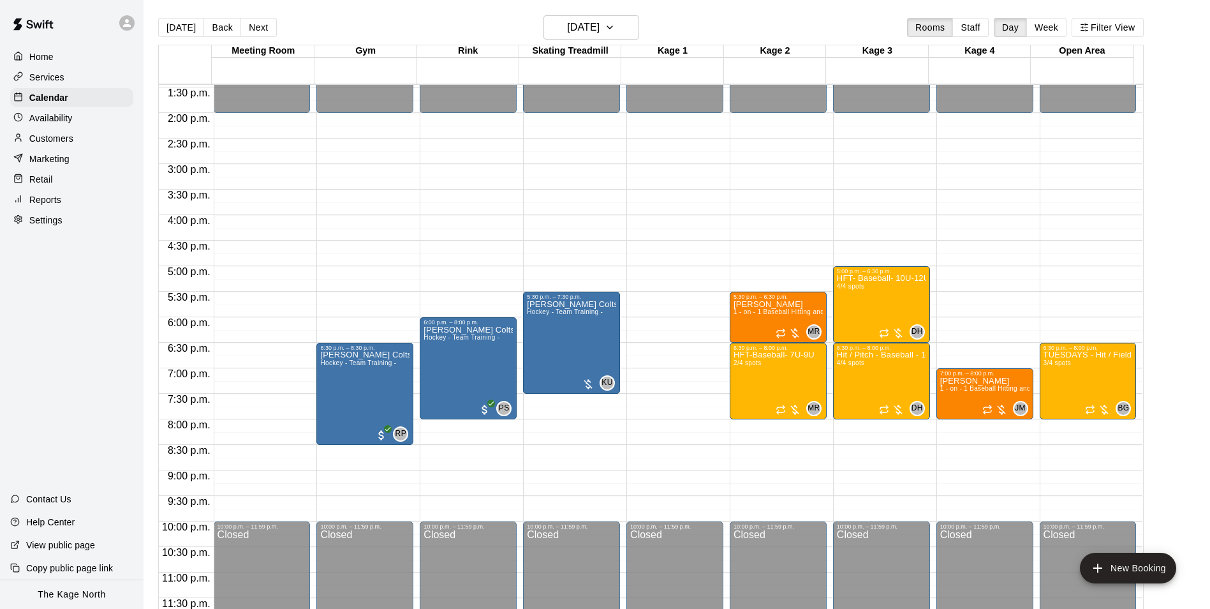
click at [379, 25] on div "[DATE] Back [DATE][DATE] Rooms Staff Day Week Filter View" at bounding box center [651, 29] width 986 height 29
click at [600, 30] on h6 "[DATE]" at bounding box center [583, 28] width 33 height 18
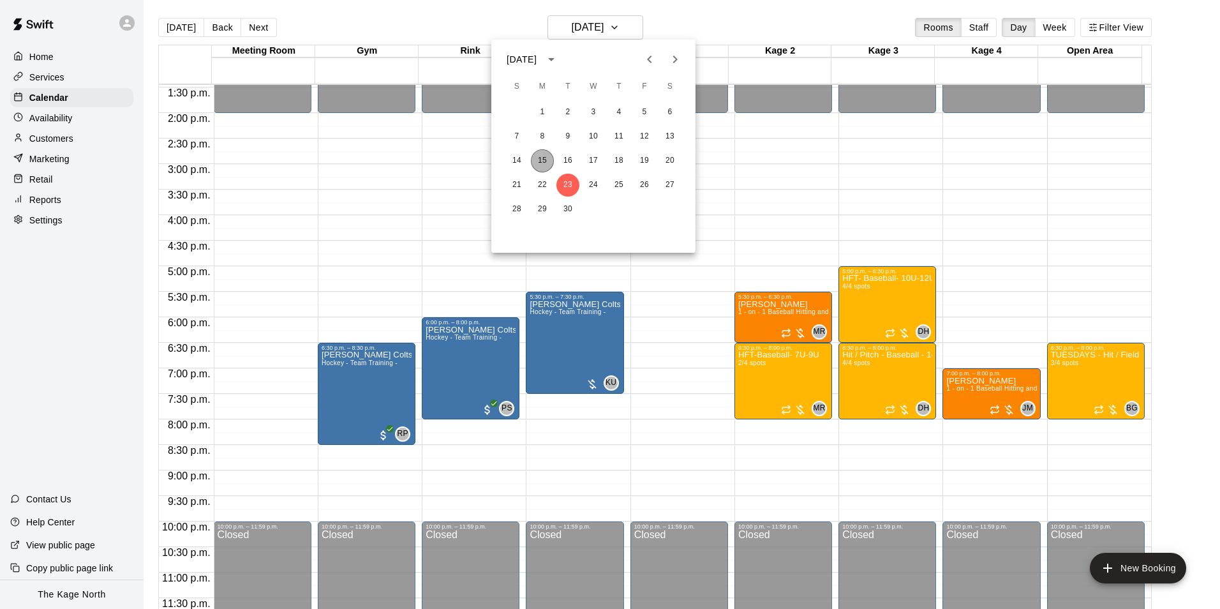
click at [544, 161] on button "15" at bounding box center [542, 160] width 23 height 23
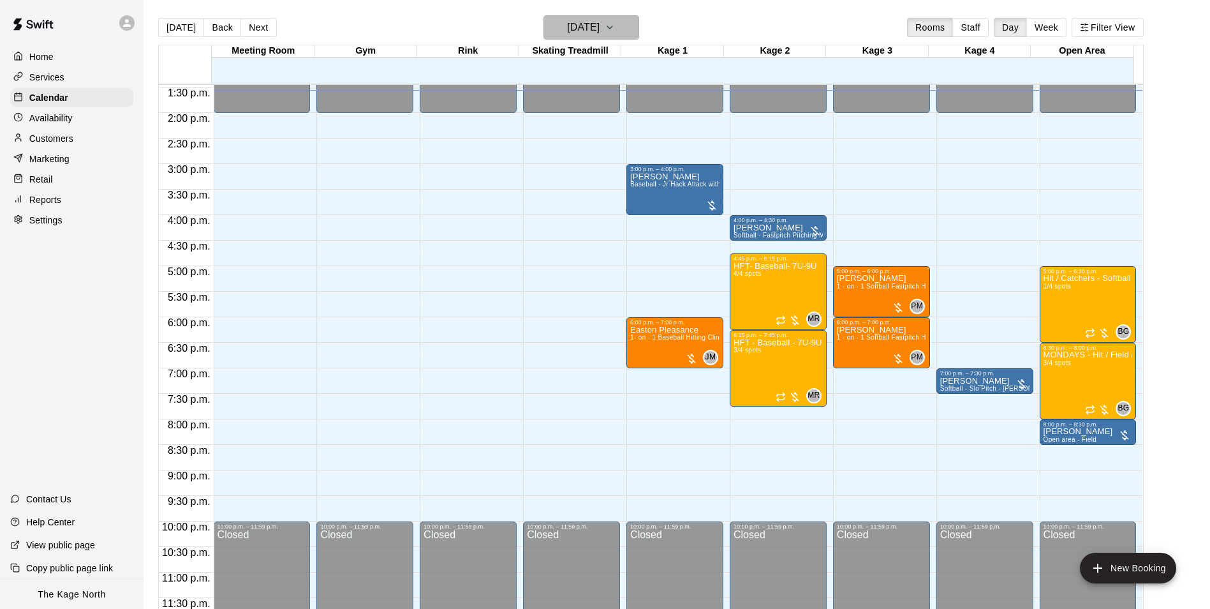
click at [600, 21] on h6 "[DATE]" at bounding box center [583, 28] width 33 height 18
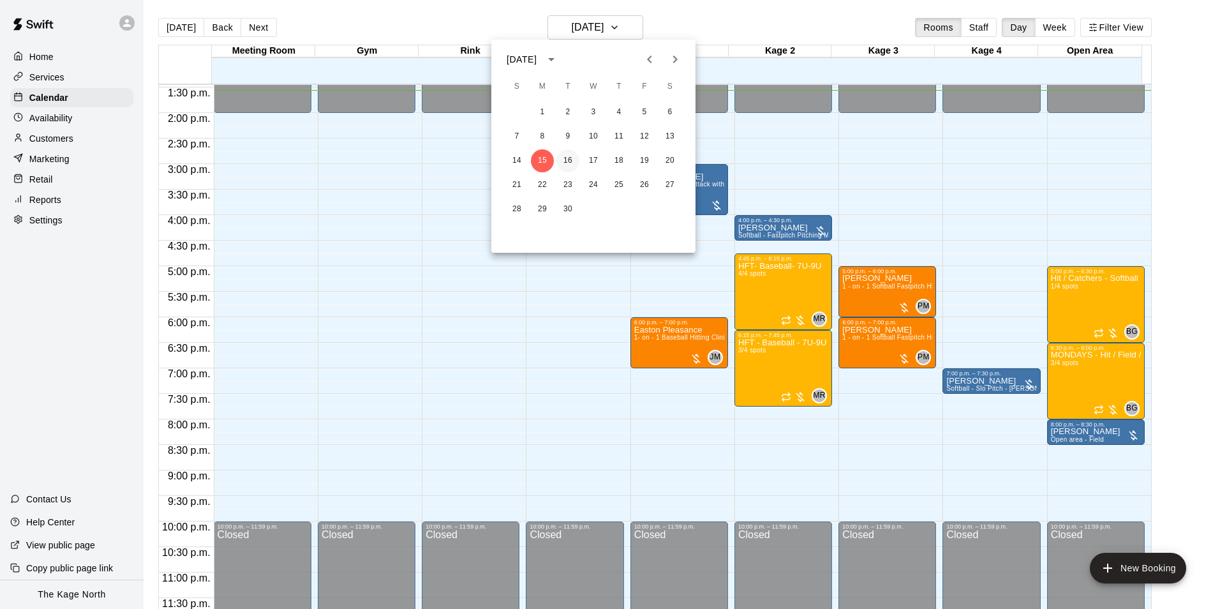
click at [565, 156] on button "16" at bounding box center [567, 160] width 23 height 23
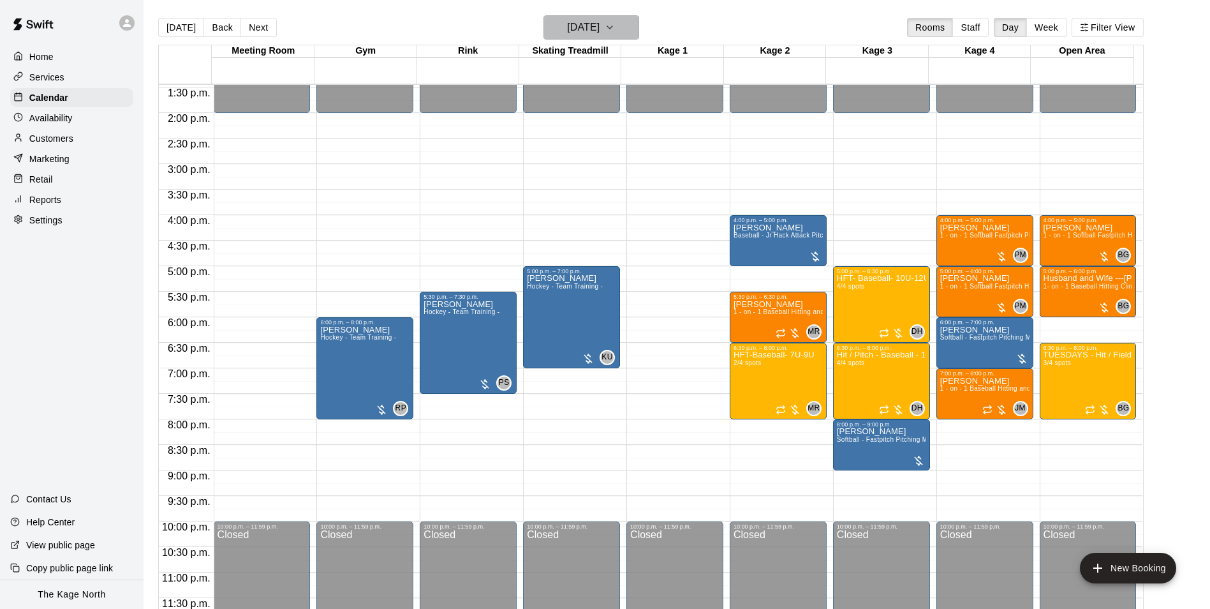
click at [600, 29] on h6 "[DATE]" at bounding box center [583, 28] width 33 height 18
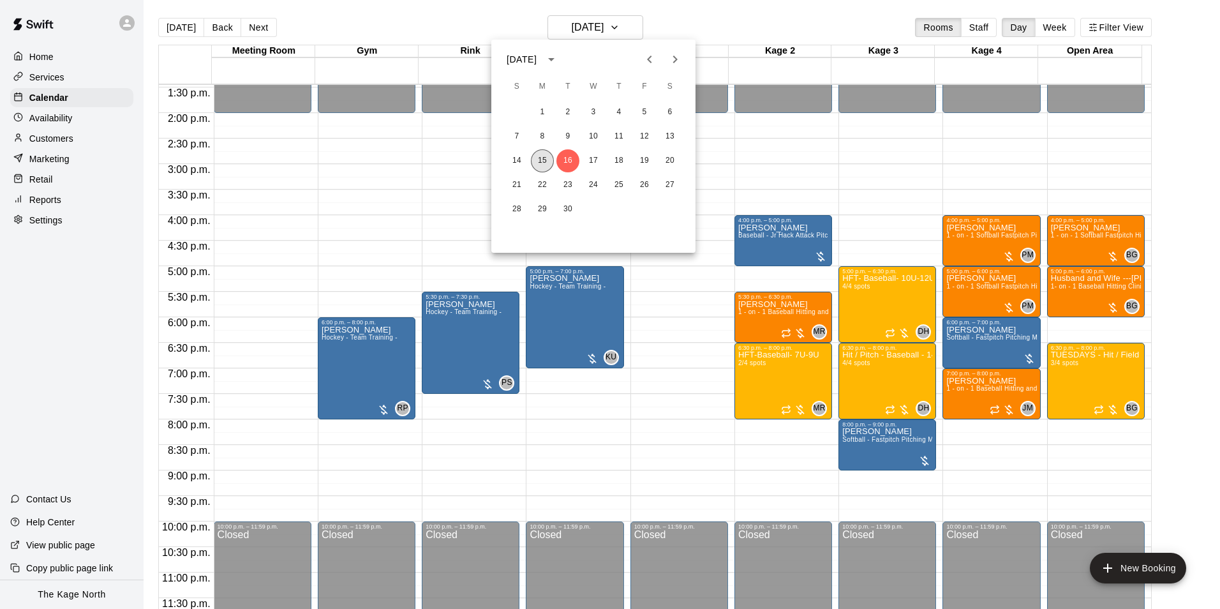
click at [542, 161] on button "15" at bounding box center [542, 160] width 23 height 23
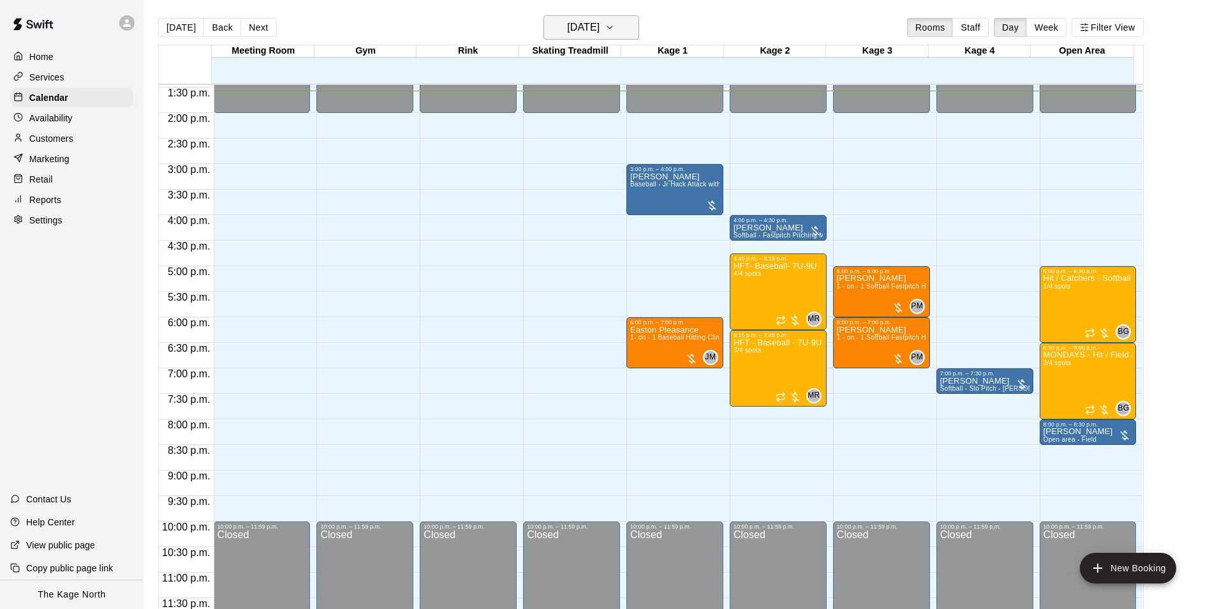
click at [599, 26] on h6 "[DATE]" at bounding box center [583, 28] width 33 height 18
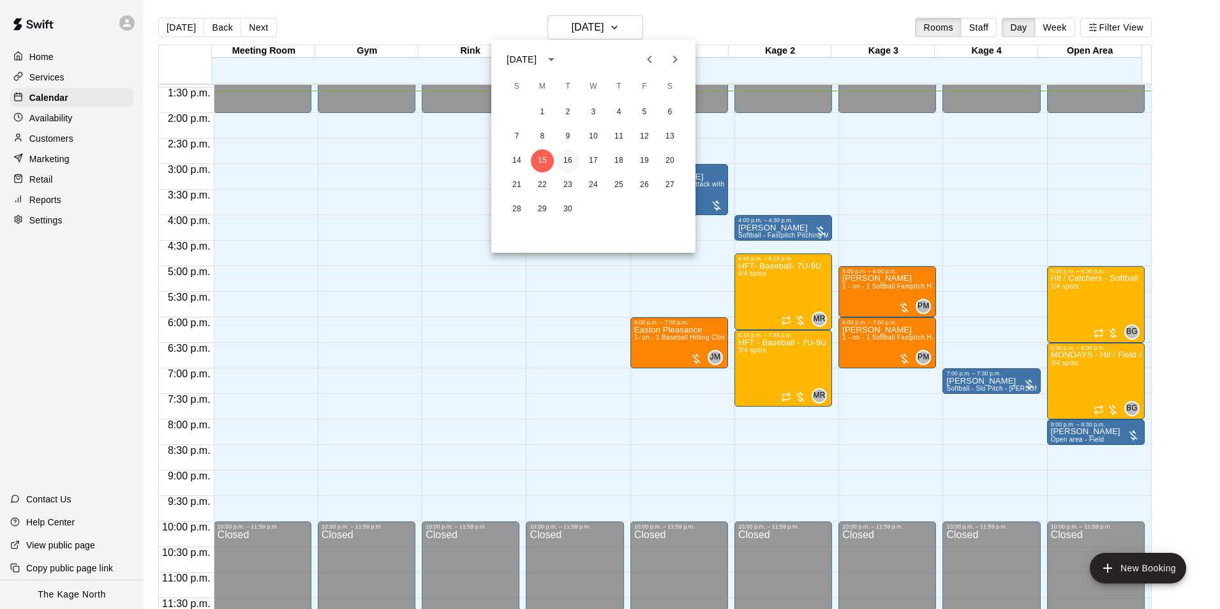
click at [565, 163] on button "16" at bounding box center [567, 160] width 23 height 23
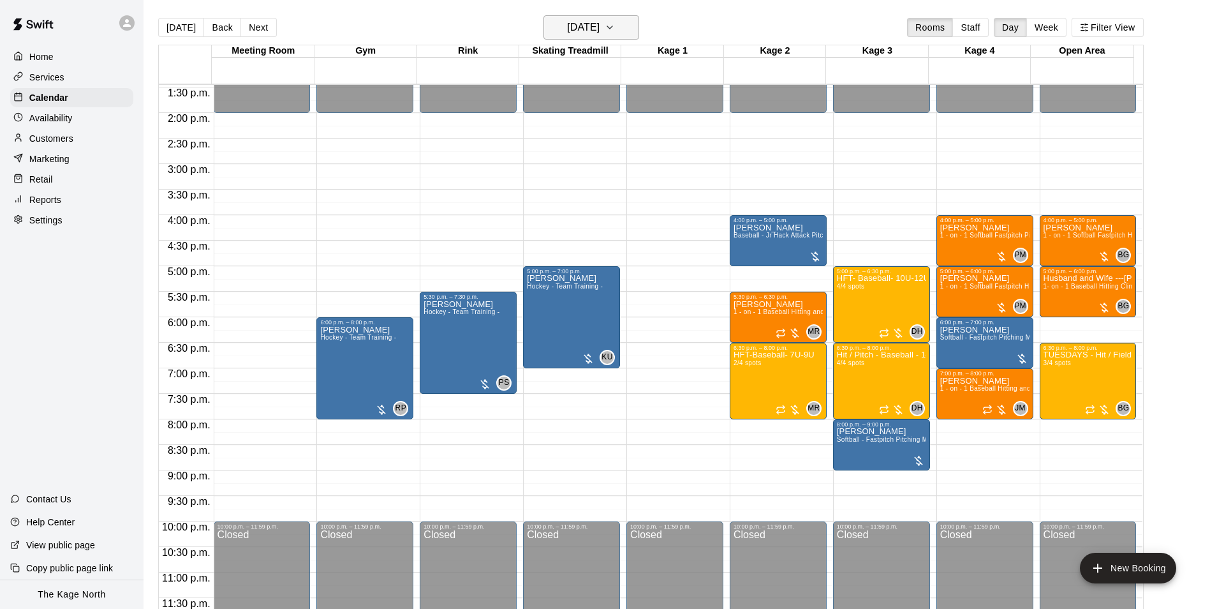
click at [588, 20] on h6 "[DATE]" at bounding box center [583, 28] width 33 height 18
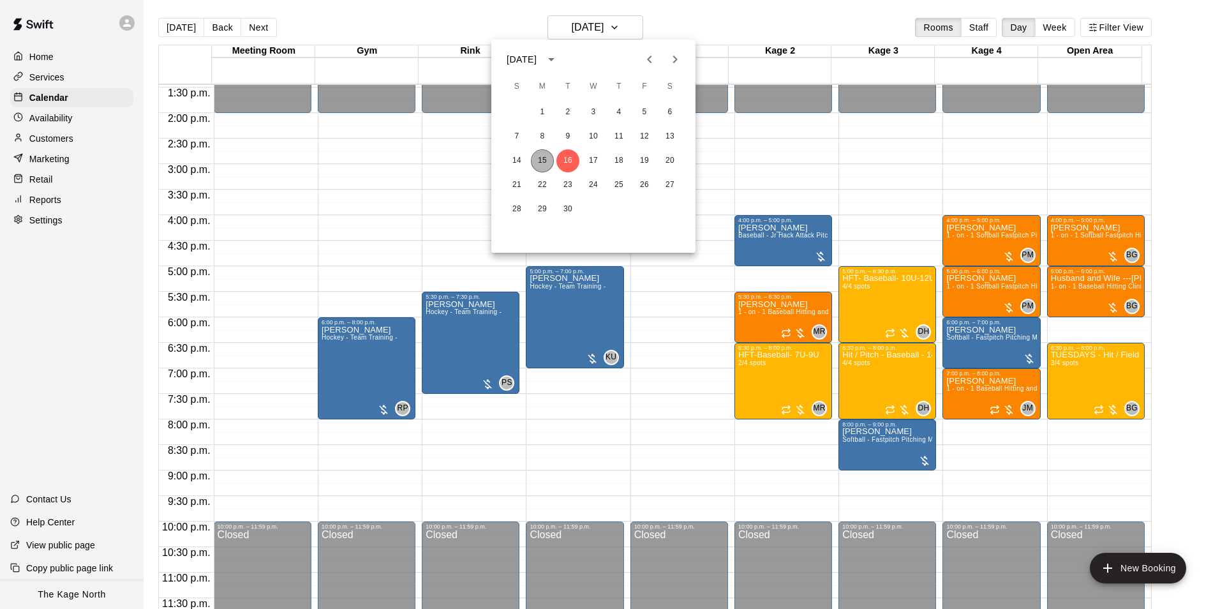
click at [545, 159] on button "15" at bounding box center [542, 160] width 23 height 23
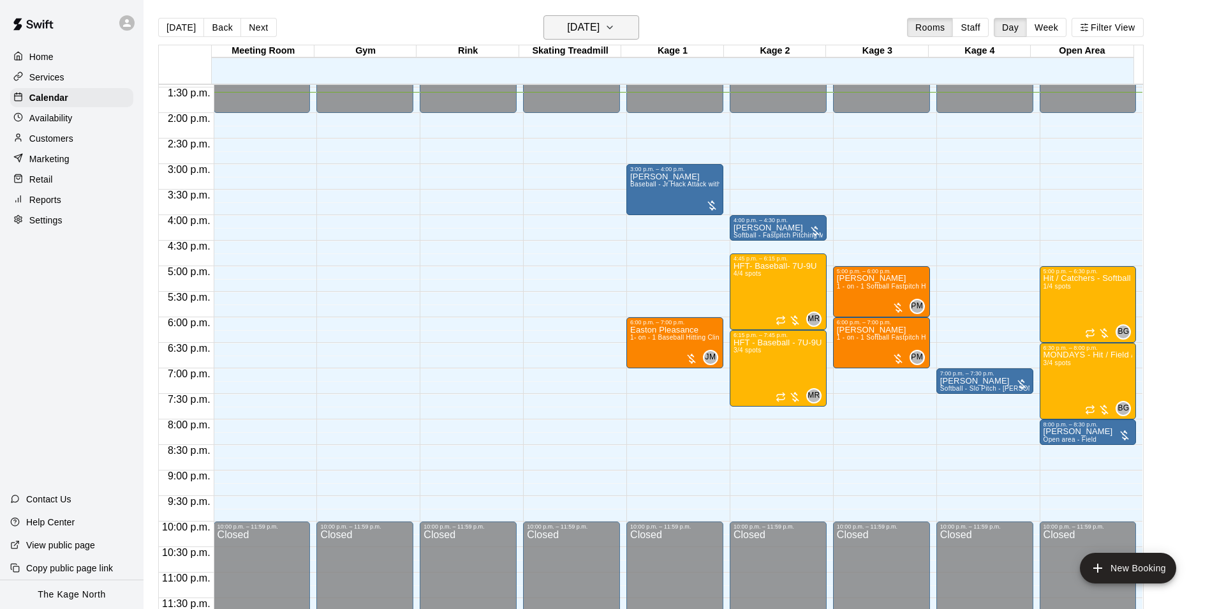
click at [600, 26] on h6 "[DATE]" at bounding box center [583, 28] width 33 height 18
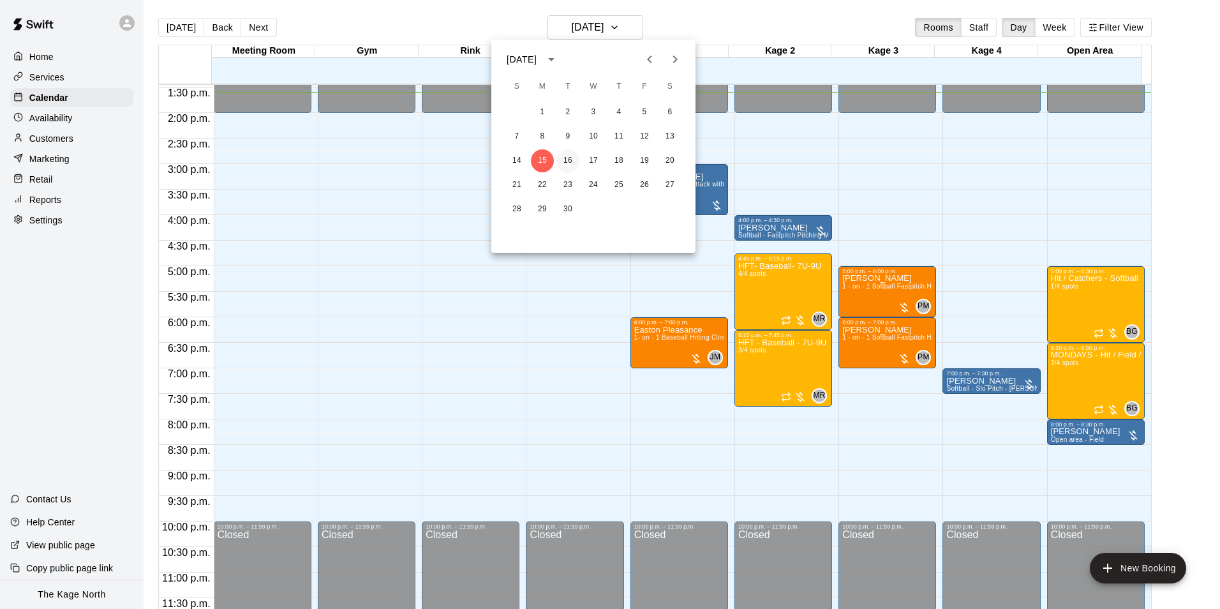
click at [565, 156] on button "16" at bounding box center [567, 160] width 23 height 23
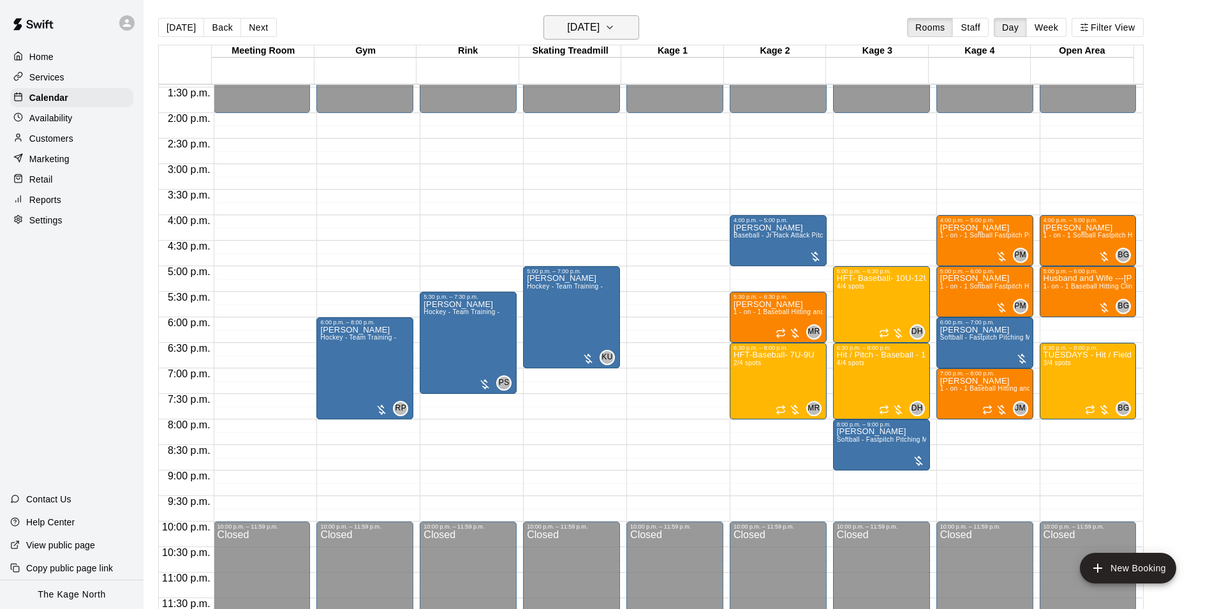
click at [600, 19] on h6 "[DATE]" at bounding box center [583, 28] width 33 height 18
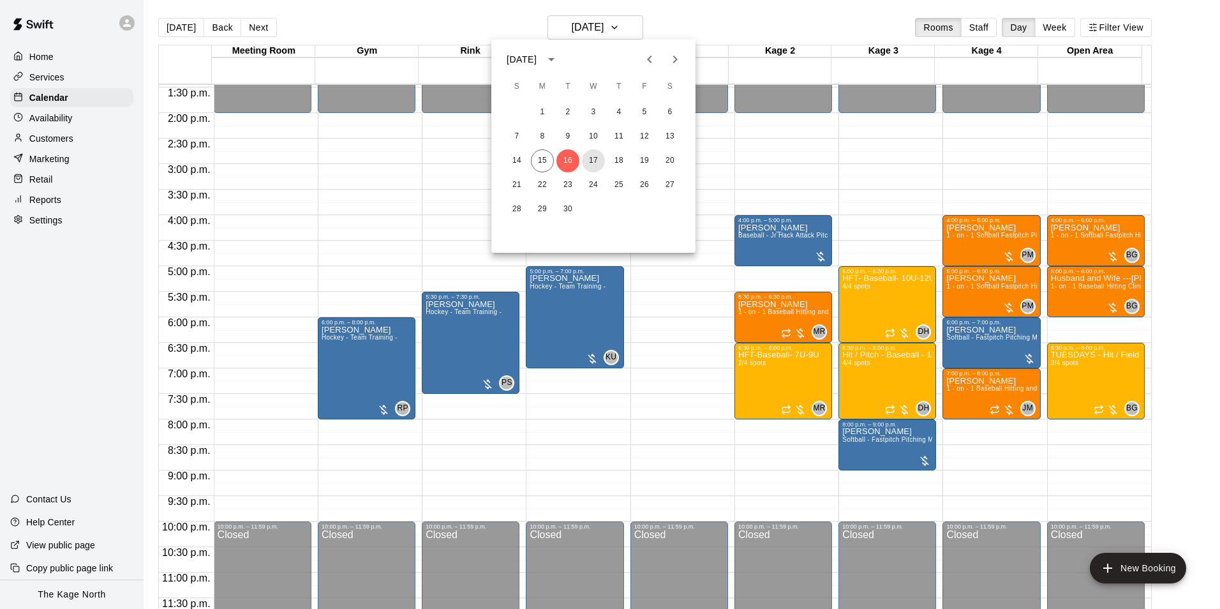
click at [595, 157] on button "17" at bounding box center [593, 160] width 23 height 23
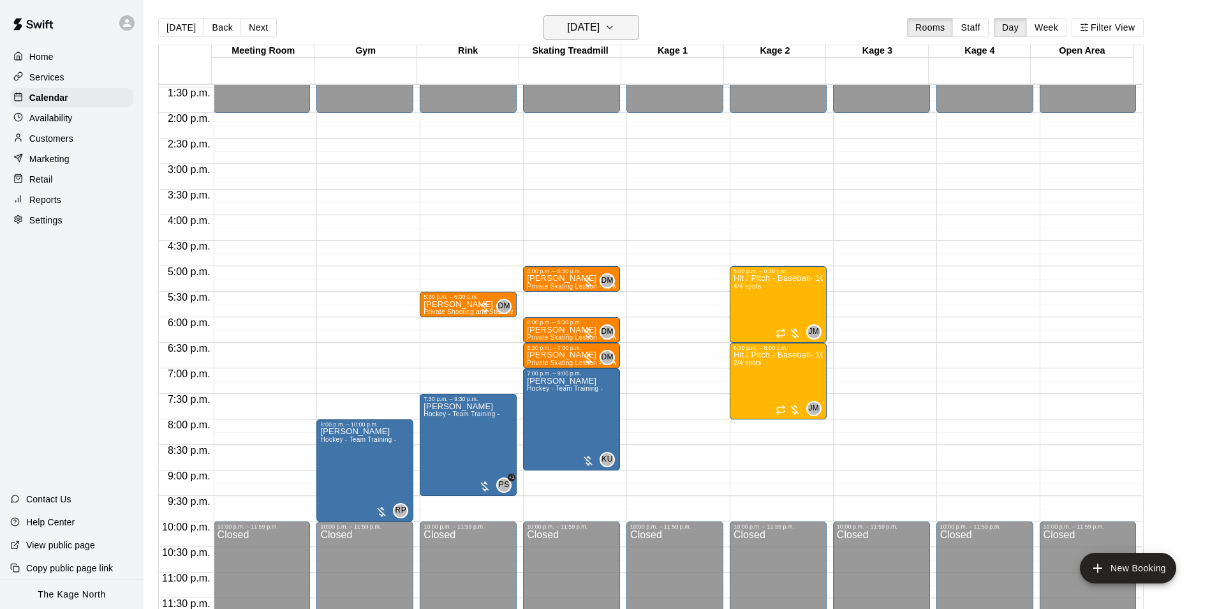
click at [600, 24] on h6 "[DATE]" at bounding box center [583, 28] width 33 height 18
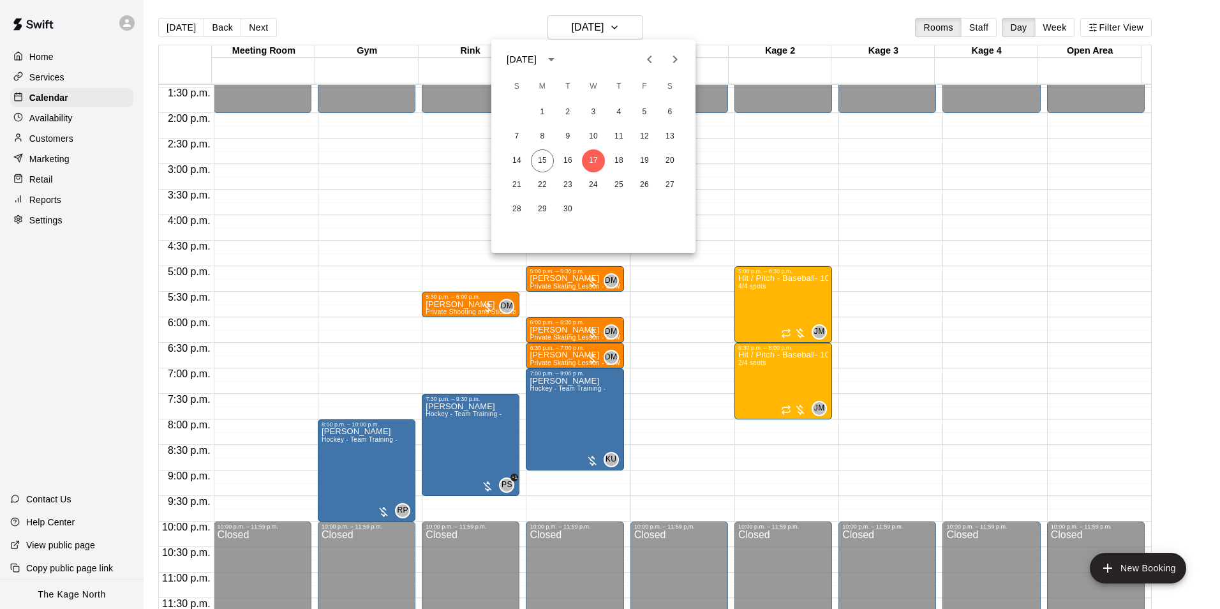
click at [607, 161] on div "14 15 16 17 18 19 20" at bounding box center [593, 160] width 204 height 23
click at [619, 154] on button "18" at bounding box center [618, 160] width 23 height 23
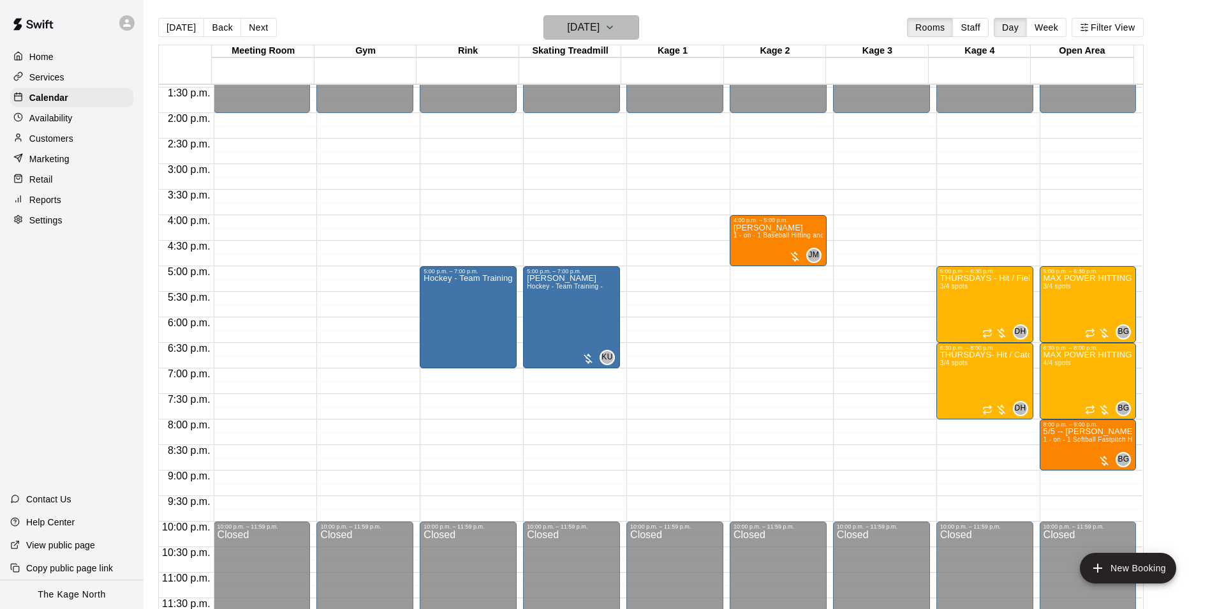
click at [600, 24] on h6 "[DATE]" at bounding box center [583, 28] width 33 height 18
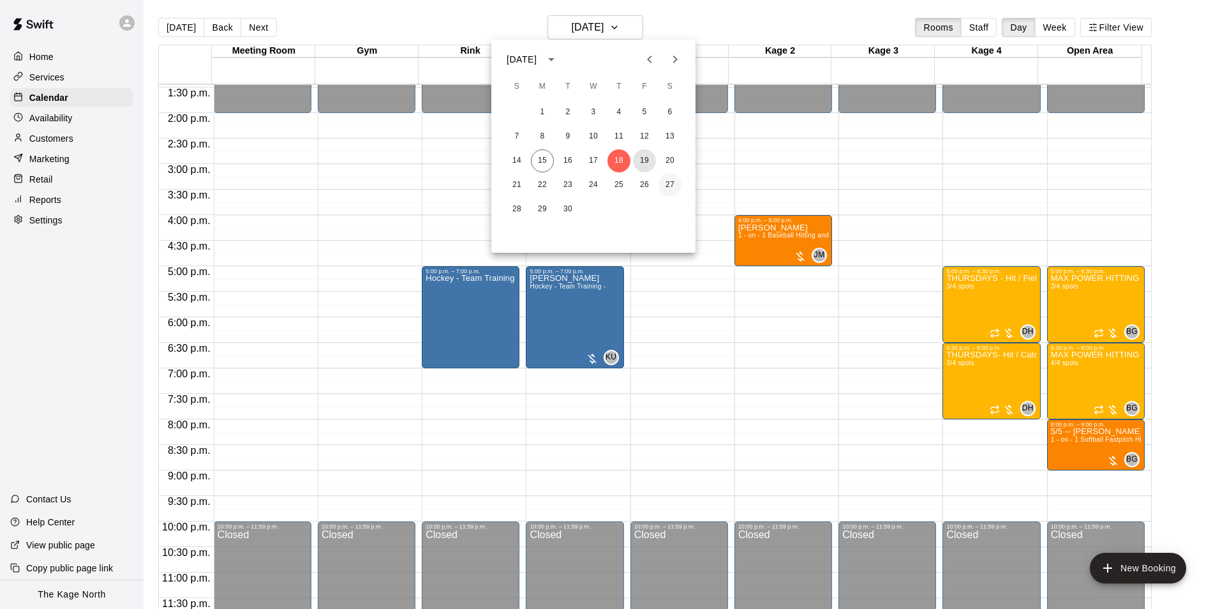
click at [643, 162] on button "19" at bounding box center [644, 160] width 23 height 23
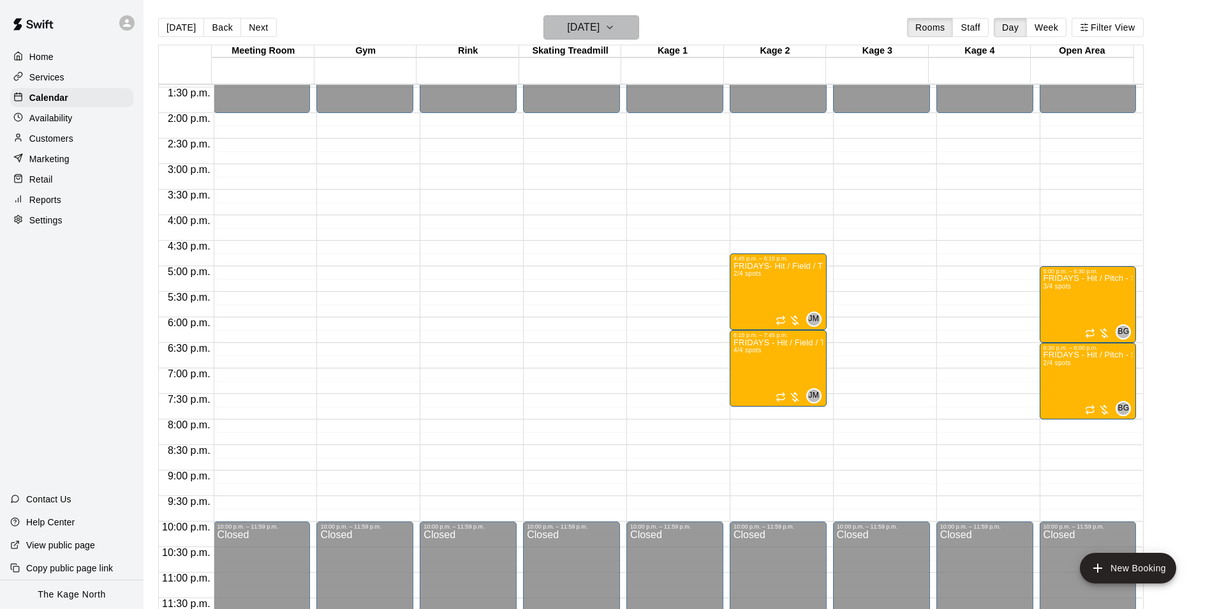
click at [598, 20] on h6 "[DATE]" at bounding box center [583, 28] width 33 height 18
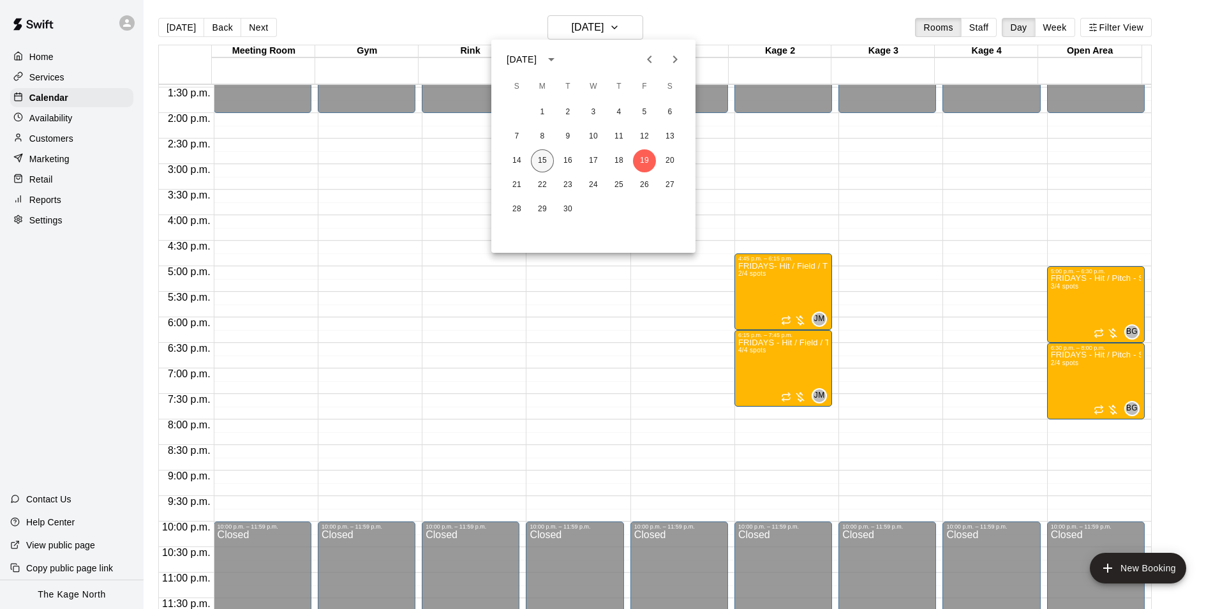
click at [538, 158] on button "15" at bounding box center [542, 160] width 23 height 23
